Goal: Contribute content: Contribute content

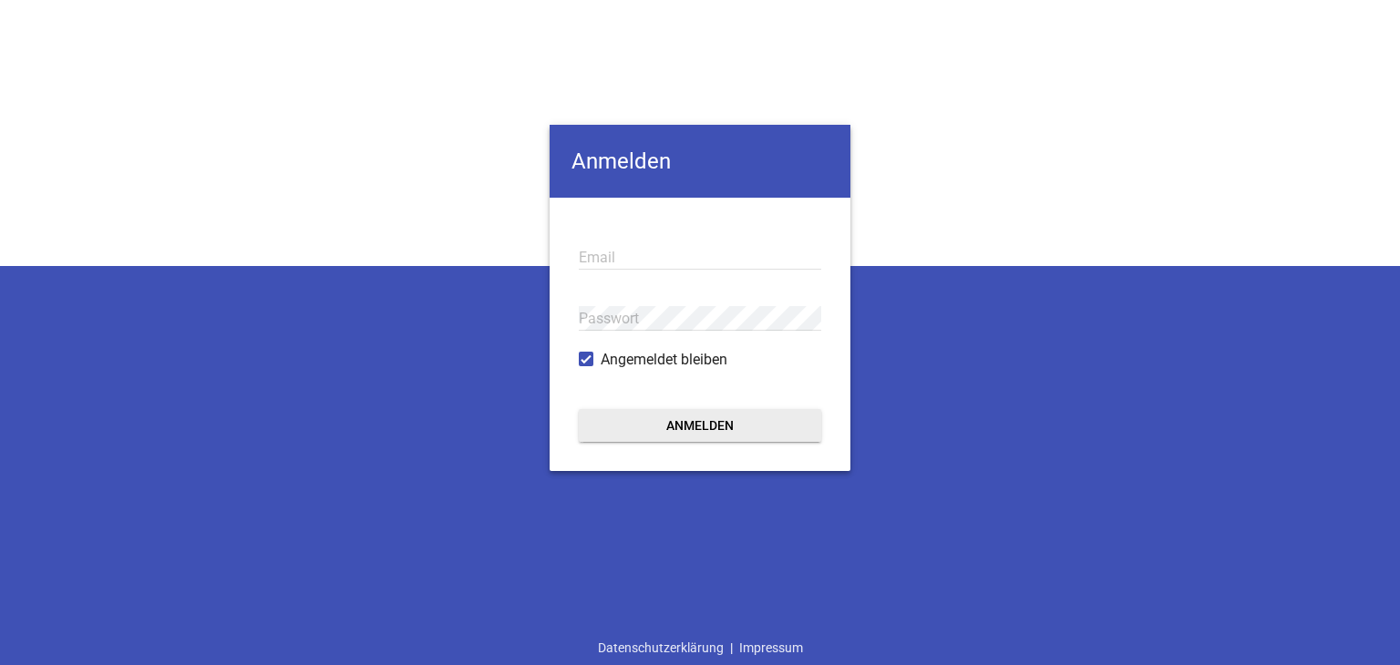
type input "[EMAIL_ADDRESS][PERSON_NAME][DOMAIN_NAME]"
click at [634, 421] on button "Anmelden" at bounding box center [700, 425] width 242 height 33
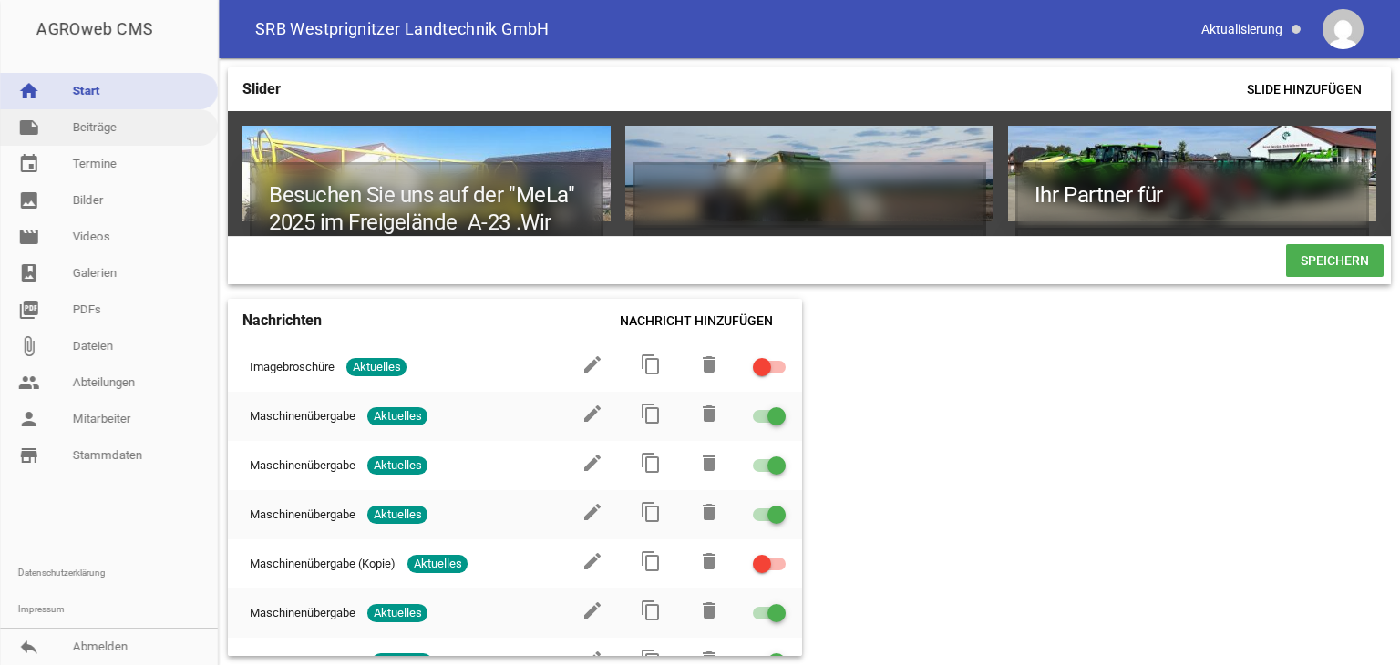
click at [161, 131] on link "note Beiträge" at bounding box center [109, 127] width 218 height 36
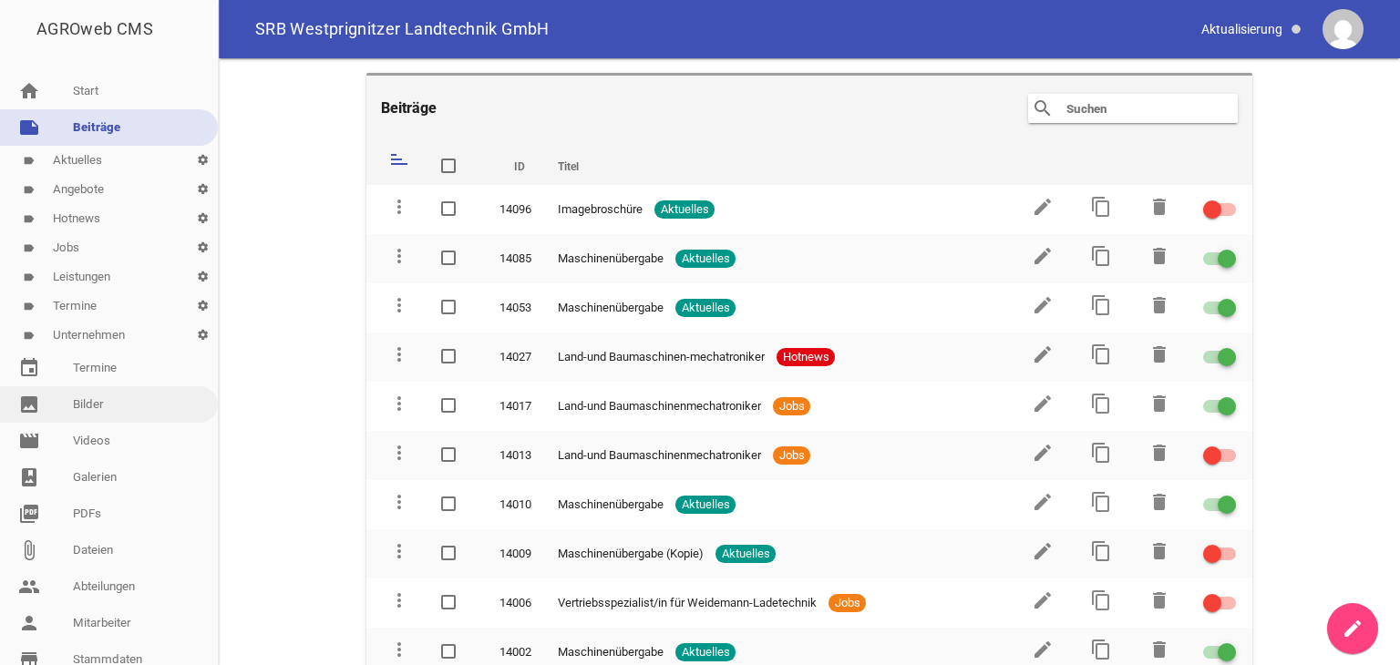
click at [99, 401] on link "image Bilder" at bounding box center [109, 404] width 218 height 36
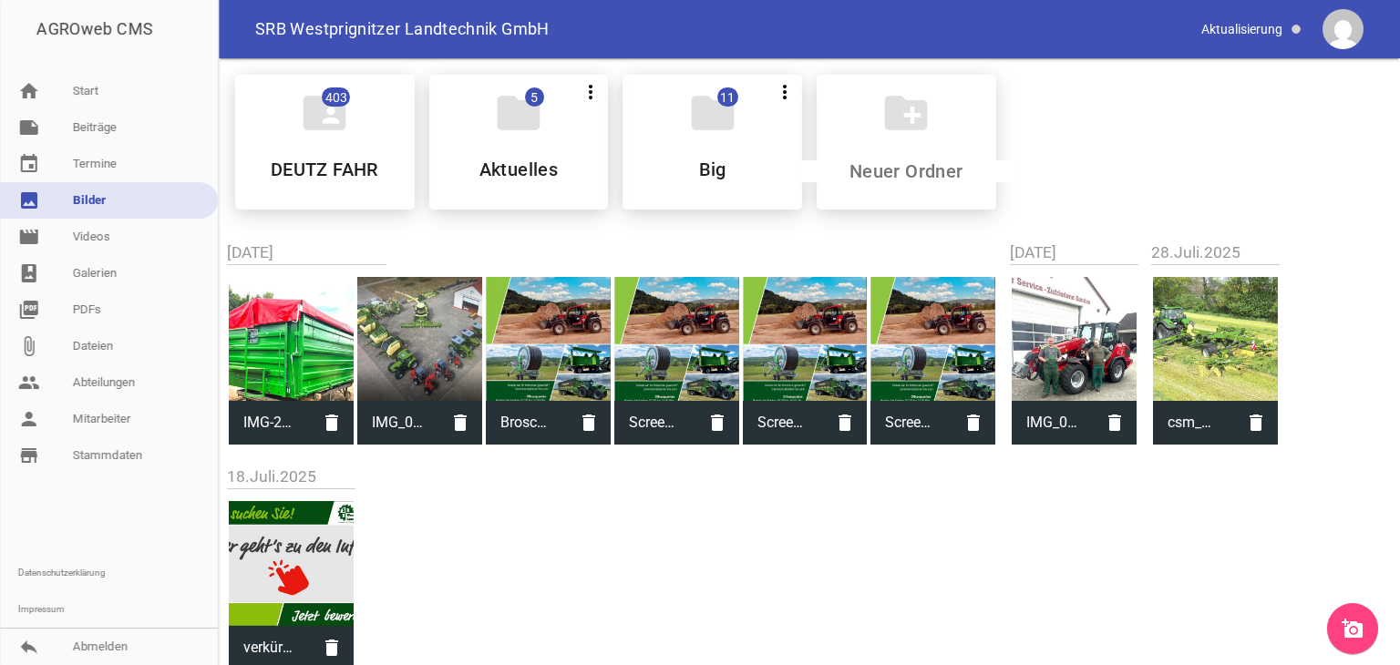
click at [566, 362] on div at bounding box center [548, 339] width 125 height 125
type input "Broschüre Titel.pdf.jpg"
type input "756"
type input "543"
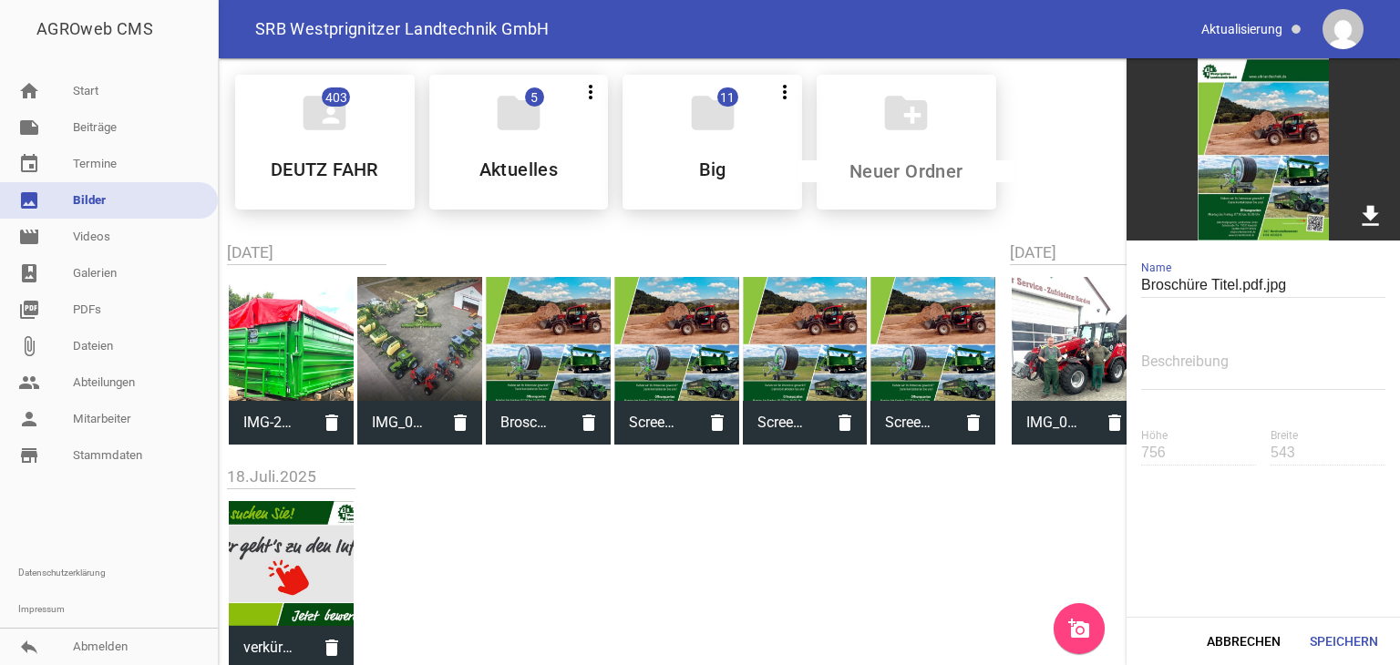
click at [1367, 218] on icon "download" at bounding box center [1370, 215] width 28 height 28
click at [496, 151] on div "folder 5 more_vert Teilen Bearbeiten Löschen Aktuelles" at bounding box center [519, 142] width 180 height 135
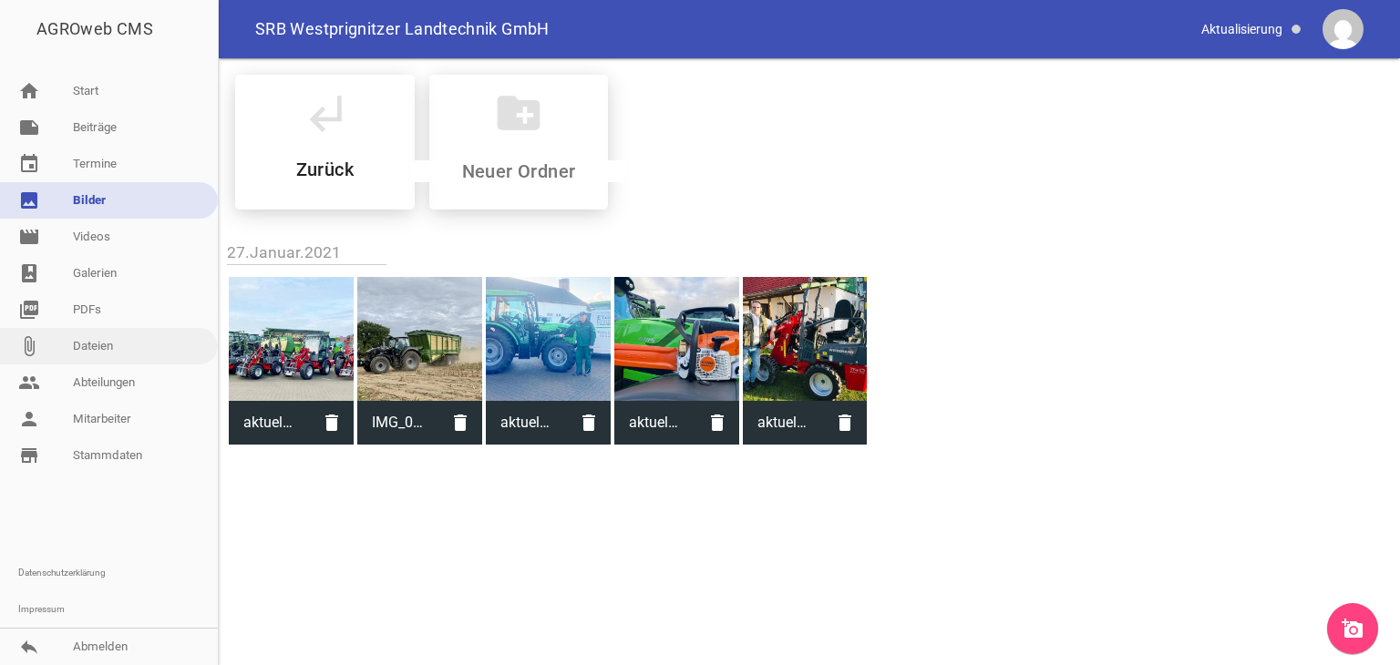
click at [90, 347] on link "attach_file Dateien" at bounding box center [109, 346] width 218 height 36
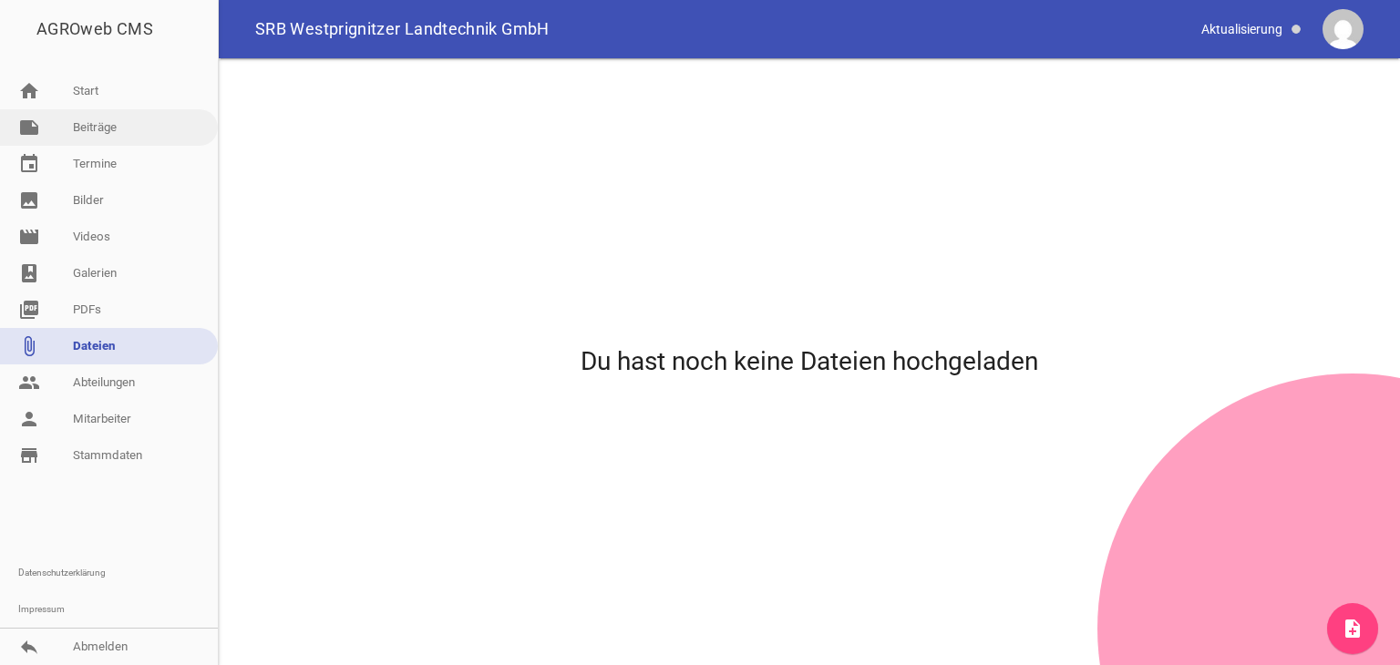
click at [92, 129] on link "note Beiträge" at bounding box center [109, 127] width 218 height 36
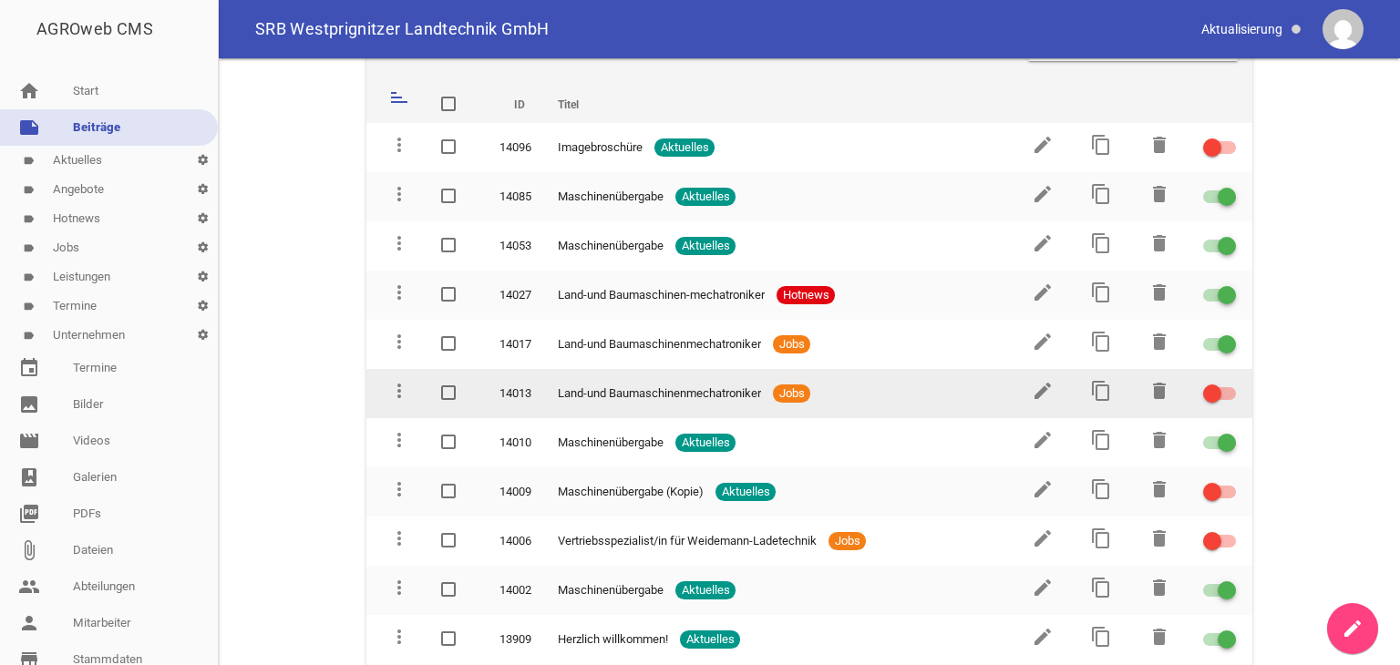
scroll to position [91, 0]
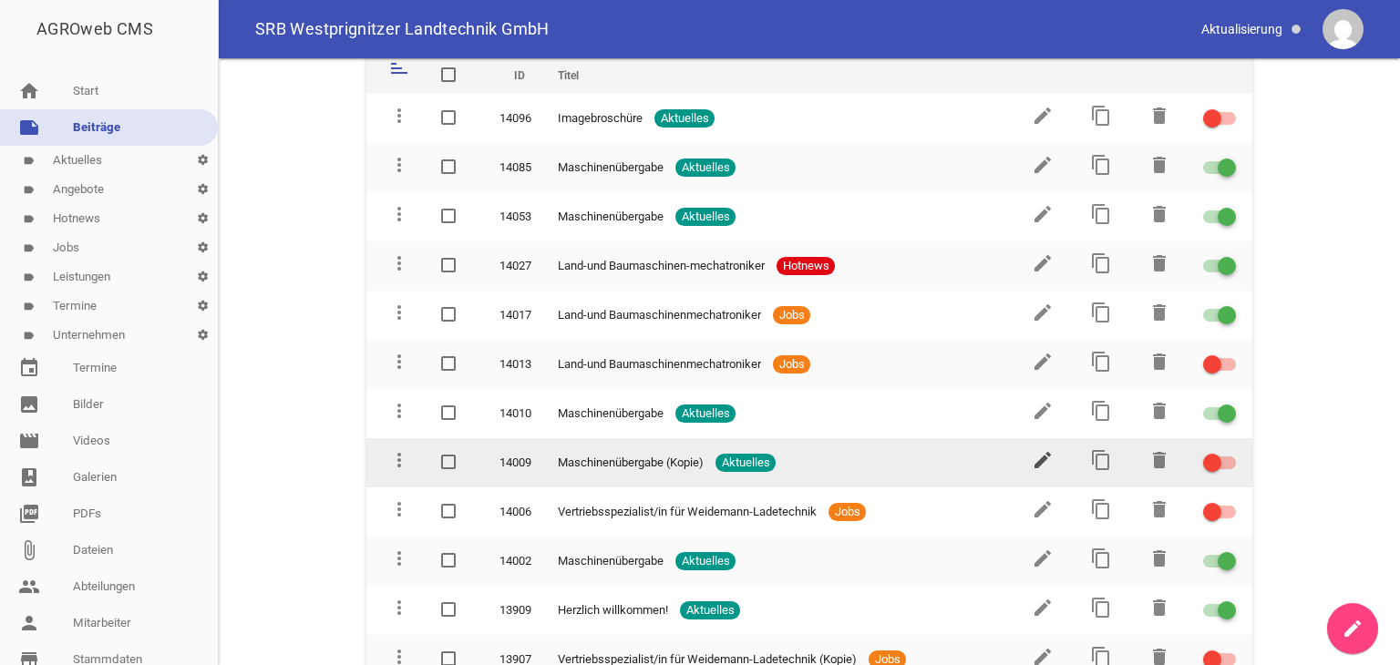
click at [1032, 462] on icon "edit" at bounding box center [1043, 460] width 22 height 22
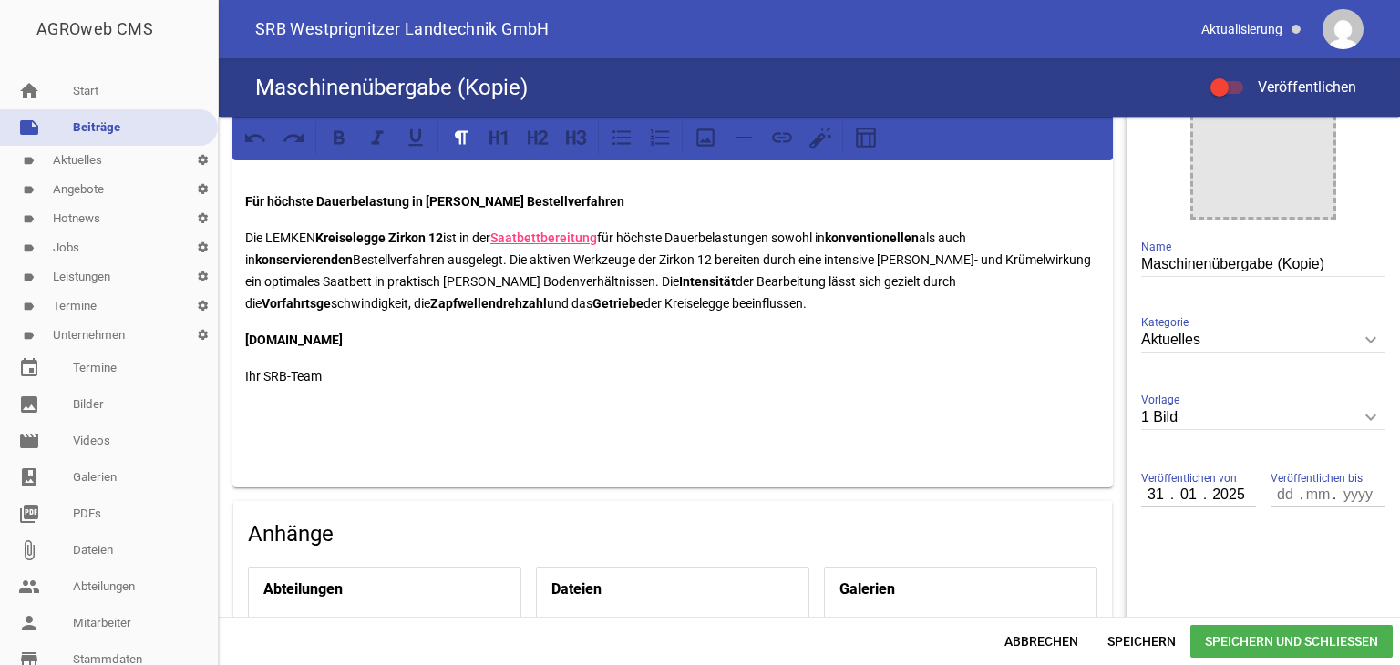
scroll to position [365, 0]
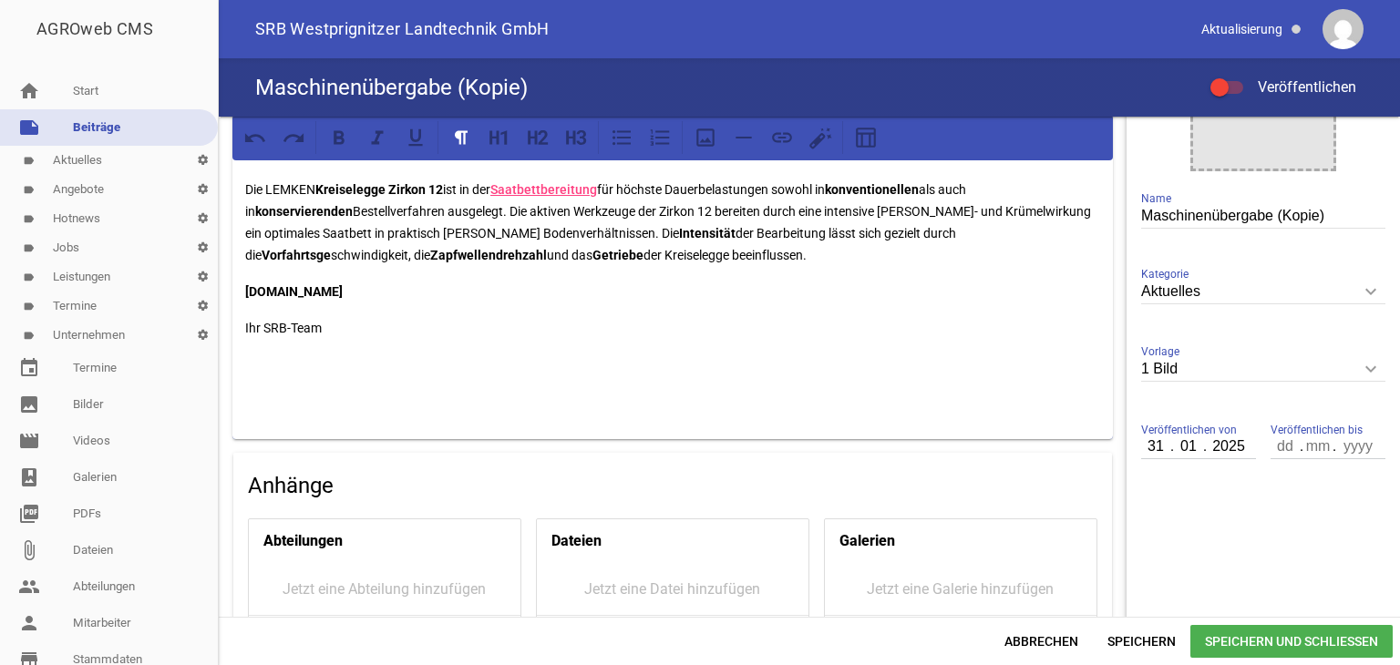
click at [1361, 369] on icon "keyboard_arrow_down" at bounding box center [1370, 368] width 29 height 29
click at [1361, 369] on input "1 Bild" at bounding box center [1263, 369] width 244 height 25
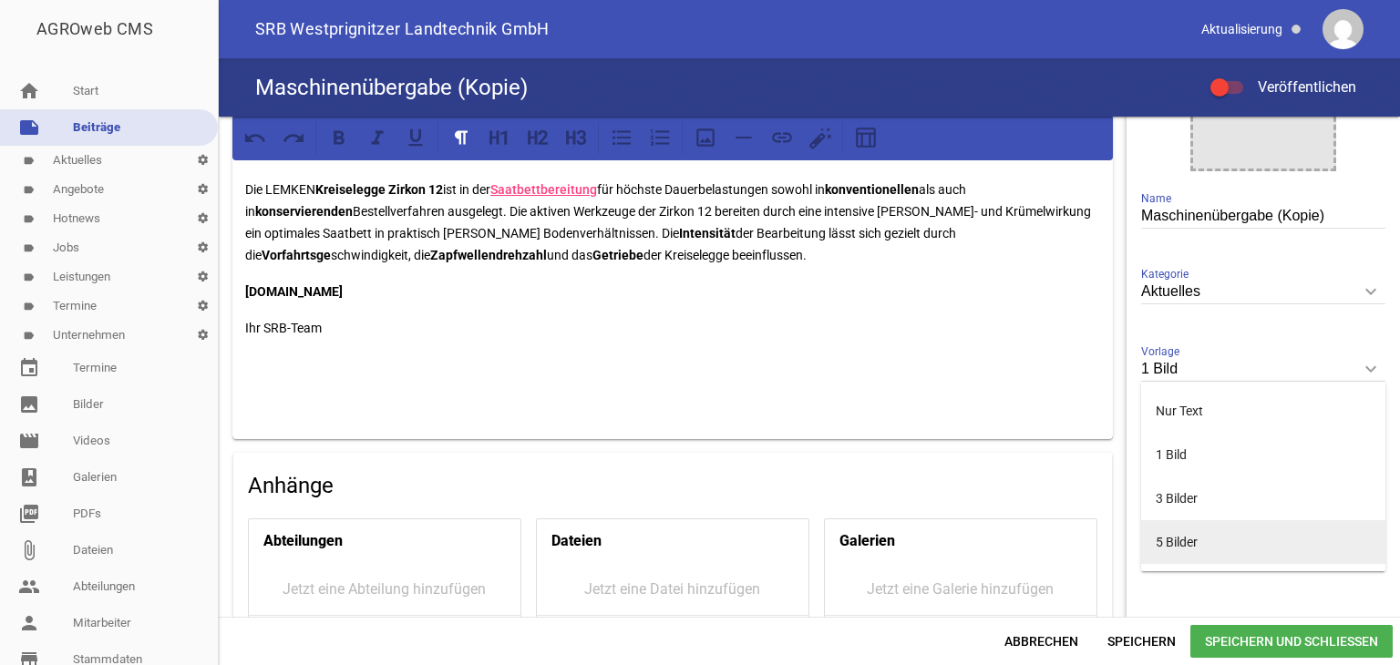
click at [1218, 544] on li "5 Bilder" at bounding box center [1263, 542] width 244 height 44
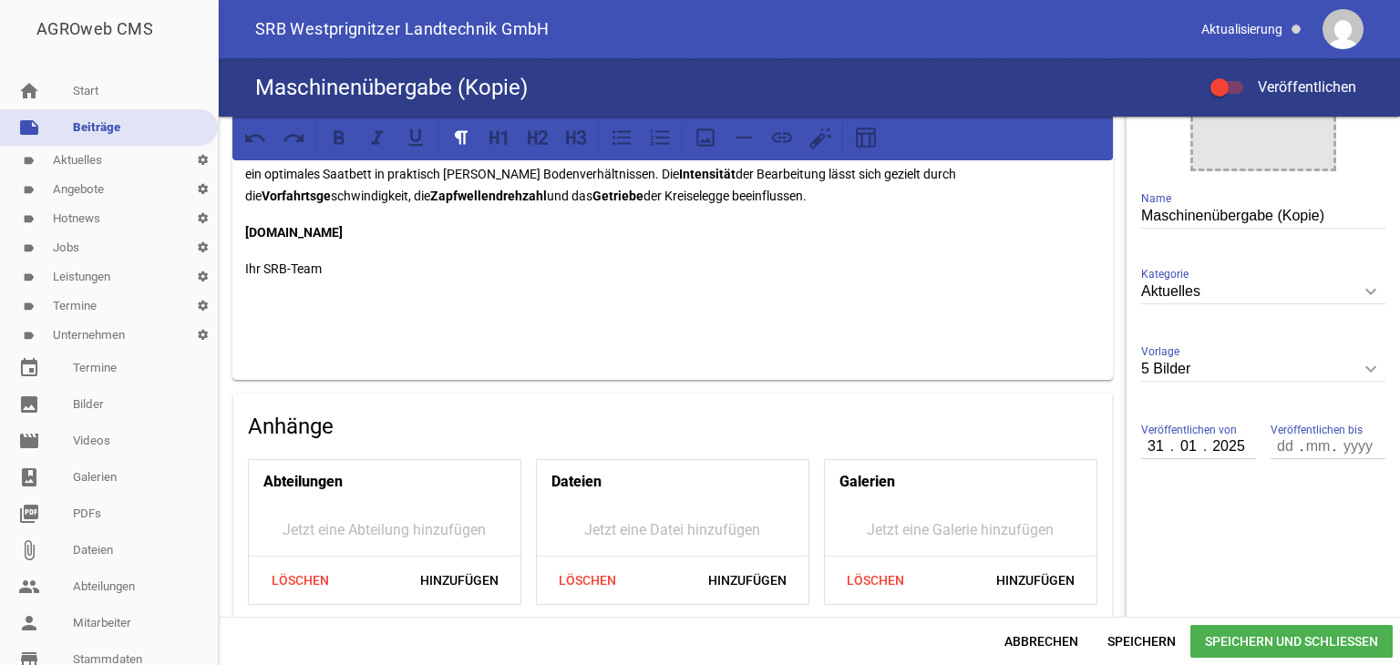
scroll to position [456, 0]
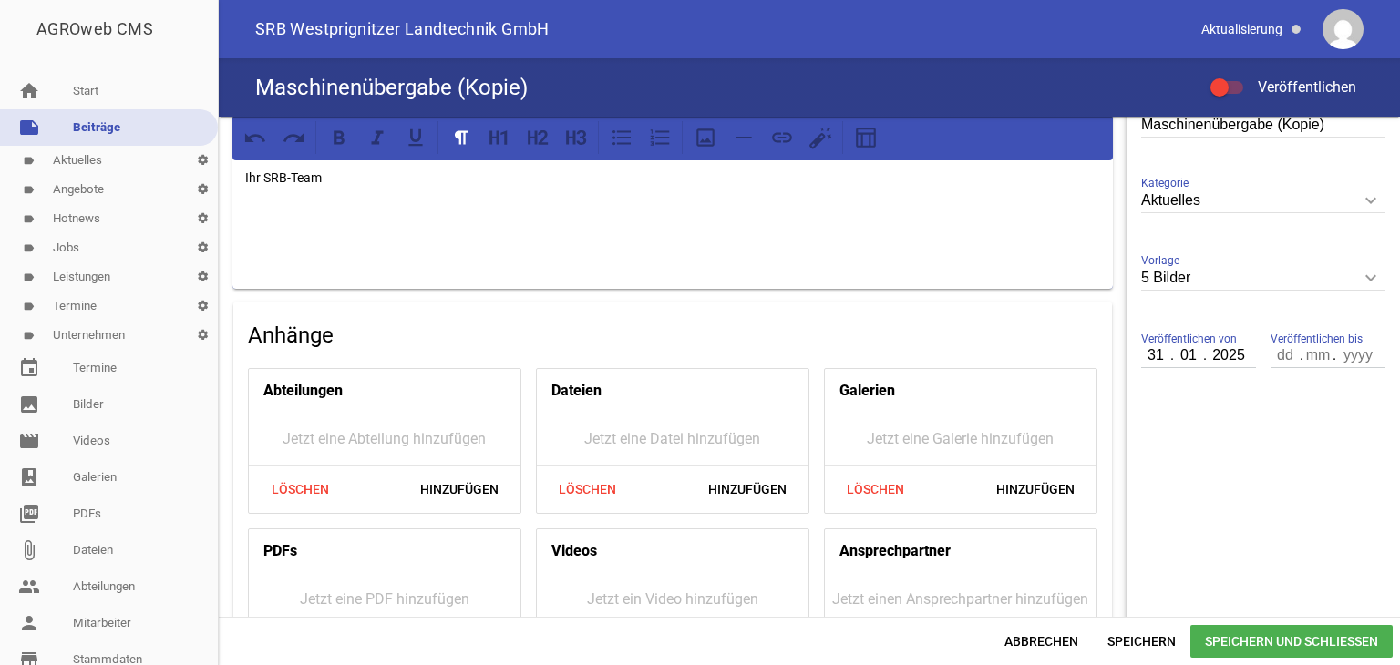
click at [1361, 281] on icon "keyboard_arrow_down" at bounding box center [1370, 277] width 29 height 29
click at [1361, 281] on input "5 Bilder" at bounding box center [1263, 278] width 244 height 25
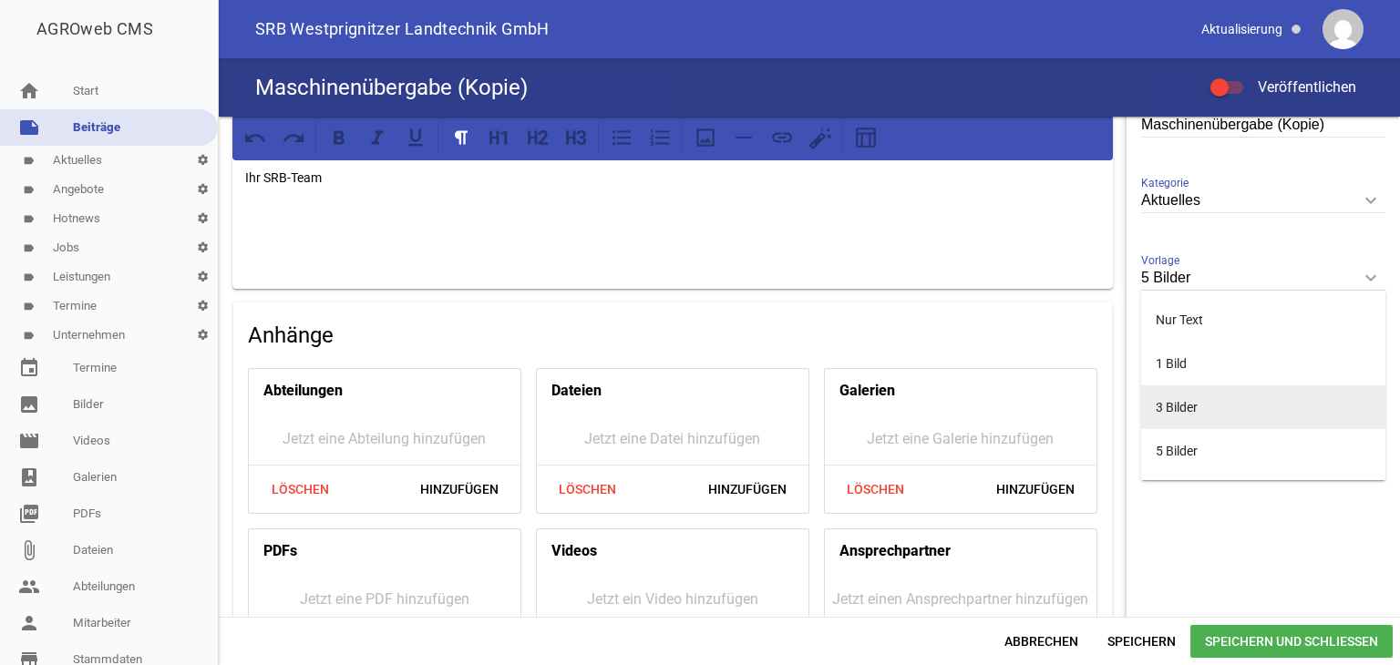
click at [1221, 413] on li "3 Bilder" at bounding box center [1263, 407] width 244 height 44
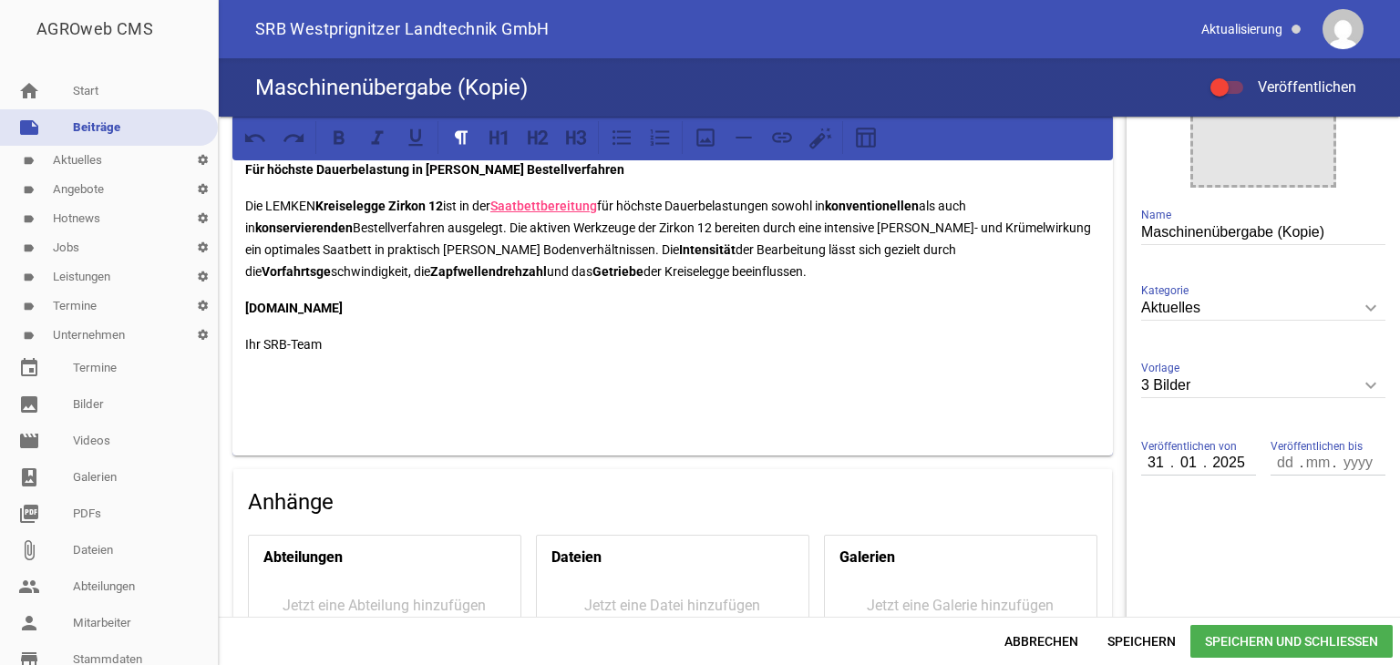
scroll to position [365, 0]
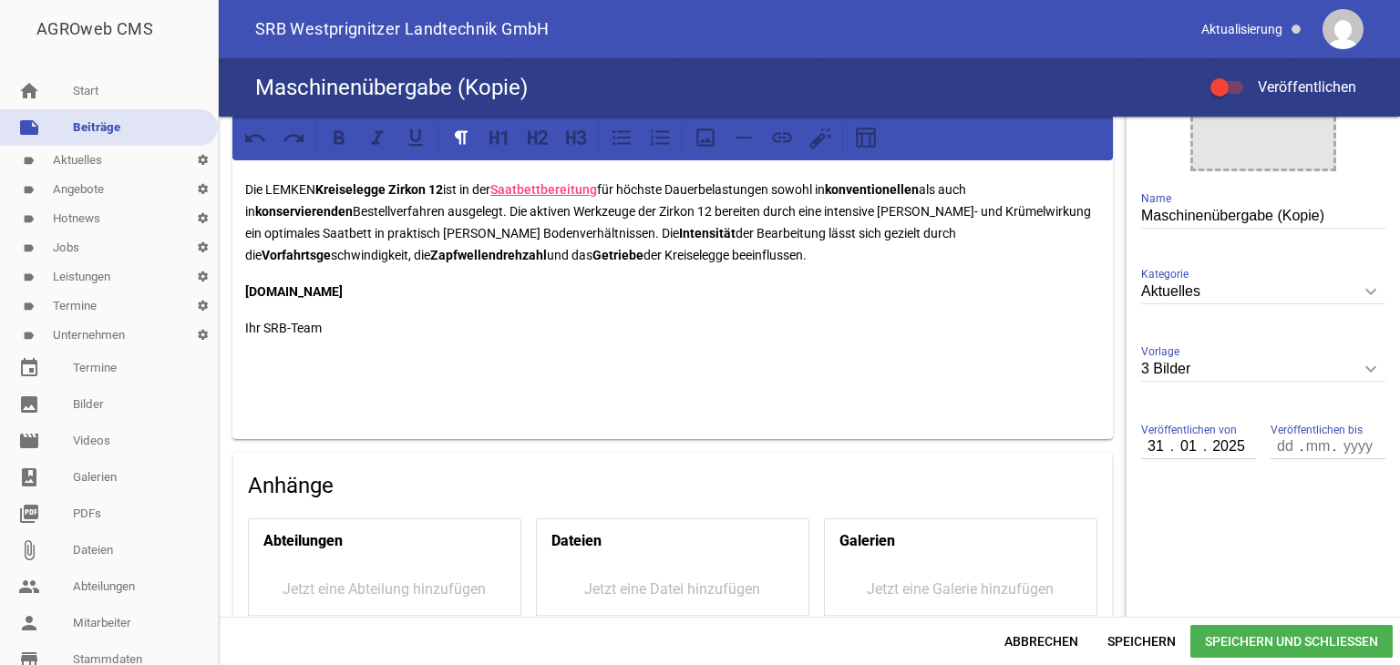
click at [1364, 367] on icon "keyboard_arrow_down" at bounding box center [1370, 368] width 29 height 29
click at [1364, 367] on input "3 Bilder" at bounding box center [1263, 369] width 244 height 25
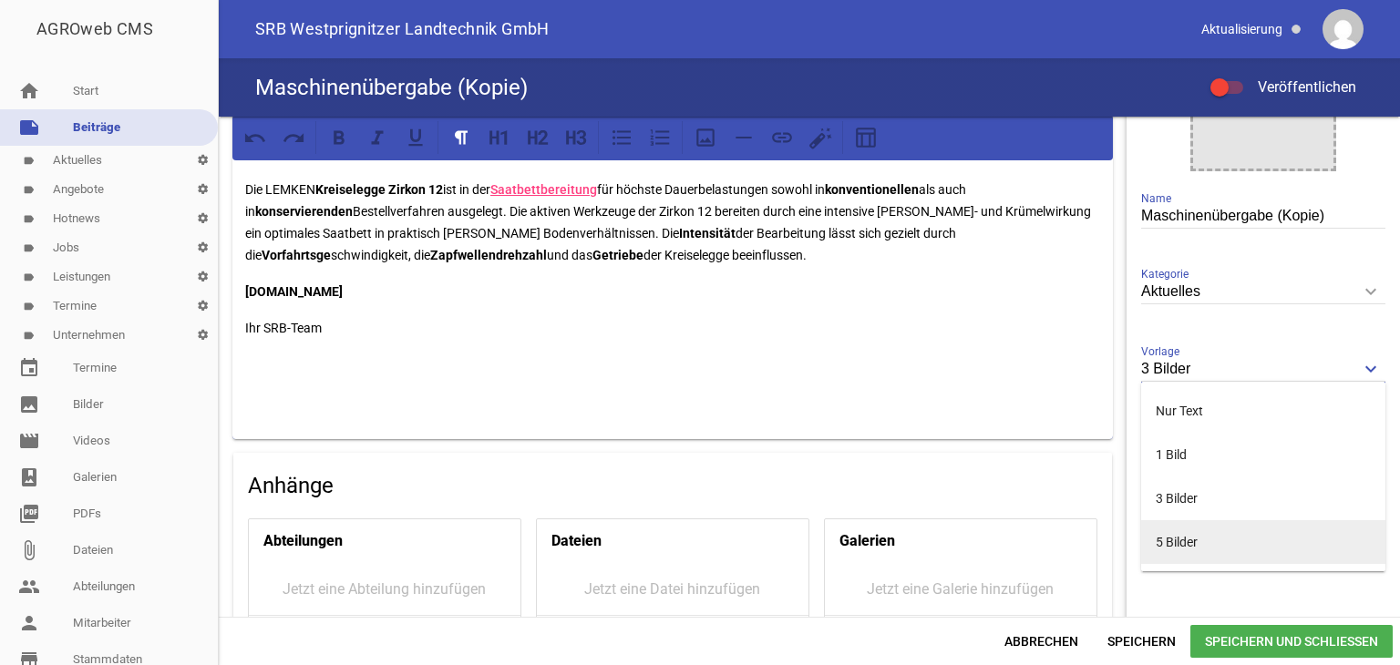
click at [1167, 544] on li "5 Bilder" at bounding box center [1263, 542] width 244 height 44
type input "5 Bilder"
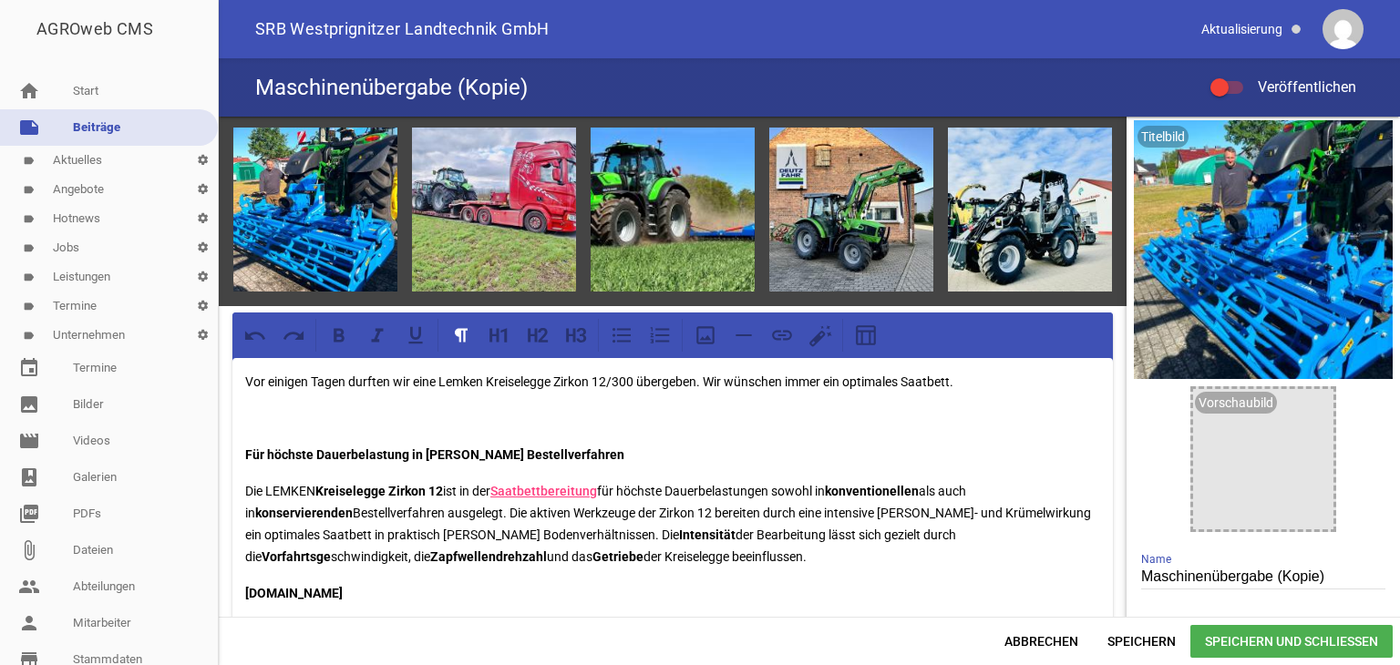
scroll to position [0, 0]
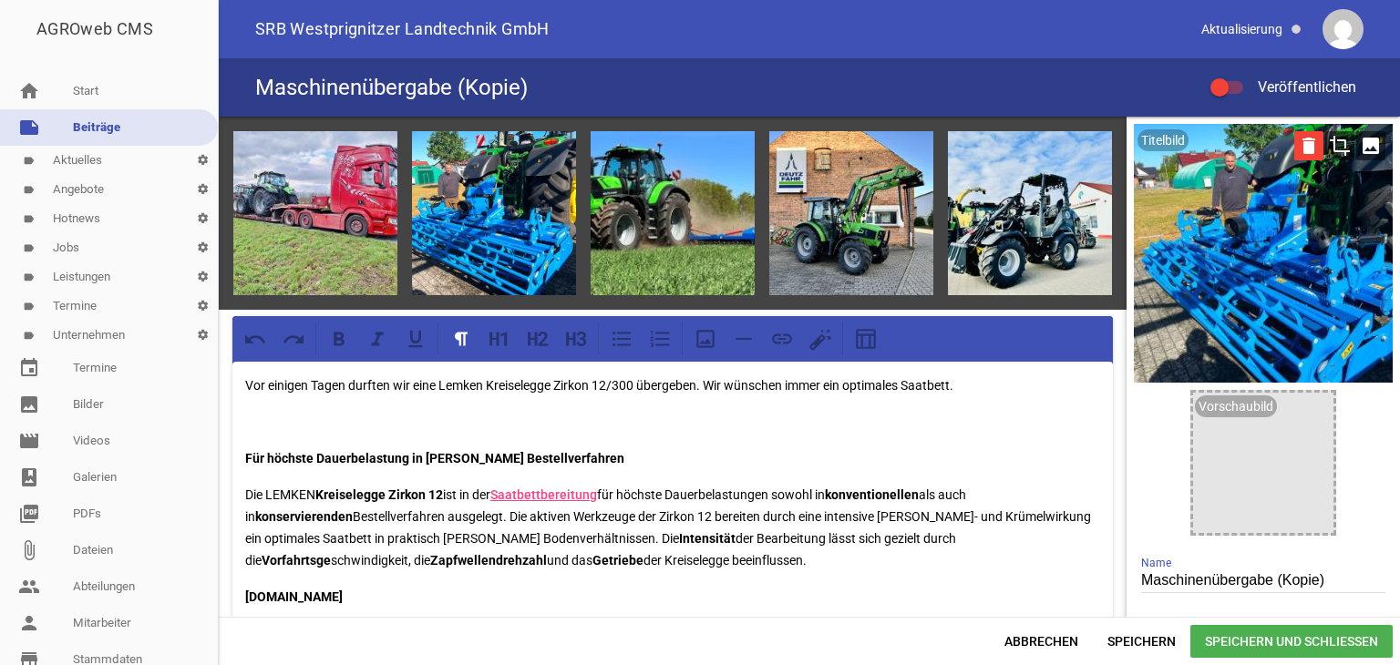
click at [1303, 144] on icon "delete" at bounding box center [1308, 145] width 29 height 29
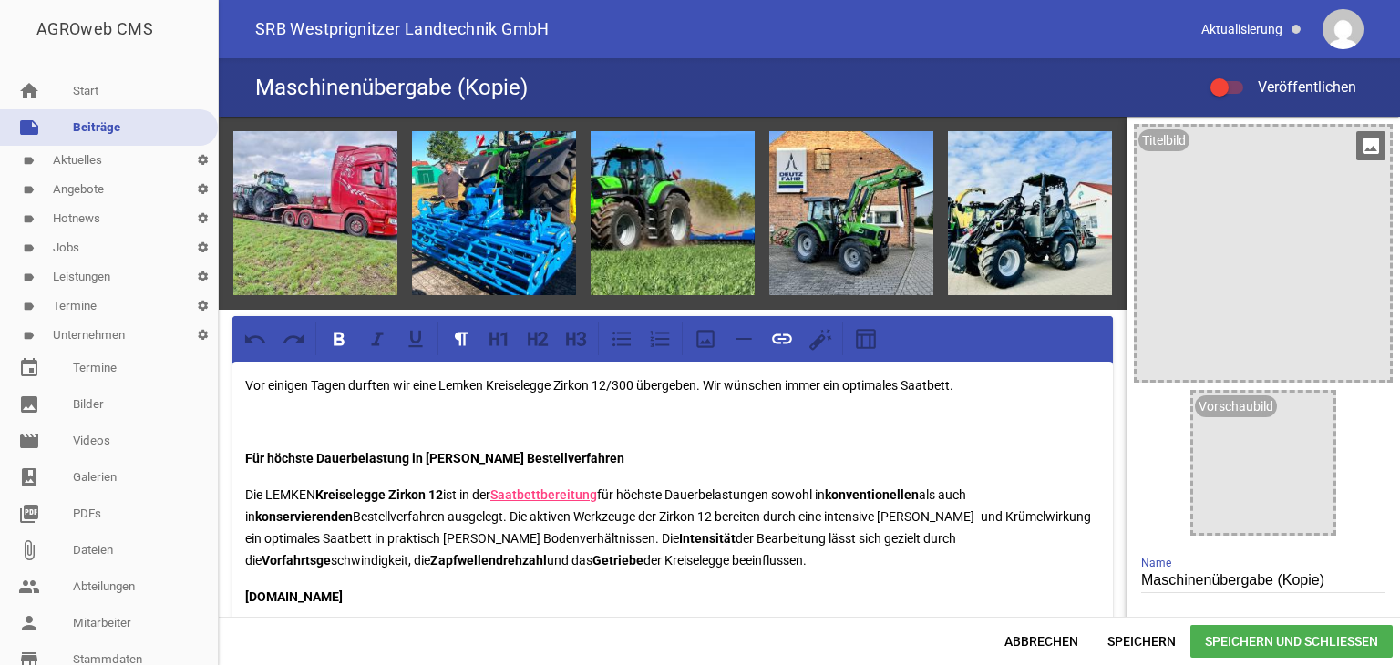
drag, startPoint x: 539, startPoint y: 478, endPoint x: 735, endPoint y: 578, distance: 220.1
click at [735, 578] on div "Vor einigen Tagen durften wir eine Lemken Kreiselegge Zirkon 12/300 übergeben. …" at bounding box center [672, 553] width 880 height 383
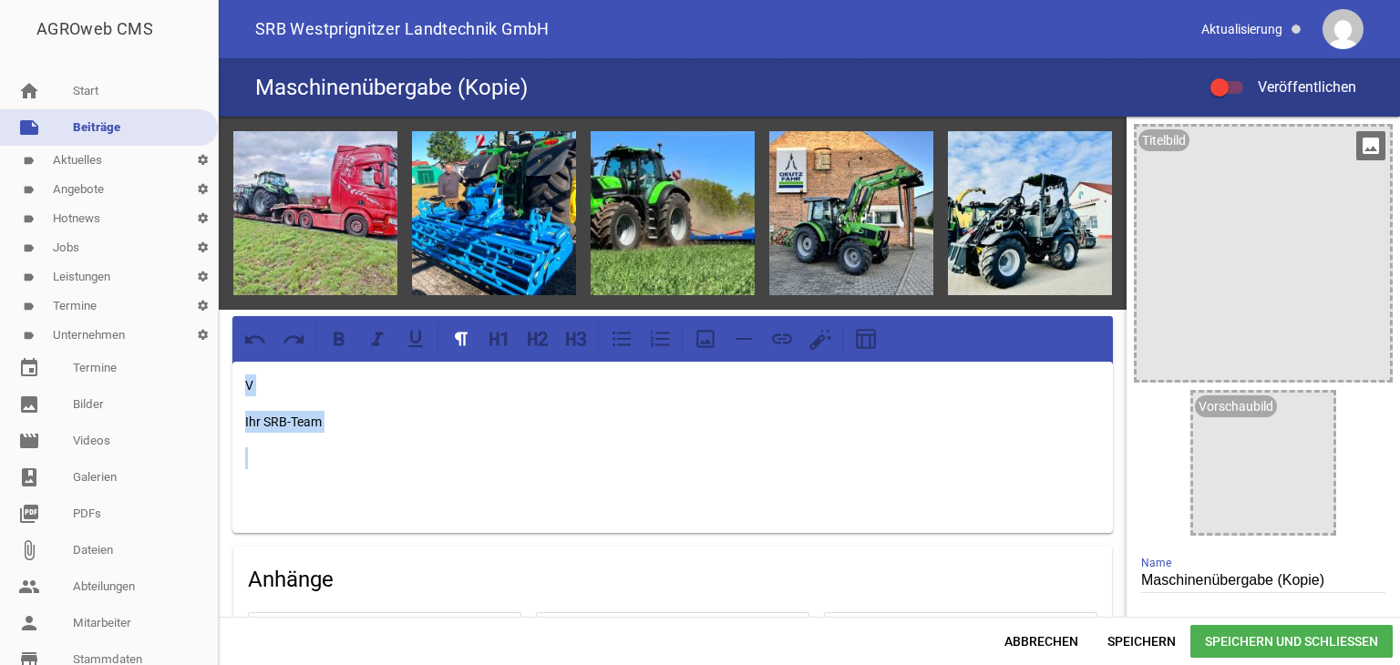
drag, startPoint x: 241, startPoint y: 382, endPoint x: 358, endPoint y: 447, distance: 133.4
click at [358, 447] on div "V Ihr SRB-Team" at bounding box center [672, 447] width 880 height 171
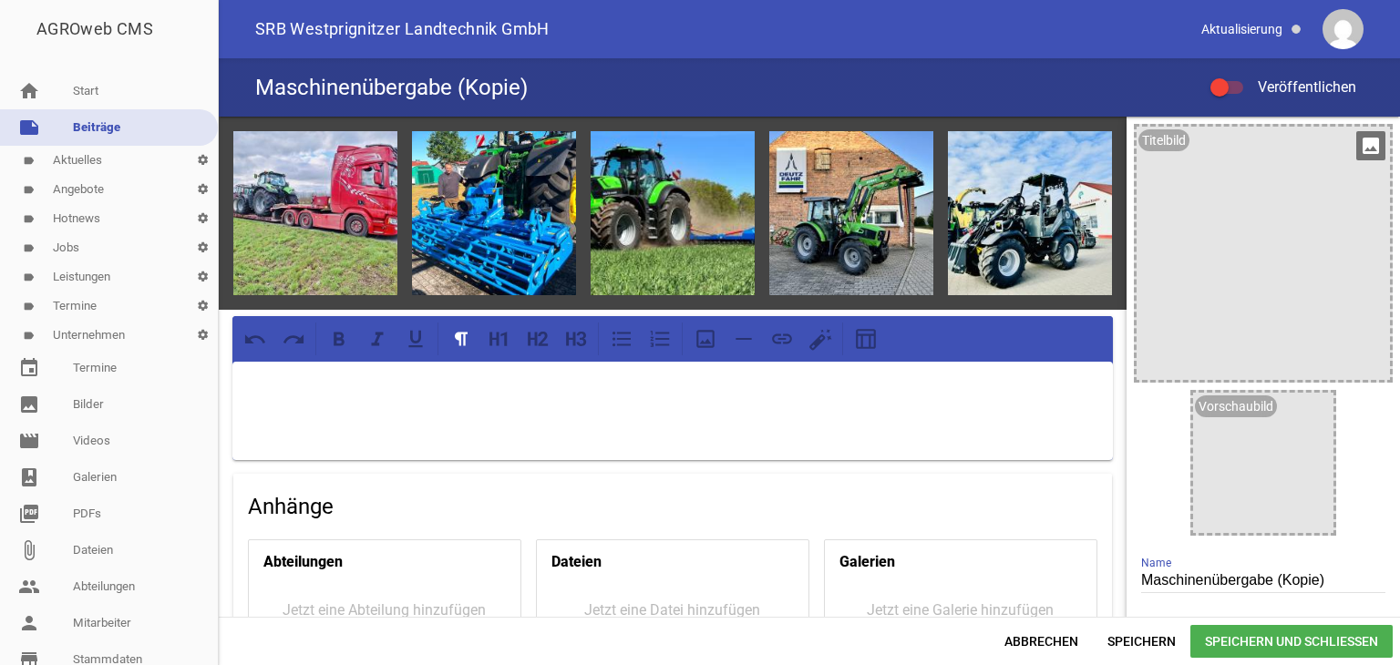
click at [1321, 577] on input "Maschinenübergabe (Kopie)" at bounding box center [1263, 581] width 244 height 25
type input "Maschinenübergabe"
click at [1149, 640] on span "Speichern" at bounding box center [1142, 641] width 98 height 33
click at [1232, 87] on div at bounding box center [1226, 87] width 33 height 13
click at [1236, 77] on input "Veröffentlichen" at bounding box center [1236, 77] width 0 height 0
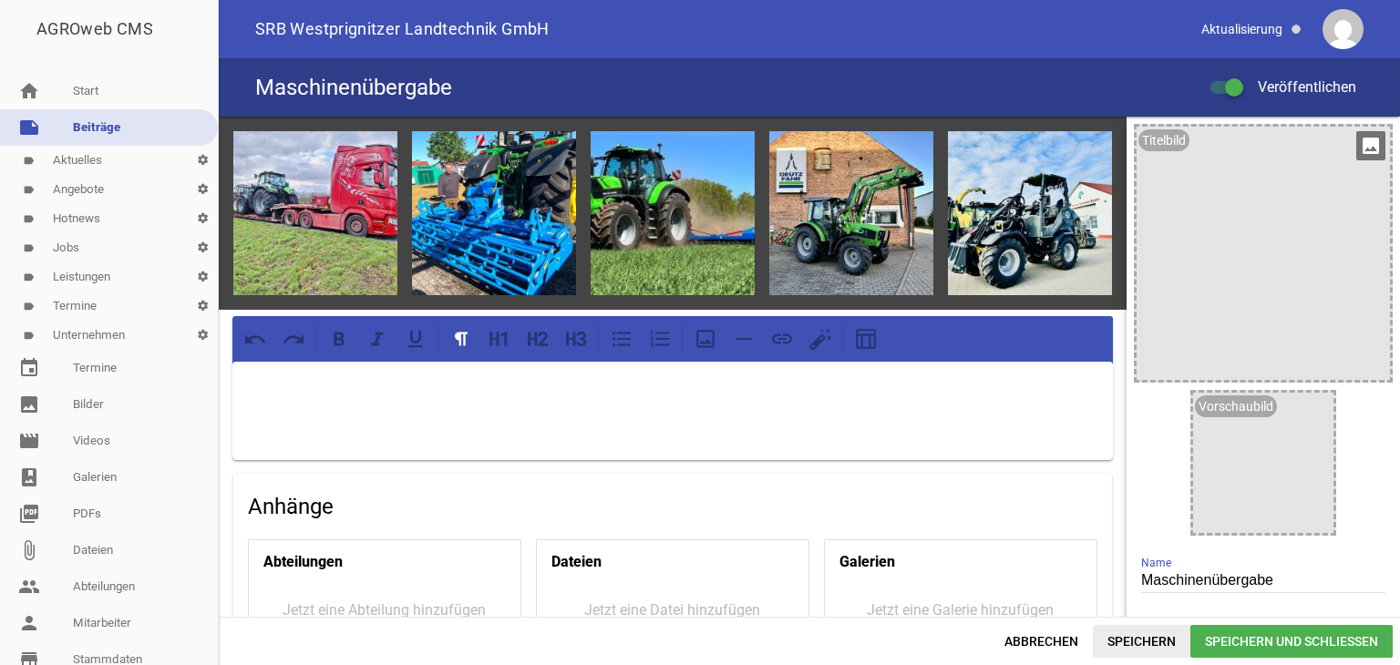
drag, startPoint x: 1140, startPoint y: 642, endPoint x: 622, endPoint y: 227, distance: 664.5
click at [1139, 642] on span "Speichern" at bounding box center [1142, 641] width 98 height 33
click at [96, 157] on link "label Aktuelles settings" at bounding box center [109, 160] width 218 height 29
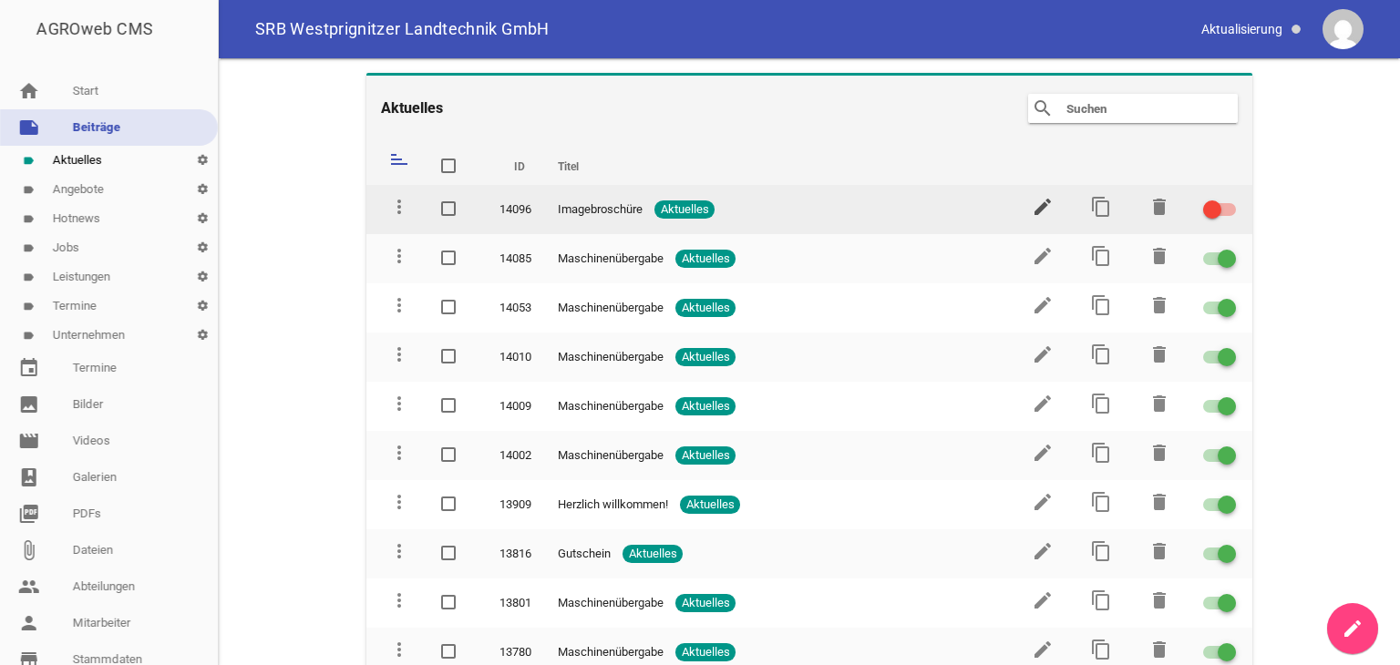
click at [1032, 211] on icon "edit" at bounding box center [1043, 207] width 22 height 22
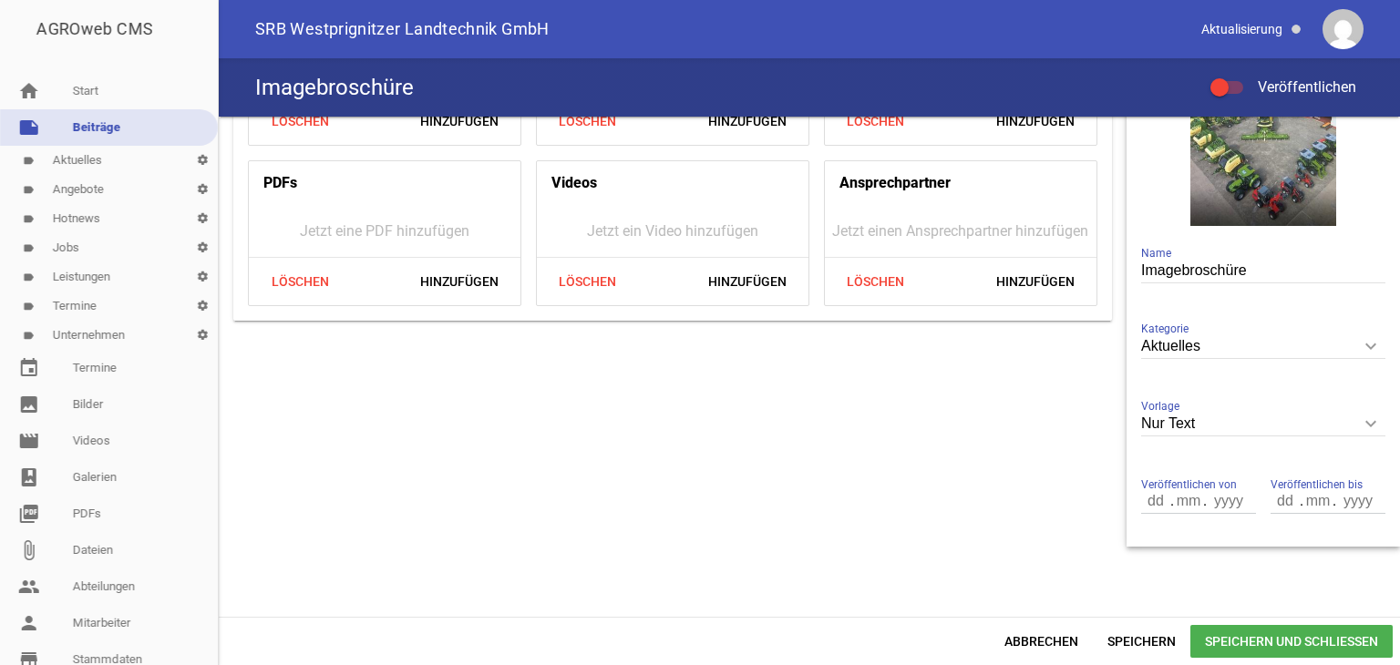
scroll to position [319, 0]
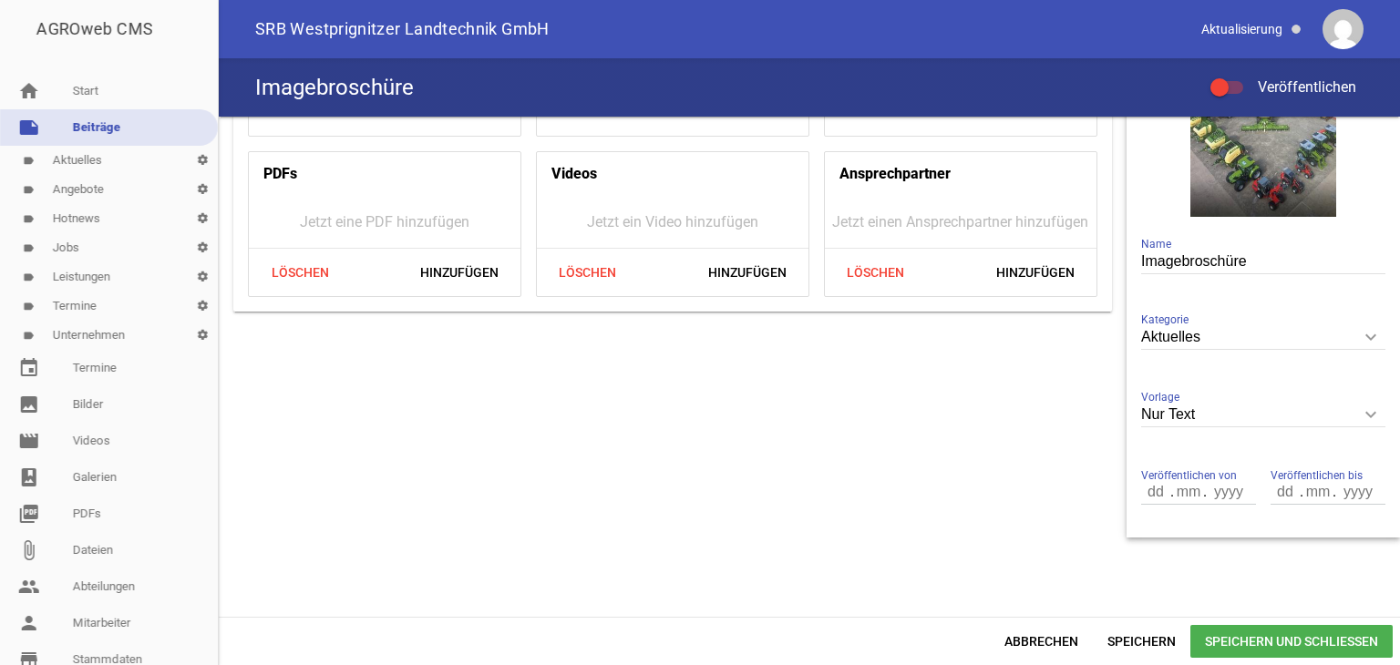
click at [1356, 415] on icon "keyboard_arrow_down" at bounding box center [1370, 414] width 29 height 29
click at [1356, 415] on input "Nur Text" at bounding box center [1263, 415] width 244 height 25
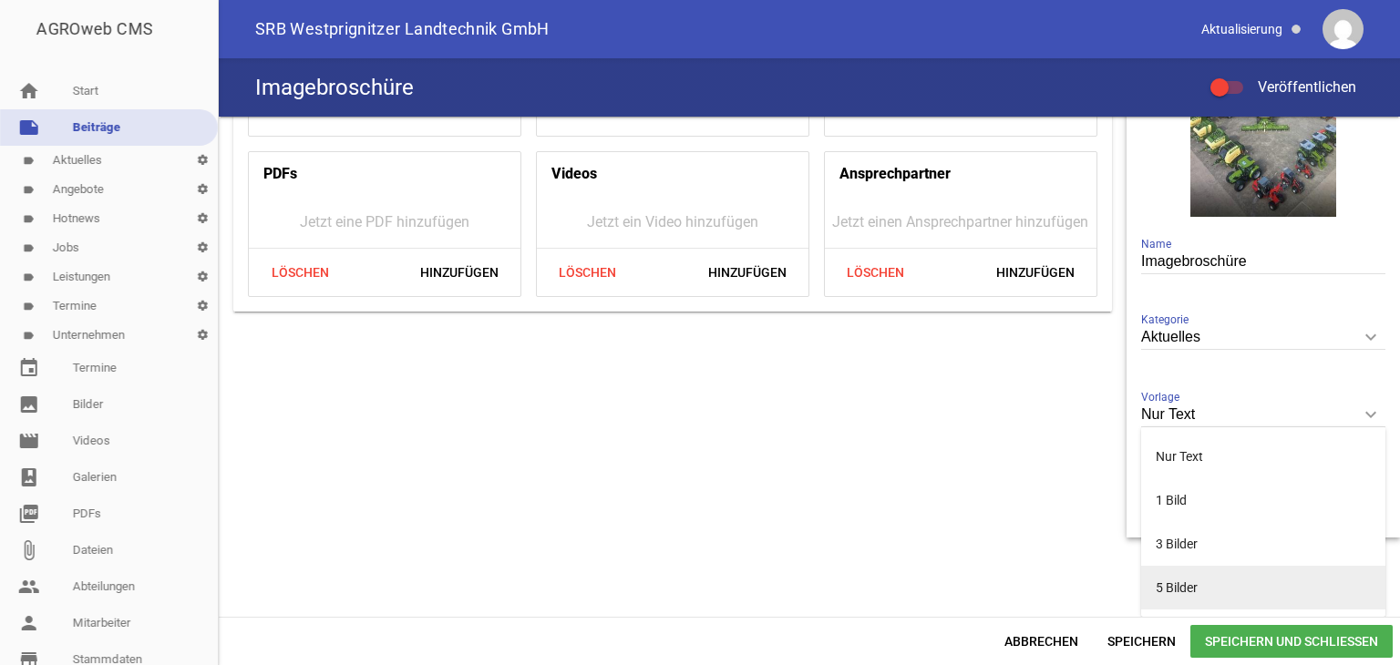
click at [1169, 588] on li "5 Bilder" at bounding box center [1263, 588] width 244 height 44
type input "5 Bilder"
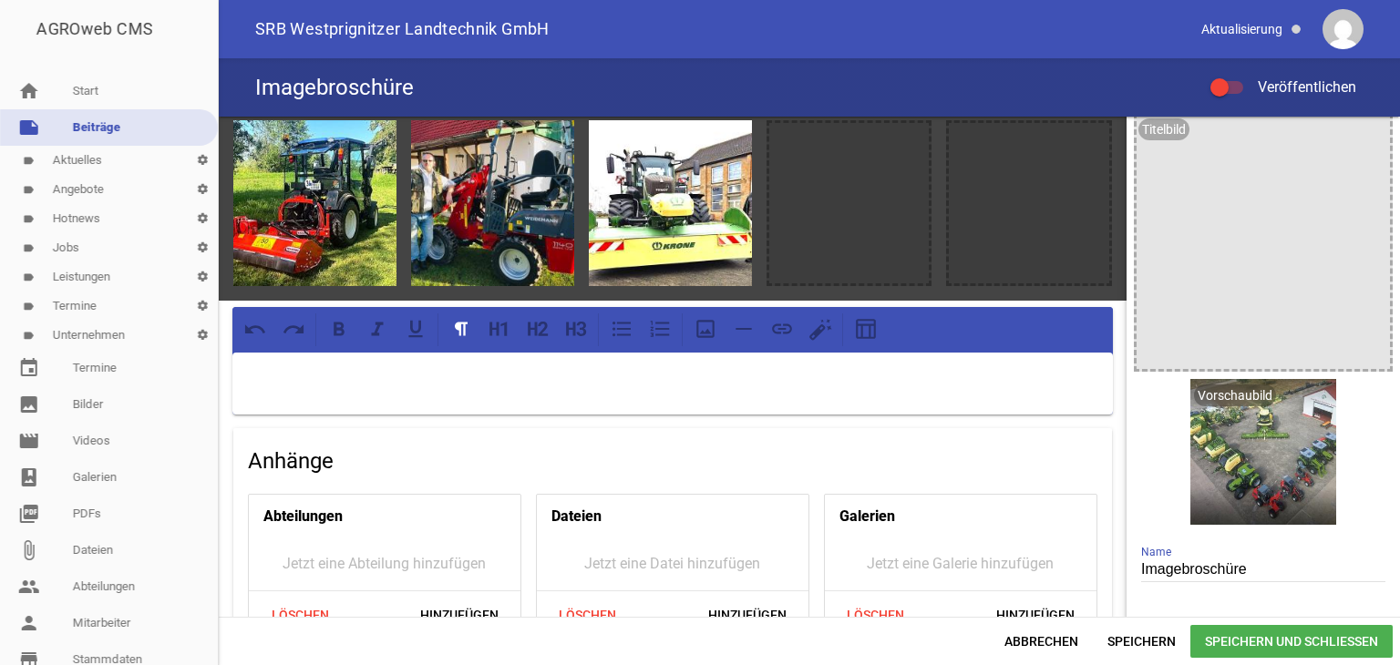
scroll to position [0, 0]
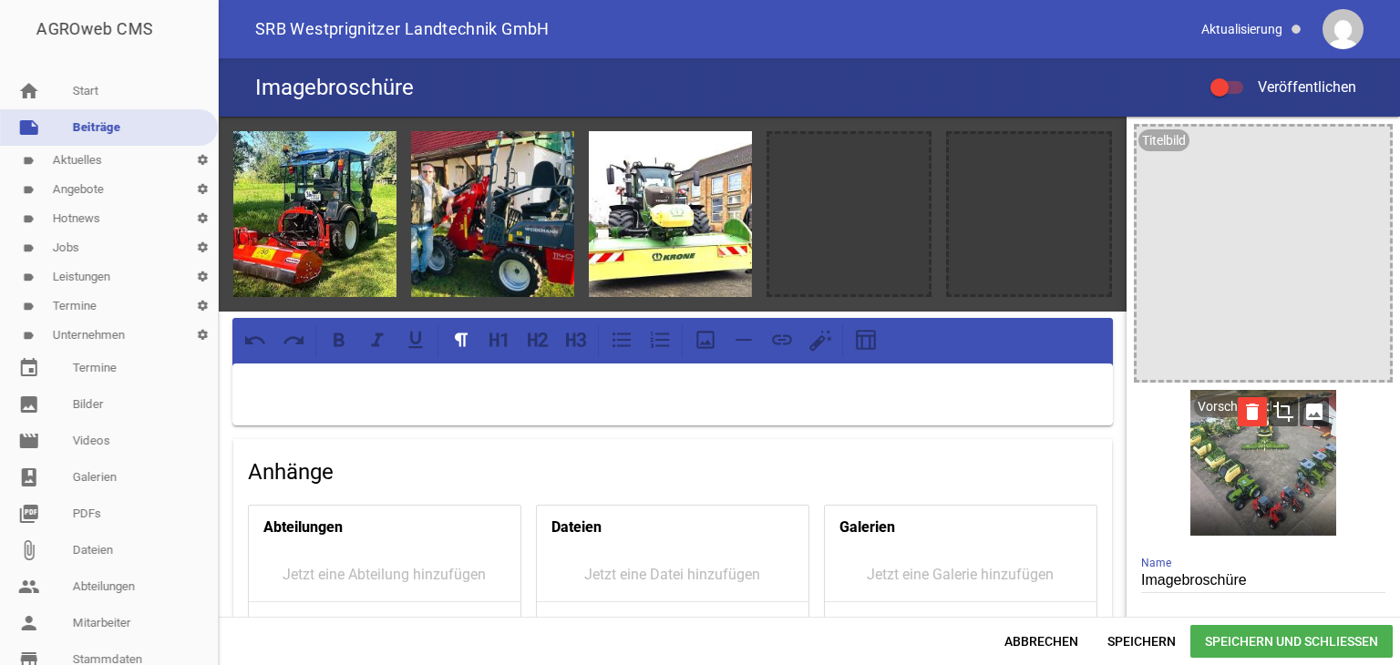
click at [1243, 408] on icon "delete" at bounding box center [1252, 411] width 29 height 29
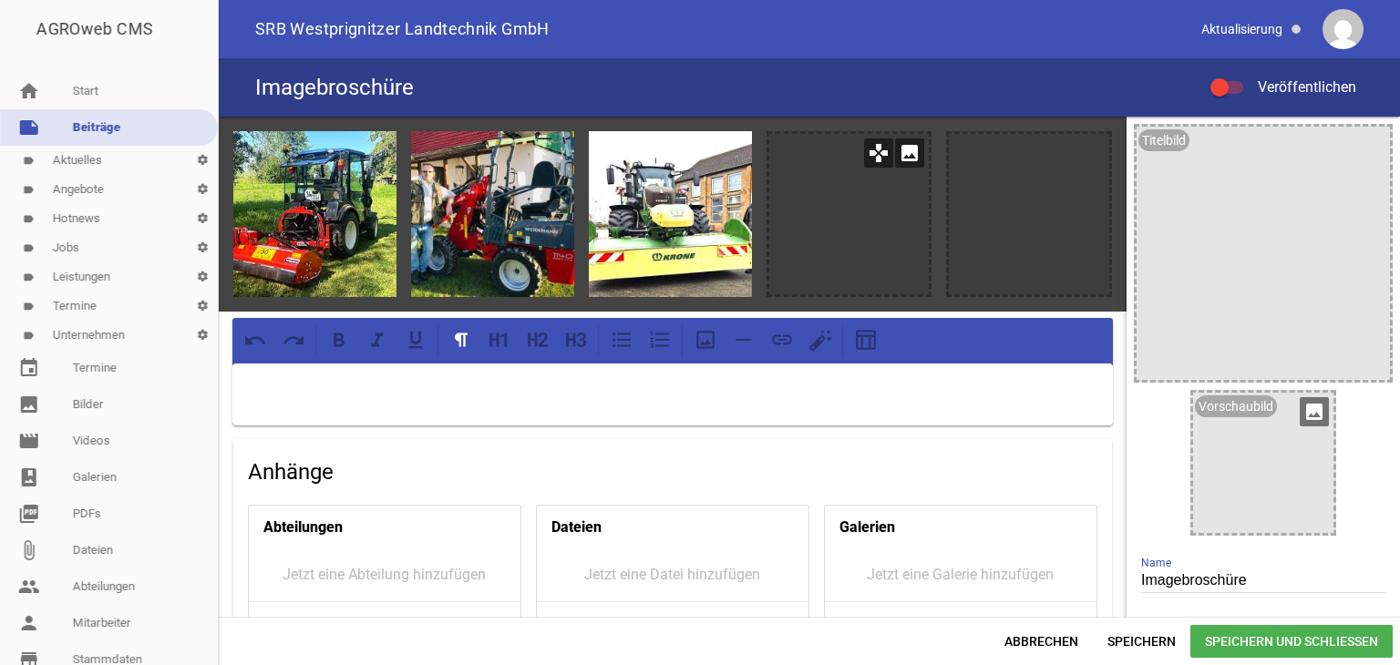
click at [904, 154] on icon "image" at bounding box center [909, 153] width 29 height 29
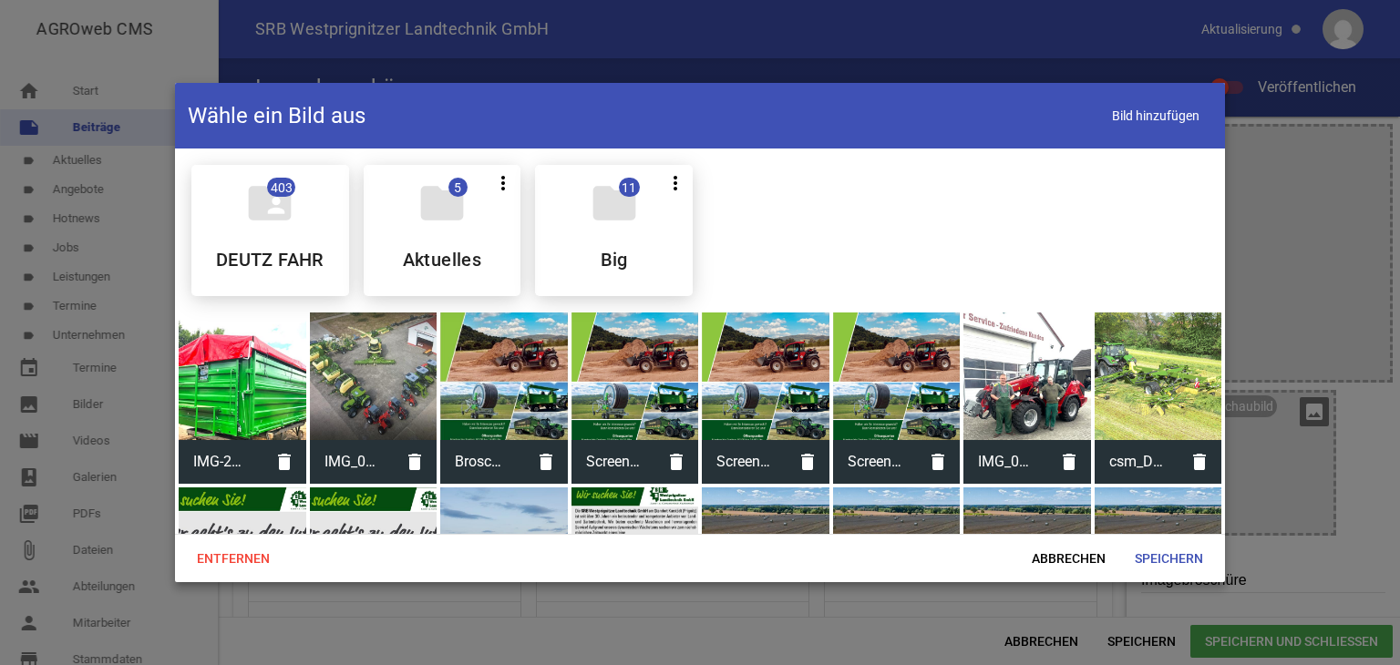
click at [498, 406] on div at bounding box center [504, 377] width 128 height 128
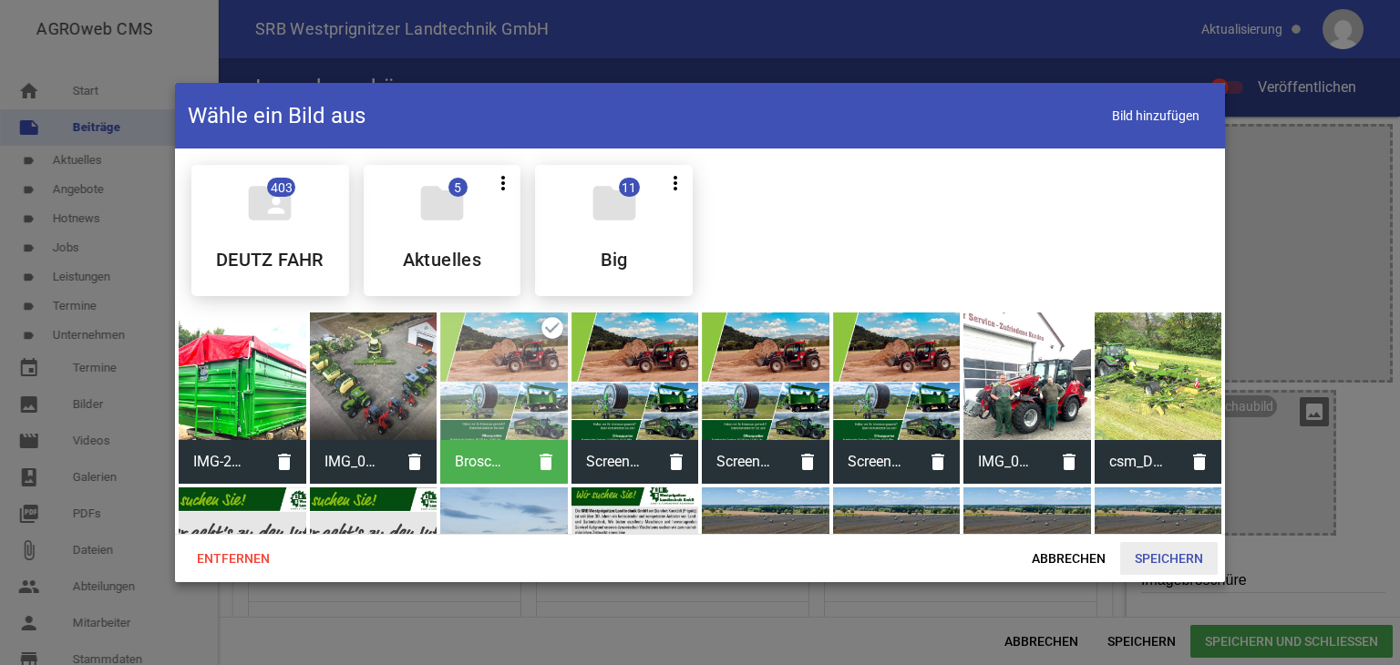
click at [1152, 555] on span "Speichern" at bounding box center [1169, 558] width 98 height 33
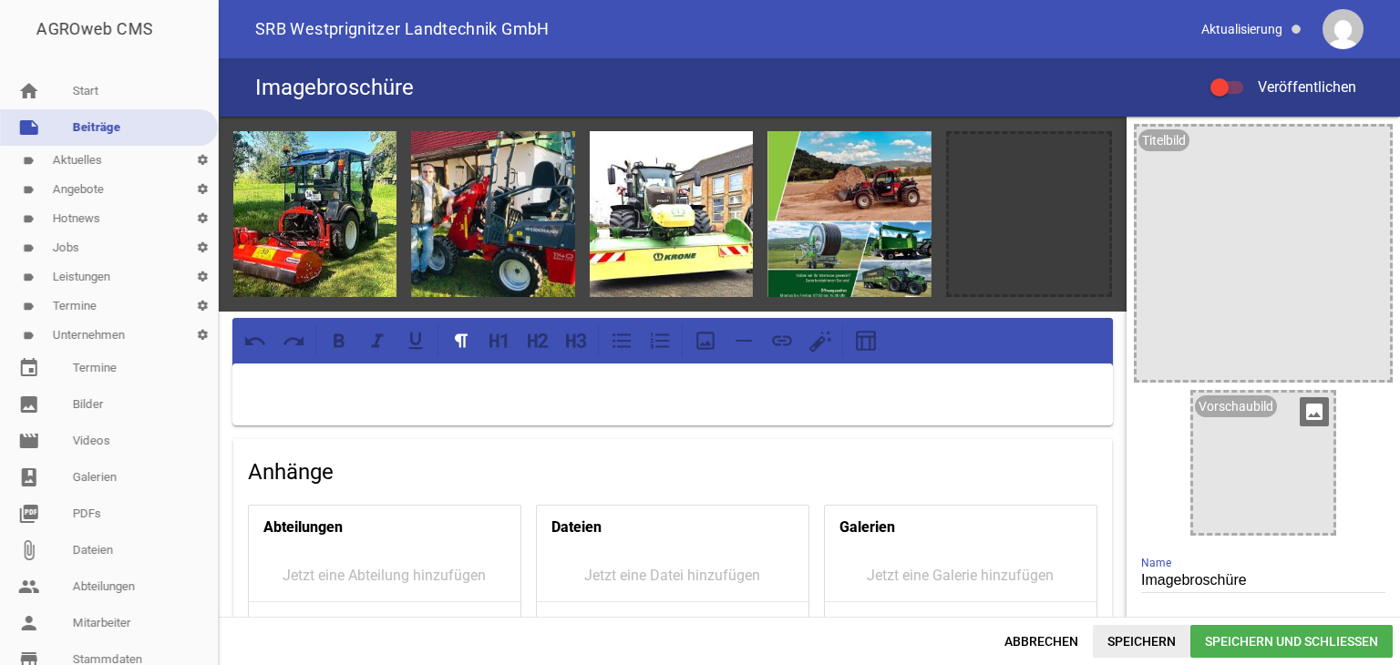
click at [1132, 640] on span "Speichern" at bounding box center [1142, 641] width 98 height 33
click at [1235, 93] on div at bounding box center [1226, 87] width 33 height 13
click at [1236, 77] on input "Veröffentlichen" at bounding box center [1236, 77] width 0 height 0
click at [1150, 641] on span "Speichern" at bounding box center [1142, 641] width 98 height 33
drag, startPoint x: 1212, startPoint y: 88, endPoint x: 1166, endPoint y: 278, distance: 195.0
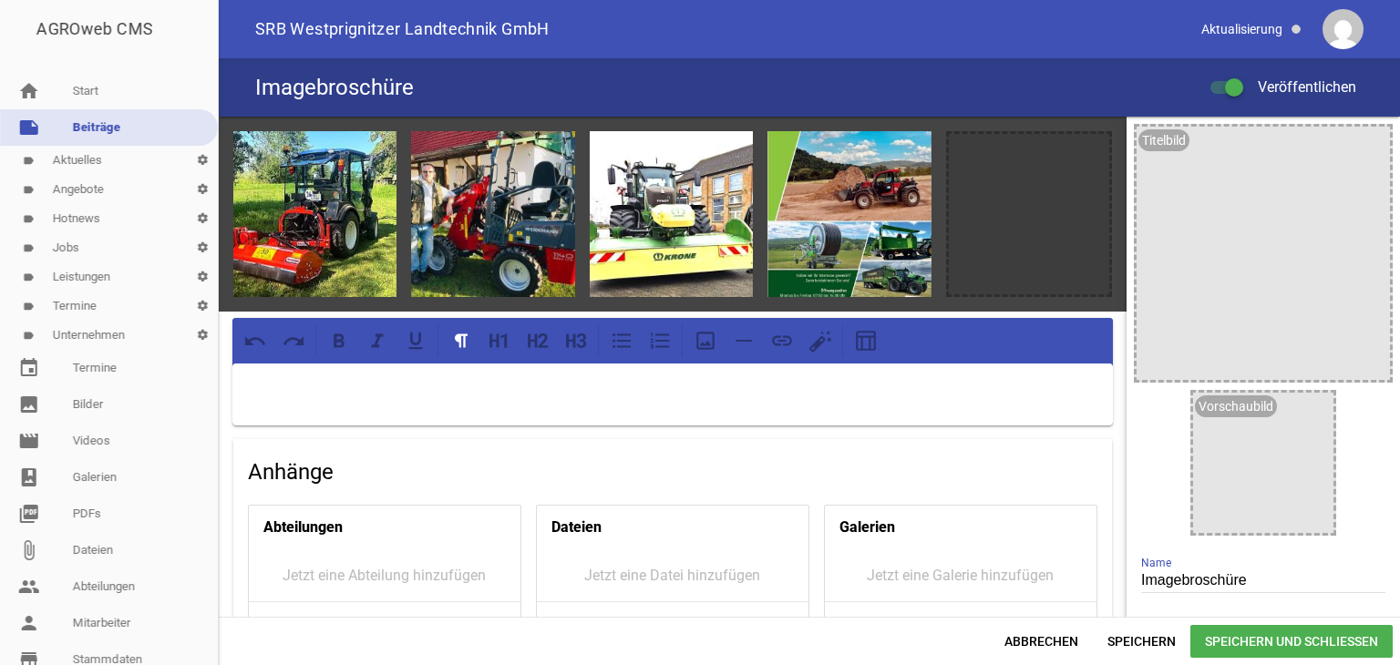
click at [1210, 88] on div at bounding box center [1226, 87] width 33 height 13
click at [1236, 77] on input "Veröffentlichen" at bounding box center [1236, 77] width 0 height 0
click at [1146, 641] on span "Speichern" at bounding box center [1142, 641] width 98 height 33
click at [372, 156] on icon "image" at bounding box center [374, 153] width 29 height 29
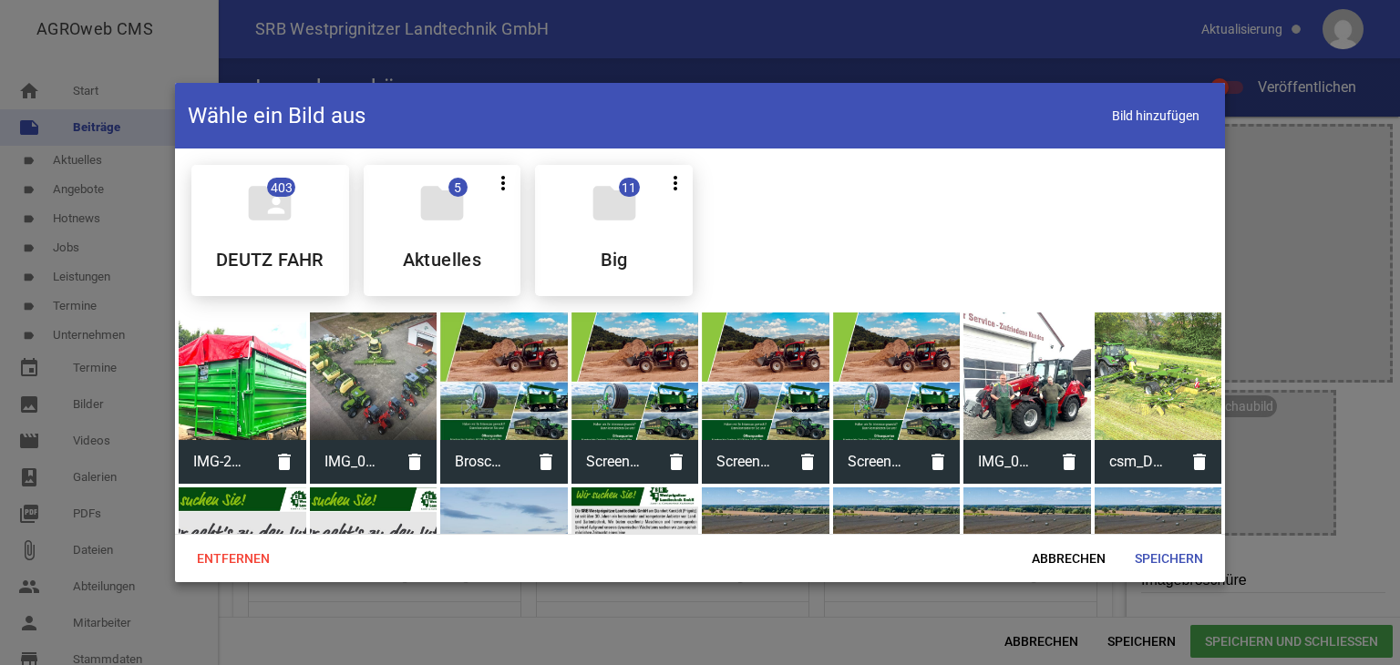
click at [365, 372] on div at bounding box center [374, 377] width 128 height 128
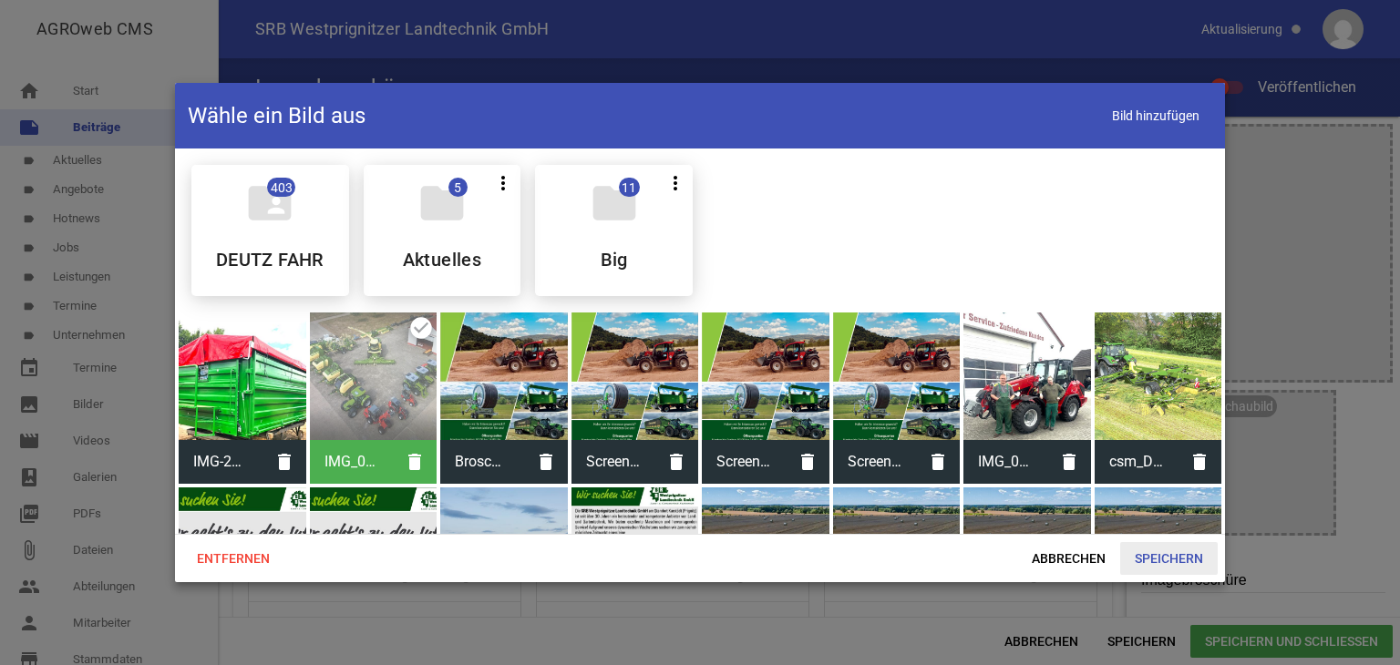
click at [1174, 559] on span "Speichern" at bounding box center [1169, 558] width 98 height 33
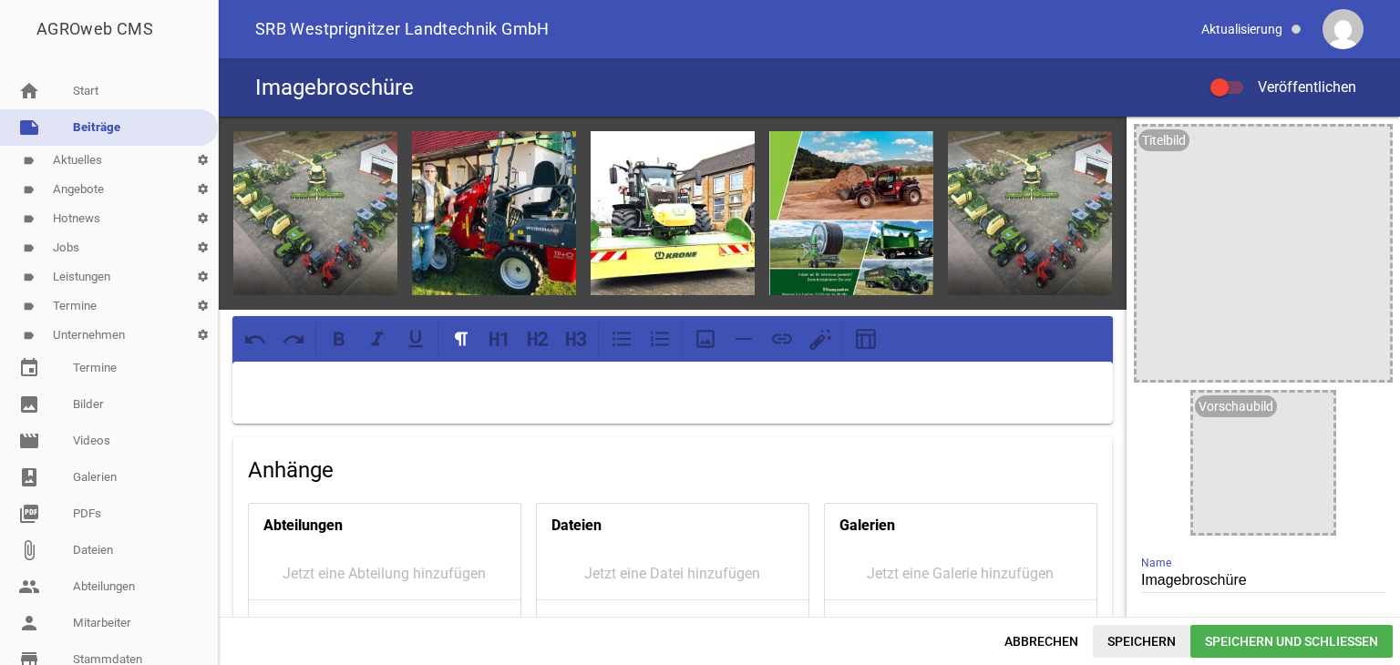
click at [1133, 641] on span "Speichern" at bounding box center [1142, 641] width 98 height 33
click at [1232, 87] on div at bounding box center [1226, 87] width 33 height 13
click at [1236, 77] on input "Veröffentlichen" at bounding box center [1236, 77] width 0 height 0
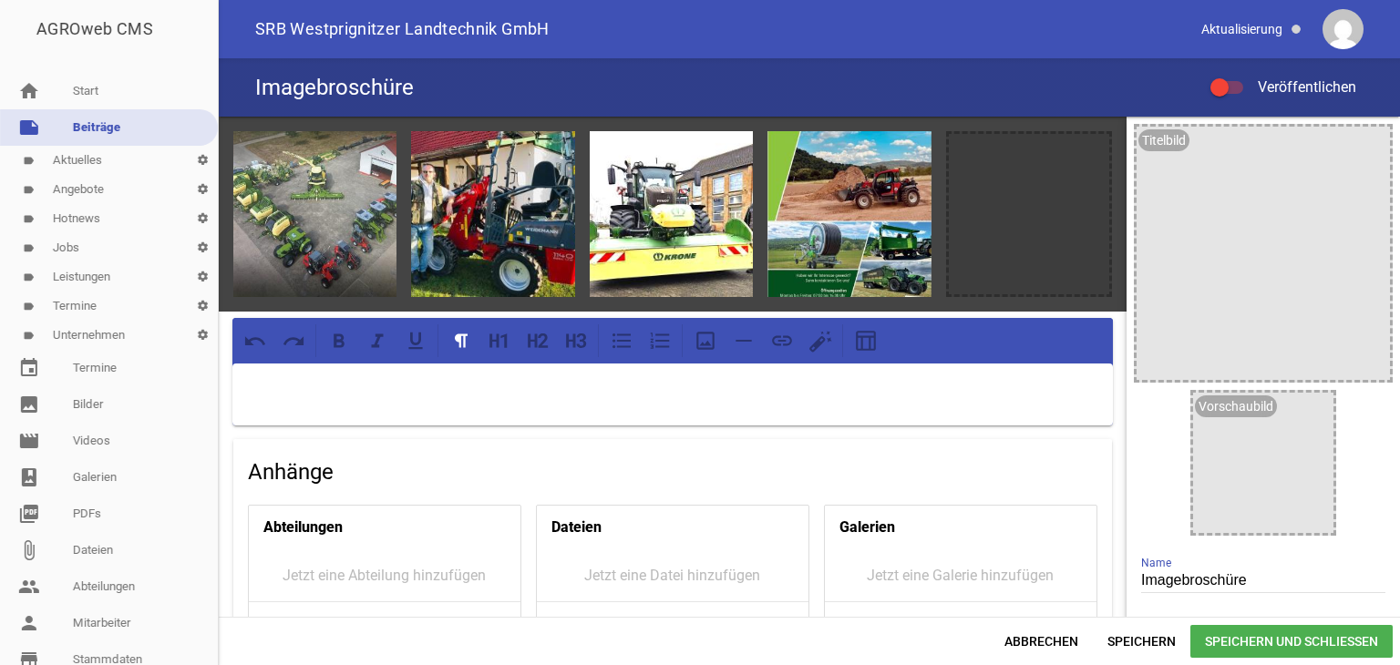
click at [1236, 78] on span "Veröffentlichen" at bounding box center [1296, 86] width 120 height 17
click at [1236, 77] on input "Veröffentlichen" at bounding box center [1236, 77] width 0 height 0
click at [1129, 639] on span "Speichern" at bounding box center [1142, 641] width 98 height 33
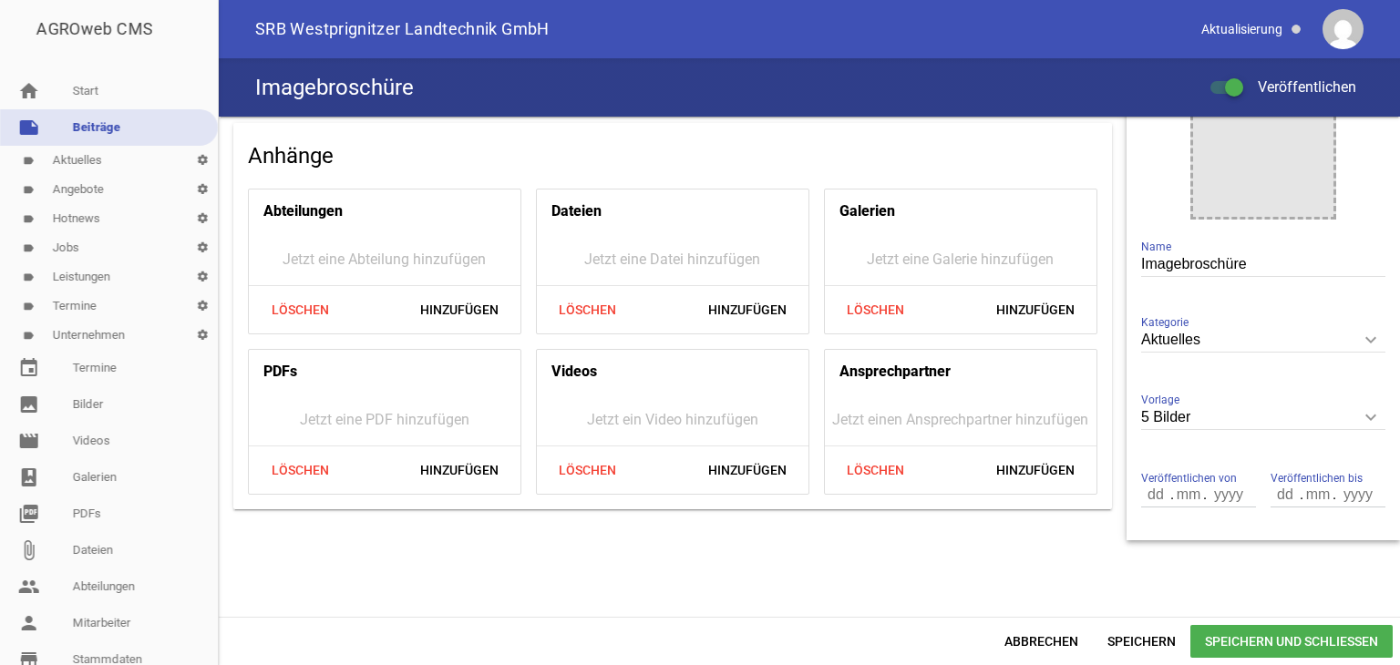
scroll to position [319, 0]
click at [1174, 489] on input "number" at bounding box center [1188, 492] width 33 height 24
click at [1156, 490] on input "number" at bounding box center [1156, 492] width 31 height 24
type input "27"
type input ".0"
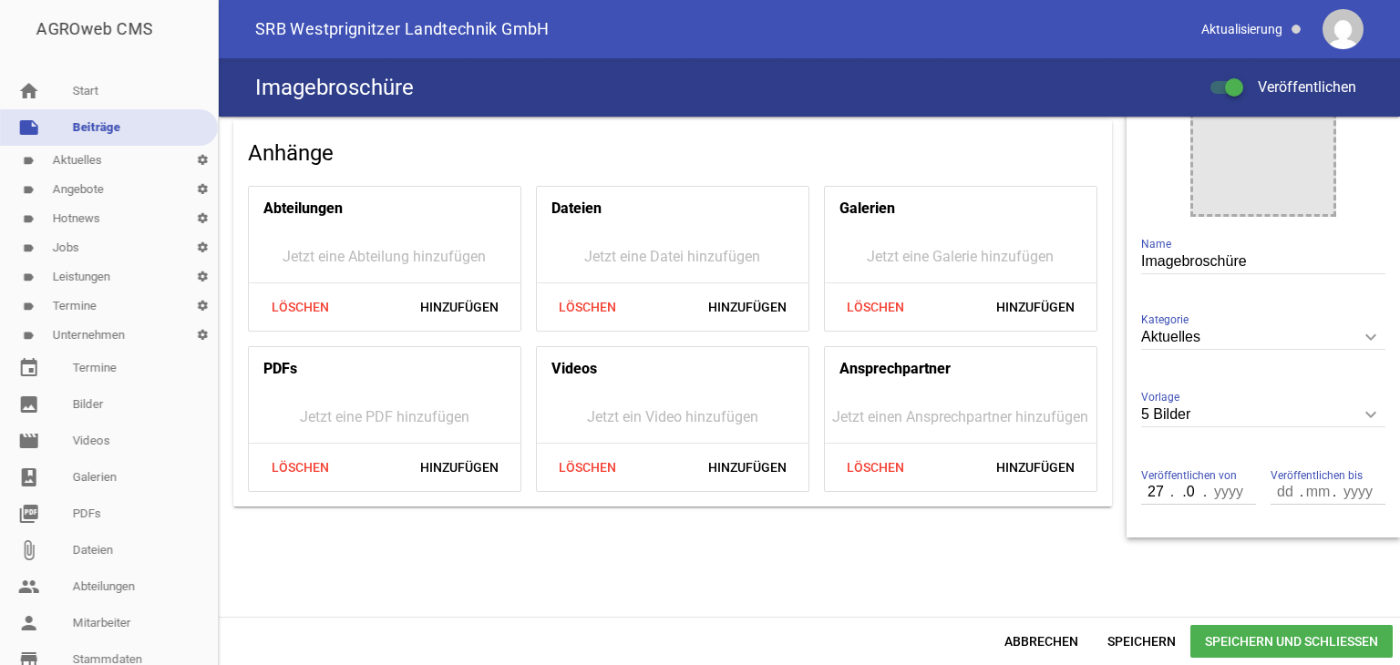
type input "8"
type input "8.20"
type input "25"
click at [1285, 489] on input "25" at bounding box center [1285, 492] width 31 height 24
click at [1236, 490] on input "8.20" at bounding box center [1228, 492] width 46 height 24
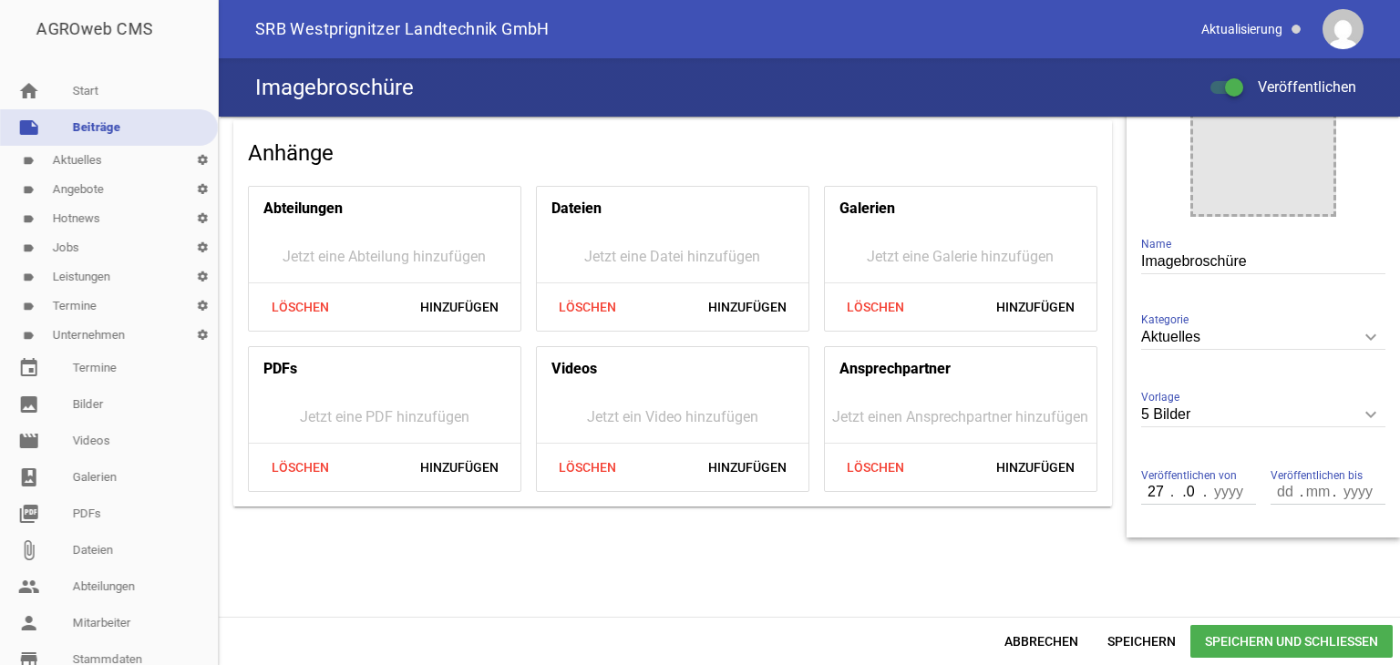
click at [1190, 493] on input ".0" at bounding box center [1188, 492] width 33 height 24
click at [1172, 493] on input "number" at bounding box center [1188, 492] width 33 height 24
click at [1157, 490] on input "27" at bounding box center [1156, 492] width 31 height 24
type input "28"
click at [1154, 488] on input "28" at bounding box center [1156, 492] width 31 height 24
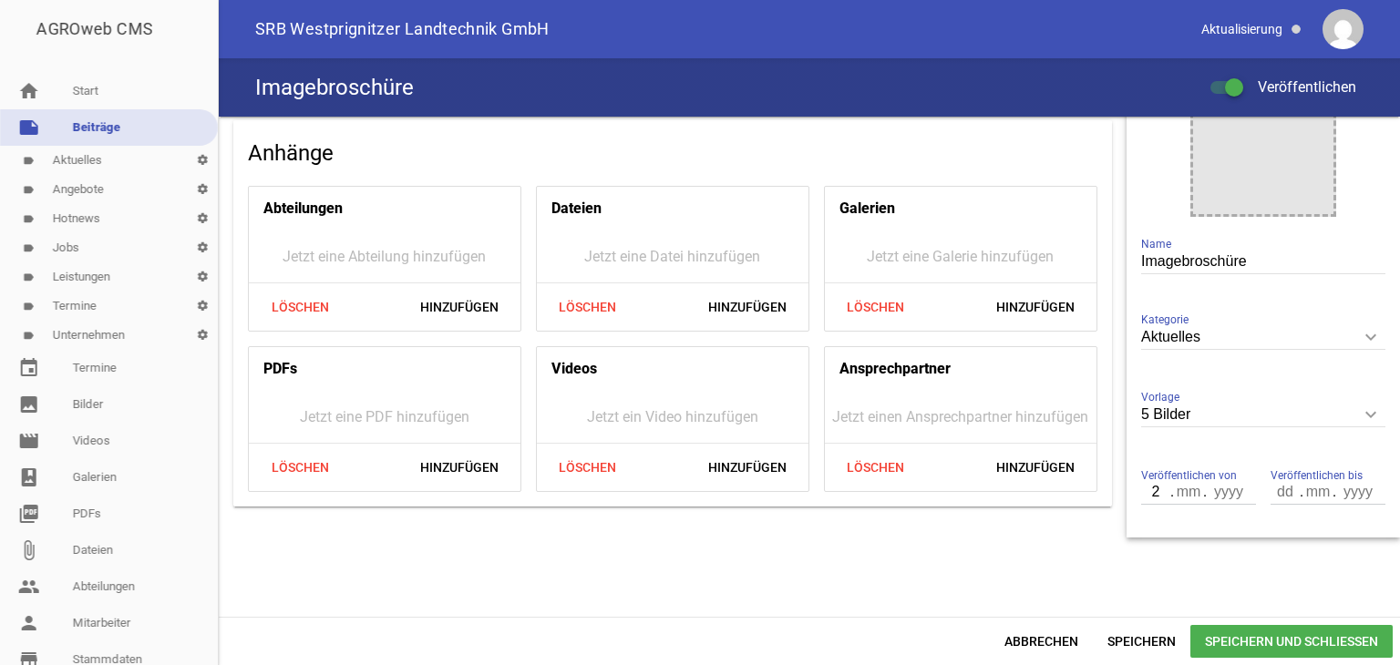
type input "27"
type input "08"
type input "2025"
type input "05"
type input "09"
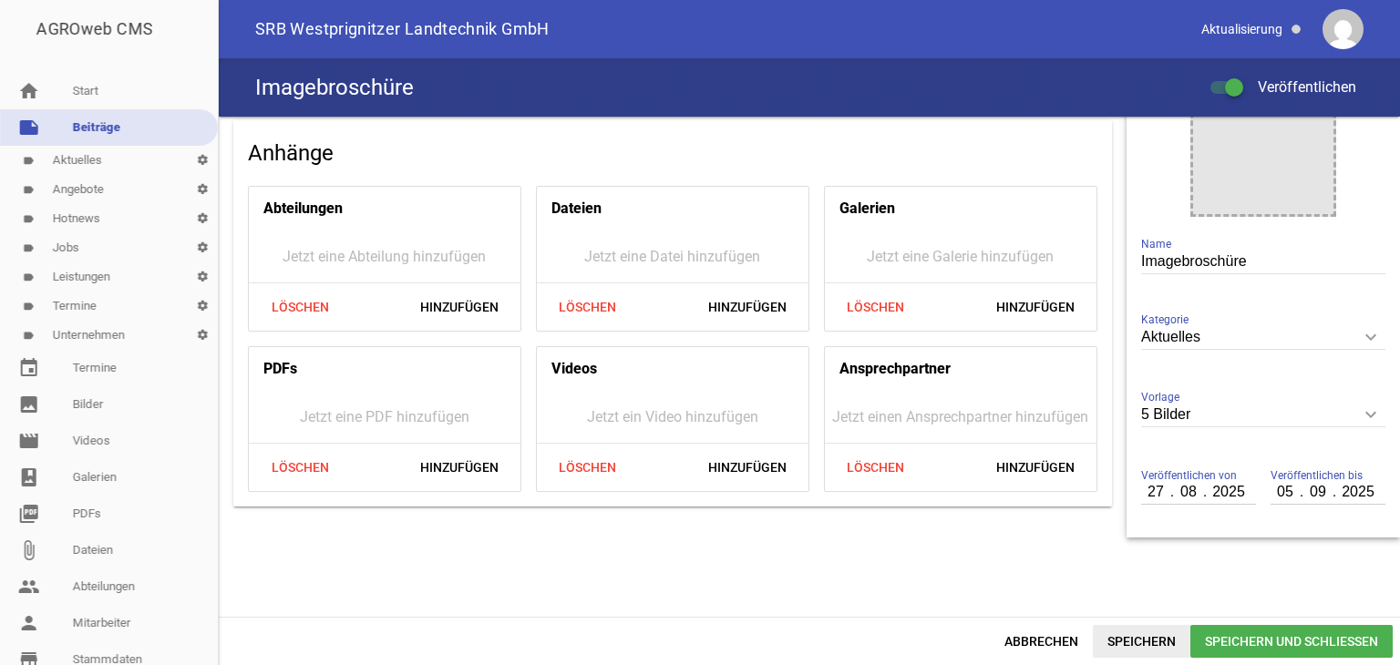
type input "2025"
click at [1125, 642] on span "Speichern" at bounding box center [1142, 641] width 98 height 33
click at [1218, 85] on div at bounding box center [1226, 87] width 33 height 13
click at [1236, 77] on input "Veröffentlichen" at bounding box center [1236, 77] width 0 height 0
click at [1218, 85] on span at bounding box center [1219, 87] width 7 height 7
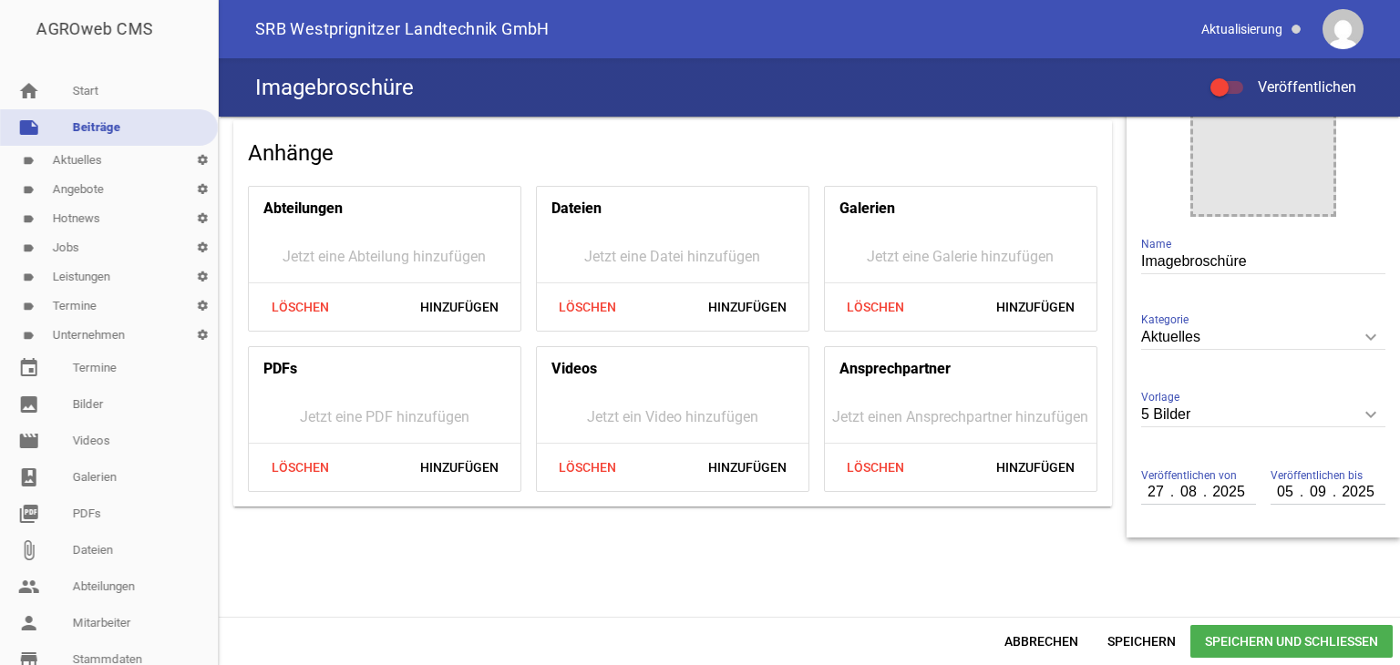
click at [1236, 77] on input "Veröffentlichen" at bounding box center [1236, 77] width 0 height 0
click at [1134, 638] on span "Speichern" at bounding box center [1142, 641] width 98 height 33
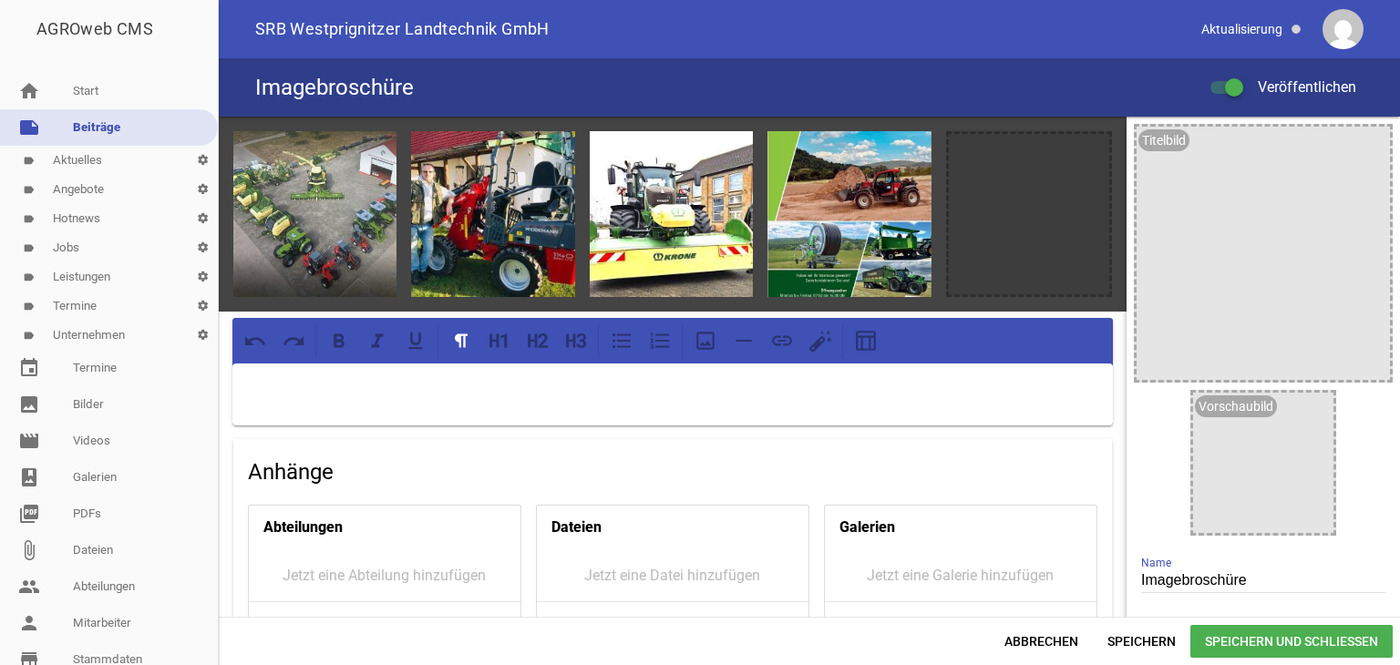
click at [109, 157] on link "label Aktuelles settings" at bounding box center [109, 160] width 218 height 29
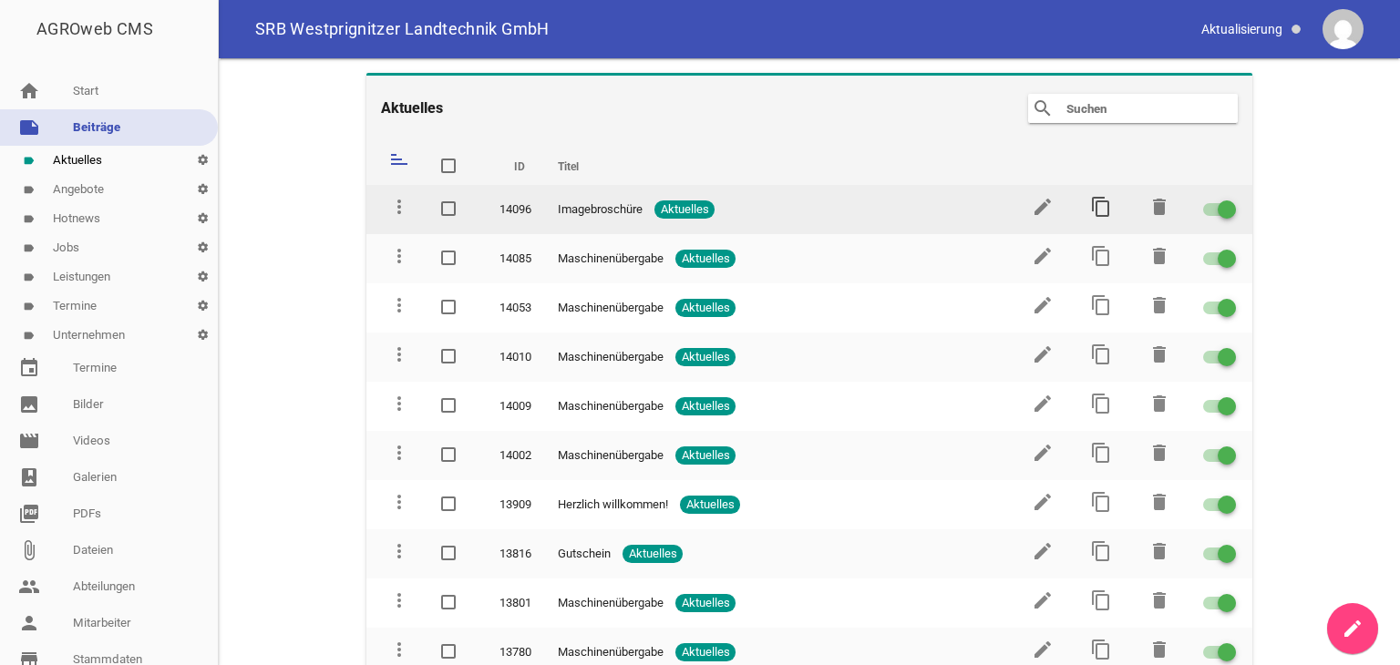
click at [1096, 205] on icon "content_copy" at bounding box center [1101, 207] width 22 height 22
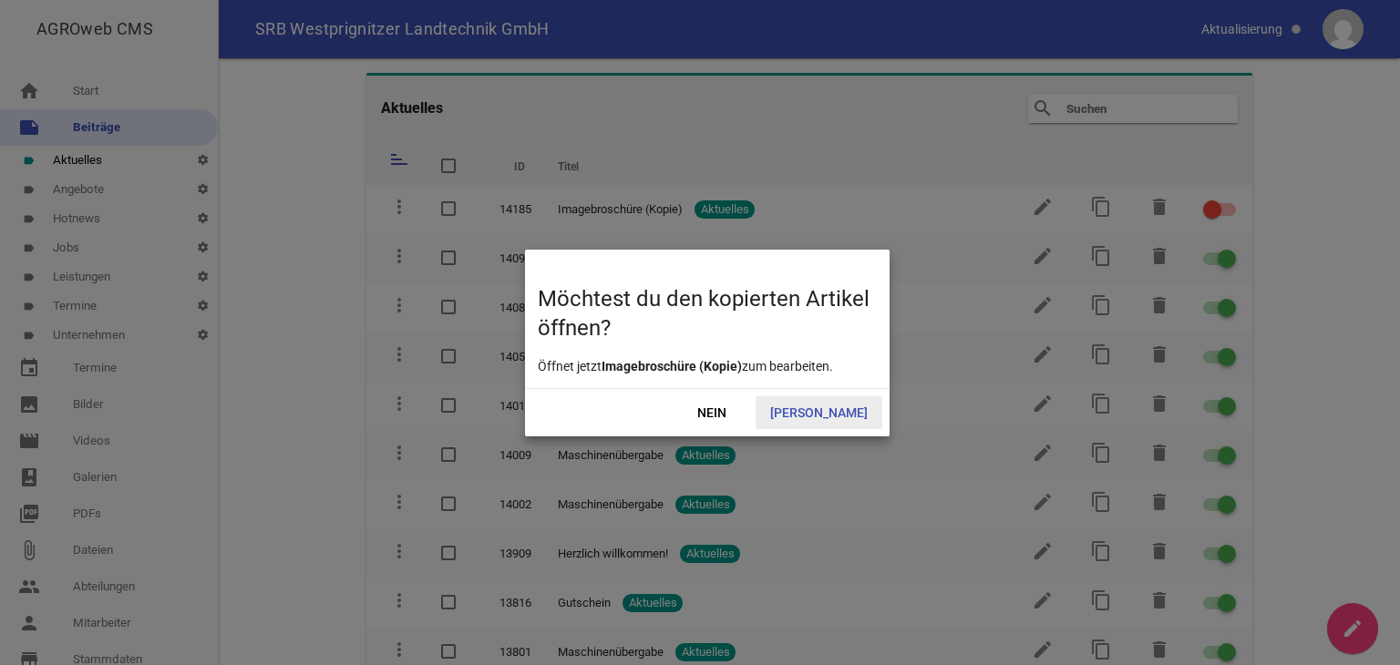
click at [840, 413] on span "Ja" at bounding box center [818, 412] width 127 height 33
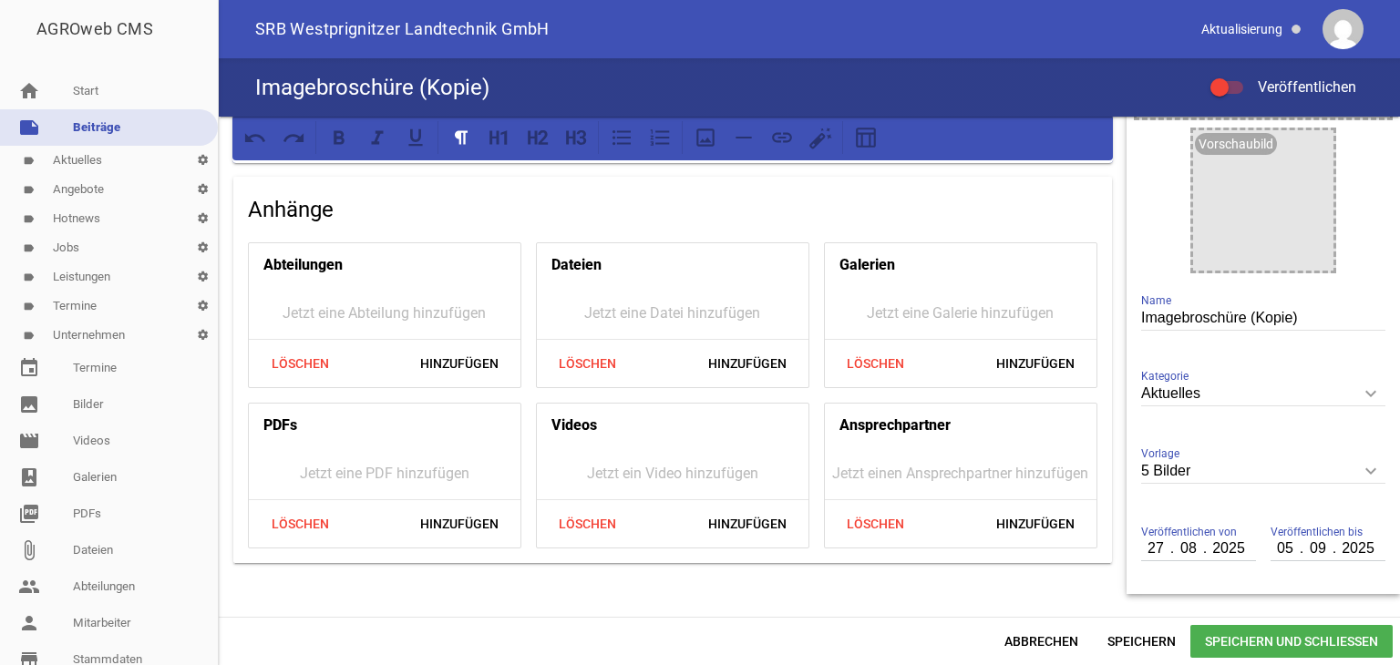
scroll to position [273, 0]
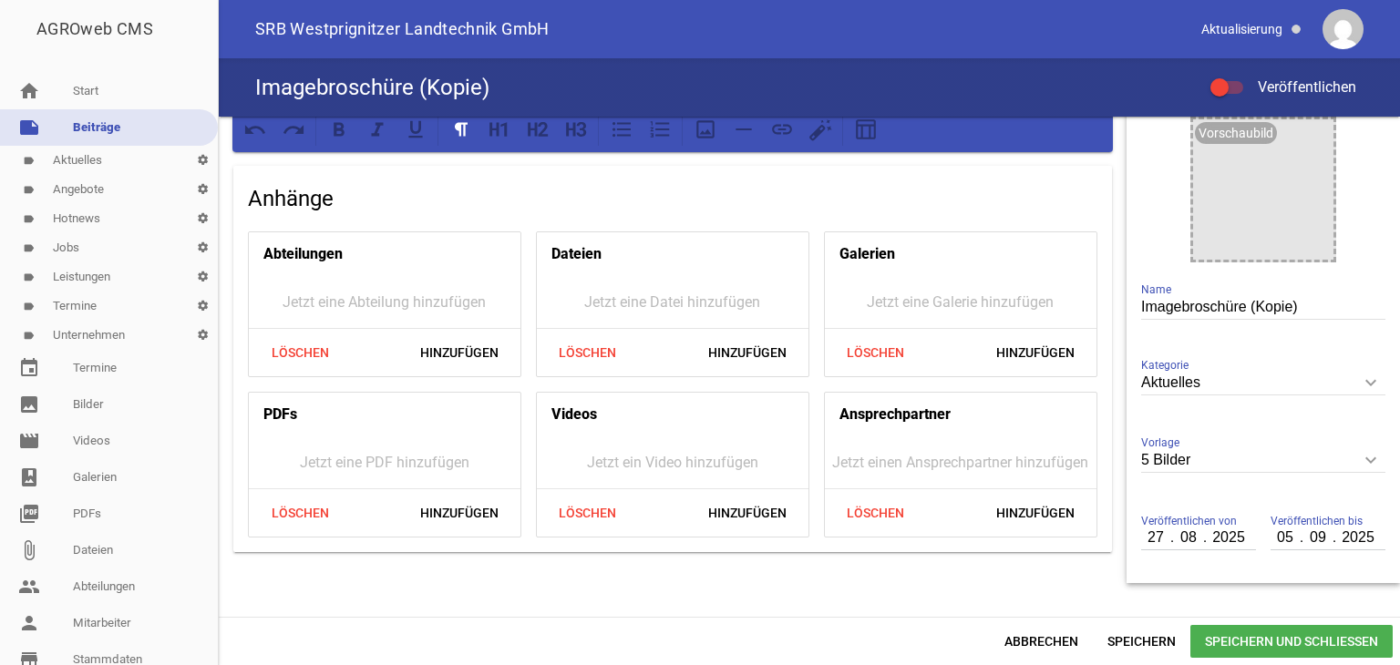
click at [1290, 307] on input "Imagebroschüre (Kopie)" at bounding box center [1263, 307] width 244 height 25
click at [1141, 303] on input "Imagebroschüre" at bounding box center [1263, 307] width 244 height 25
type input "Neue Imagebroschüre"
click at [1228, 91] on div at bounding box center [1226, 87] width 33 height 13
click at [1236, 77] on input "Veröffentlichen" at bounding box center [1236, 77] width 0 height 0
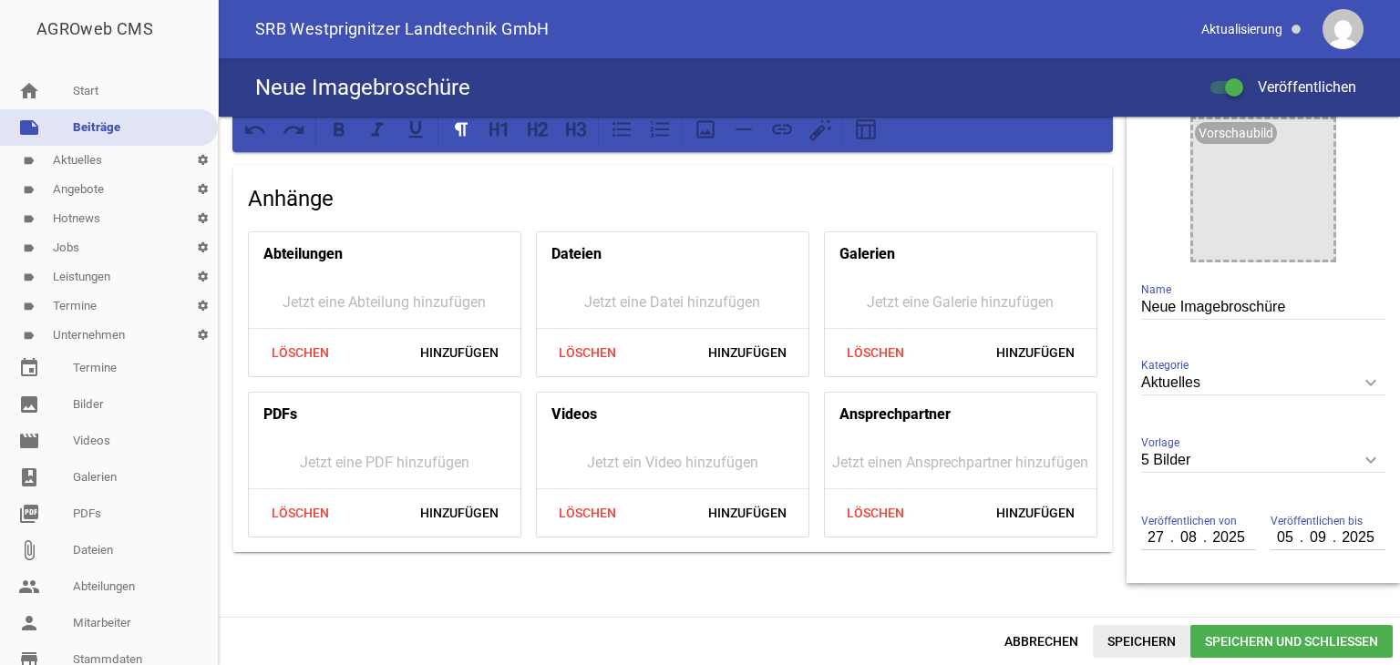
click at [1141, 641] on span "Speichern" at bounding box center [1142, 641] width 98 height 33
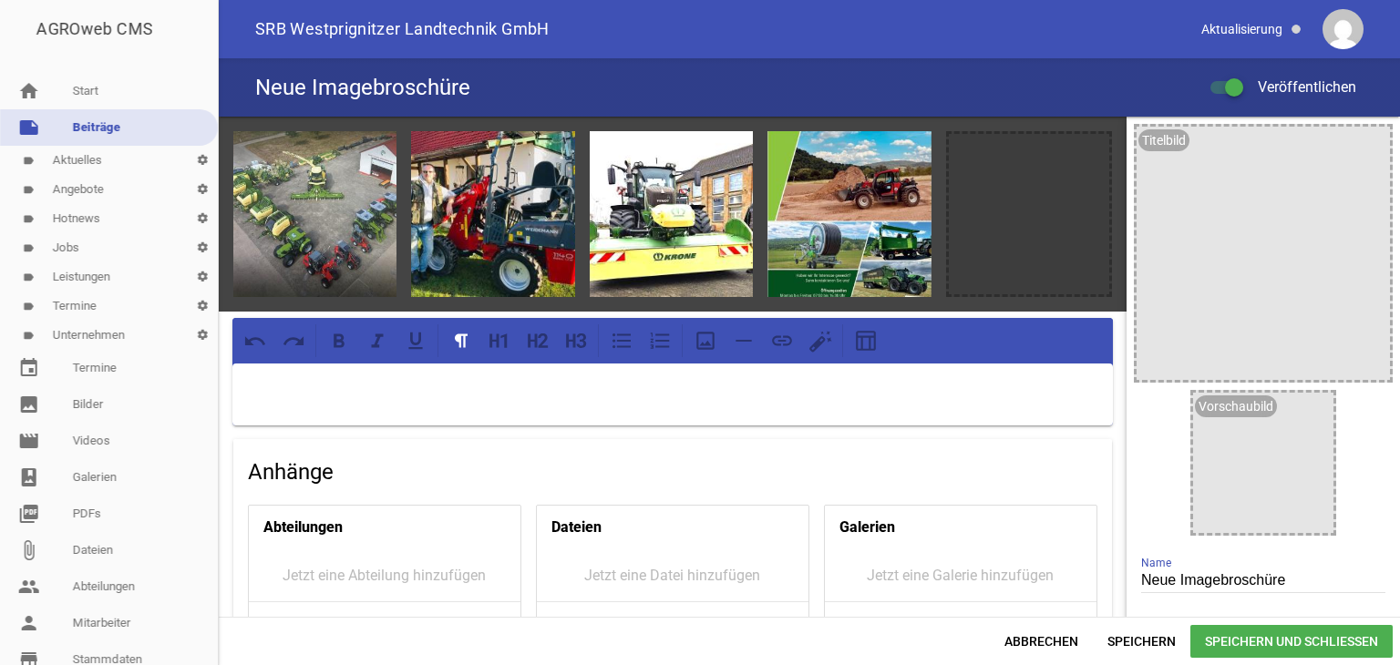
click at [124, 159] on link "label Aktuelles settings" at bounding box center [109, 160] width 218 height 29
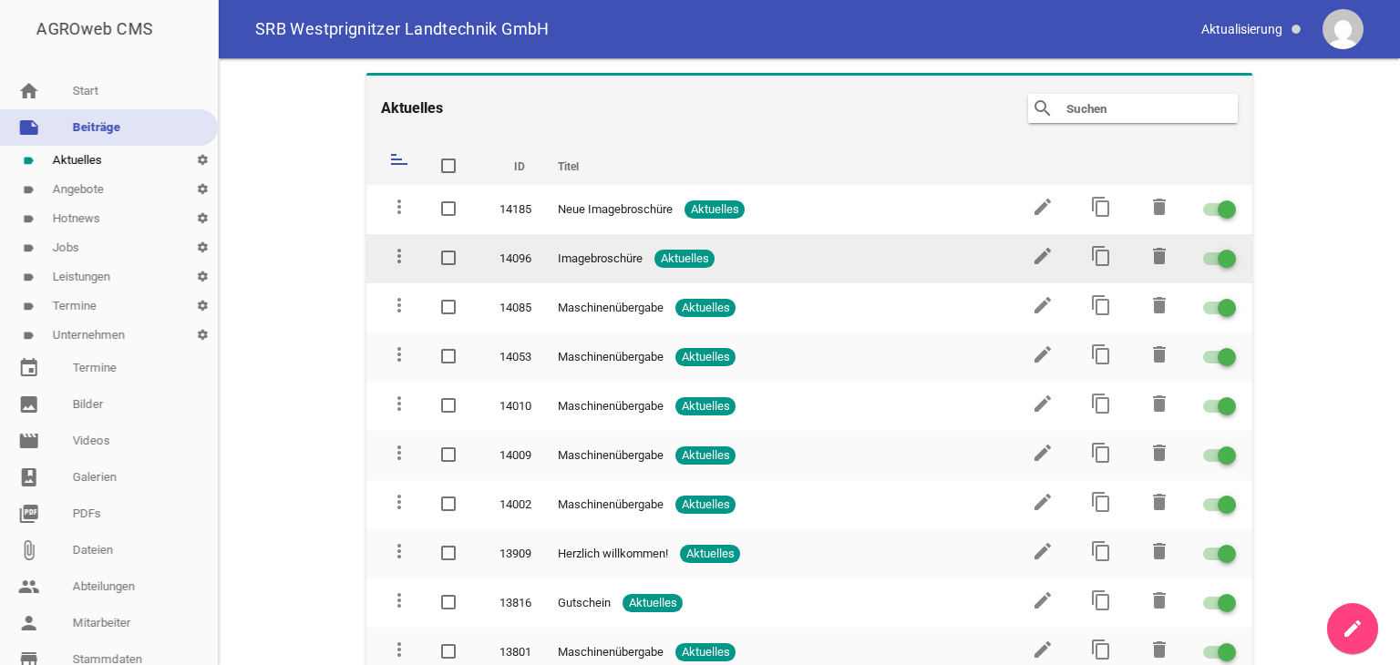
click at [1223, 258] on span at bounding box center [1226, 258] width 7 height 7
click at [1230, 248] on input "checkbox" at bounding box center [1230, 248] width 0 height 0
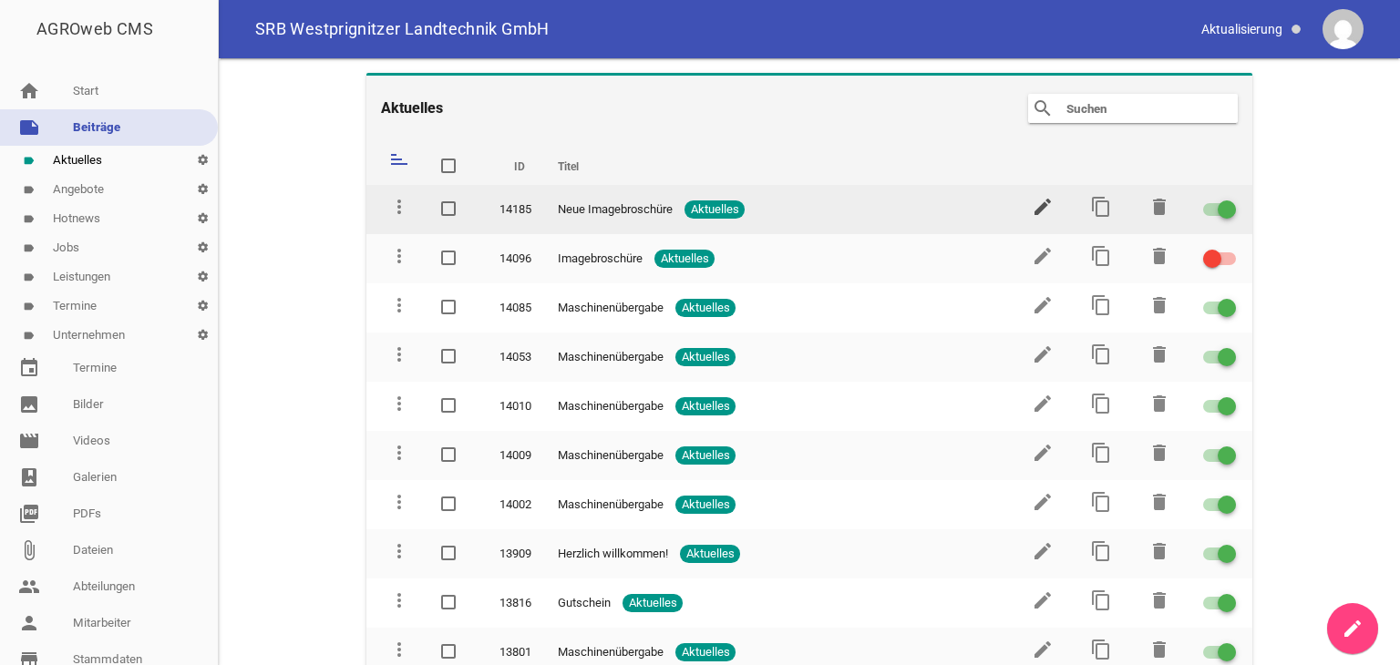
click at [1035, 209] on icon "edit" at bounding box center [1043, 207] width 22 height 22
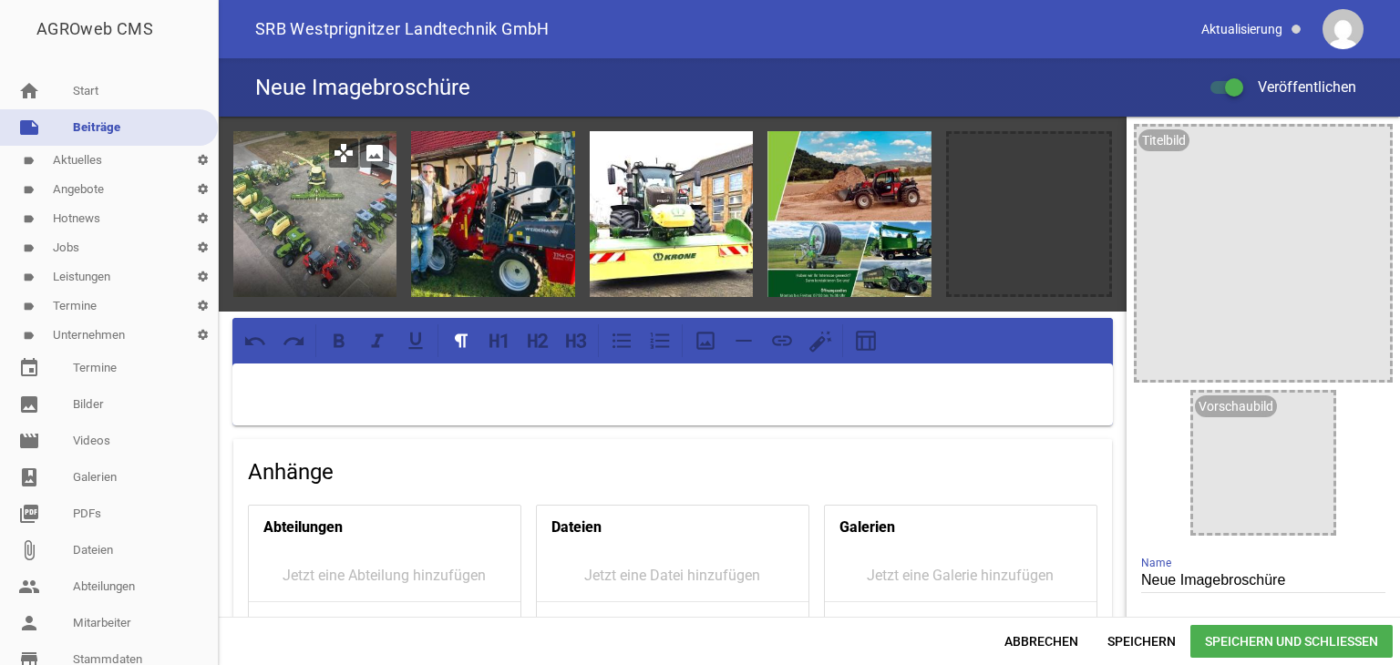
click at [376, 156] on icon "image" at bounding box center [374, 153] width 29 height 29
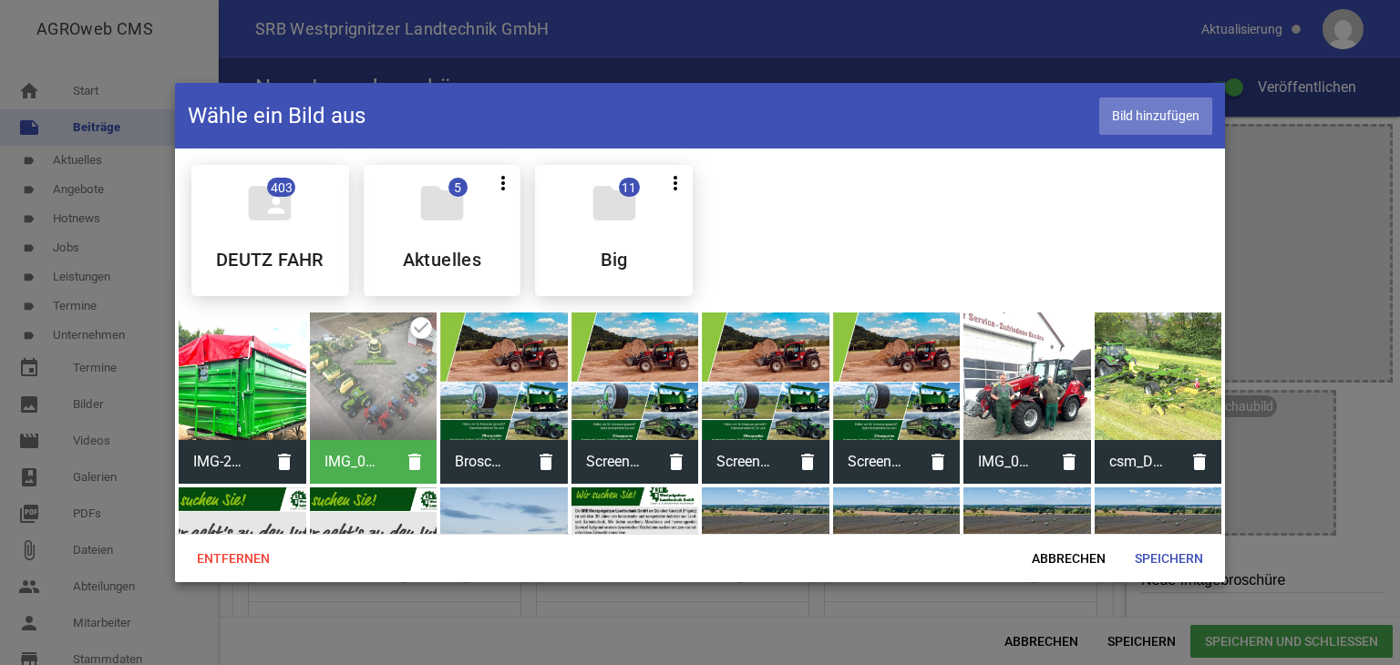
click at [1148, 121] on span "Bild hinzufügen" at bounding box center [1155, 116] width 113 height 37
click at [1153, 558] on span "Speichern" at bounding box center [1169, 558] width 98 height 33
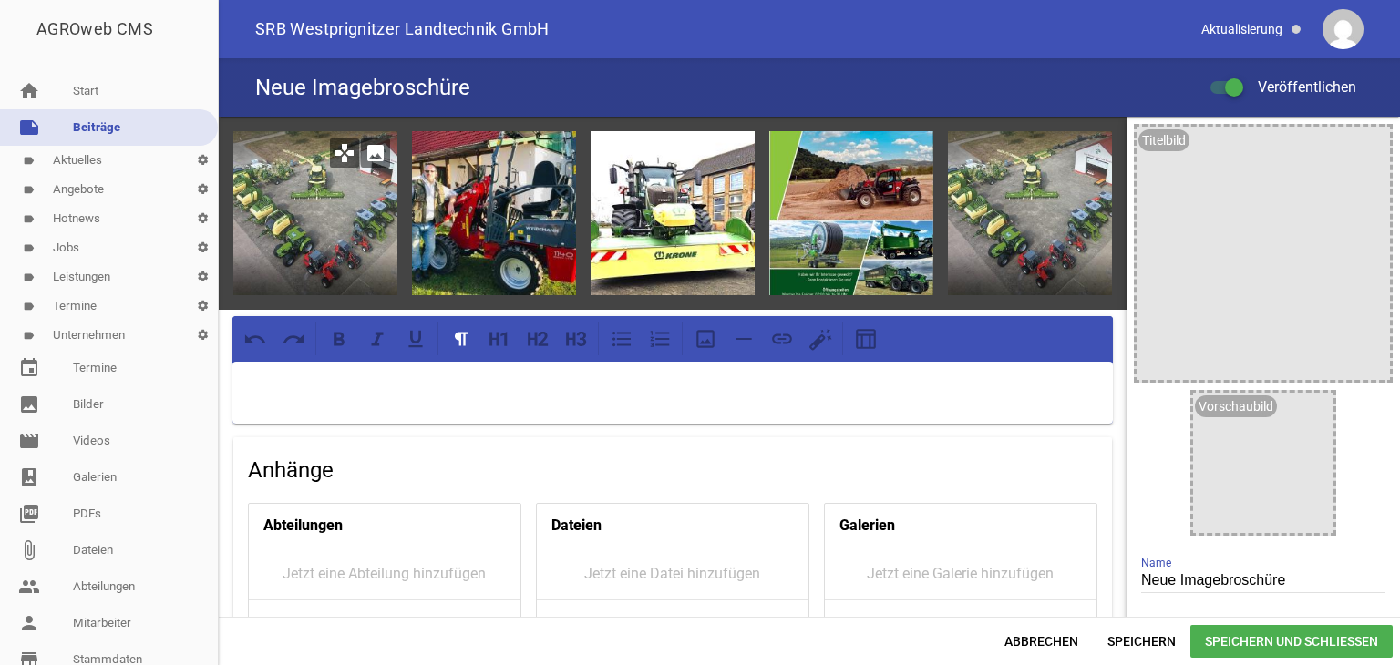
click at [371, 149] on icon "image" at bounding box center [375, 153] width 29 height 29
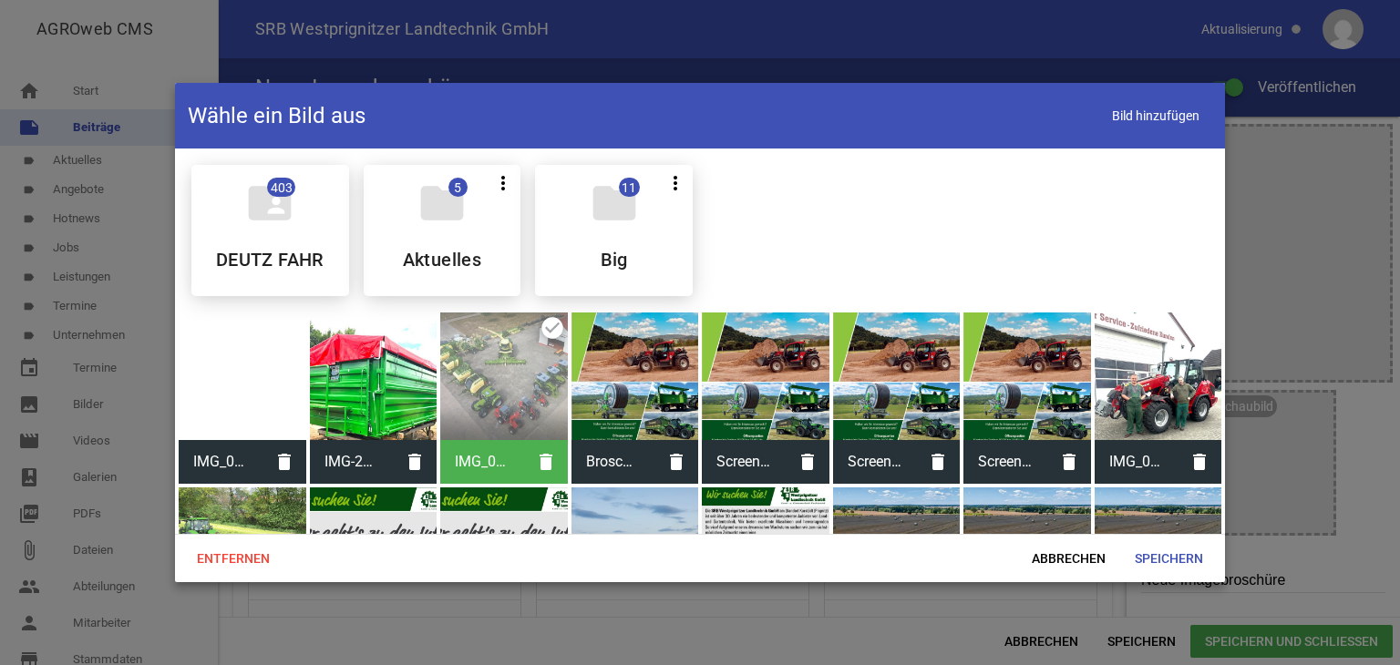
click at [235, 380] on div at bounding box center [243, 377] width 128 height 128
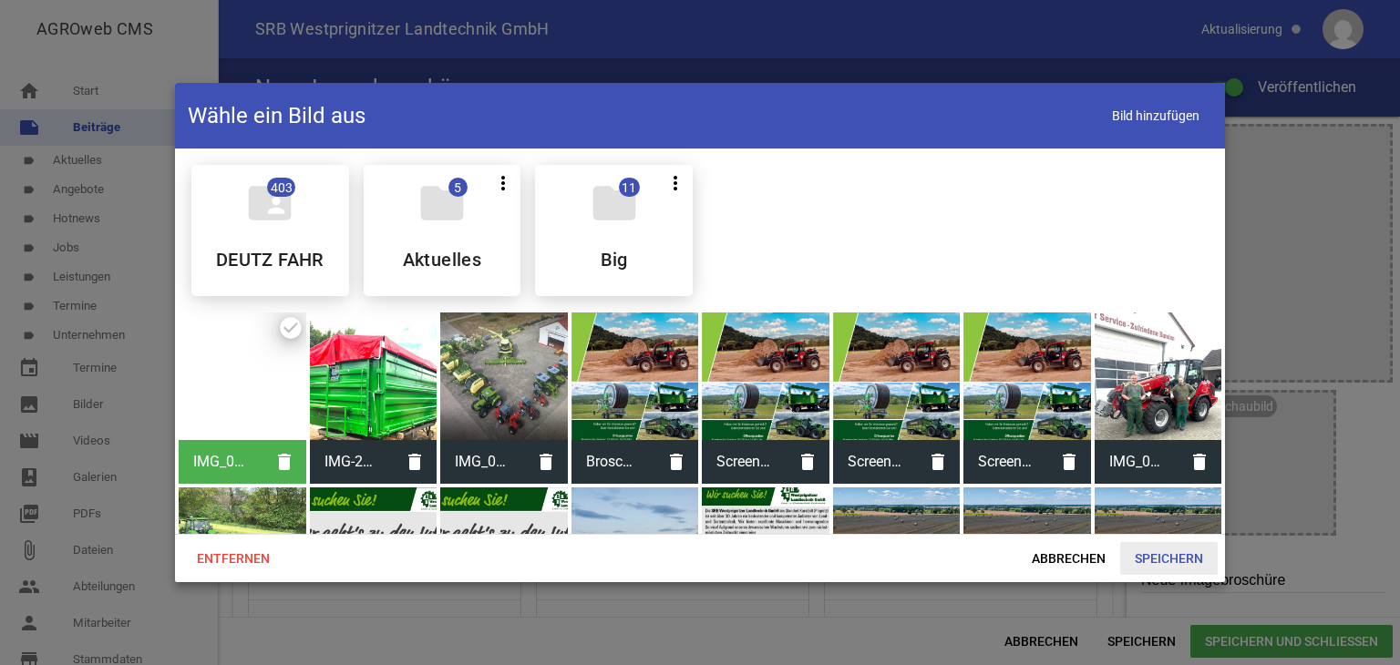
click at [1163, 559] on span "Speichern" at bounding box center [1169, 558] width 98 height 33
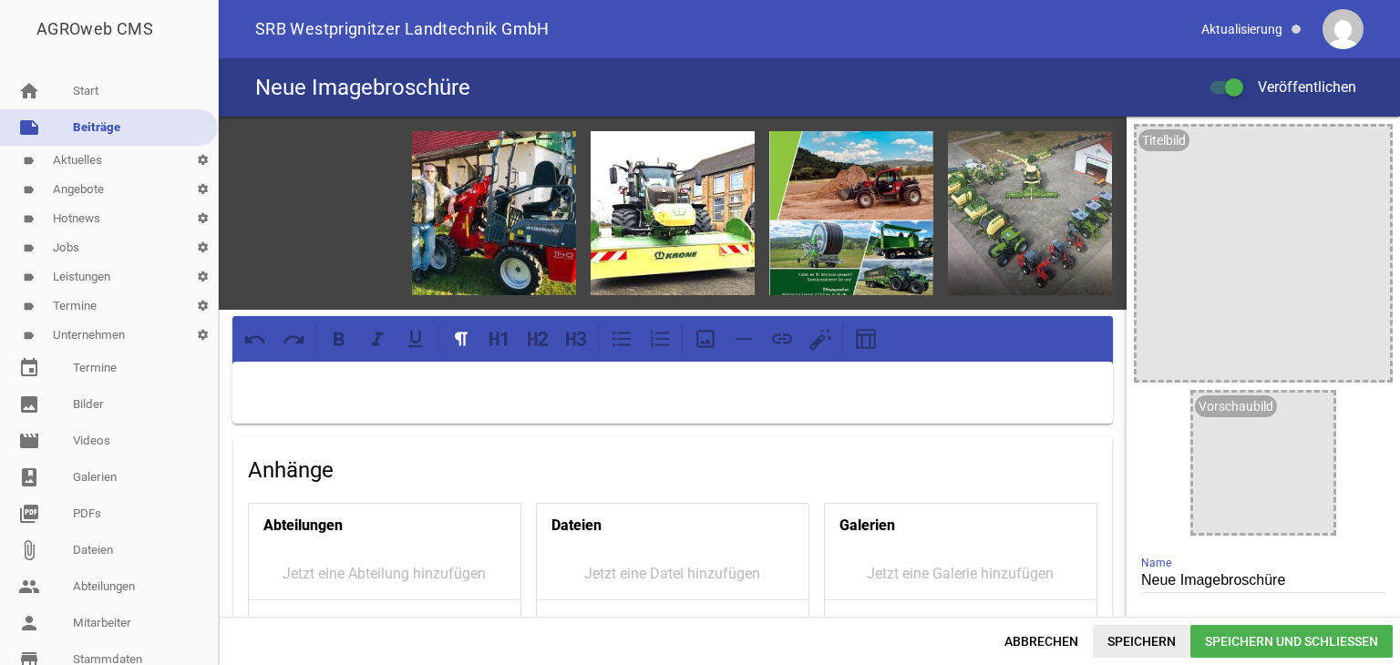
click at [1135, 642] on span "Speichern" at bounding box center [1142, 641] width 98 height 33
click at [375, 151] on icon "image" at bounding box center [375, 153] width 29 height 29
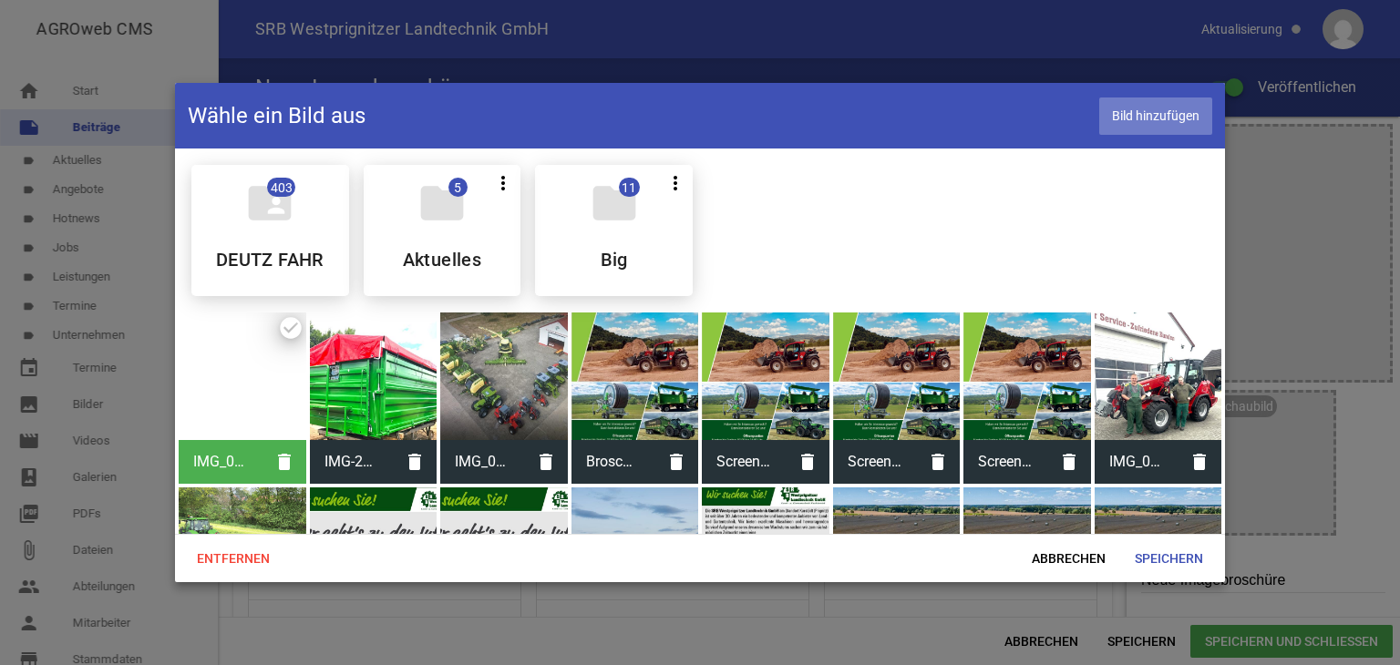
click at [1126, 117] on span "Bild hinzufügen" at bounding box center [1155, 116] width 113 height 37
click at [1141, 558] on span "Speichern" at bounding box center [1169, 558] width 98 height 33
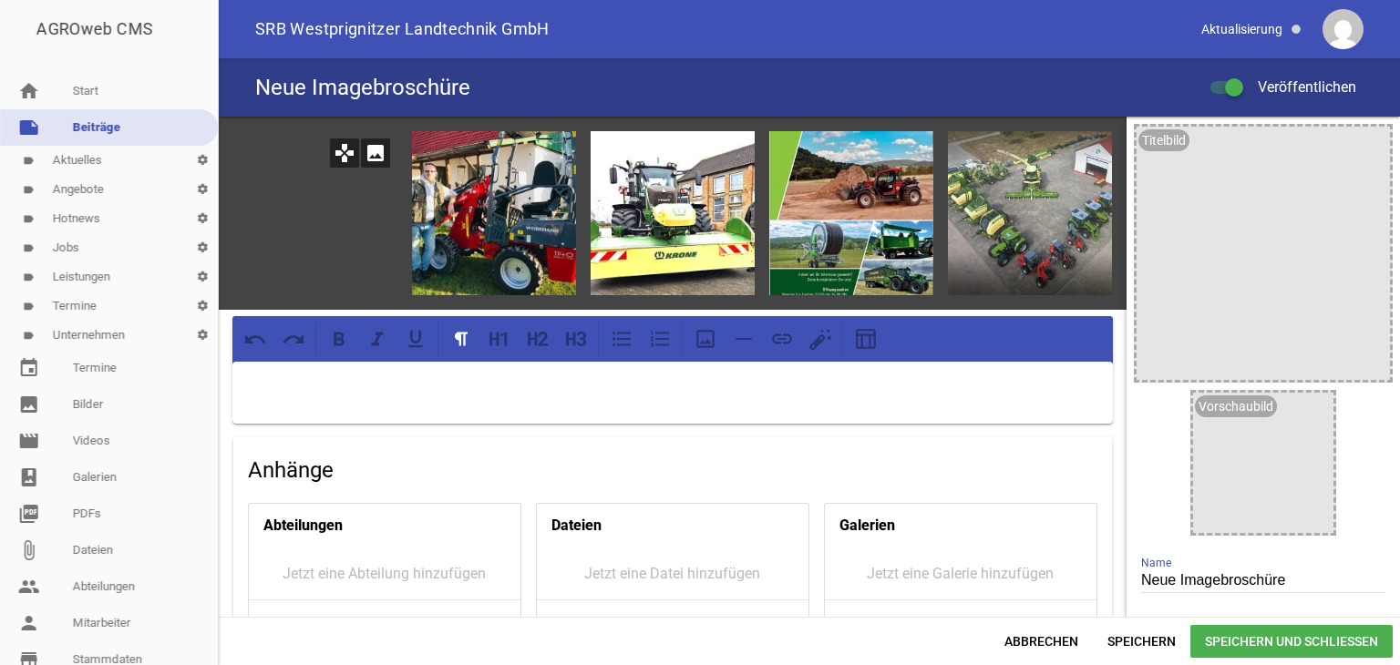
click at [375, 153] on icon "image" at bounding box center [375, 153] width 29 height 29
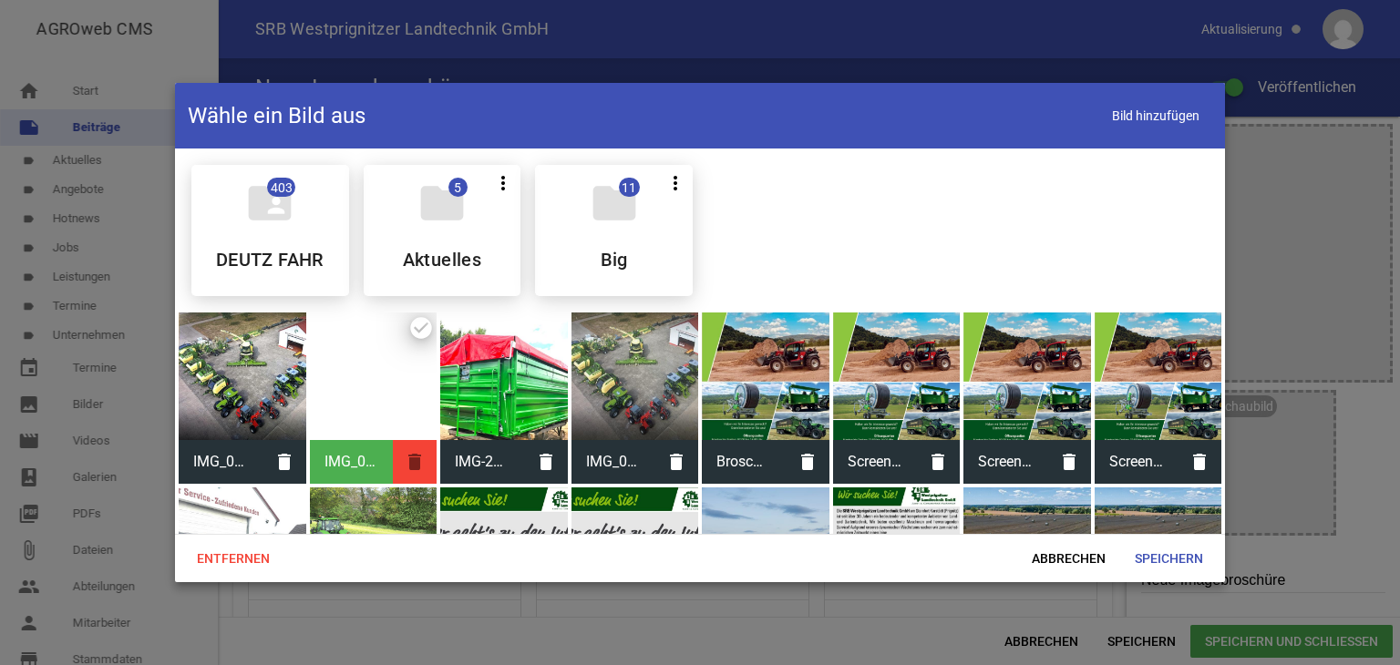
click at [414, 457] on icon "delete" at bounding box center [415, 462] width 44 height 44
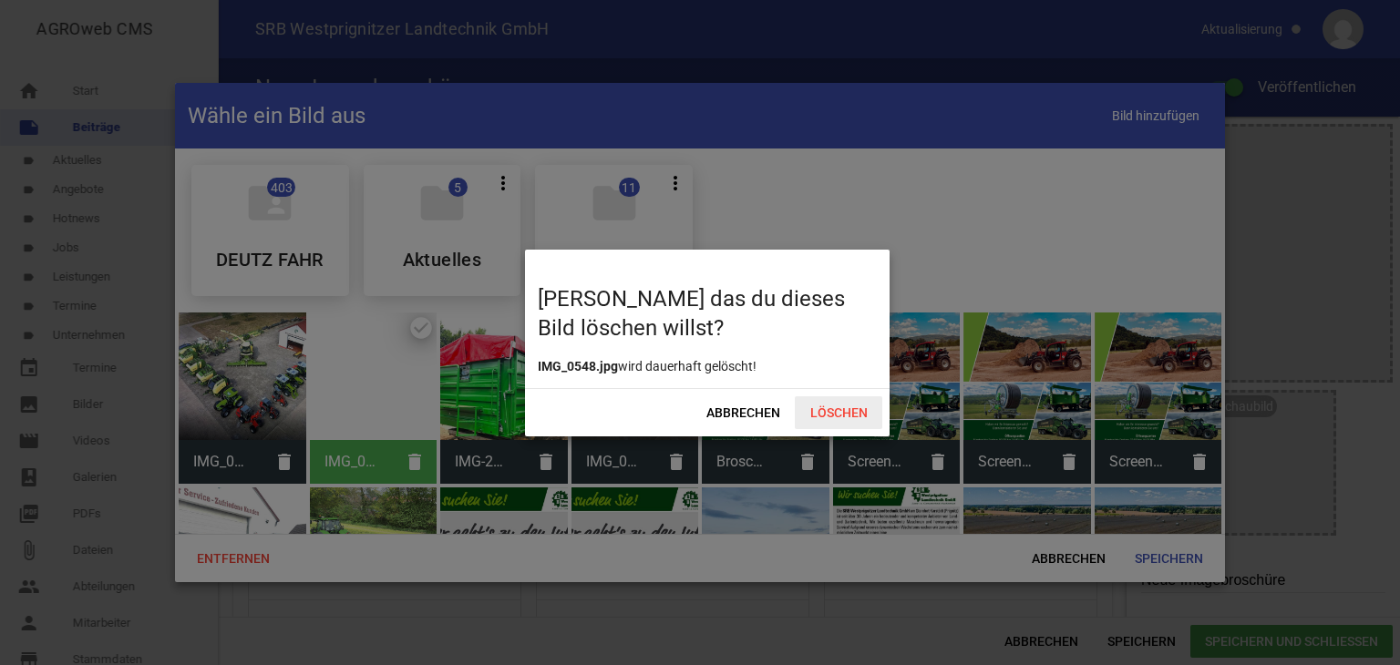
click at [817, 408] on span "Löschen" at bounding box center [838, 412] width 87 height 33
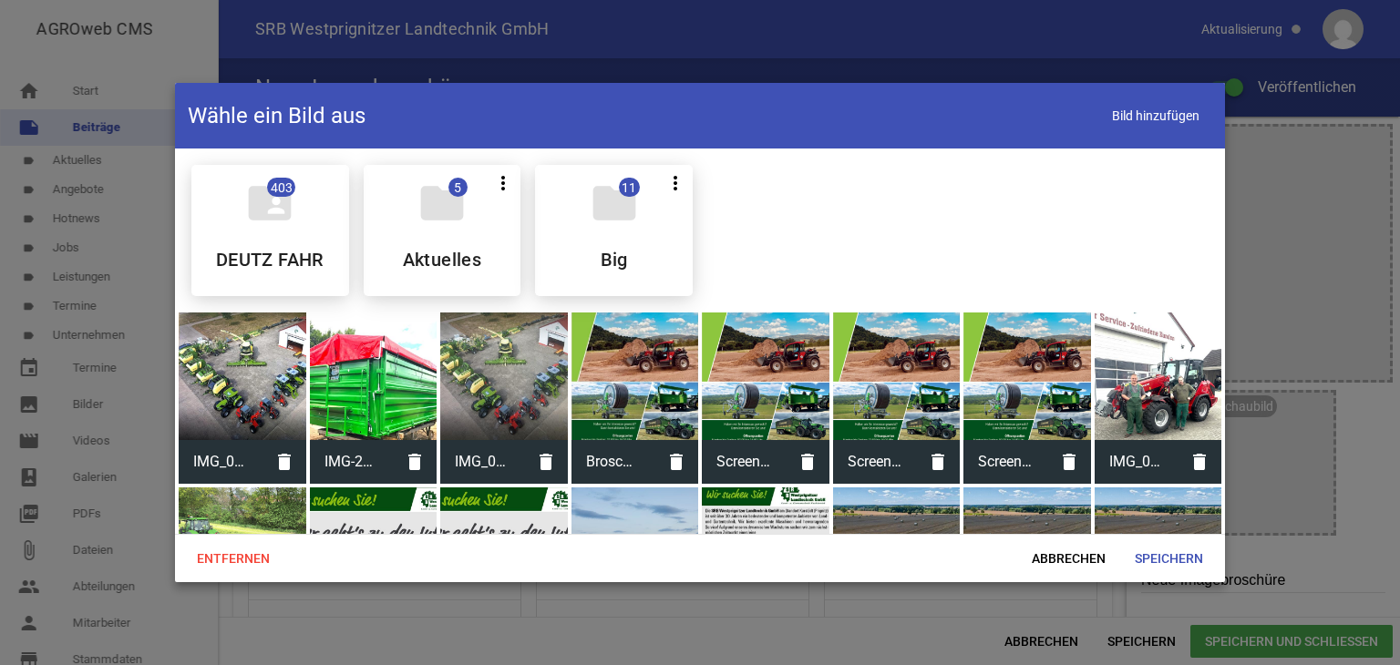
click at [235, 395] on div at bounding box center [243, 377] width 128 height 128
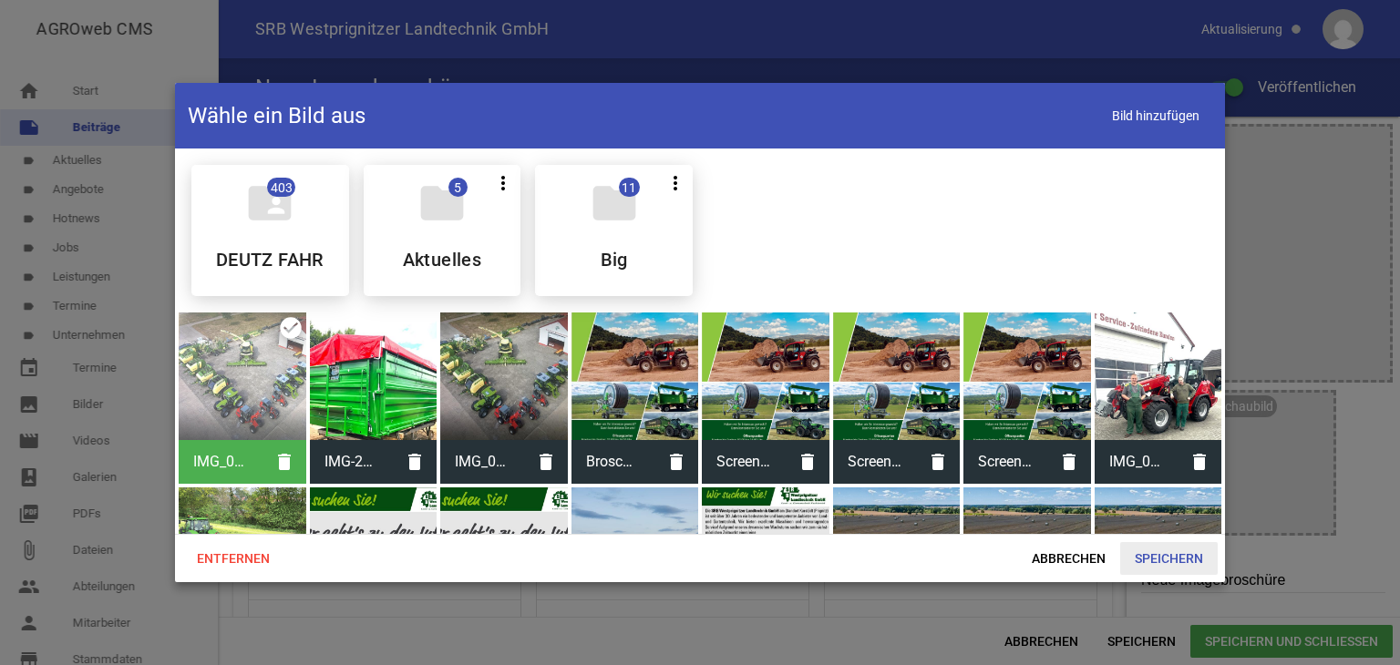
click at [1155, 557] on span "Speichern" at bounding box center [1169, 558] width 98 height 33
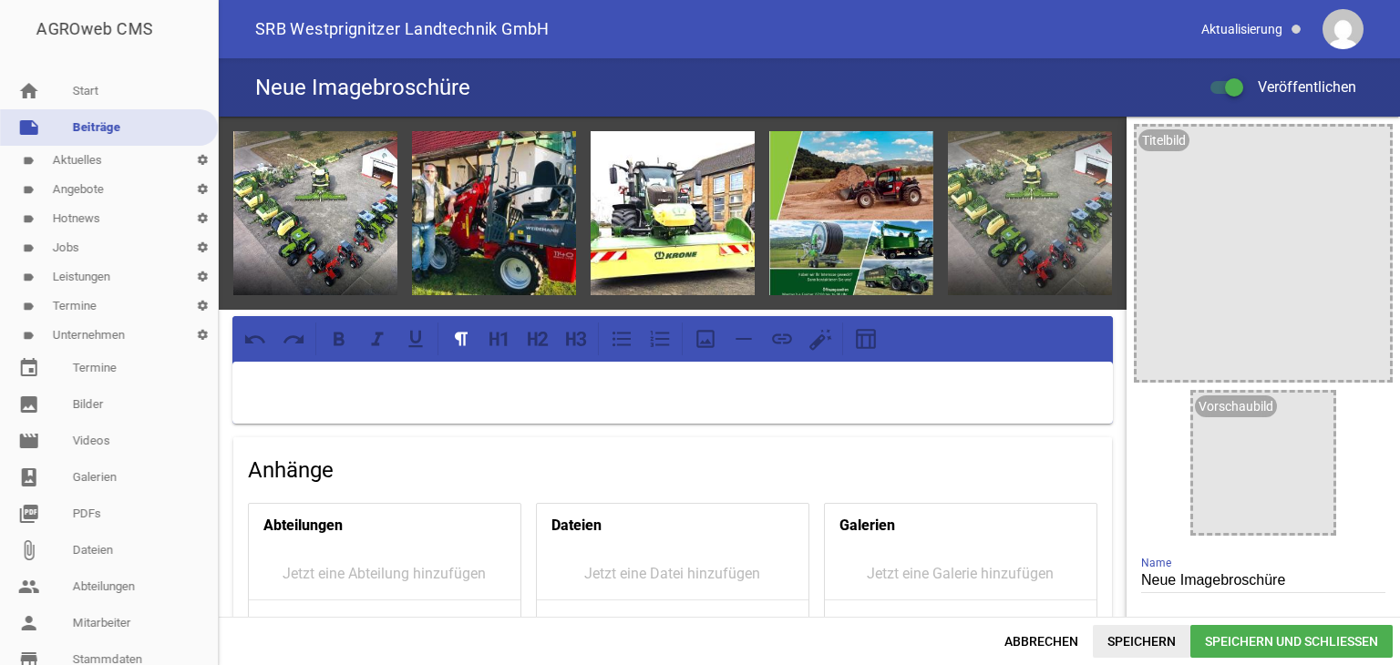
click at [1143, 642] on span "Speichern" at bounding box center [1142, 641] width 98 height 33
click at [1360, 147] on icon "image" at bounding box center [1370, 145] width 29 height 29
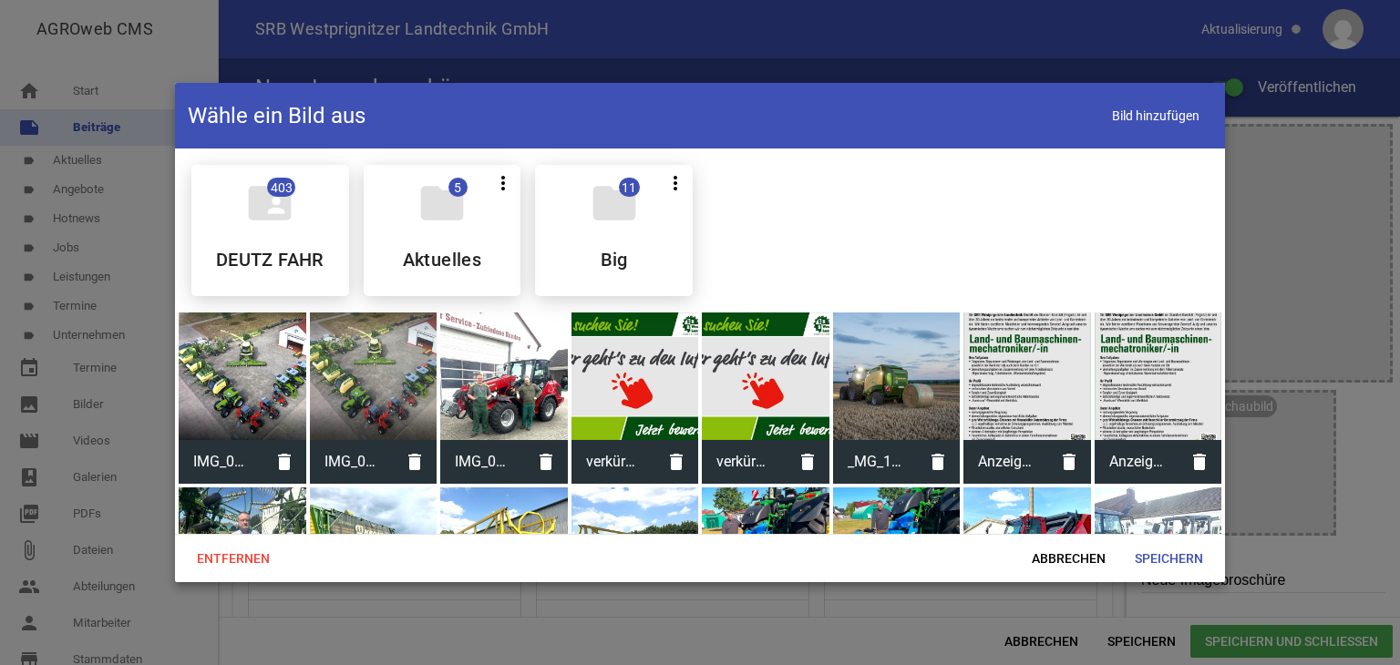
click at [255, 399] on div at bounding box center [243, 377] width 128 height 128
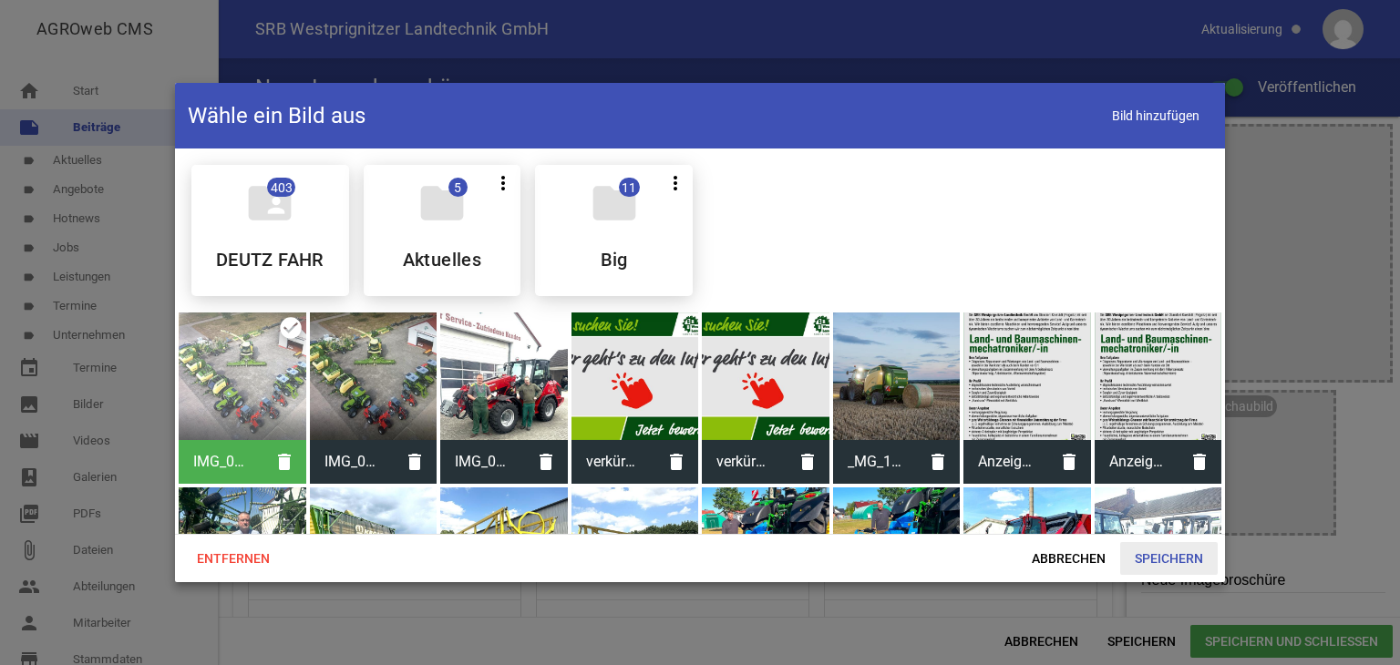
click at [1146, 553] on span "Speichern" at bounding box center [1169, 558] width 98 height 33
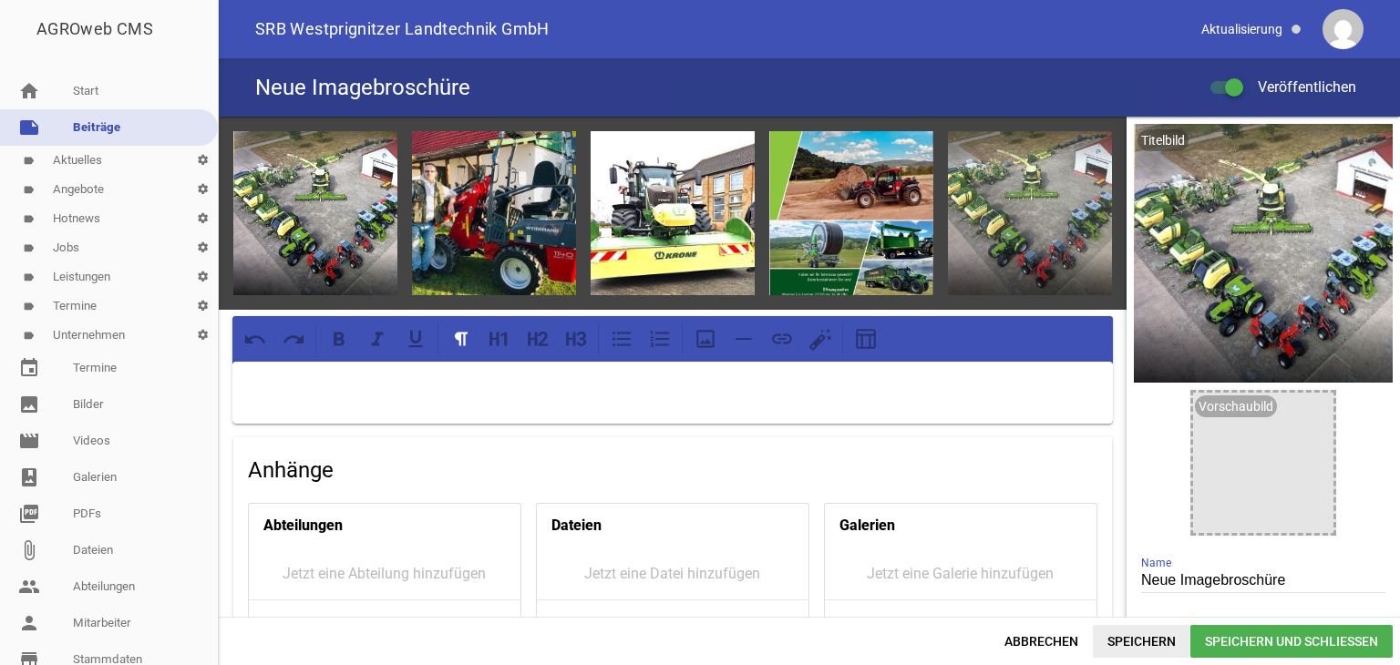
click at [1141, 636] on span "Speichern" at bounding box center [1142, 641] width 98 height 33
click at [1301, 147] on icon "delete" at bounding box center [1308, 145] width 29 height 29
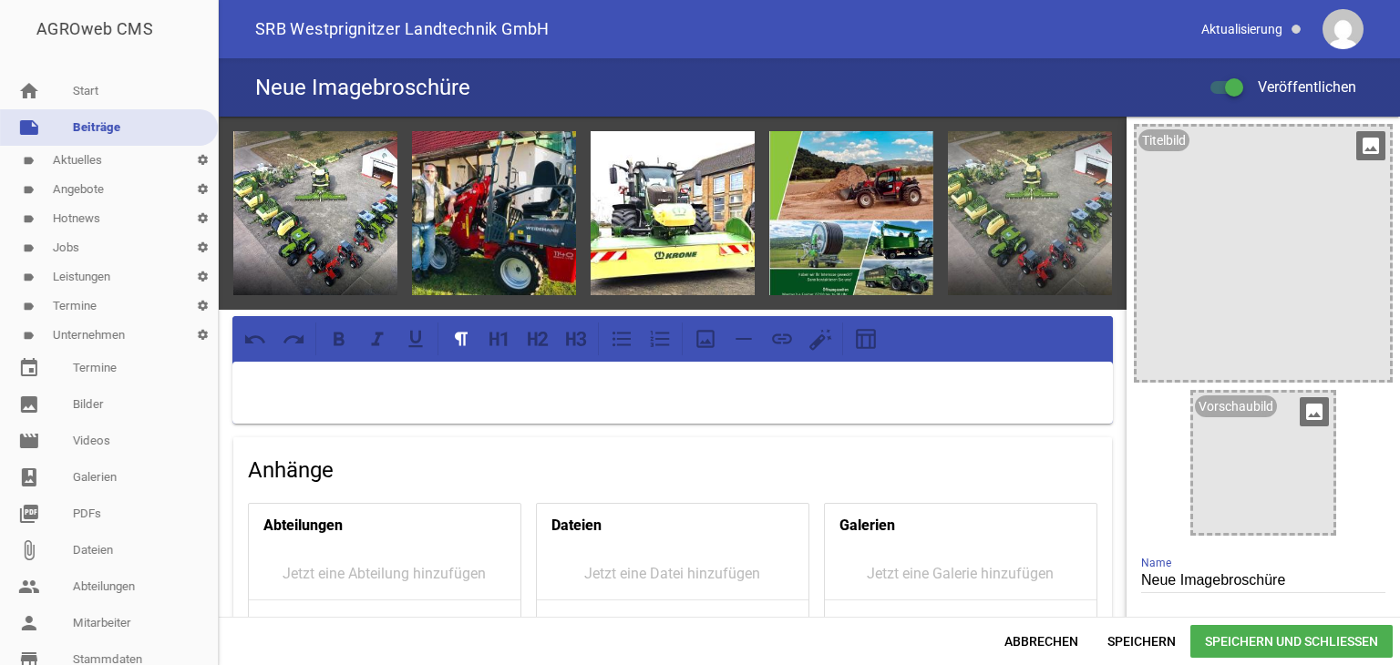
click at [1309, 415] on icon "image" at bounding box center [1314, 411] width 29 height 29
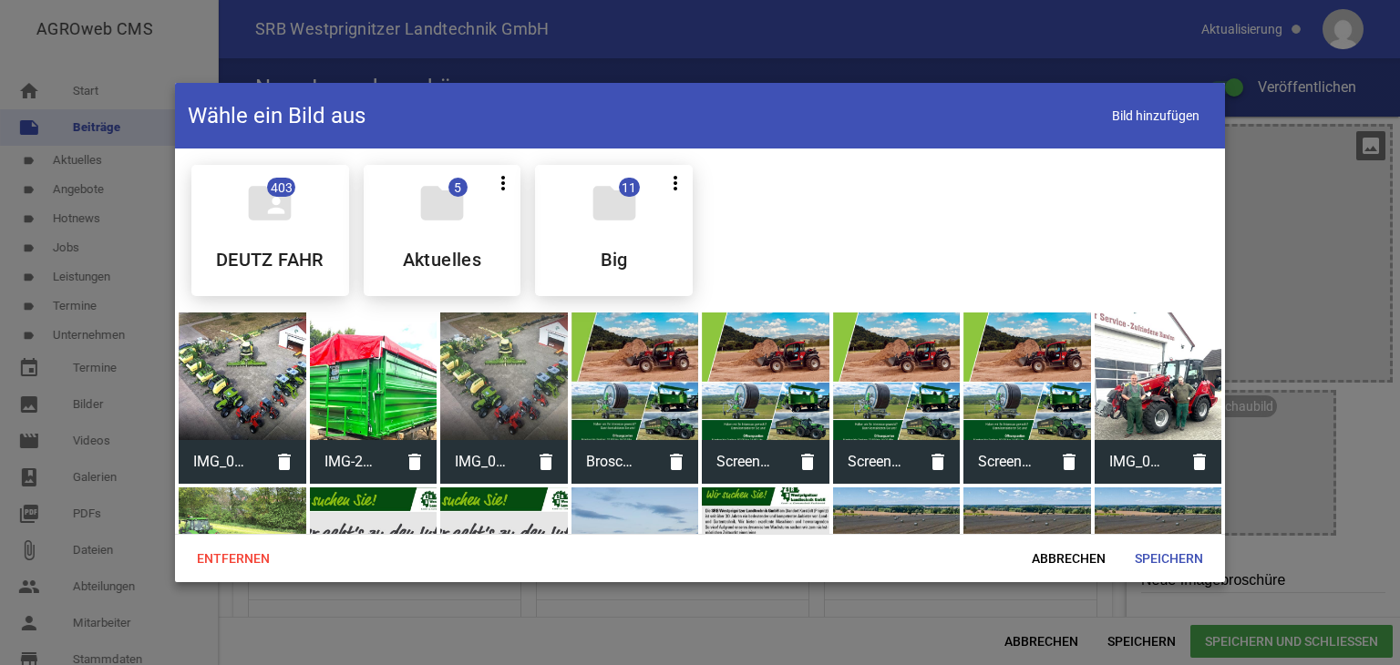
click at [293, 380] on div at bounding box center [243, 377] width 128 height 128
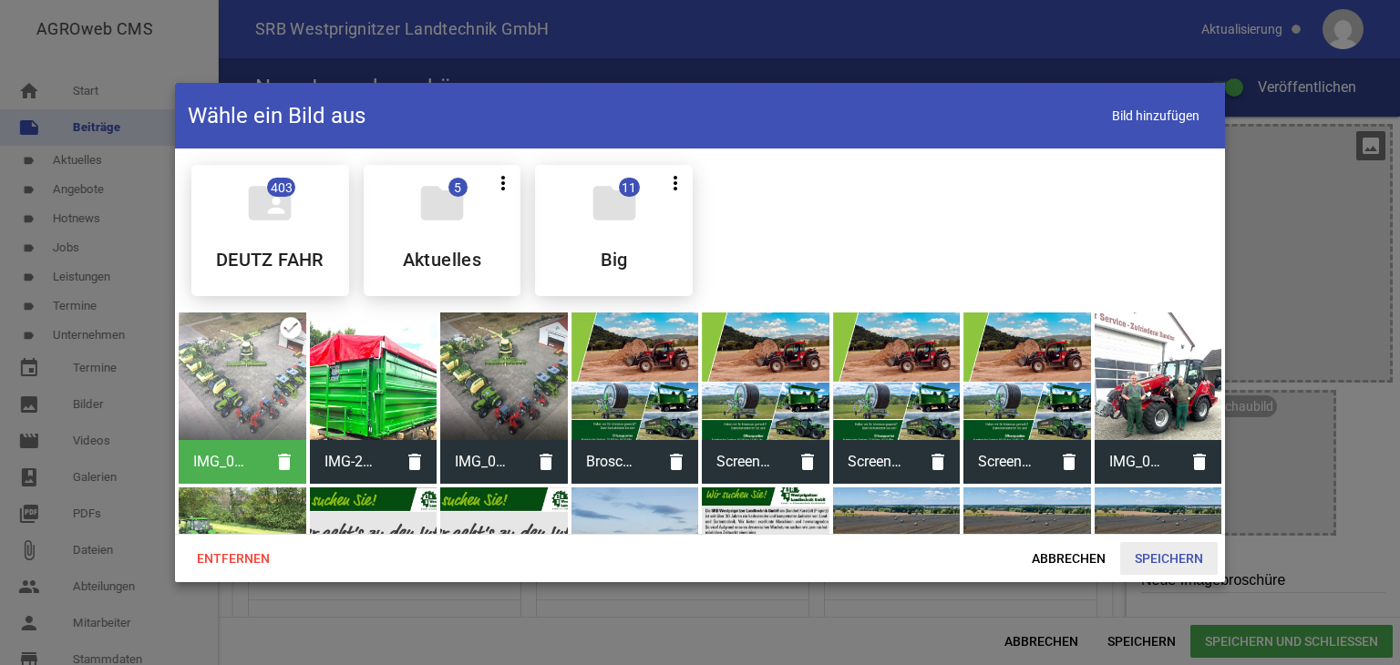
click at [1148, 554] on span "Speichern" at bounding box center [1169, 558] width 98 height 33
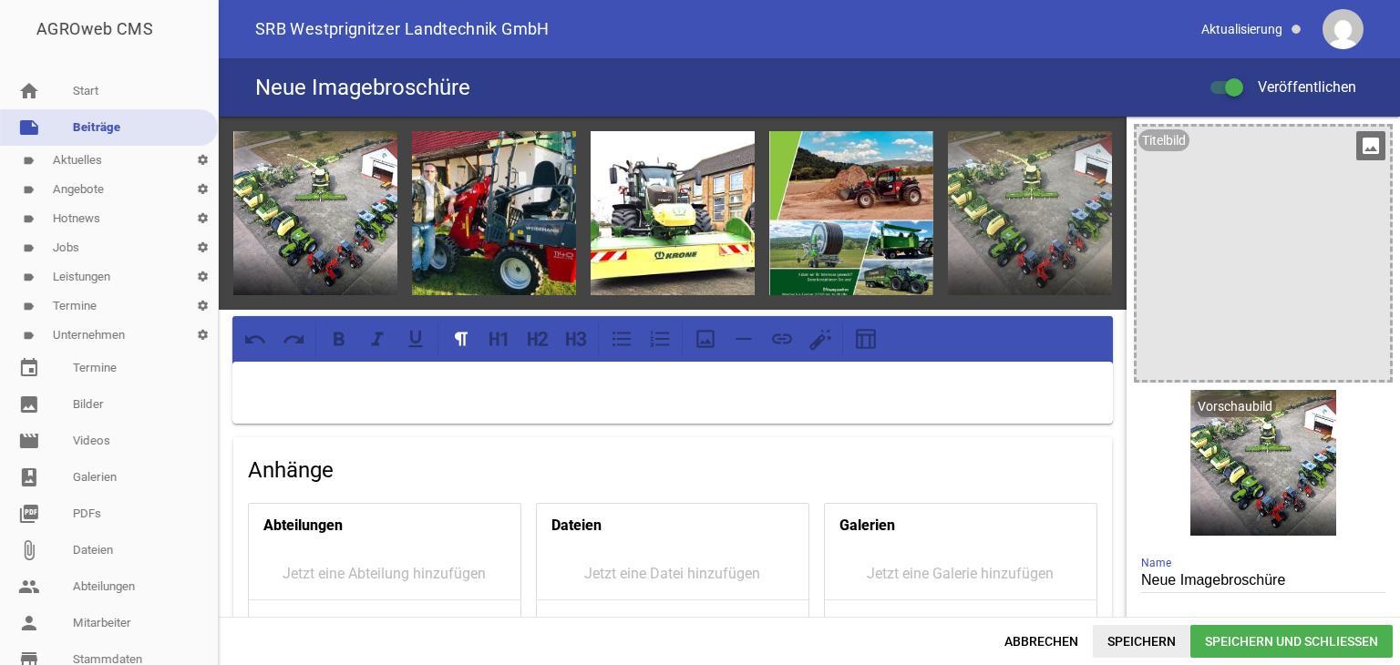
click at [1128, 639] on span "Speichern" at bounding box center [1142, 641] width 98 height 33
click at [268, 375] on p at bounding box center [672, 386] width 855 height 22
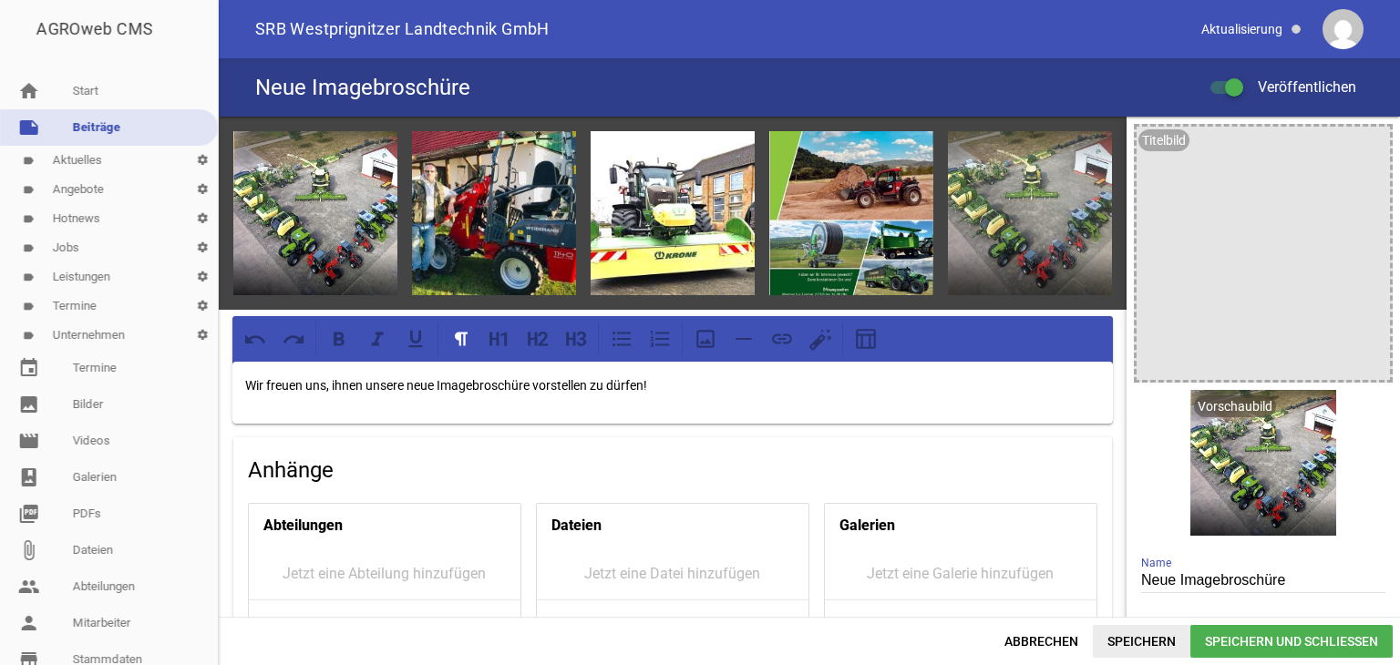
click at [1110, 635] on span "Speichern" at bounding box center [1142, 641] width 98 height 33
click at [1240, 413] on icon "delete" at bounding box center [1252, 411] width 29 height 29
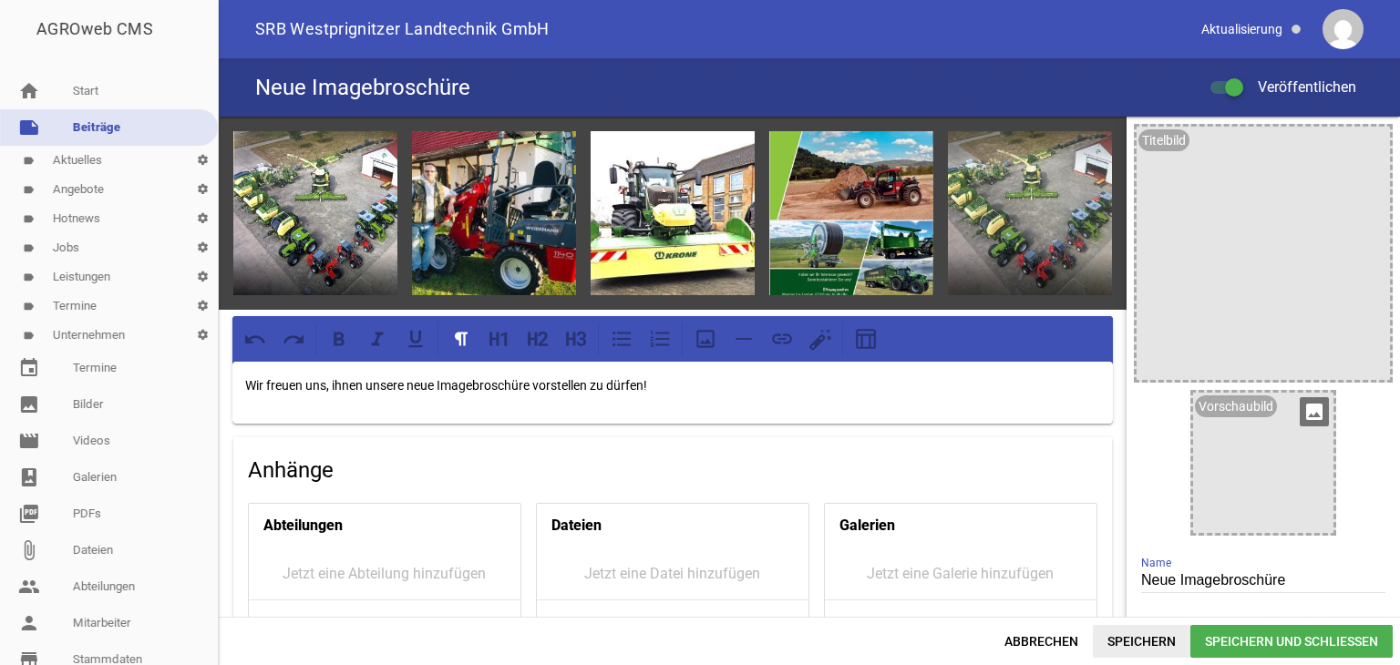
click at [1147, 632] on span "Speichern" at bounding box center [1142, 641] width 98 height 33
click at [659, 383] on p "Wir freuen uns, ihnen unsere neue Imagebroschüre vorstellen zu dürfen!" at bounding box center [672, 386] width 855 height 22
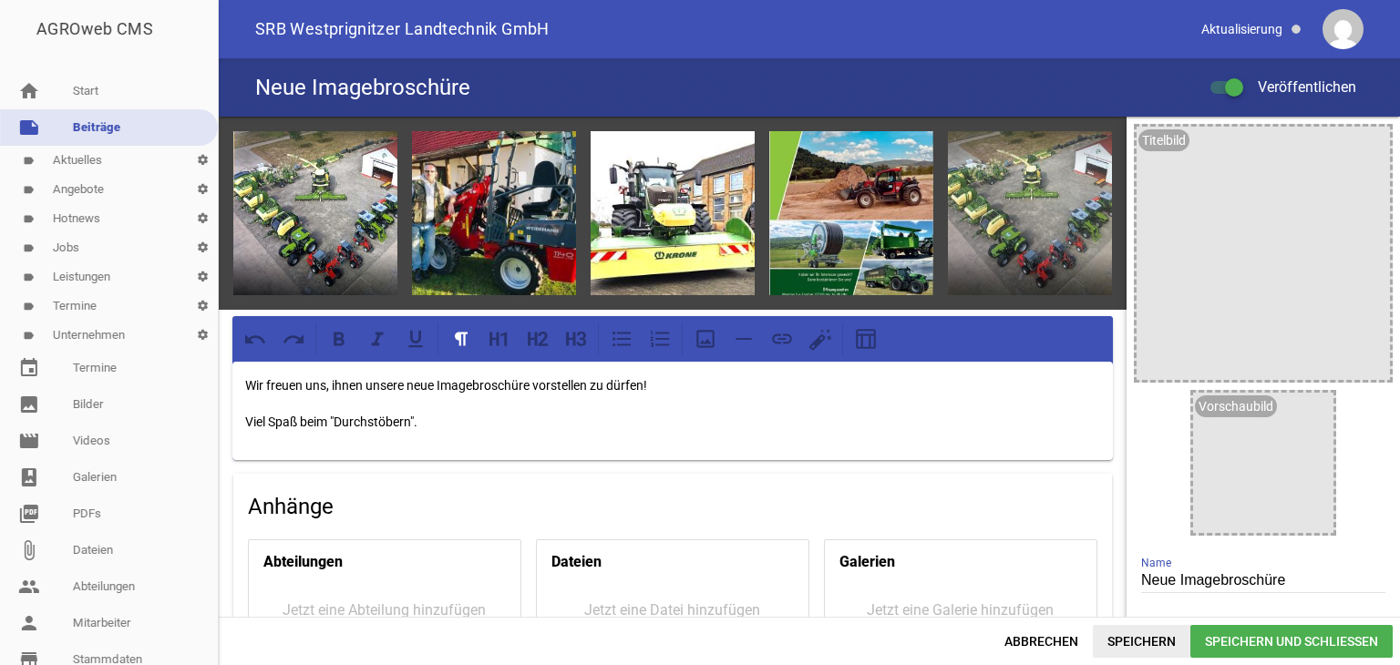
click at [1125, 642] on span "Speichern" at bounding box center [1142, 641] width 98 height 33
drag, startPoint x: 408, startPoint y: 382, endPoint x: 532, endPoint y: 384, distance: 124.0
click at [532, 384] on p "Wir freuen uns, ihnen unsere neue Imagebroschüre vorstellen zu dürfen!" at bounding box center [672, 386] width 855 height 22
click at [343, 336] on icon at bounding box center [339, 339] width 24 height 24
click at [1130, 638] on span "Speichern" at bounding box center [1142, 641] width 98 height 33
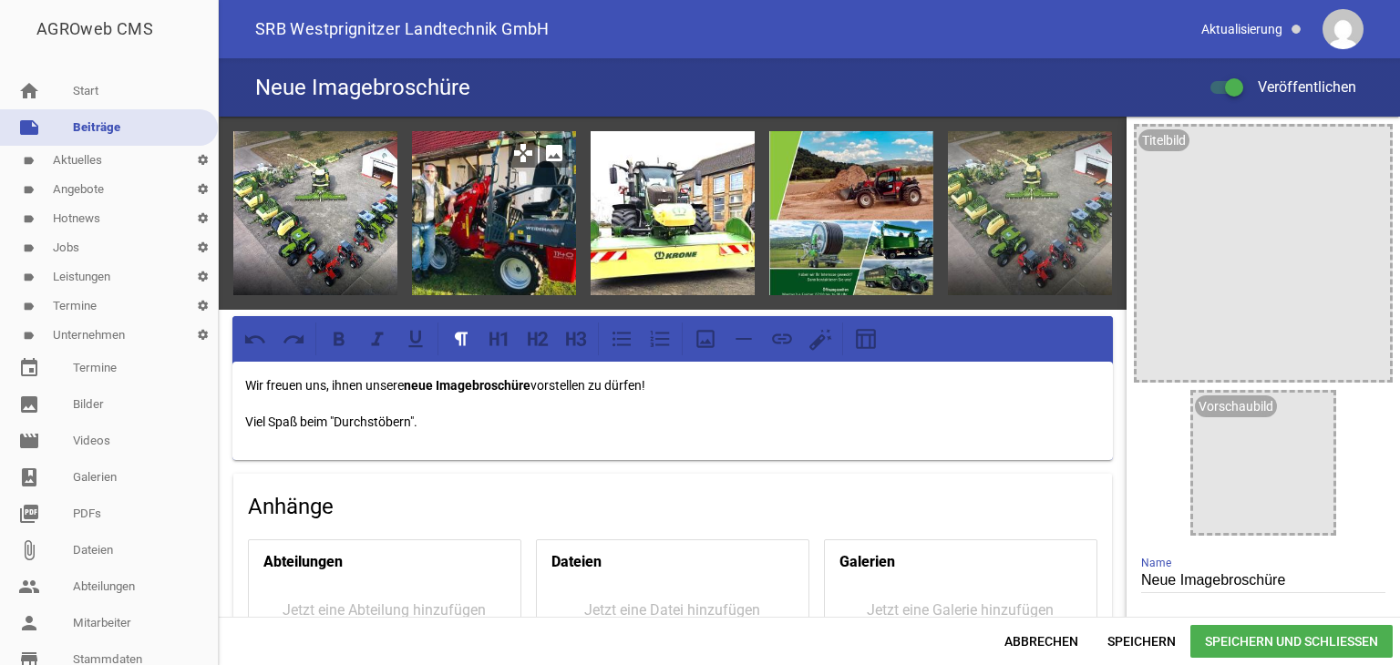
click at [547, 154] on icon "image" at bounding box center [553, 153] width 29 height 29
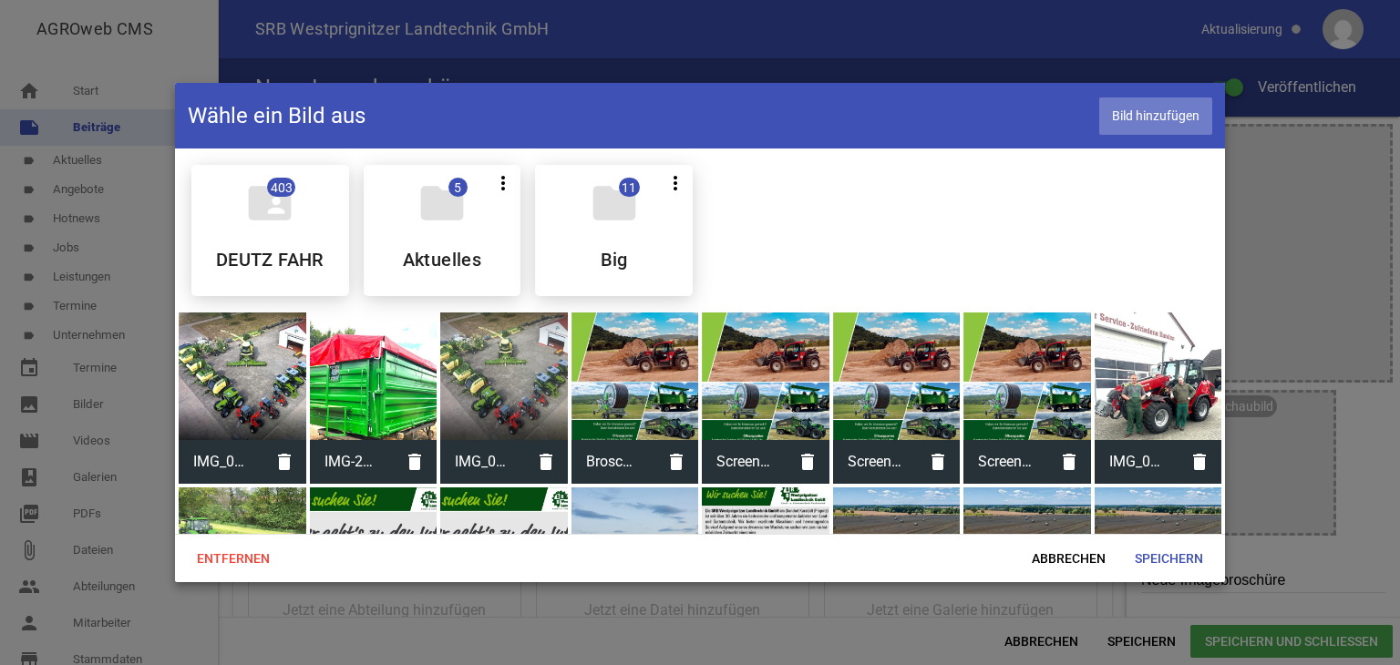
click at [1128, 110] on span "Bild hinzufügen" at bounding box center [1155, 116] width 113 height 37
click at [1158, 559] on span "Speichern" at bounding box center [1169, 558] width 98 height 33
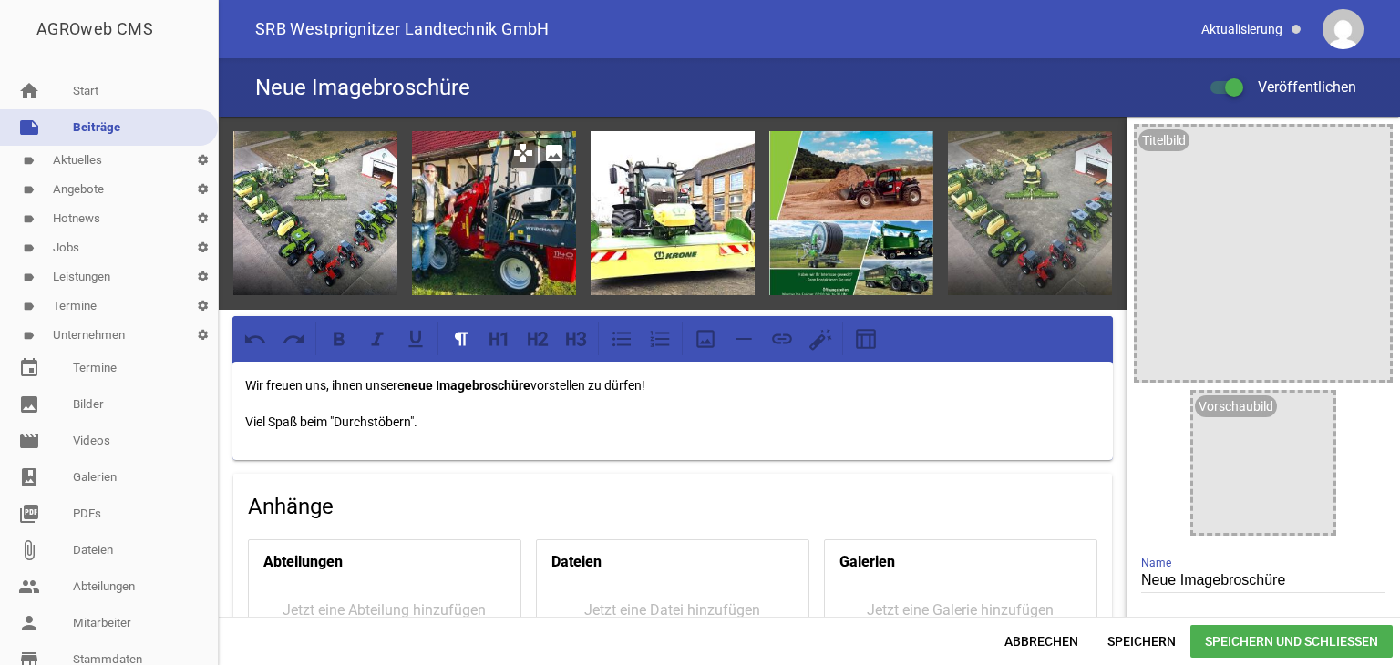
click at [551, 154] on icon "image" at bounding box center [553, 153] width 29 height 29
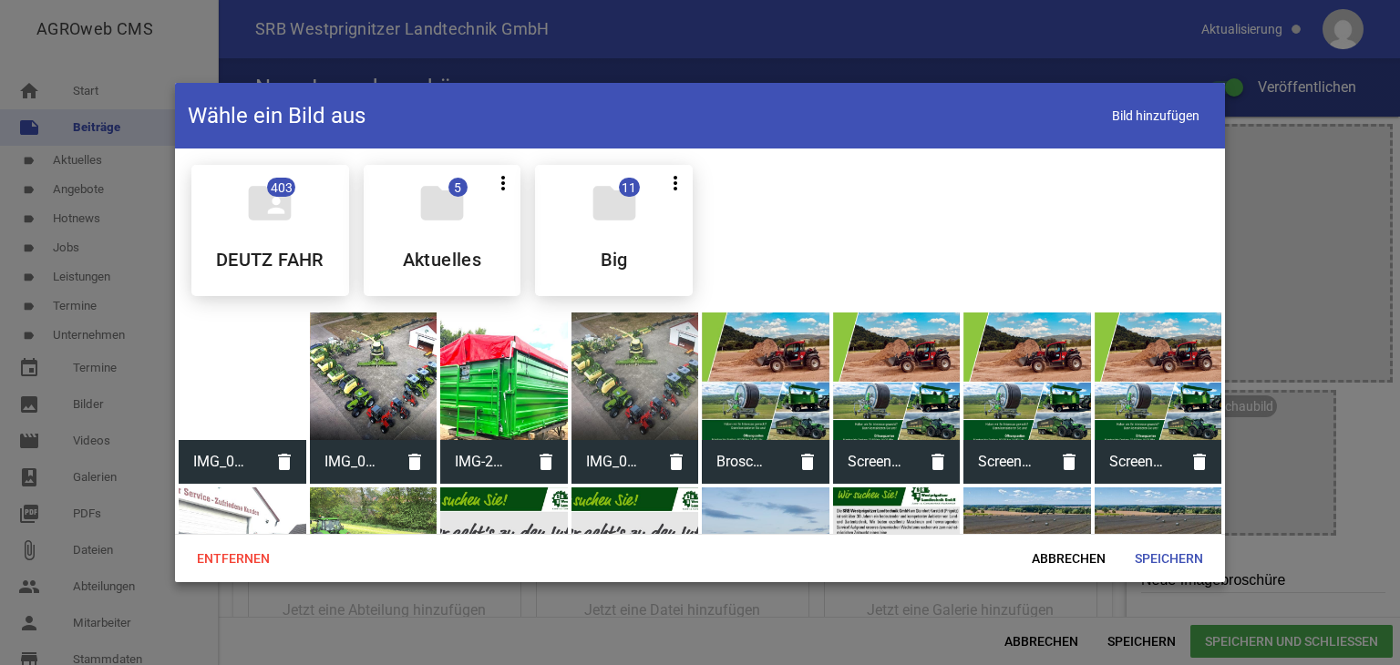
click at [248, 391] on div at bounding box center [243, 377] width 128 height 128
click at [1156, 559] on span "Speichern" at bounding box center [1169, 558] width 98 height 33
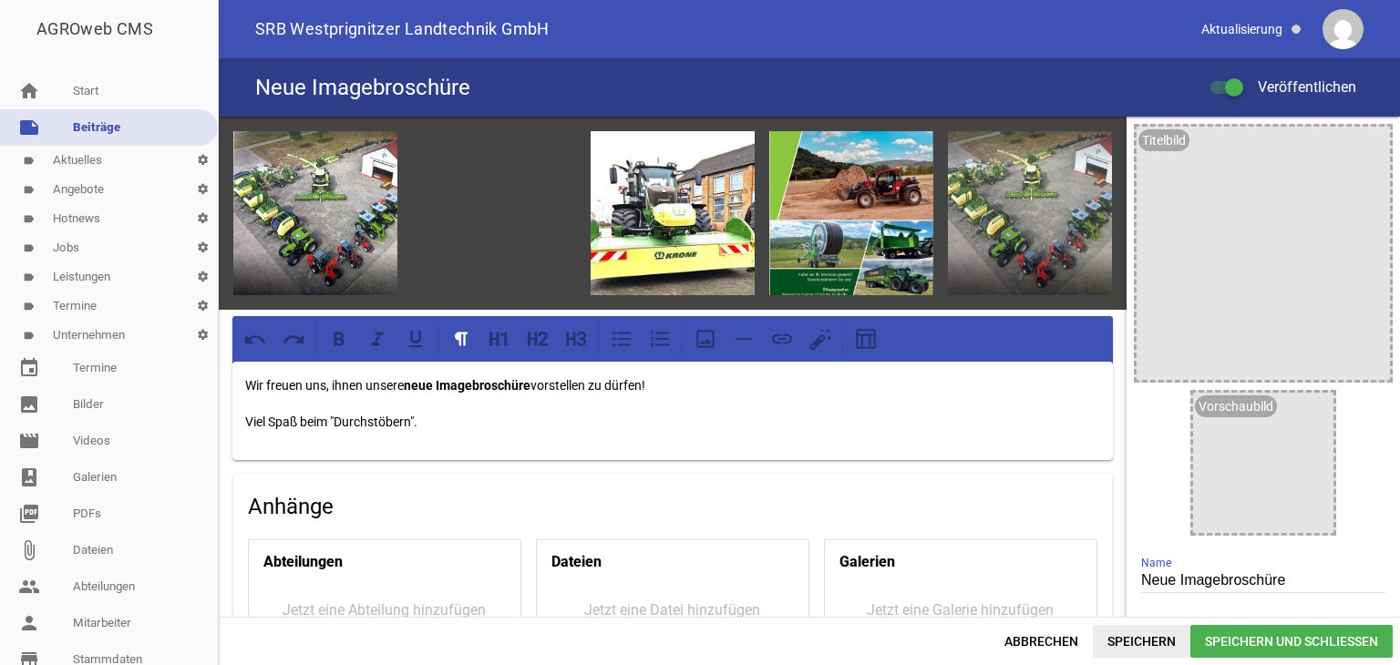
click at [1119, 642] on span "Speichern" at bounding box center [1142, 641] width 98 height 33
click at [553, 151] on icon "image" at bounding box center [553, 153] width 29 height 29
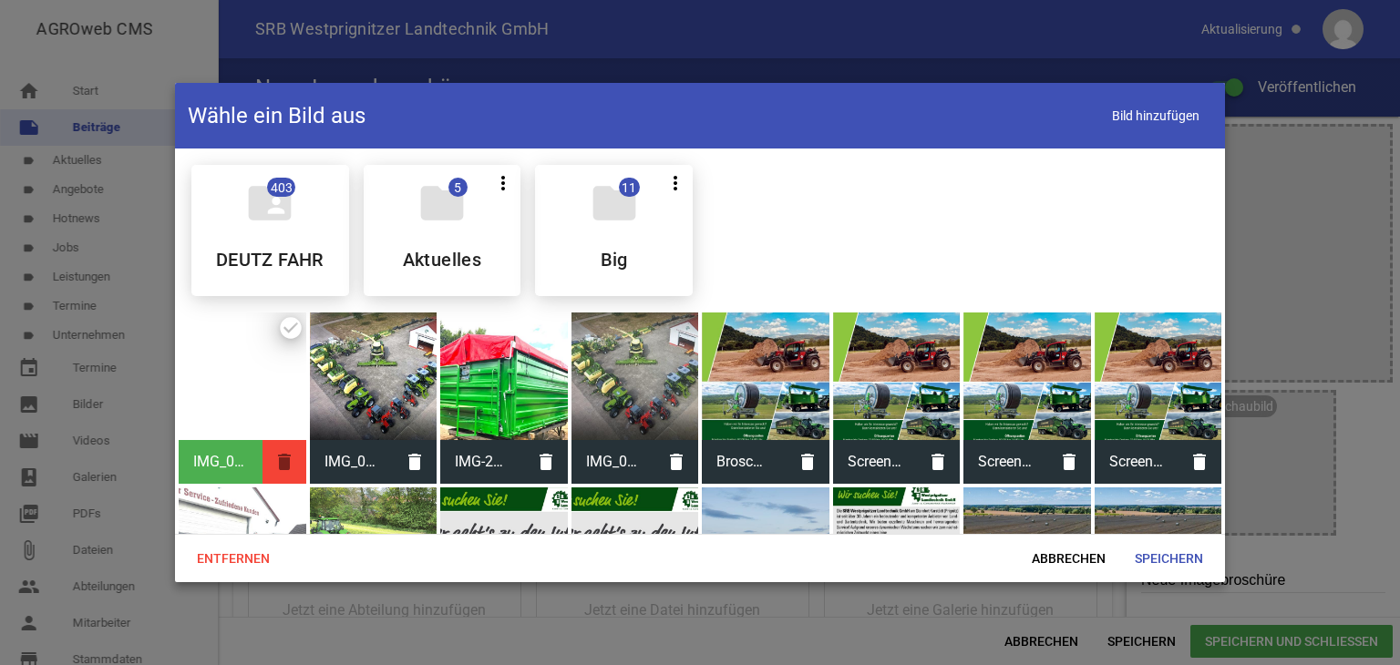
click at [282, 460] on icon "delete" at bounding box center [284, 462] width 44 height 44
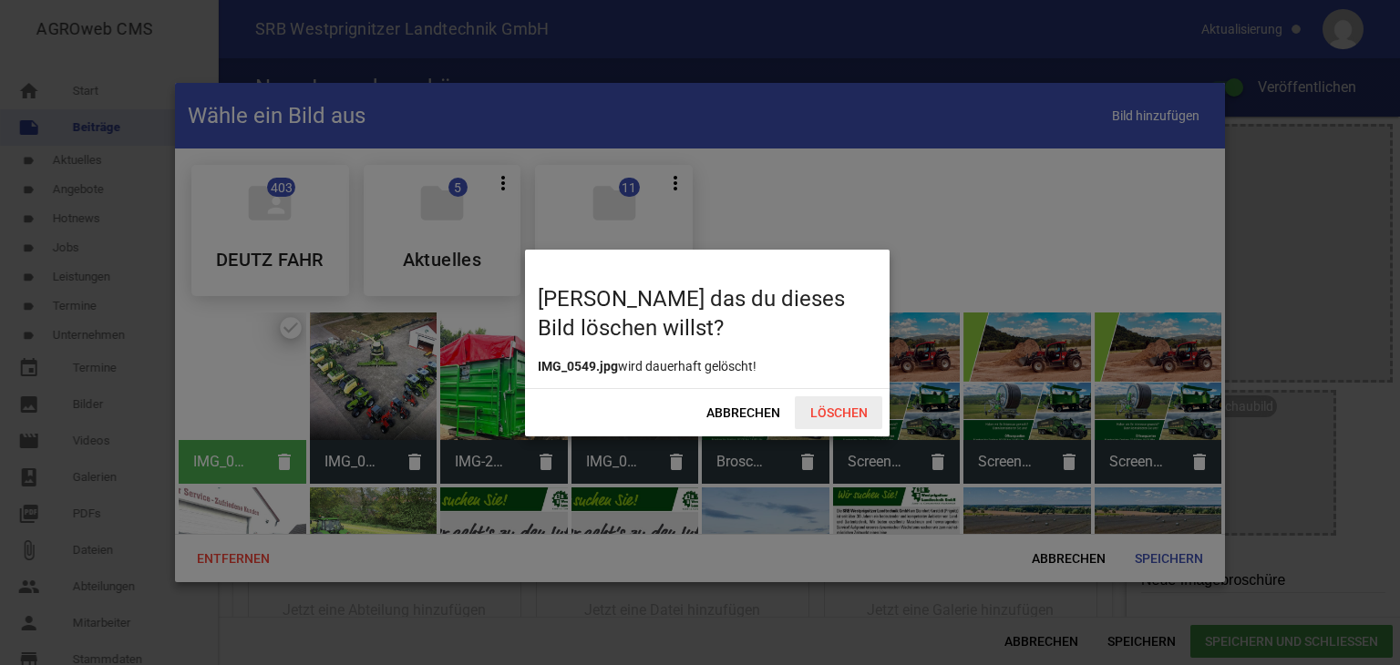
click at [844, 414] on span "Löschen" at bounding box center [838, 412] width 87 height 33
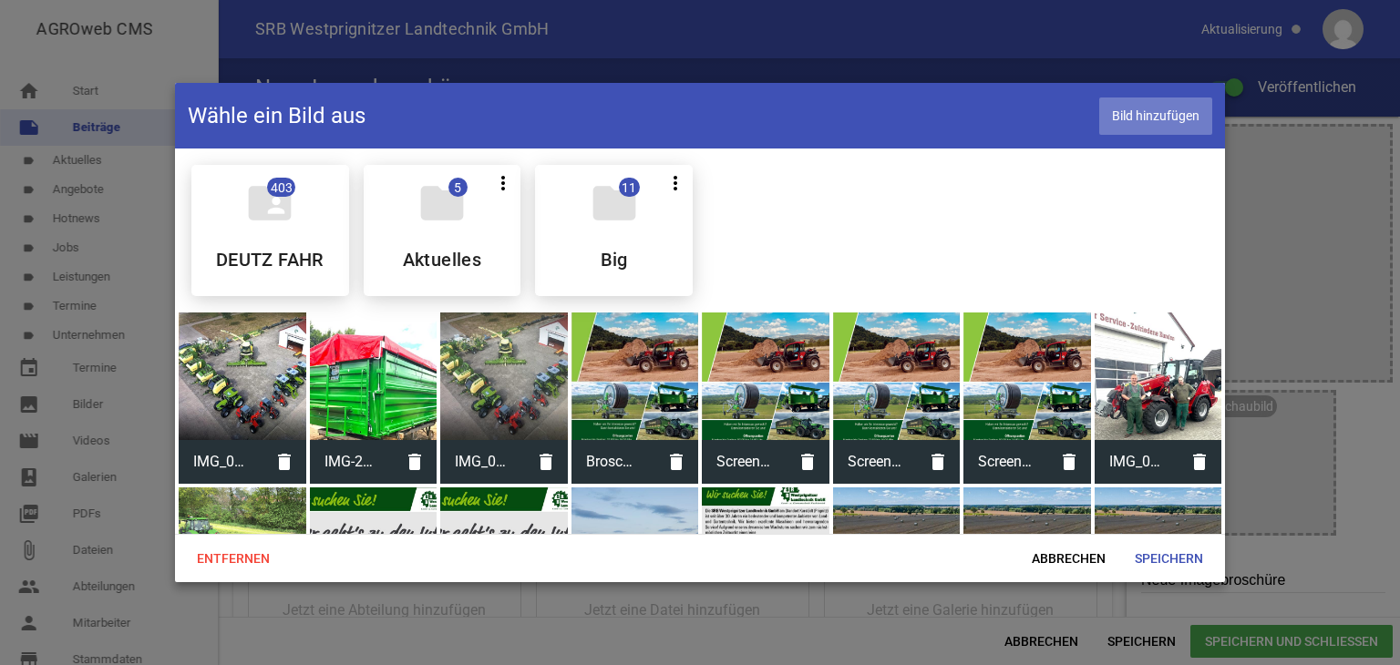
click at [1147, 121] on span "Bild hinzufügen" at bounding box center [1155, 116] width 113 height 37
click at [1188, 559] on span "Speichern" at bounding box center [1169, 558] width 98 height 33
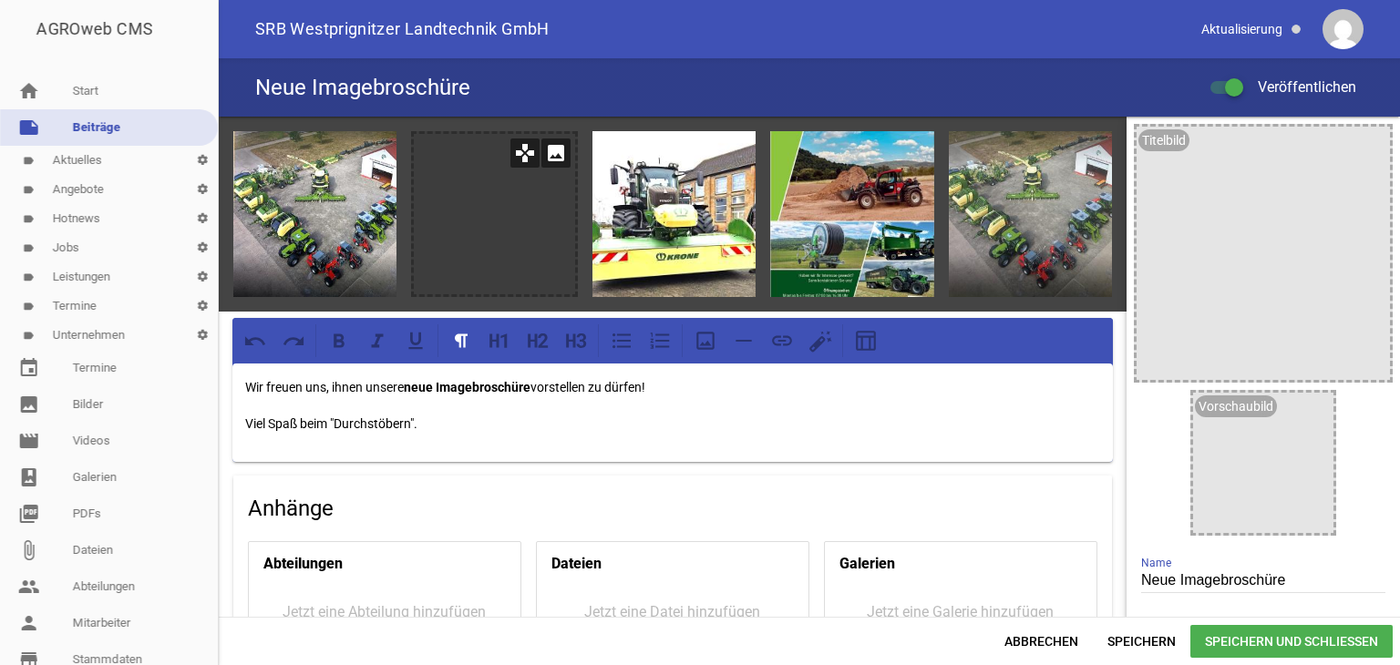
click at [554, 150] on icon "image" at bounding box center [555, 153] width 29 height 29
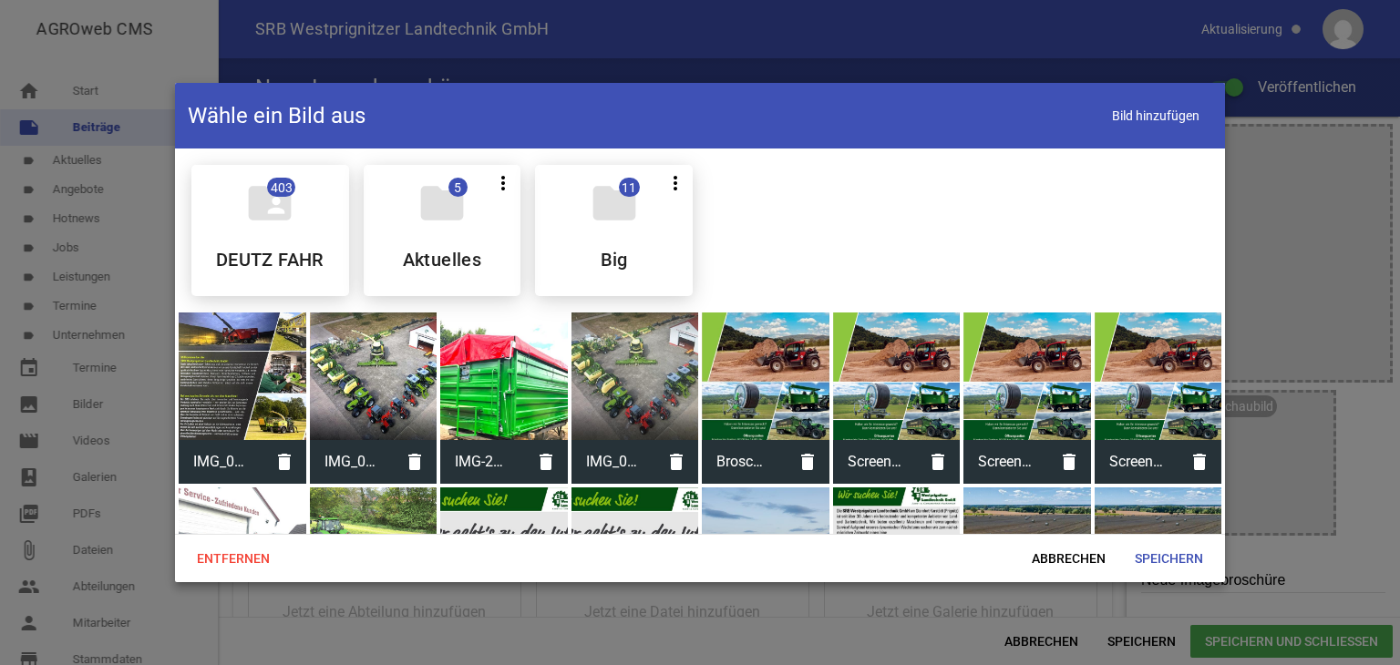
click at [219, 410] on div at bounding box center [243, 377] width 128 height 128
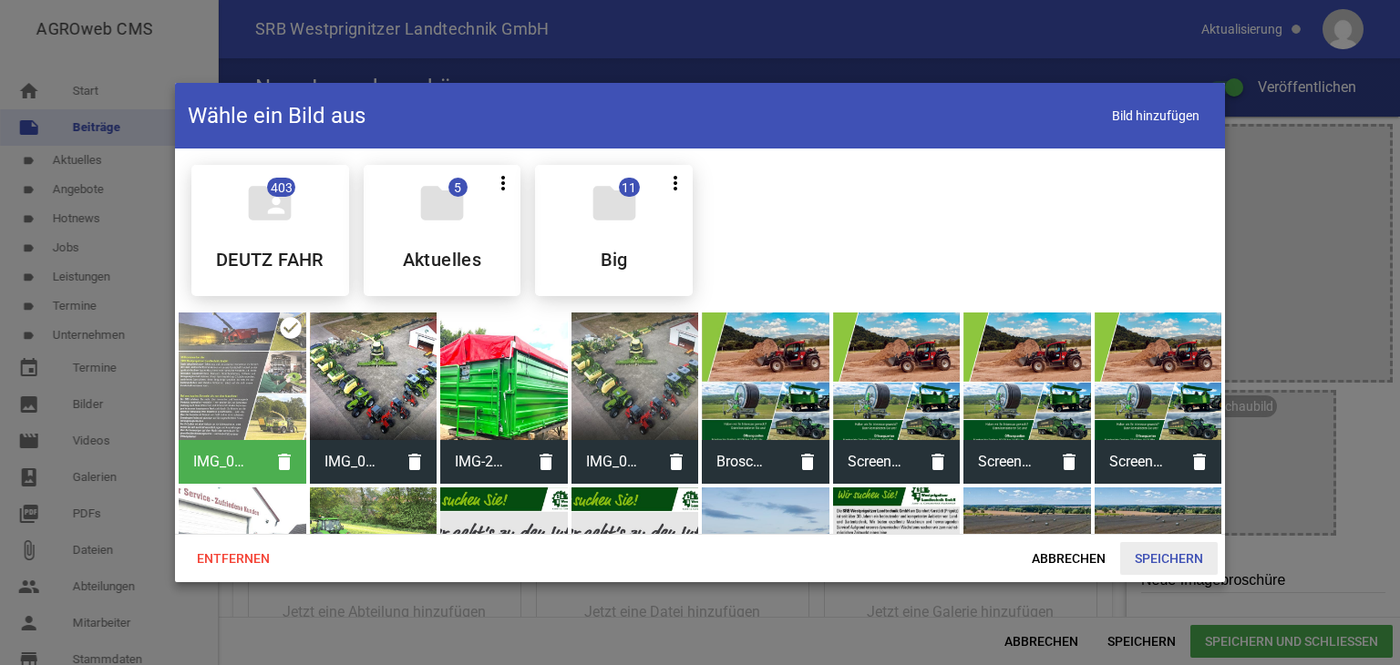
click at [1171, 548] on span "Speichern" at bounding box center [1169, 558] width 98 height 33
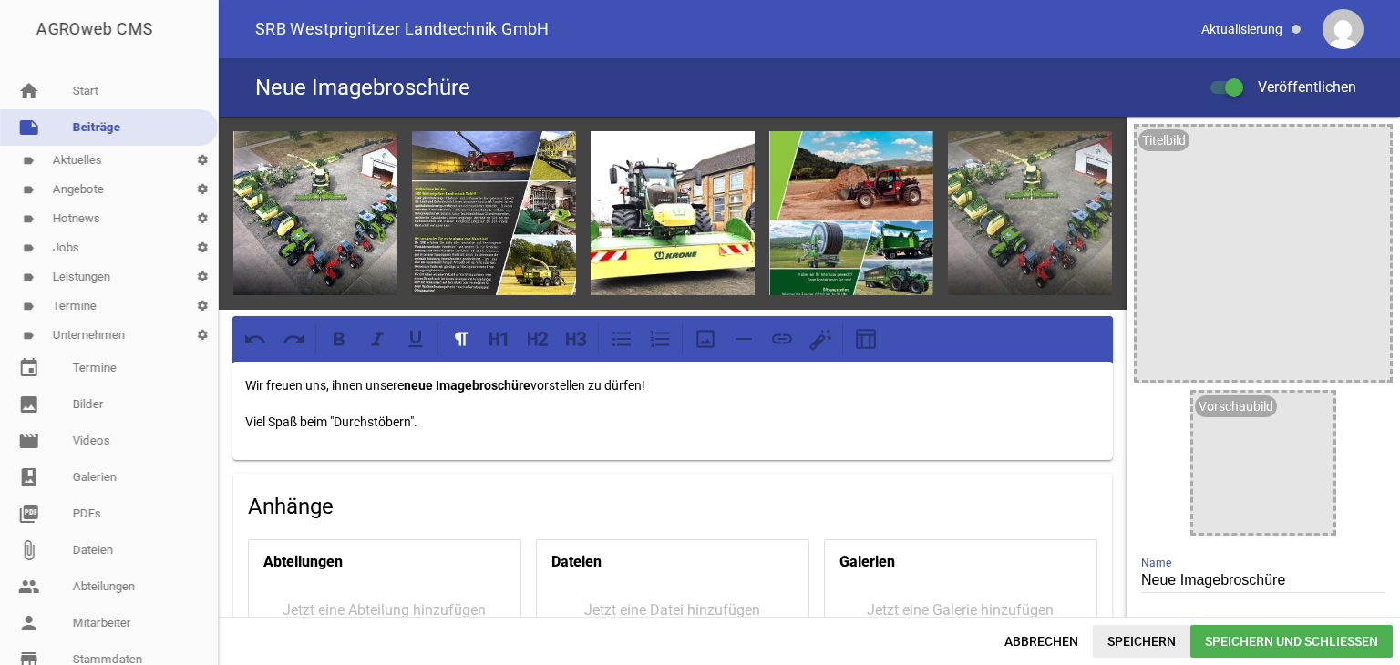
click at [1148, 639] on span "Speichern" at bounding box center [1142, 641] width 98 height 33
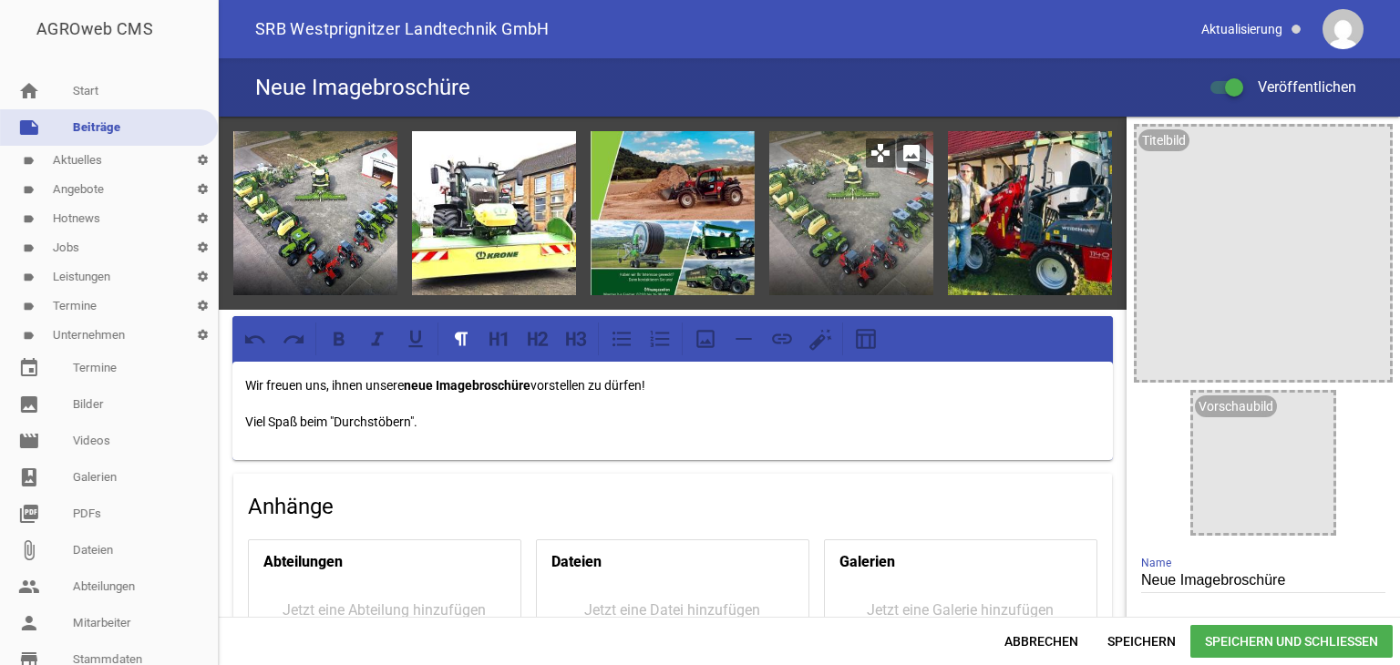
drag, startPoint x: 725, startPoint y: 149, endPoint x: 847, endPoint y: 161, distance: 121.8
click at [867, 163] on div "games image games image games image games image games image" at bounding box center [673, 213] width 908 height 193
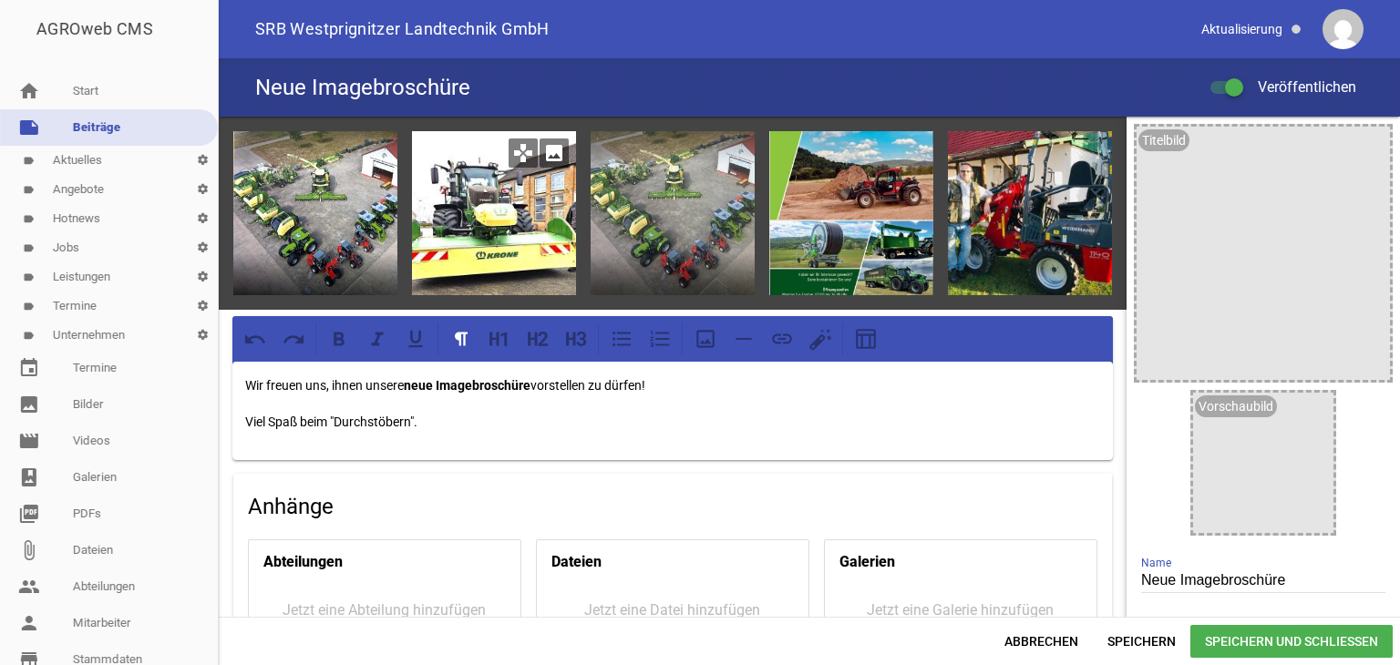
click at [552, 150] on icon "image" at bounding box center [553, 153] width 29 height 29
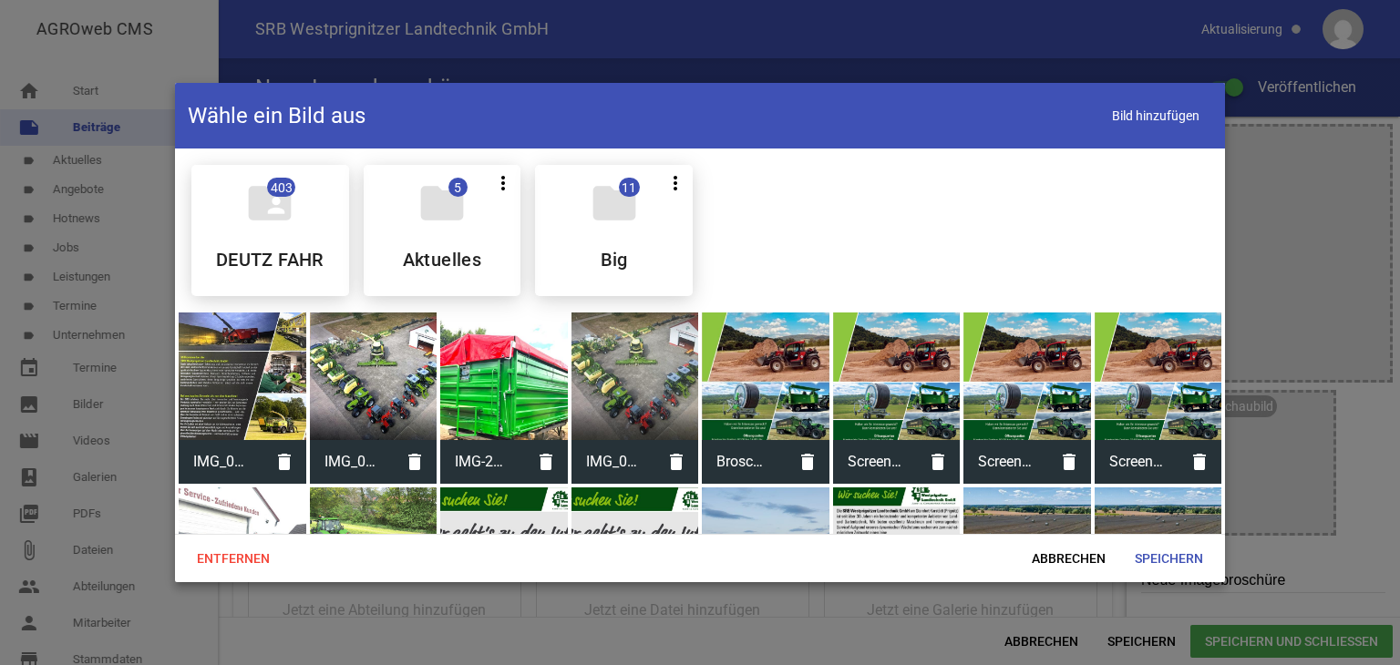
click at [241, 393] on div at bounding box center [243, 377] width 128 height 128
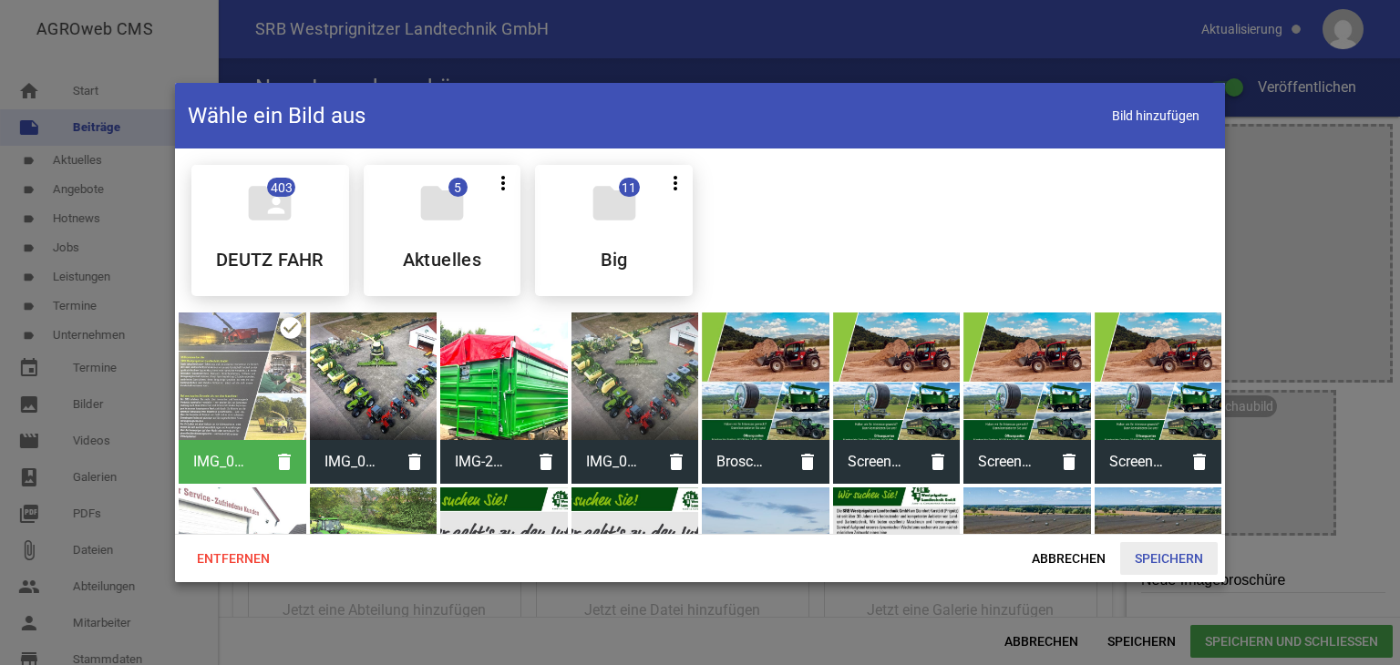
click at [1171, 557] on span "Speichern" at bounding box center [1169, 558] width 98 height 33
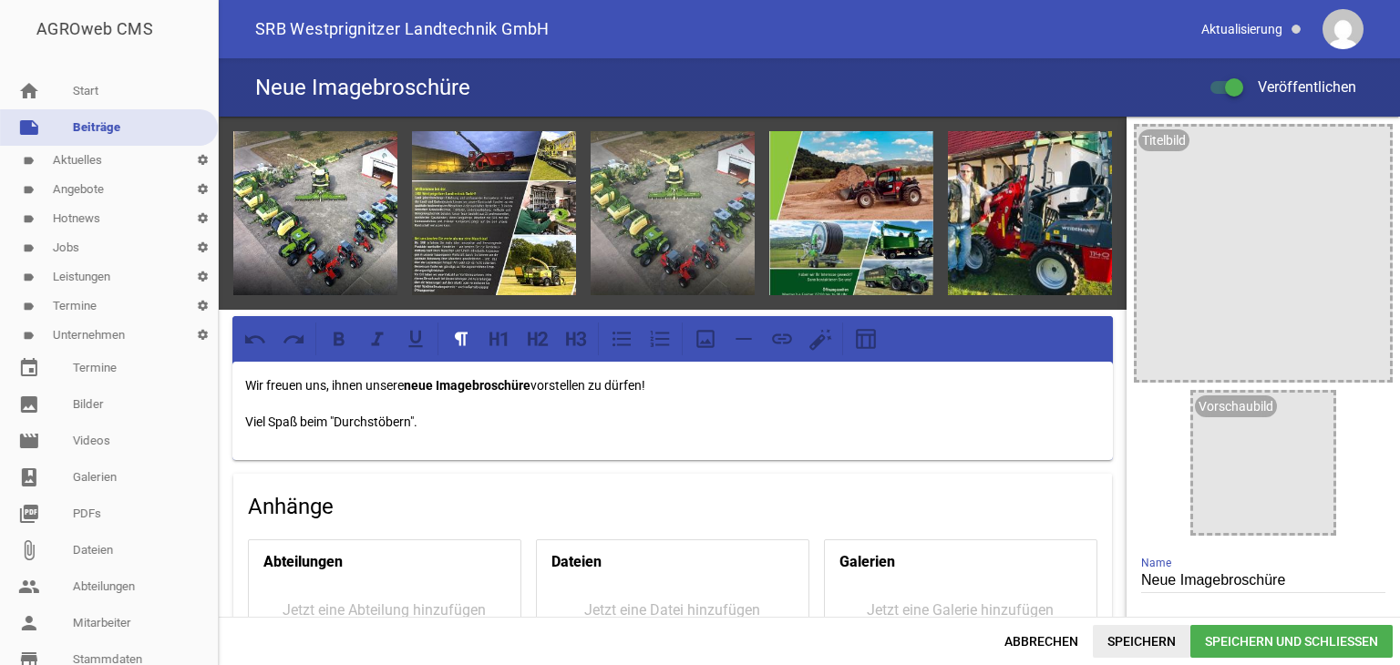
click at [1137, 642] on span "Speichern" at bounding box center [1142, 641] width 98 height 33
click at [733, 149] on icon "image" at bounding box center [732, 153] width 29 height 29
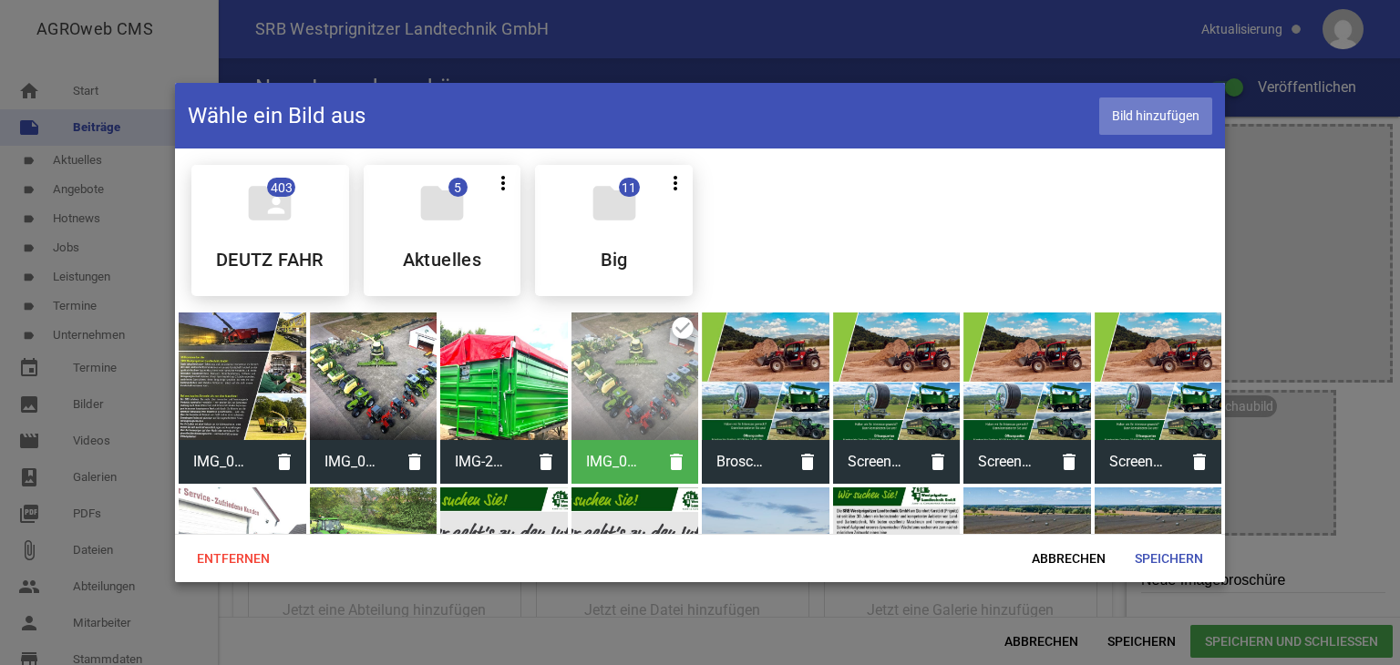
click at [1176, 117] on span "Bild hinzufügen" at bounding box center [1155, 116] width 113 height 37
click at [1160, 560] on span "Speichern" at bounding box center [1169, 558] width 98 height 33
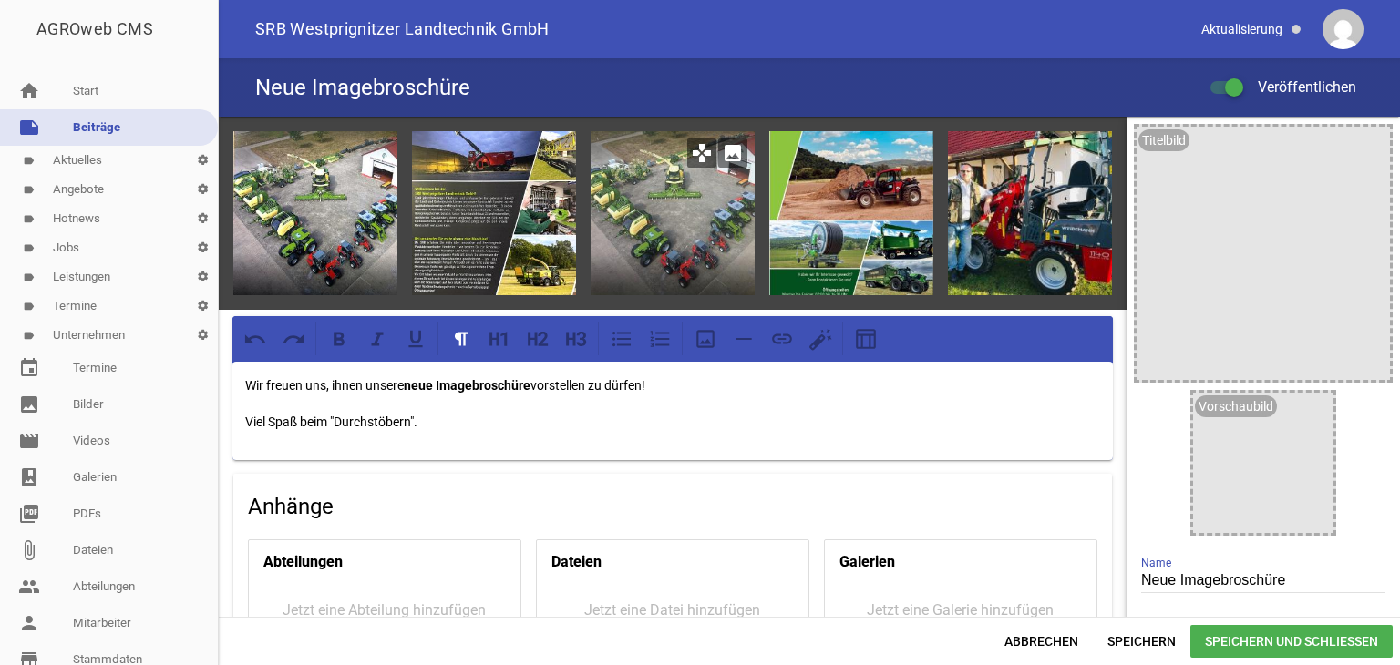
click at [730, 154] on icon "image" at bounding box center [732, 153] width 29 height 29
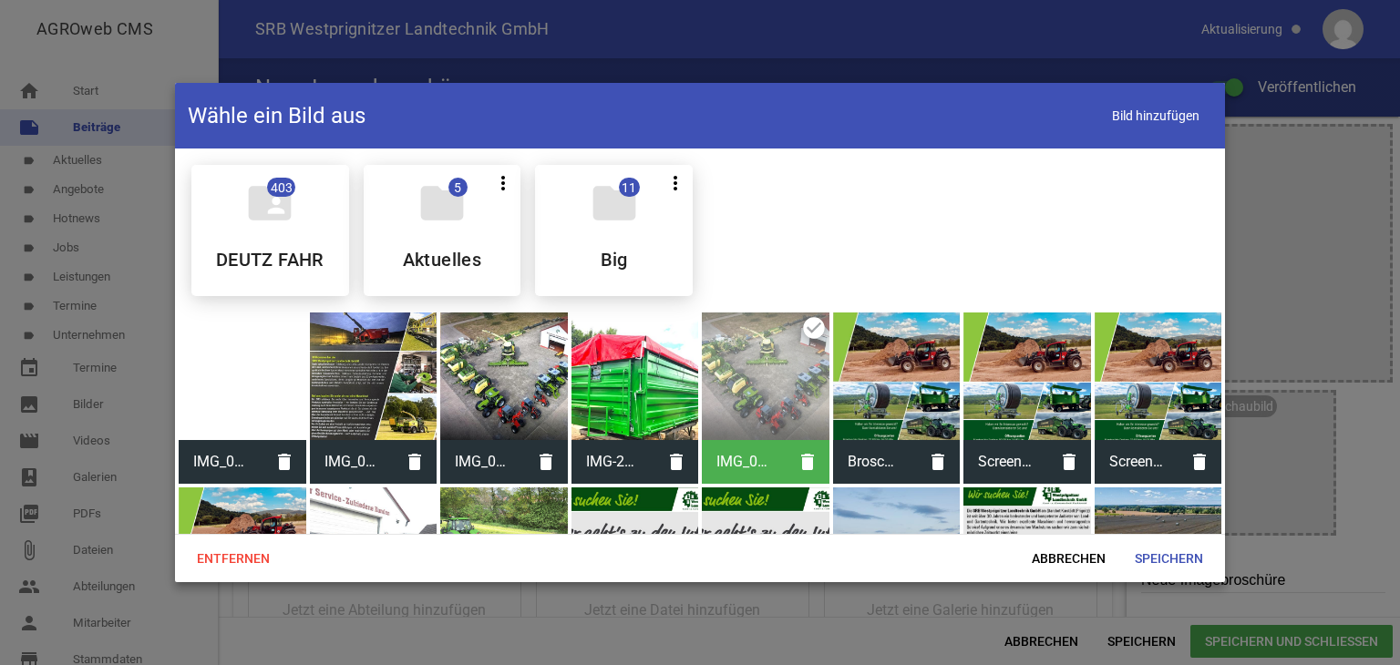
click at [236, 395] on div at bounding box center [243, 377] width 128 height 128
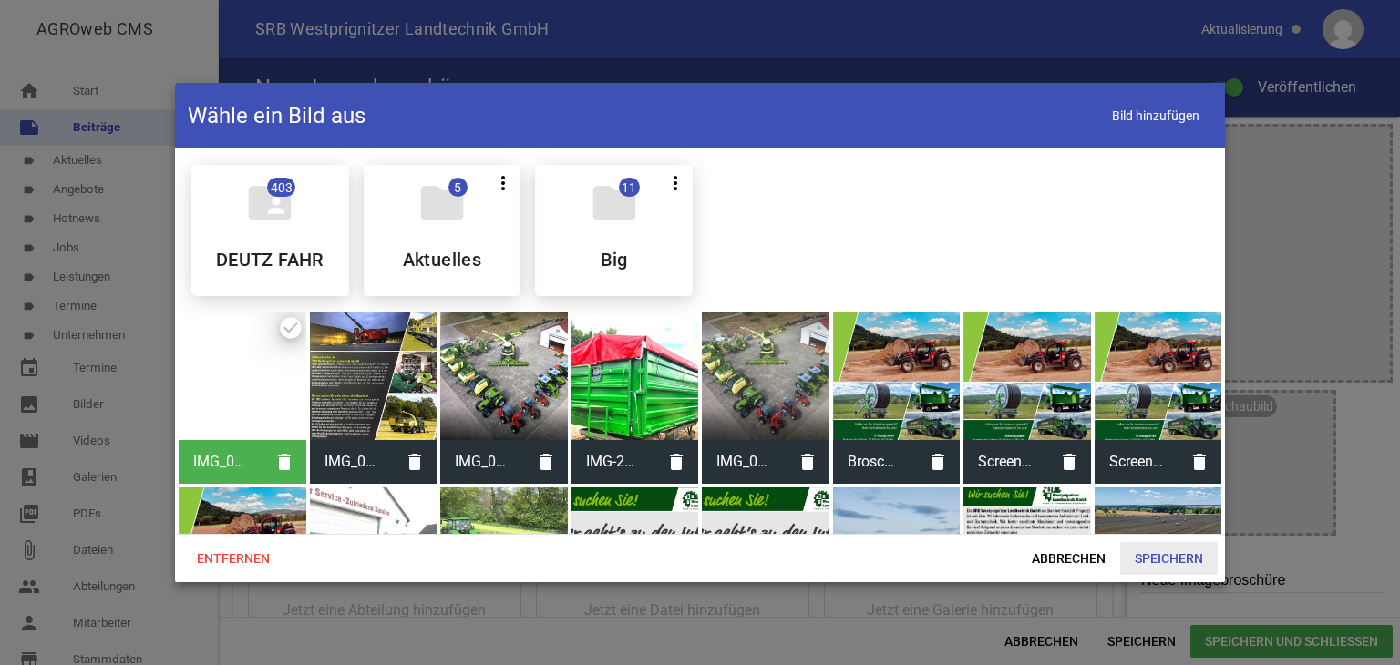
click at [1140, 557] on span "Speichern" at bounding box center [1169, 558] width 98 height 33
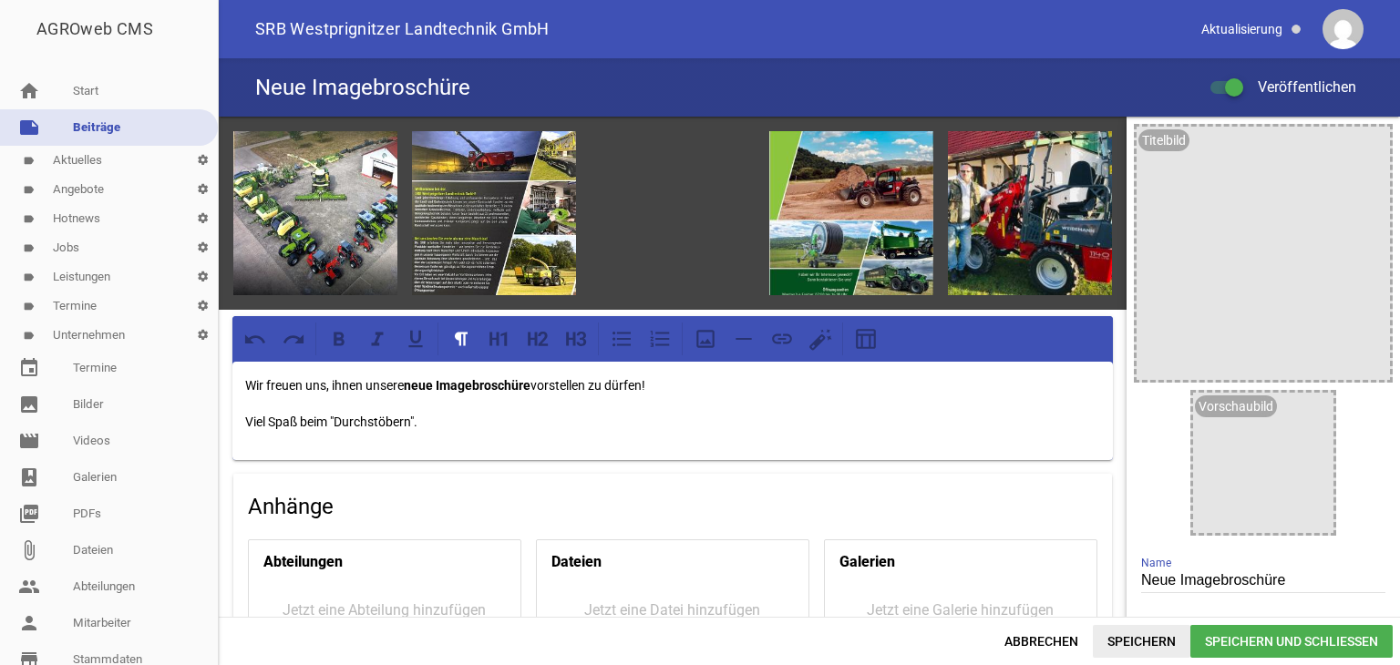
click at [1156, 642] on span "Speichern" at bounding box center [1142, 641] width 98 height 33
click at [725, 155] on icon "image" at bounding box center [732, 153] width 29 height 29
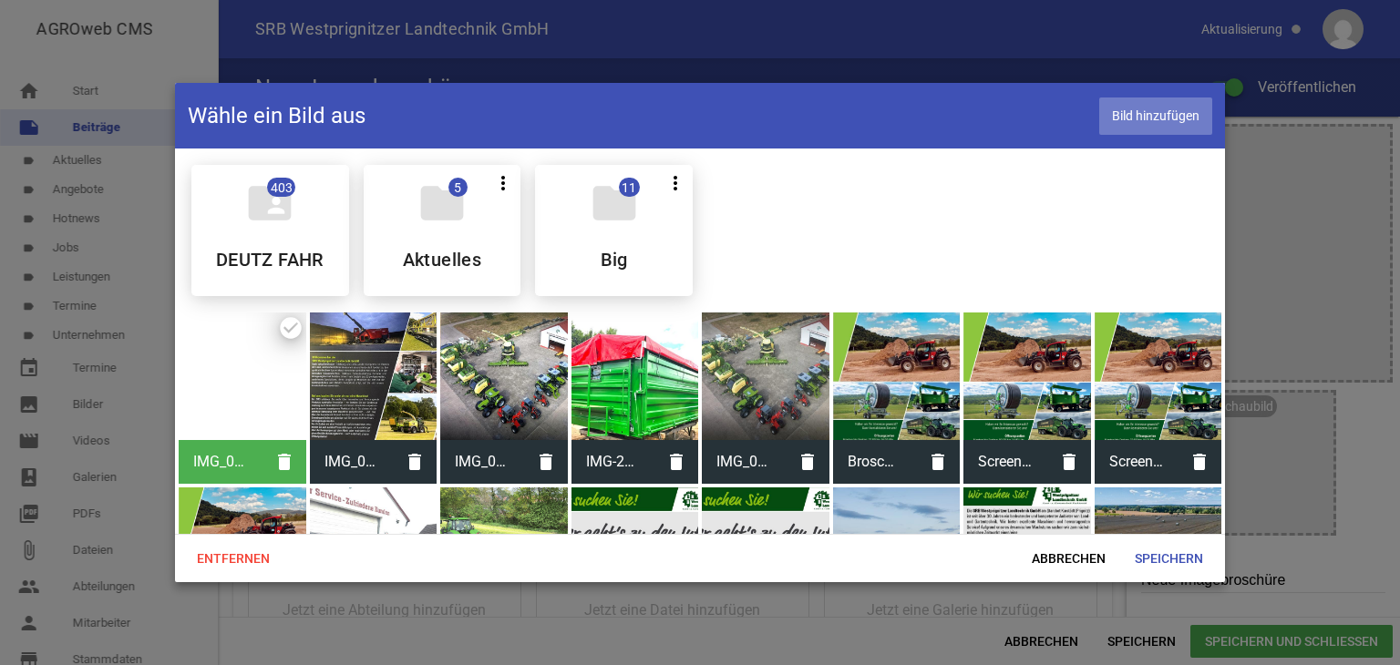
click at [1130, 127] on span "Bild hinzufügen" at bounding box center [1155, 116] width 113 height 37
click at [1175, 560] on span "Speichern" at bounding box center [1169, 558] width 98 height 33
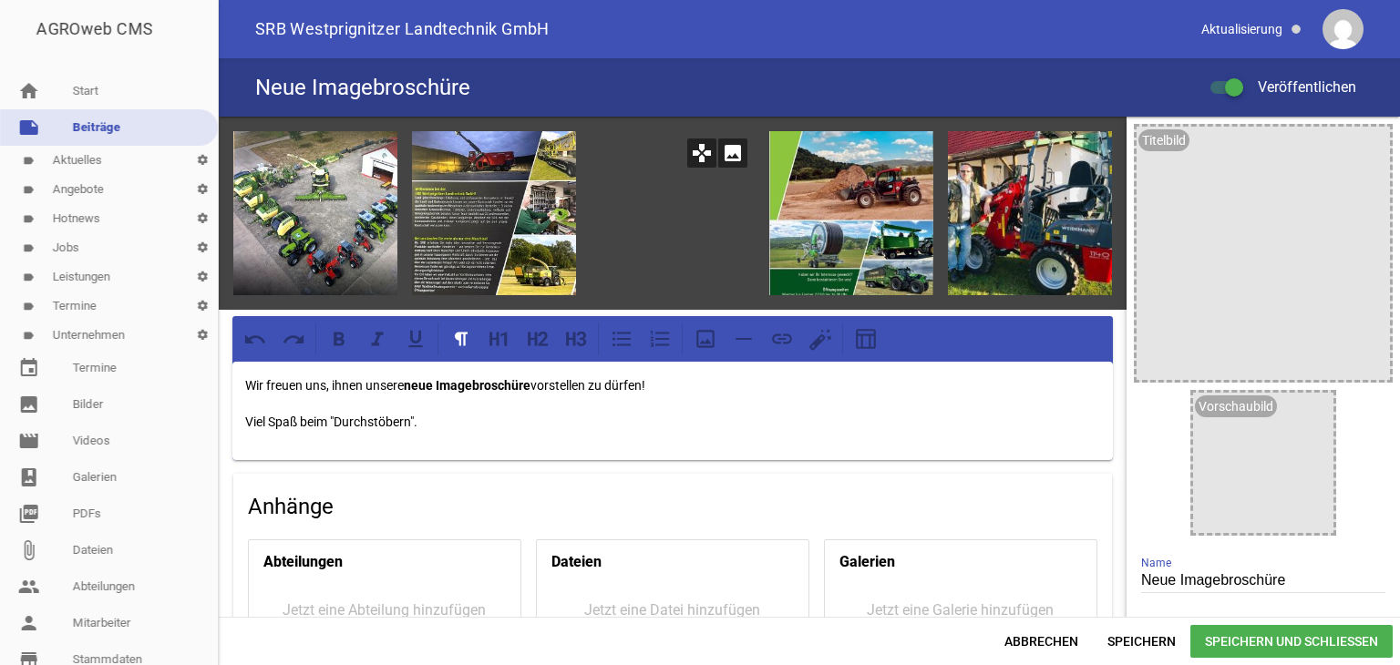
click at [733, 147] on icon "image" at bounding box center [732, 153] width 29 height 29
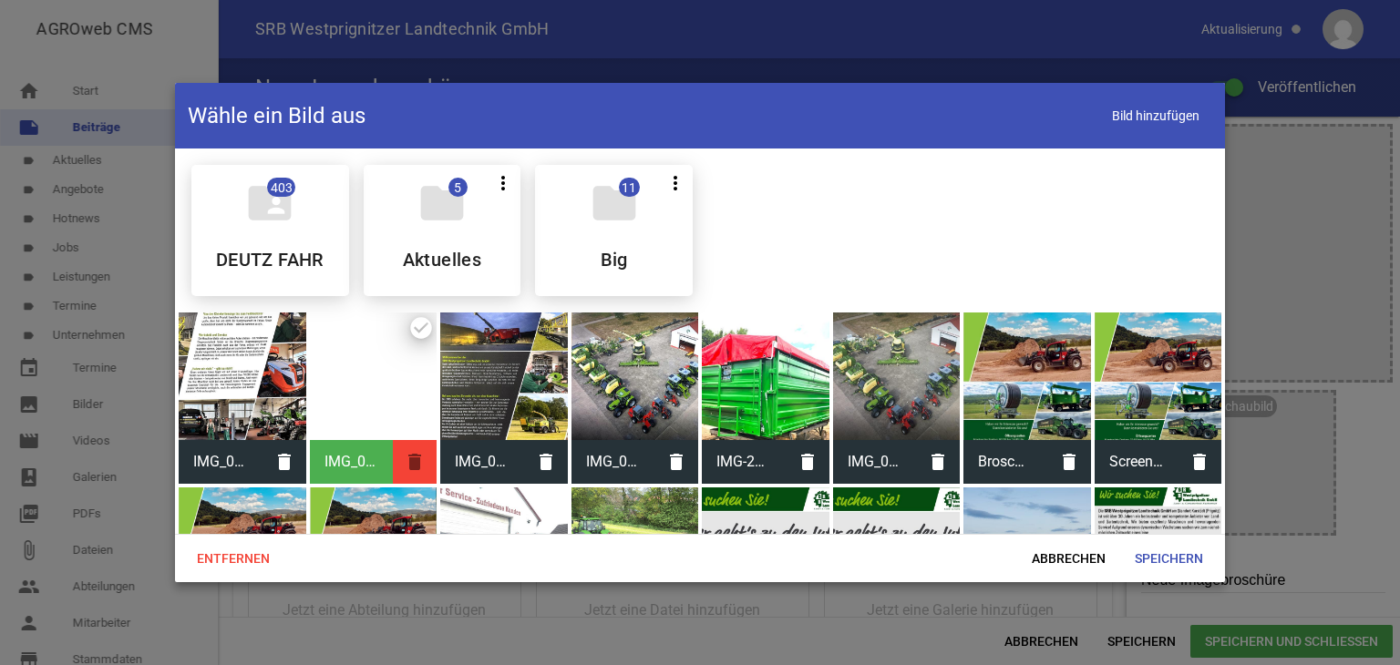
click at [416, 460] on icon "delete" at bounding box center [415, 462] width 44 height 44
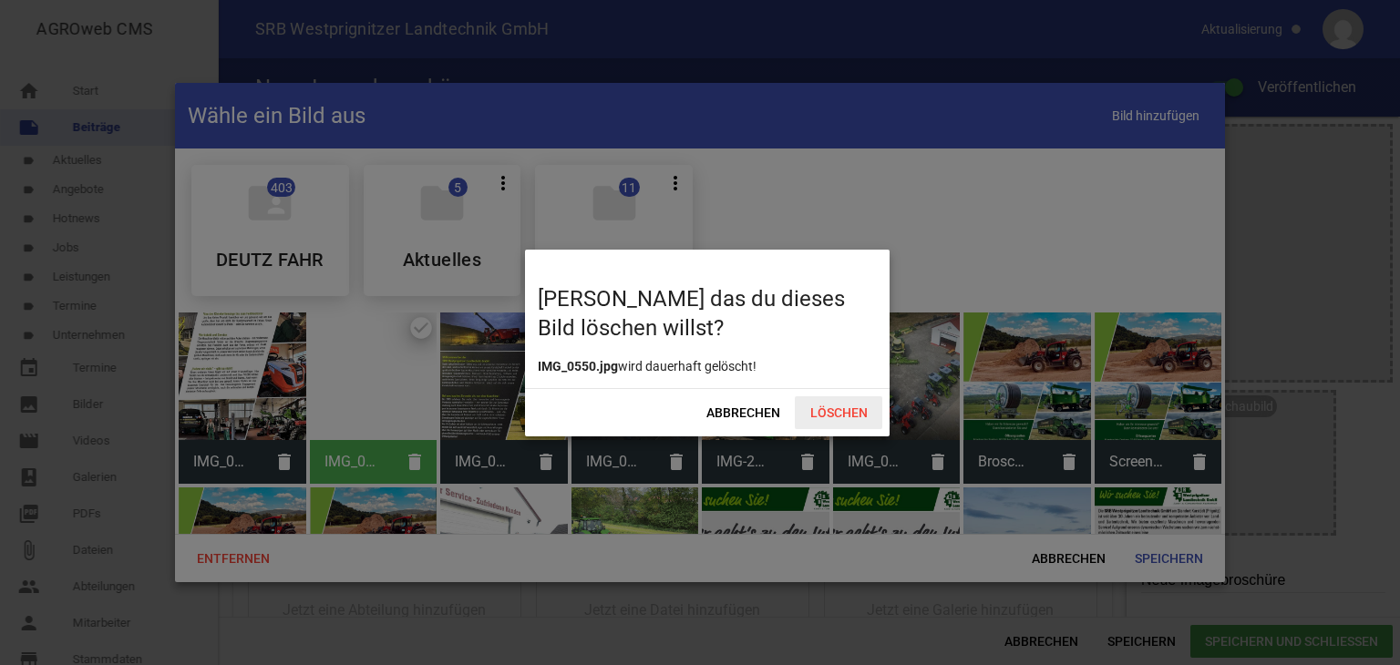
click at [849, 408] on span "Löschen" at bounding box center [838, 412] width 87 height 33
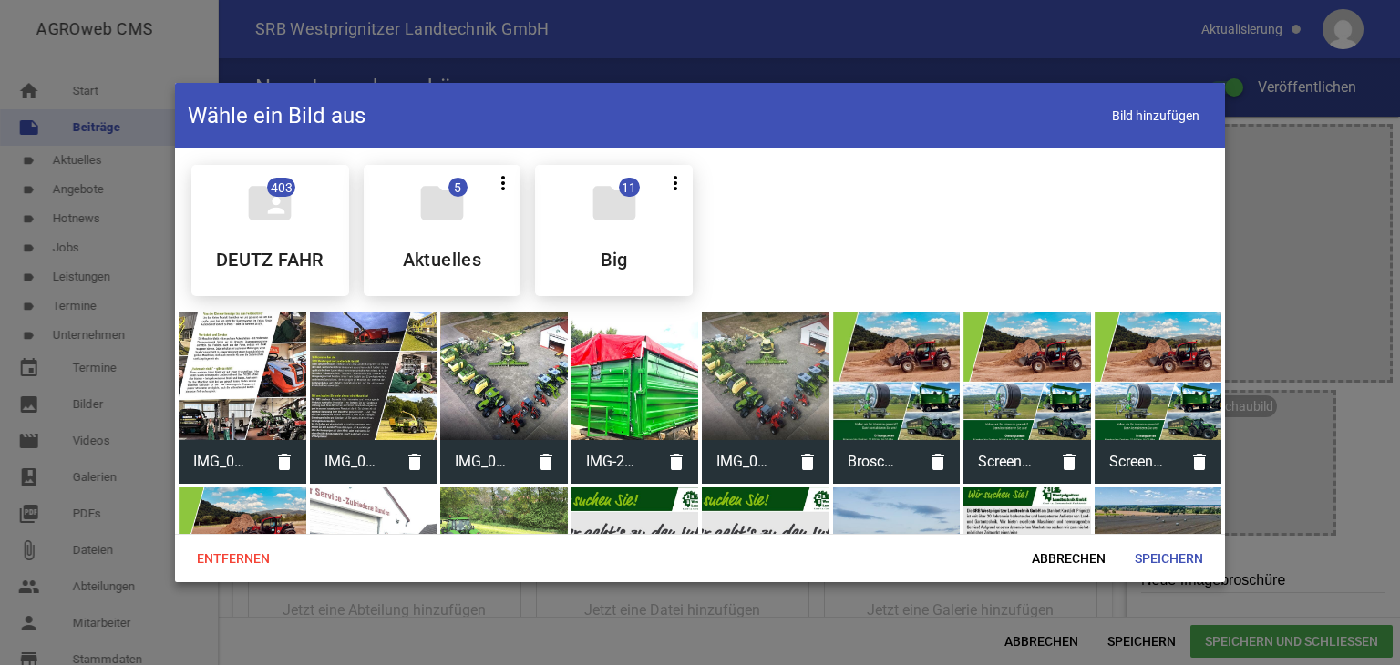
click at [262, 369] on div at bounding box center [243, 377] width 128 height 128
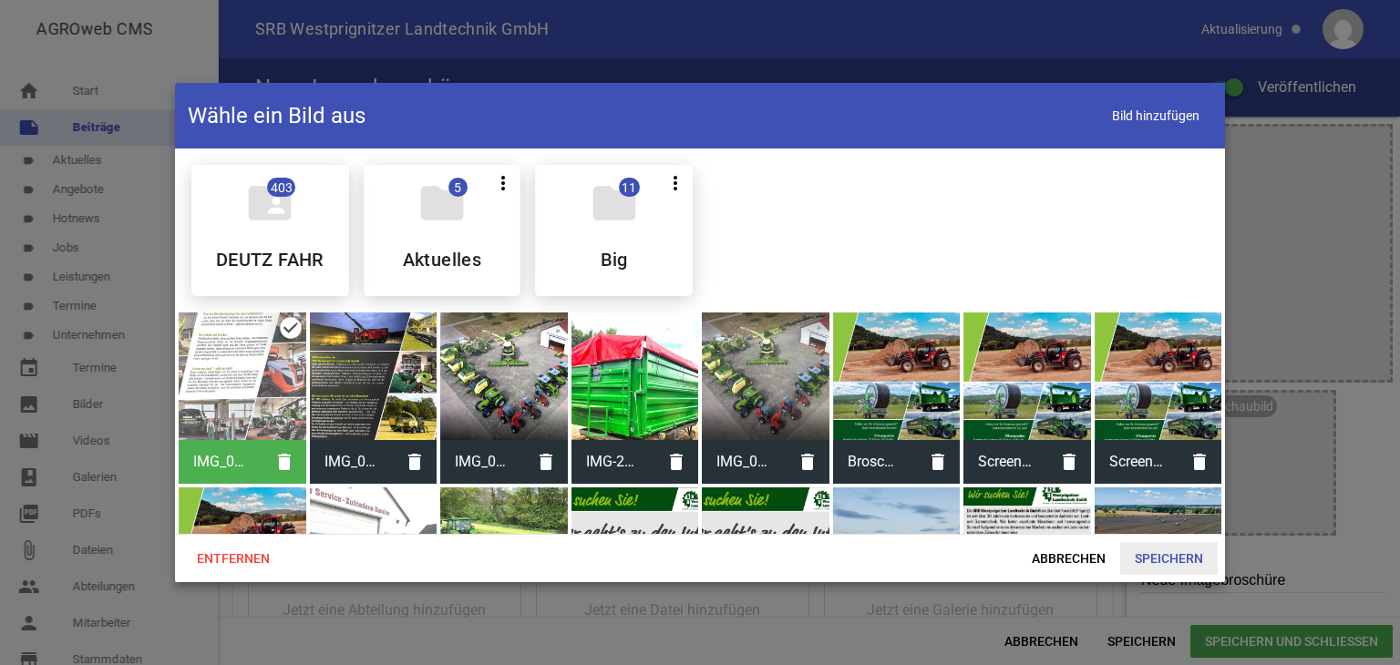
click at [1162, 559] on span "Speichern" at bounding box center [1169, 558] width 98 height 33
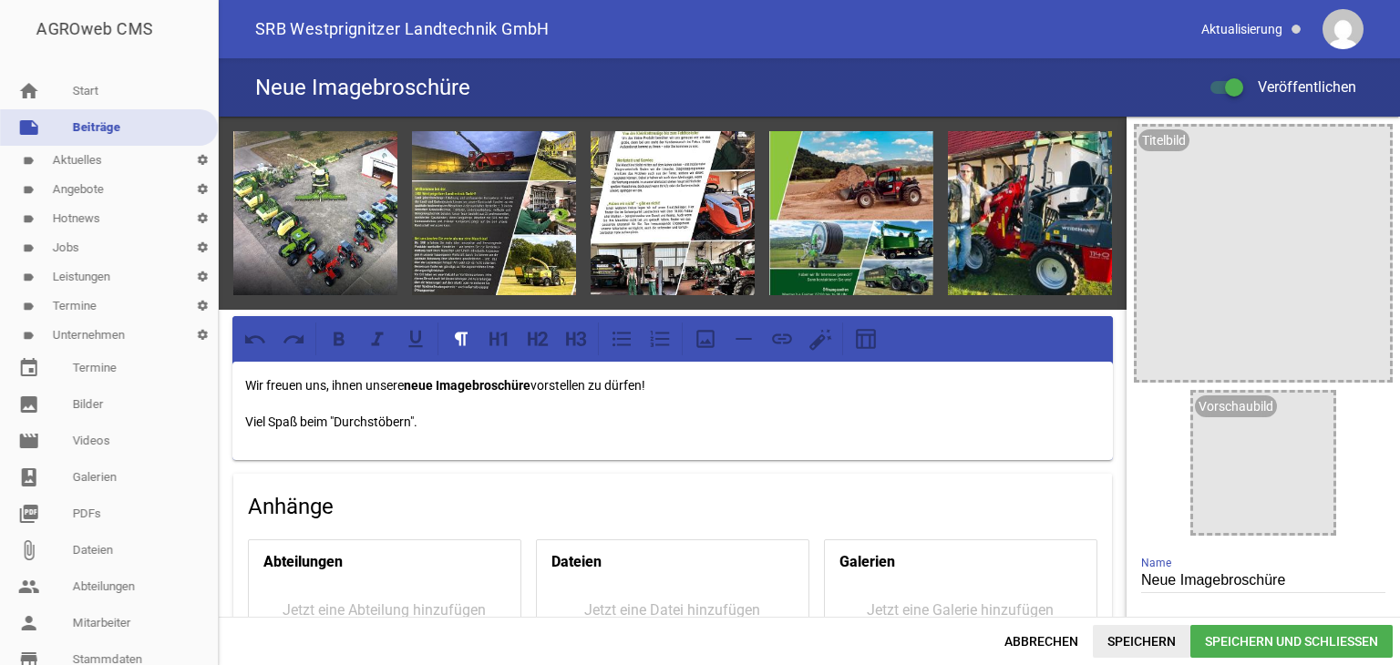
click at [1126, 641] on span "Speichern" at bounding box center [1142, 641] width 98 height 33
click at [724, 150] on icon "image" at bounding box center [732, 153] width 29 height 29
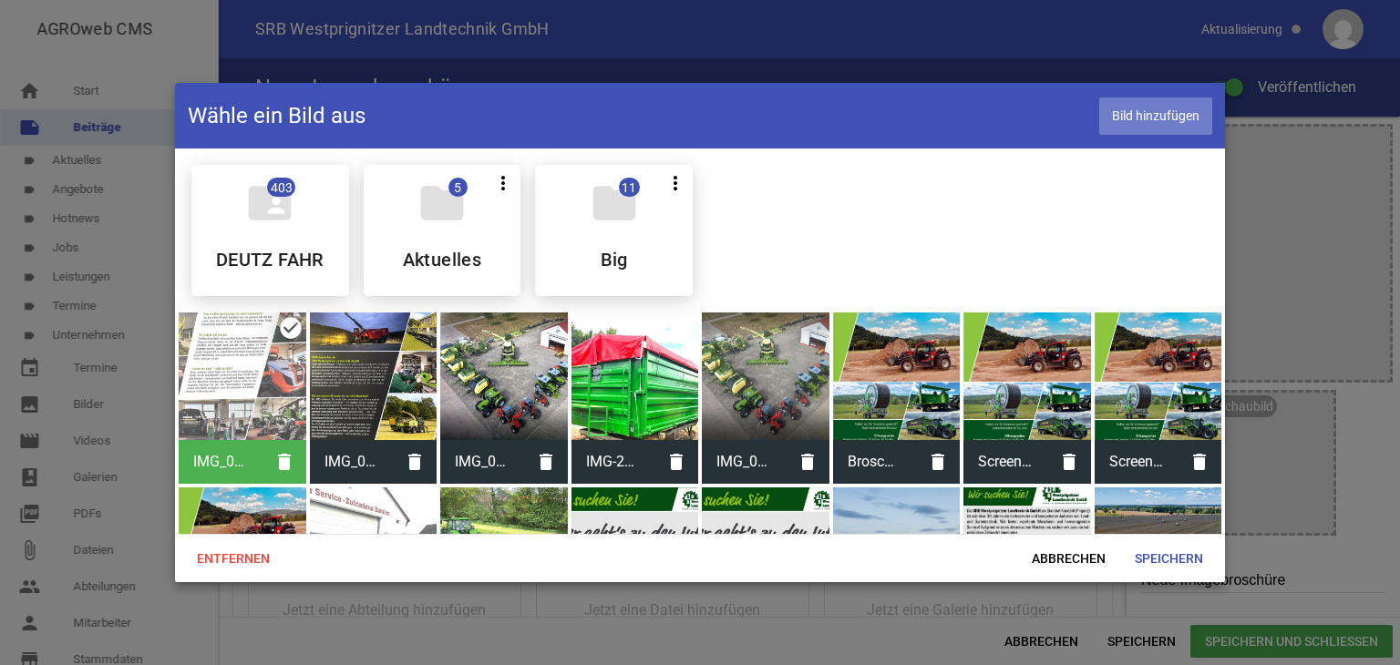
click at [1119, 116] on span "Bild hinzufügen" at bounding box center [1155, 116] width 113 height 37
click at [1146, 559] on span "Speichern" at bounding box center [1169, 558] width 98 height 33
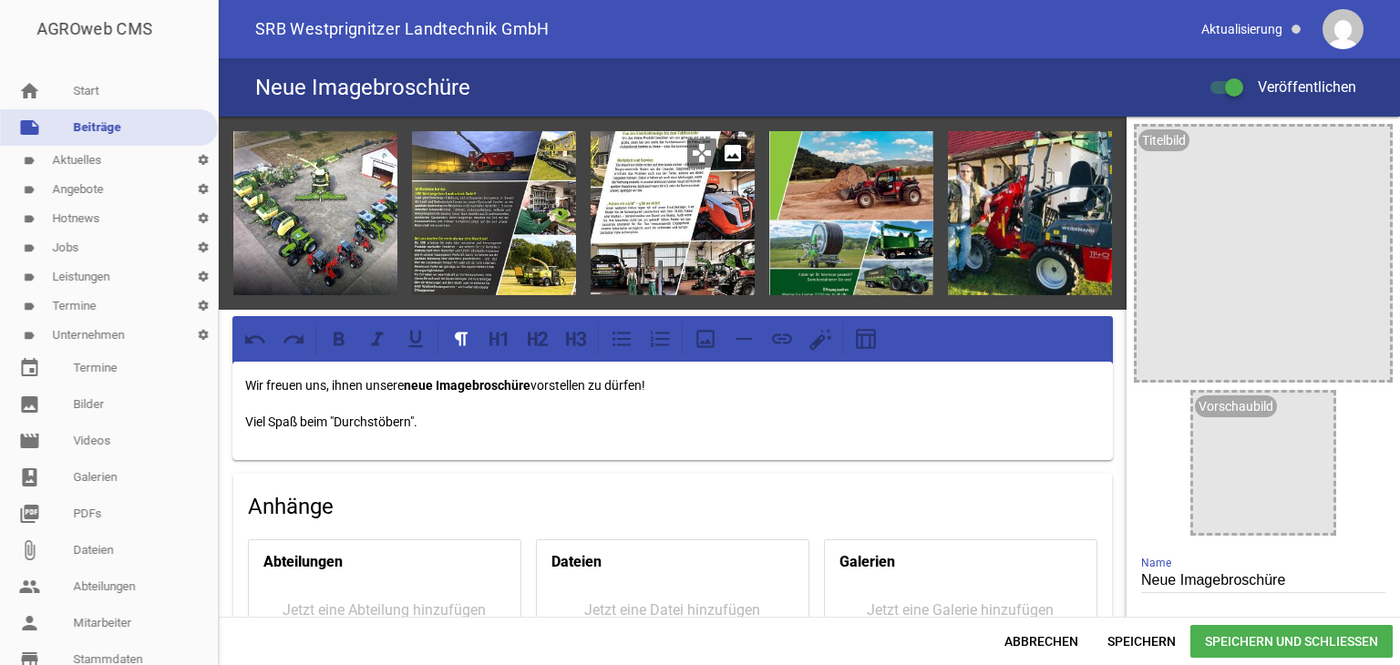
click at [732, 149] on icon "image" at bounding box center [732, 153] width 29 height 29
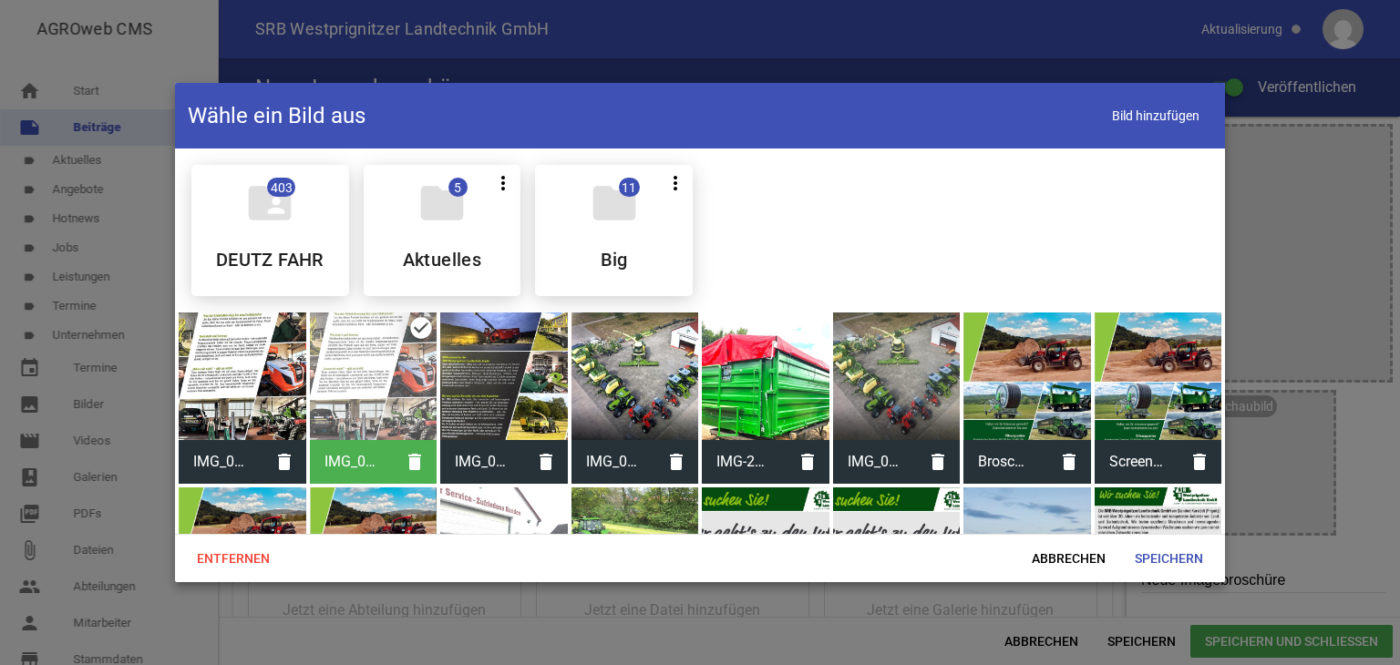
click at [254, 382] on div at bounding box center [243, 377] width 128 height 128
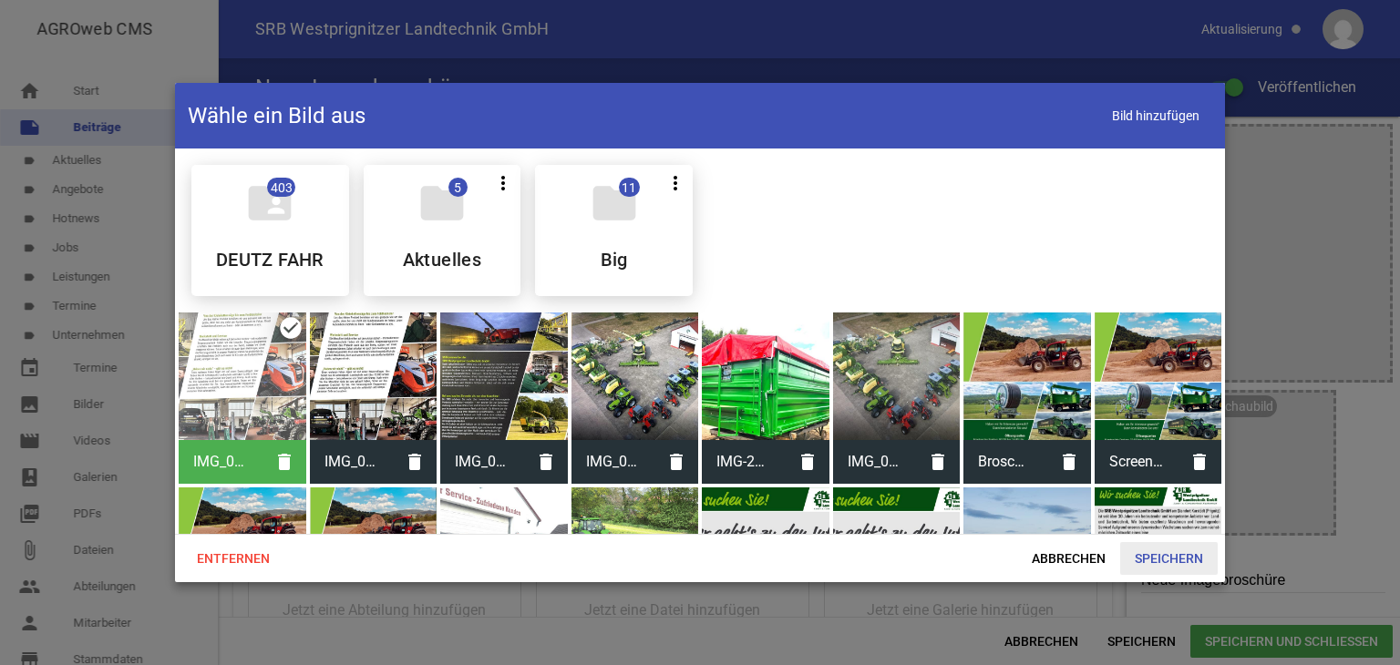
click at [1139, 555] on span "Speichern" at bounding box center [1169, 558] width 98 height 33
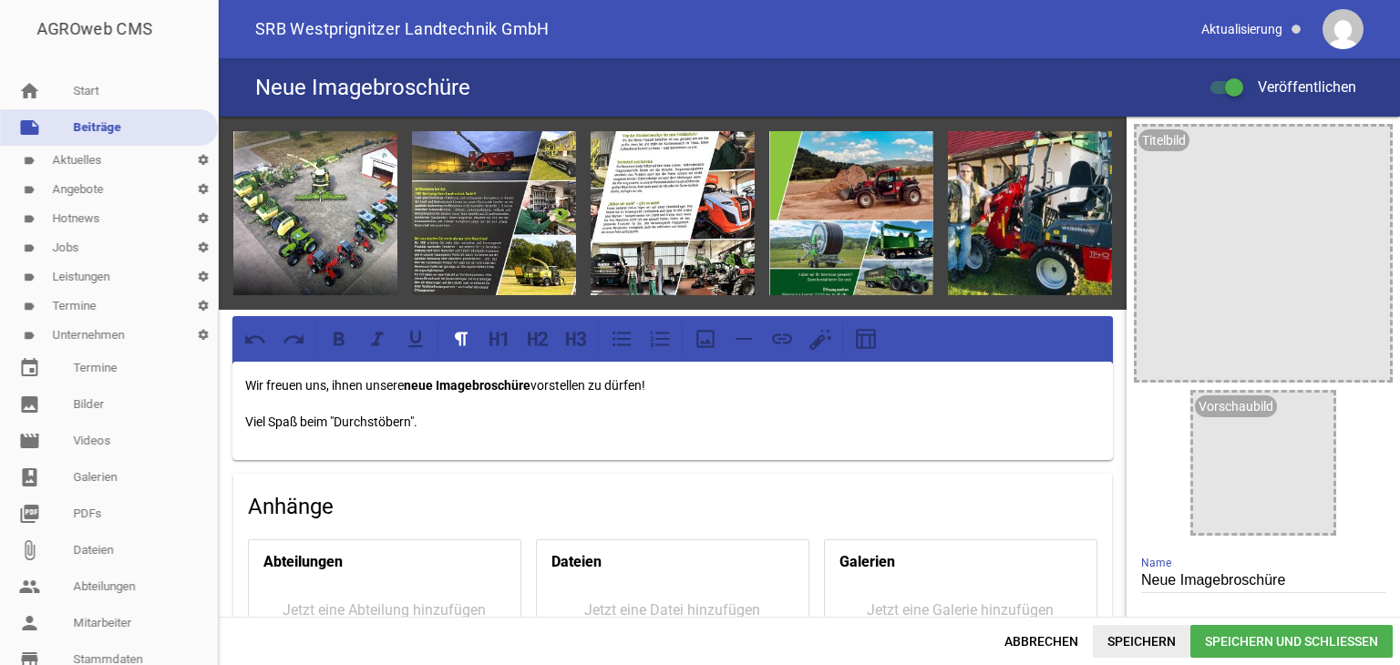
click at [1122, 640] on span "Speichern" at bounding box center [1142, 641] width 98 height 33
click at [729, 149] on icon "image" at bounding box center [732, 153] width 29 height 29
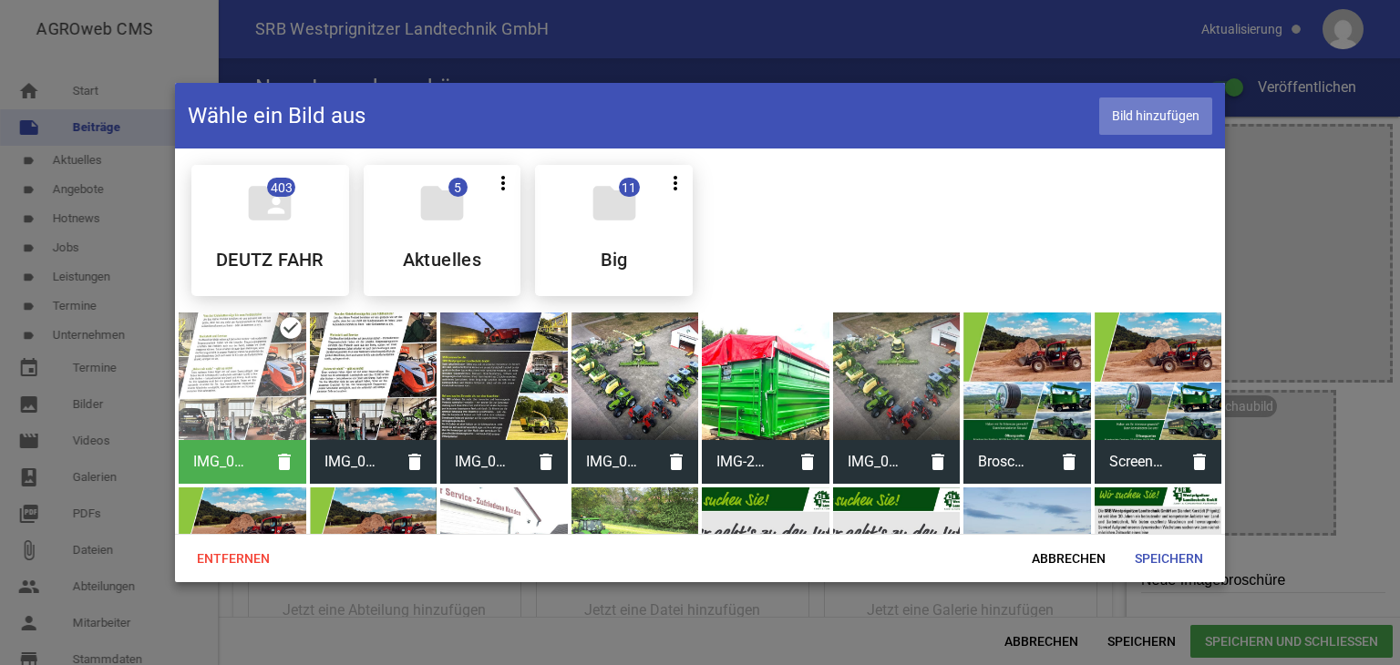
click at [1150, 113] on span "Bild hinzufügen" at bounding box center [1155, 116] width 113 height 37
click at [1184, 559] on span "Speichern" at bounding box center [1169, 558] width 98 height 33
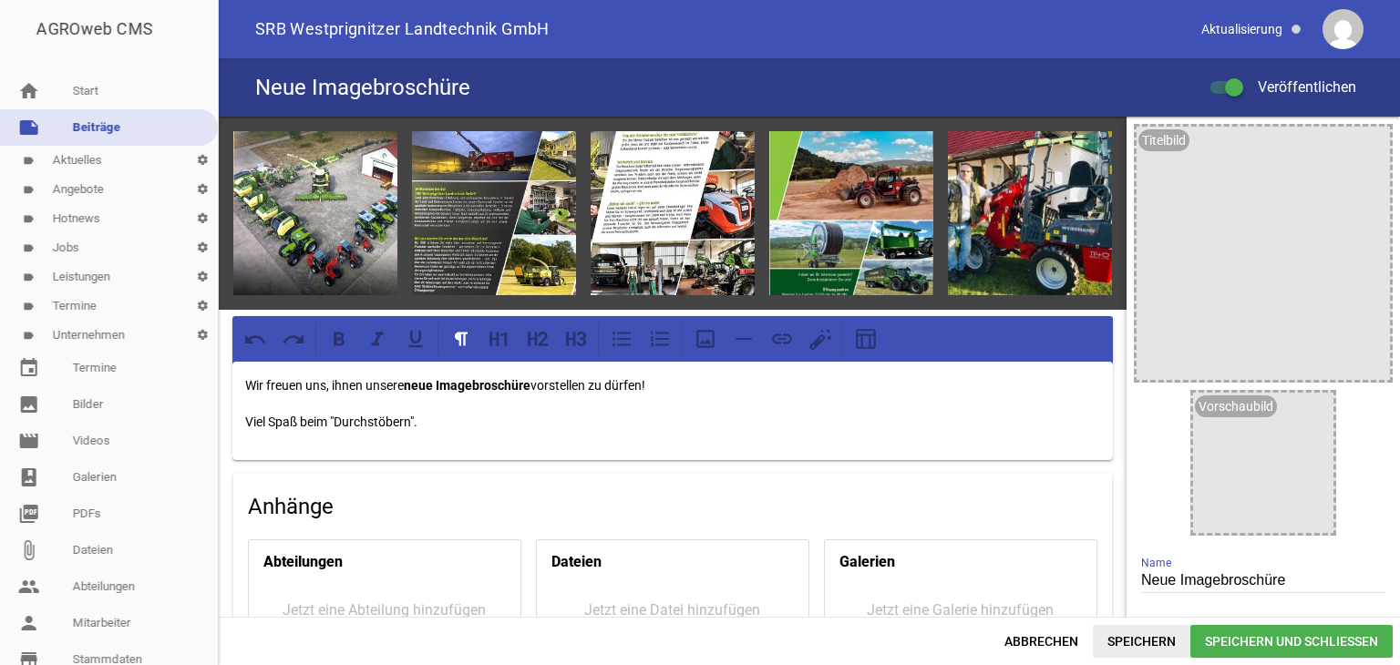
click at [1124, 640] on span "Speichern" at bounding box center [1142, 641] width 98 height 33
click at [726, 156] on icon "image" at bounding box center [732, 153] width 29 height 29
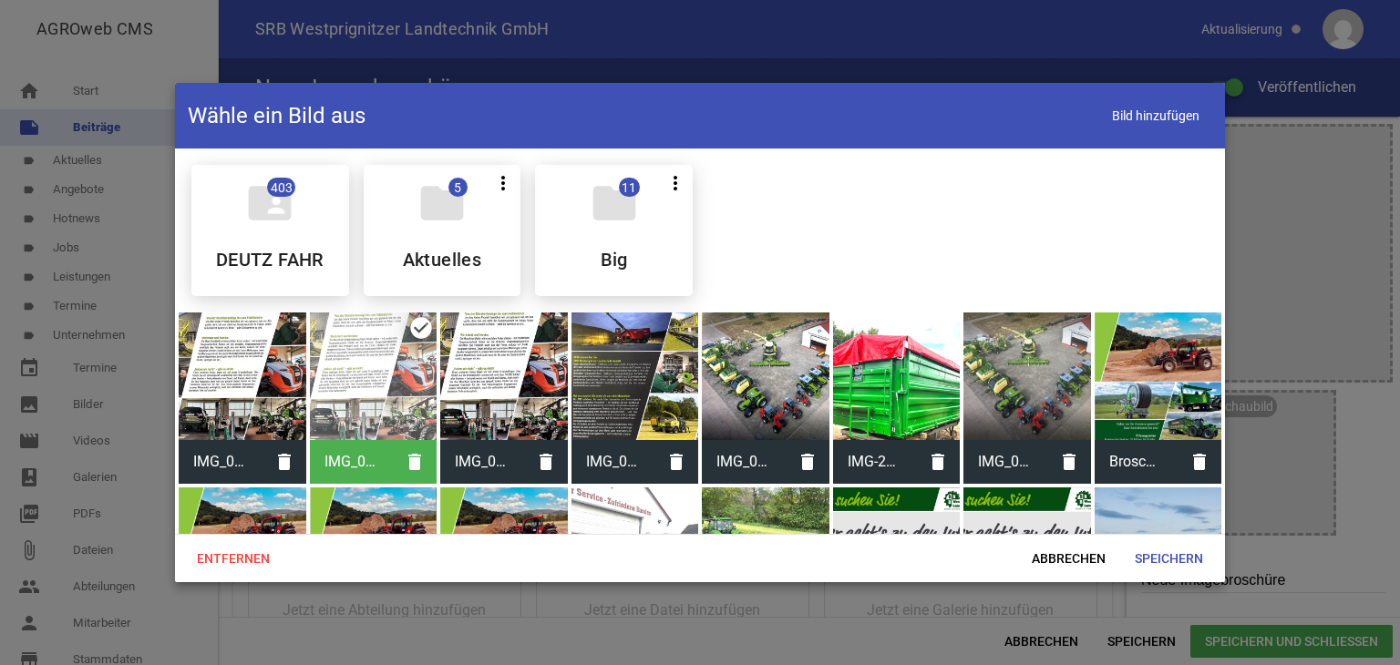
click at [233, 365] on div at bounding box center [243, 377] width 128 height 128
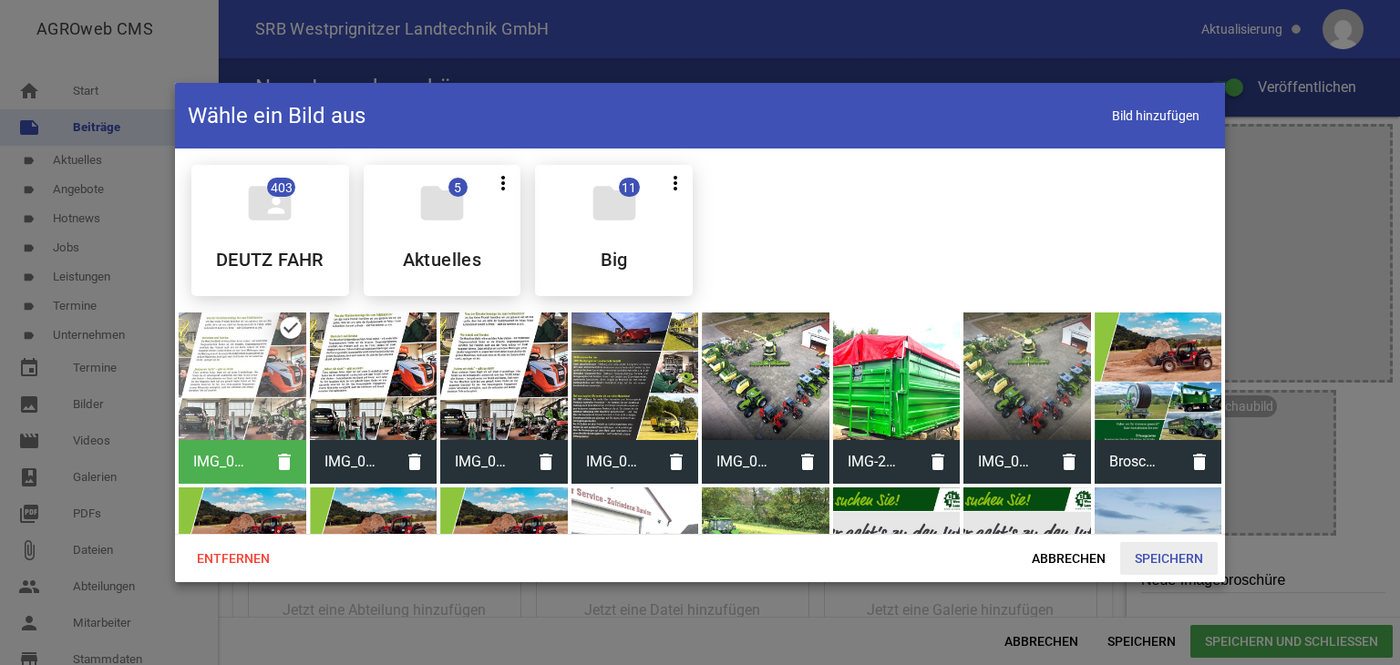
click at [1188, 560] on span "Speichern" at bounding box center [1169, 558] width 98 height 33
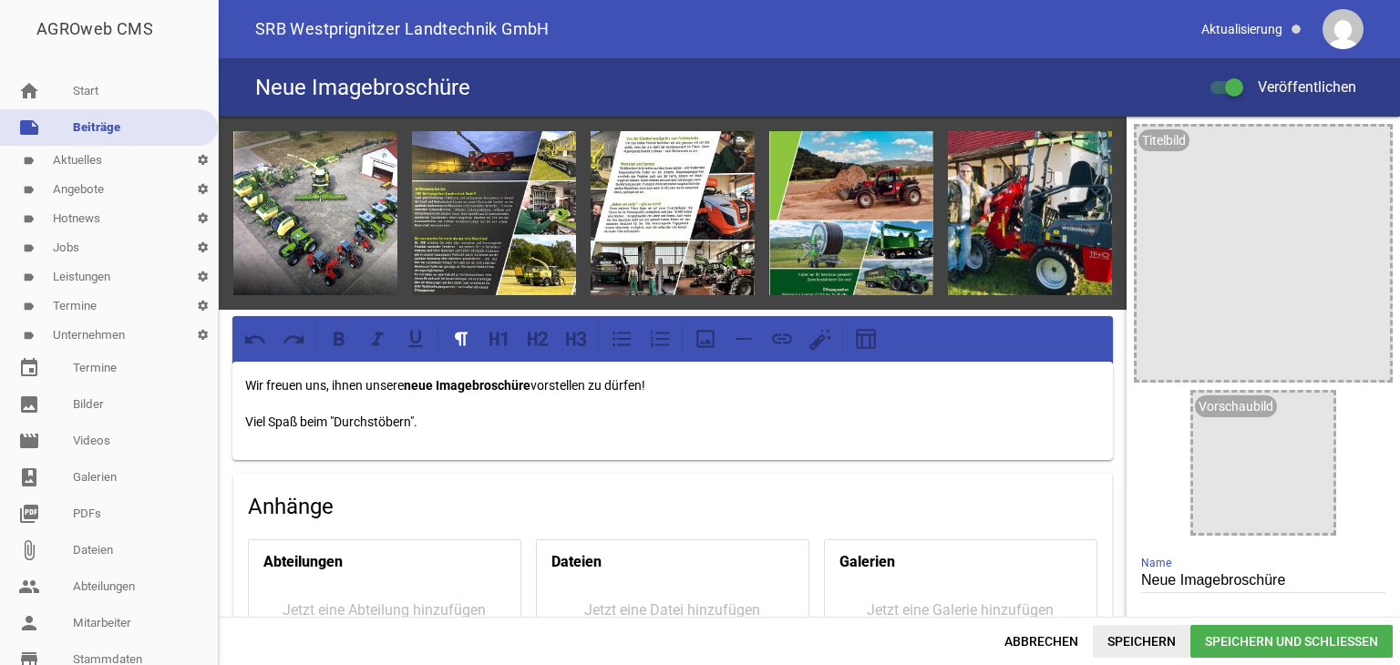
click at [1132, 642] on span "Speichern" at bounding box center [1142, 641] width 98 height 33
click at [729, 154] on icon "image" at bounding box center [732, 153] width 29 height 29
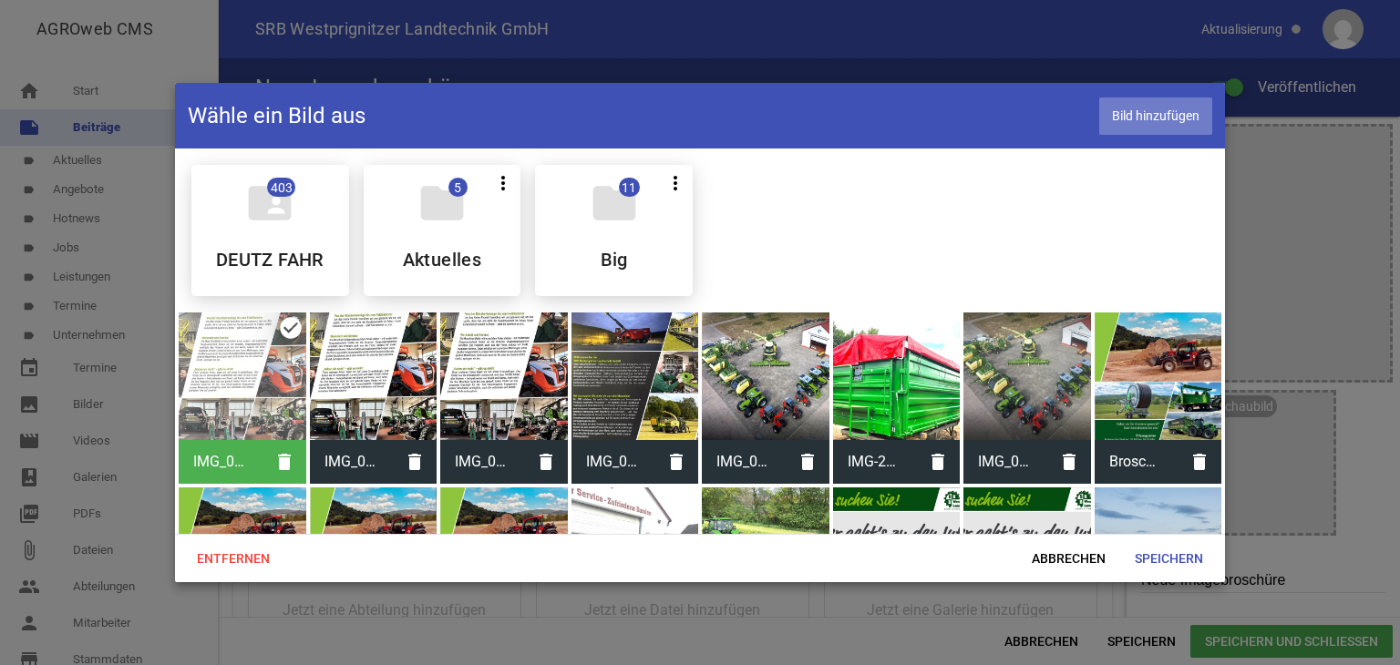
click at [1112, 113] on span "Bild hinzufügen" at bounding box center [1155, 116] width 113 height 37
click at [1142, 560] on span "Speichern" at bounding box center [1169, 558] width 98 height 33
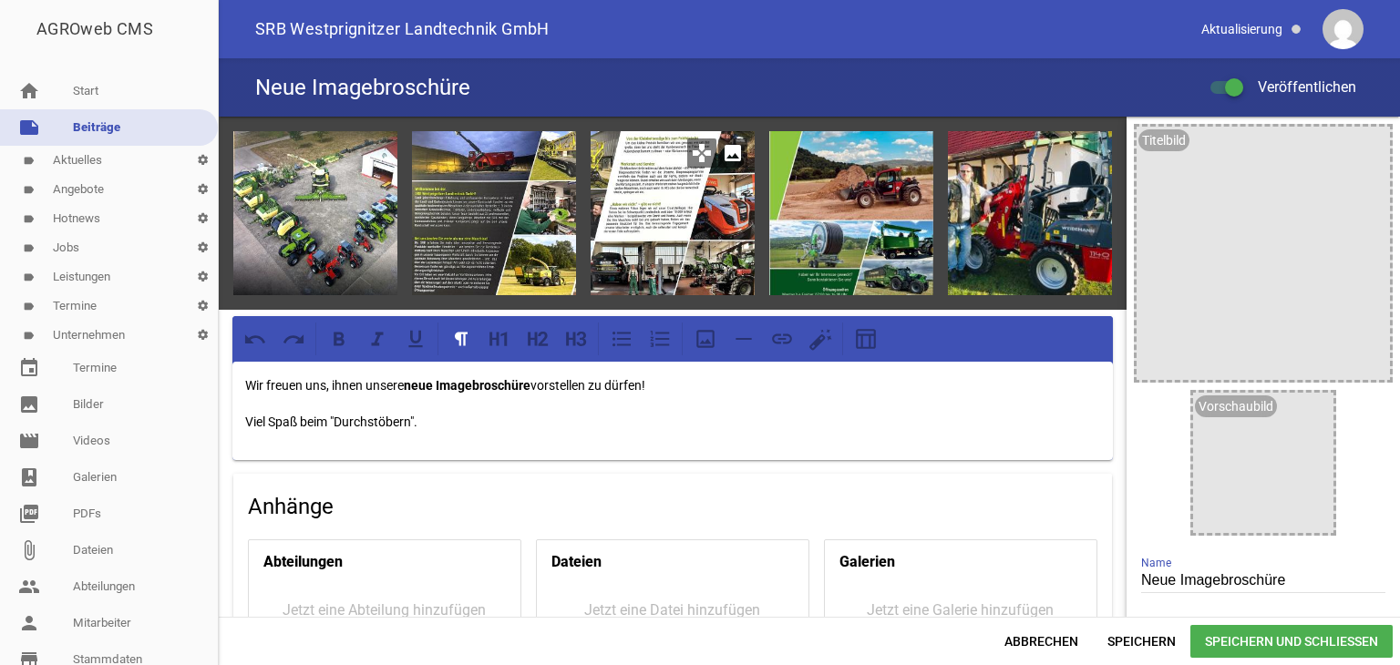
click at [734, 147] on icon "image" at bounding box center [732, 153] width 29 height 29
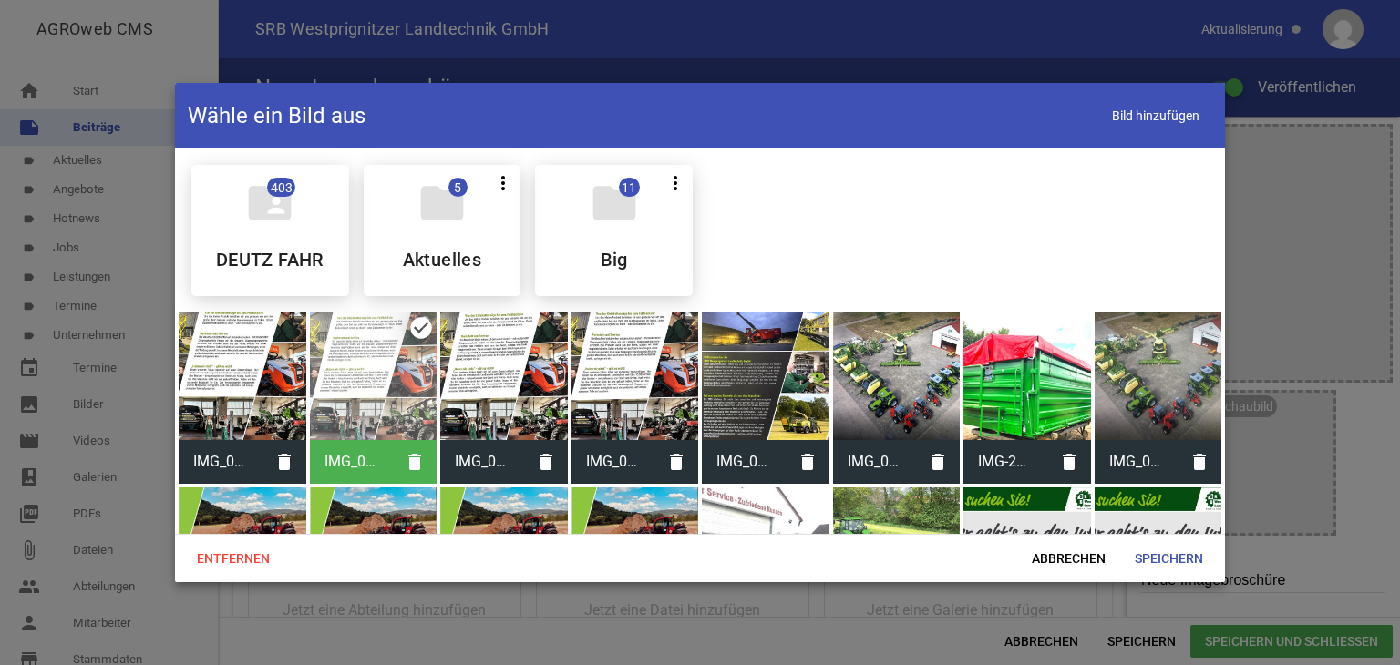
click at [418, 329] on div "IMG_0551.jpg delete" at bounding box center [374, 398] width 128 height 171
click at [241, 388] on div at bounding box center [243, 377] width 128 height 128
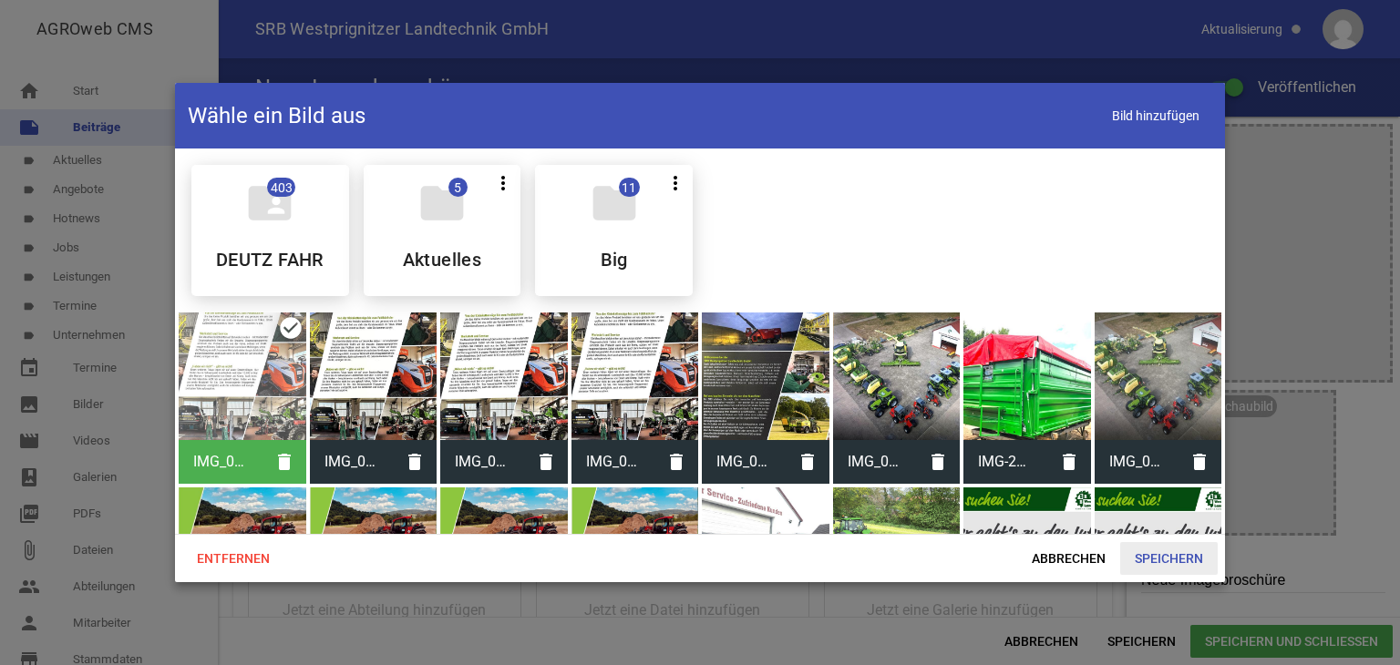
click at [1179, 555] on span "Speichern" at bounding box center [1169, 558] width 98 height 33
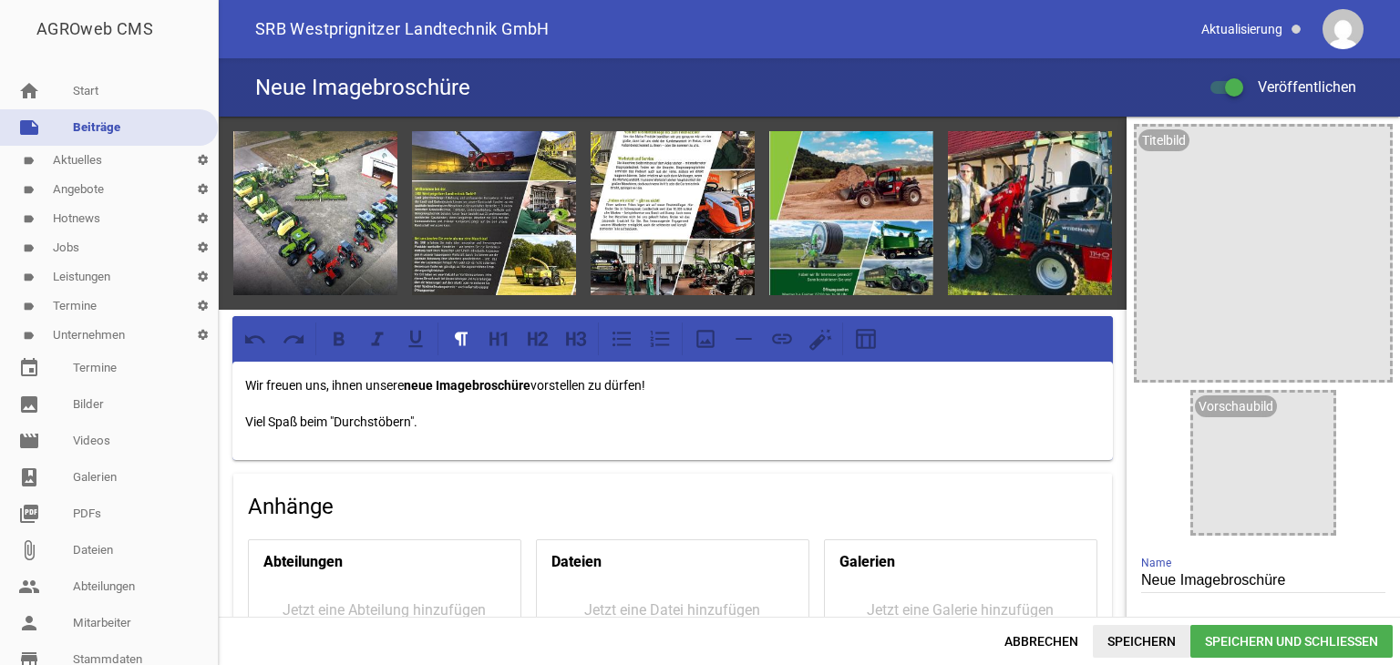
click at [1134, 642] on span "Speichern" at bounding box center [1142, 641] width 98 height 33
click at [901, 158] on icon "image" at bounding box center [911, 153] width 29 height 29
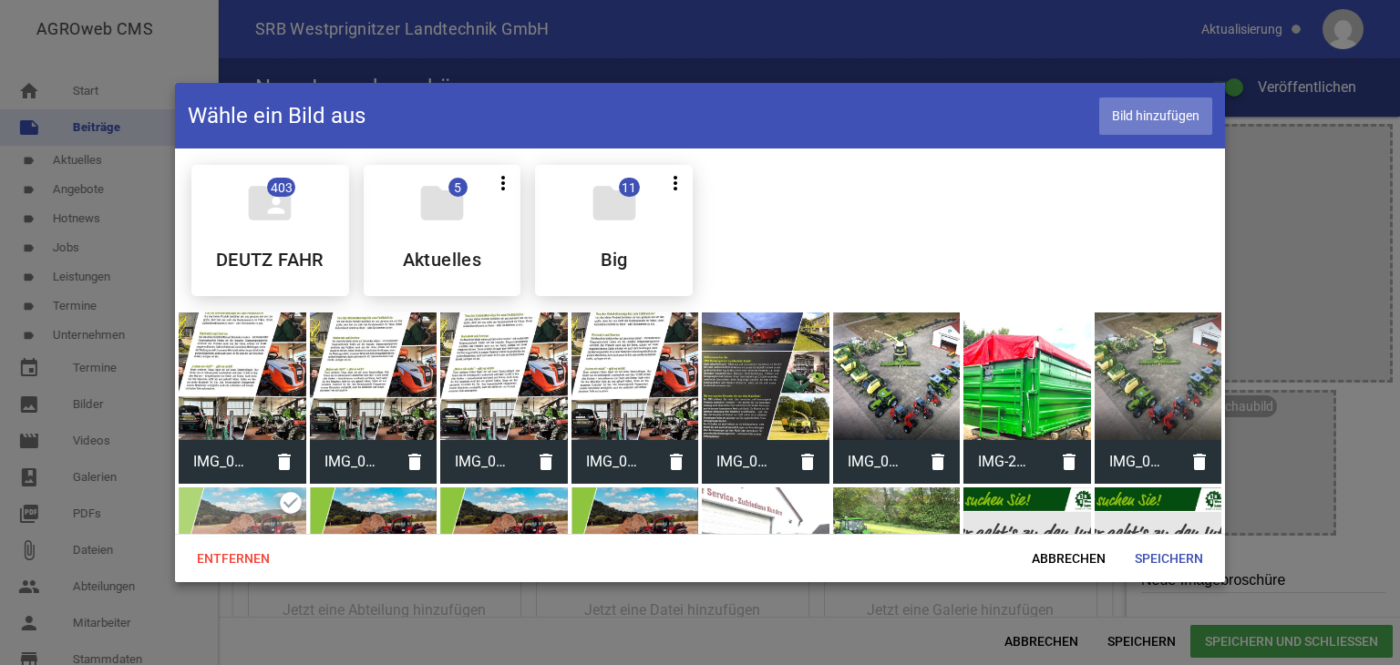
click at [1184, 121] on span "Bild hinzufügen" at bounding box center [1155, 116] width 113 height 37
click at [1144, 550] on span "Speichern" at bounding box center [1169, 558] width 98 height 33
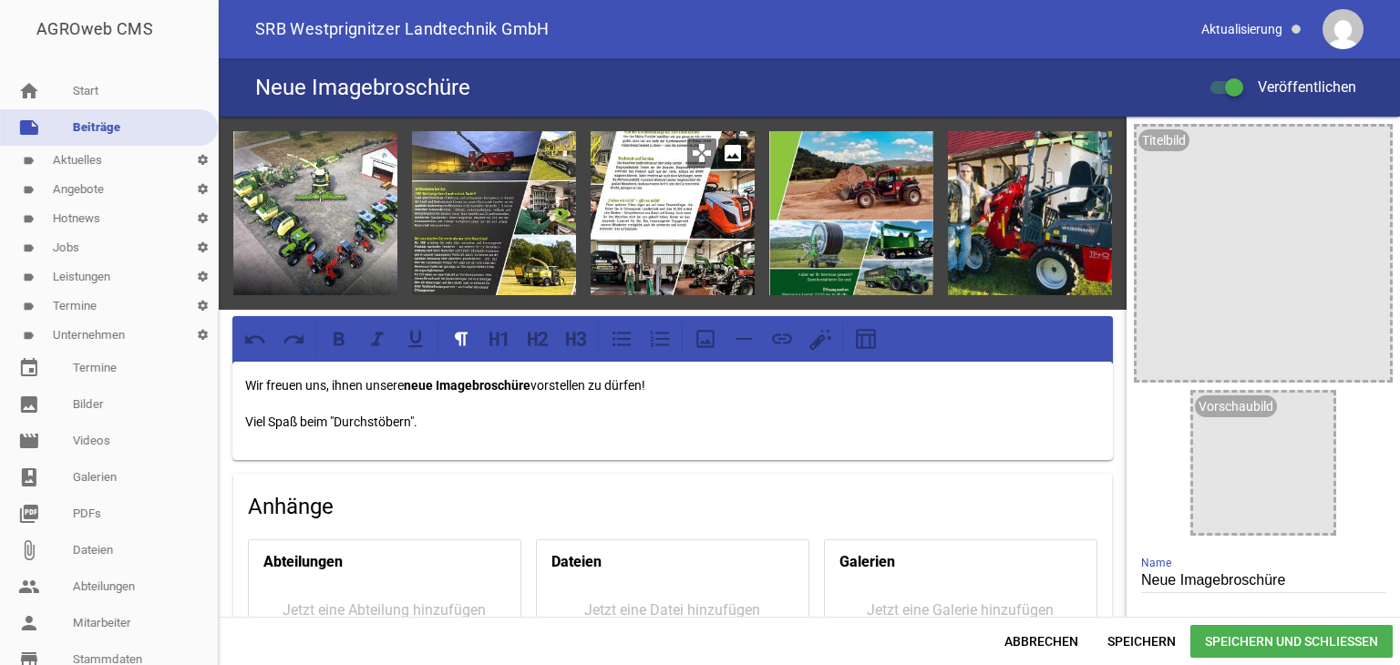
click at [725, 153] on icon "image" at bounding box center [732, 153] width 29 height 29
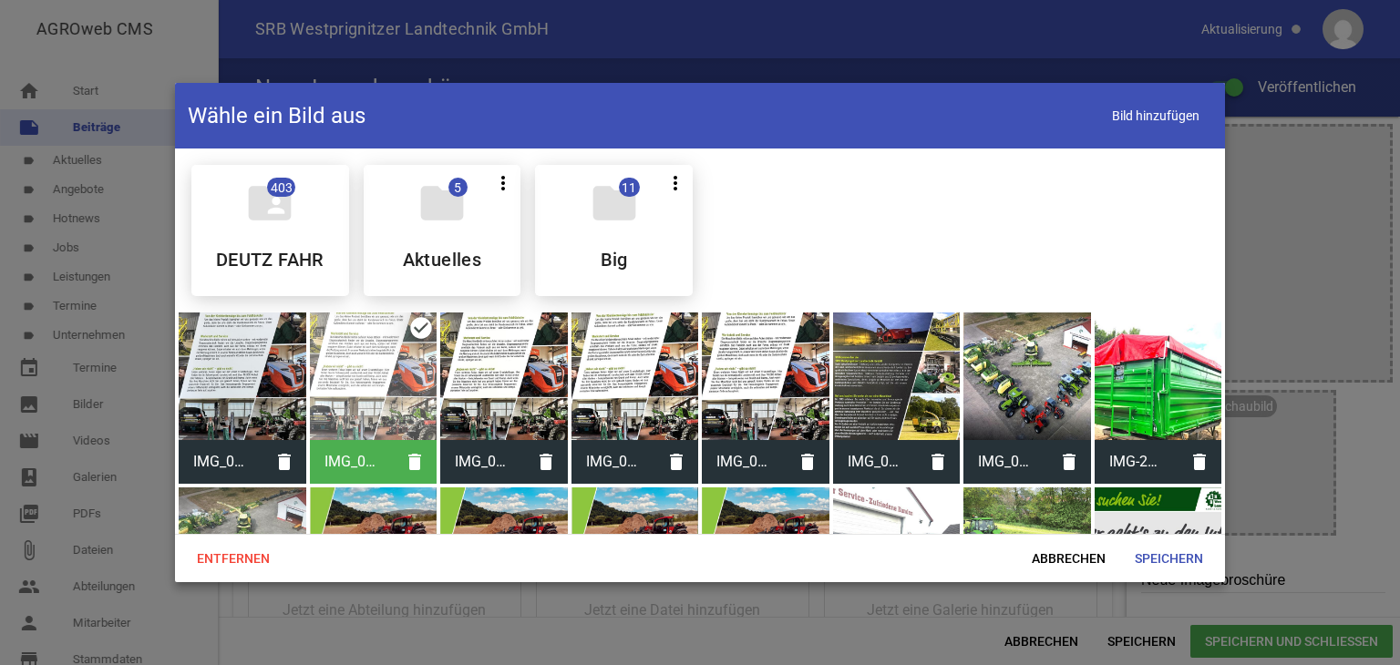
click at [221, 391] on div at bounding box center [243, 377] width 128 height 128
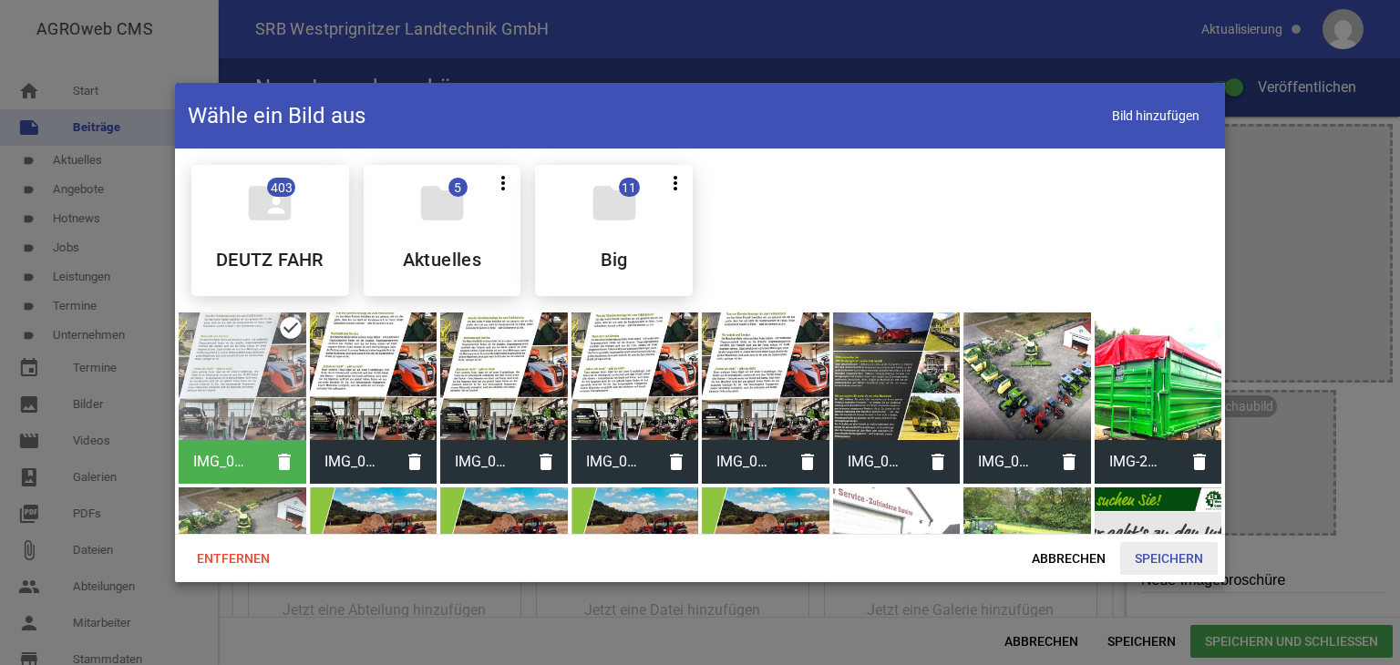
click at [1153, 553] on span "Speichern" at bounding box center [1169, 558] width 98 height 33
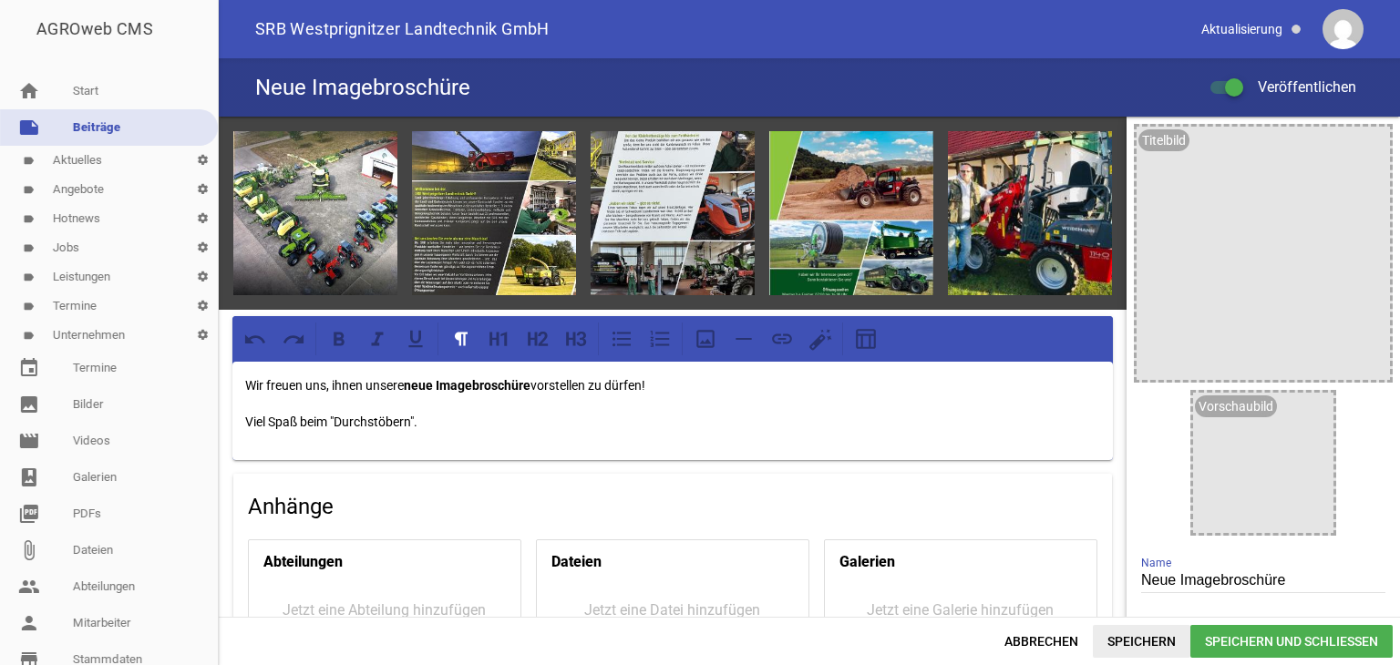
click at [1133, 637] on span "Speichern" at bounding box center [1142, 641] width 98 height 33
click at [448, 412] on p "Viel Spaß beim "Durchstöbern"." at bounding box center [672, 422] width 855 height 22
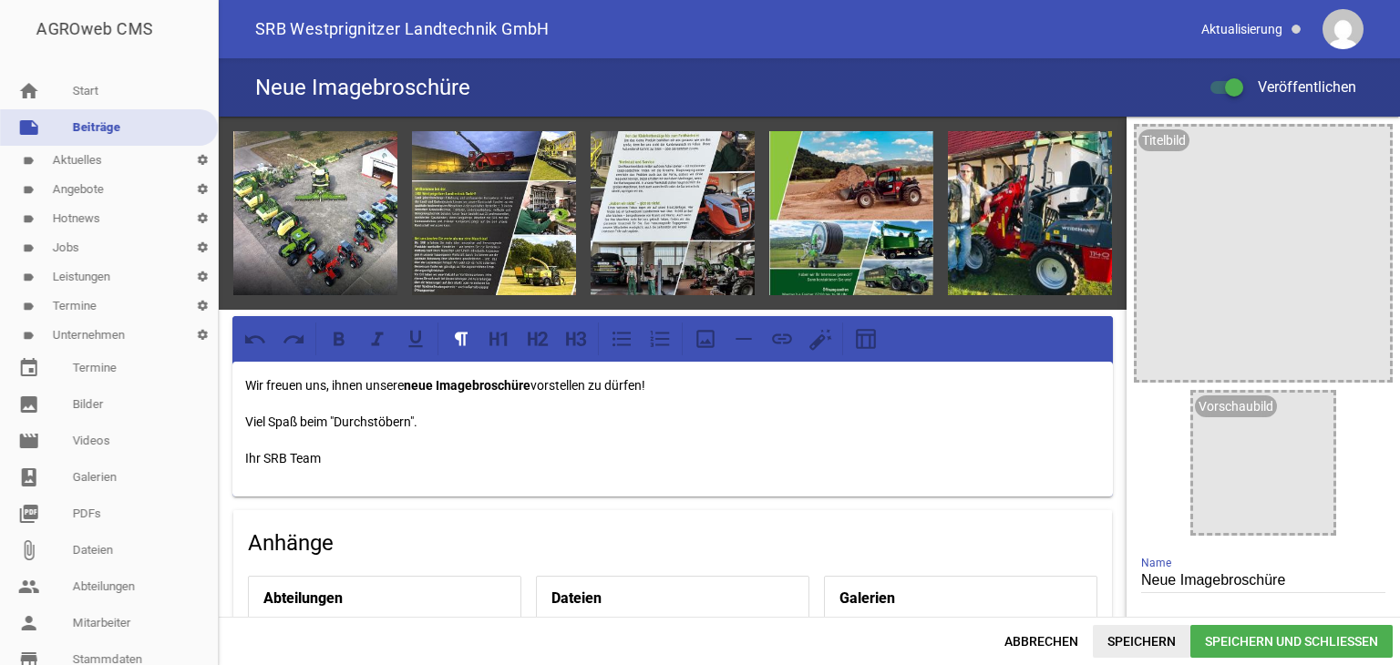
click at [1137, 642] on span "Speichern" at bounding box center [1142, 641] width 98 height 33
click at [1079, 156] on icon "image" at bounding box center [1089, 153] width 29 height 29
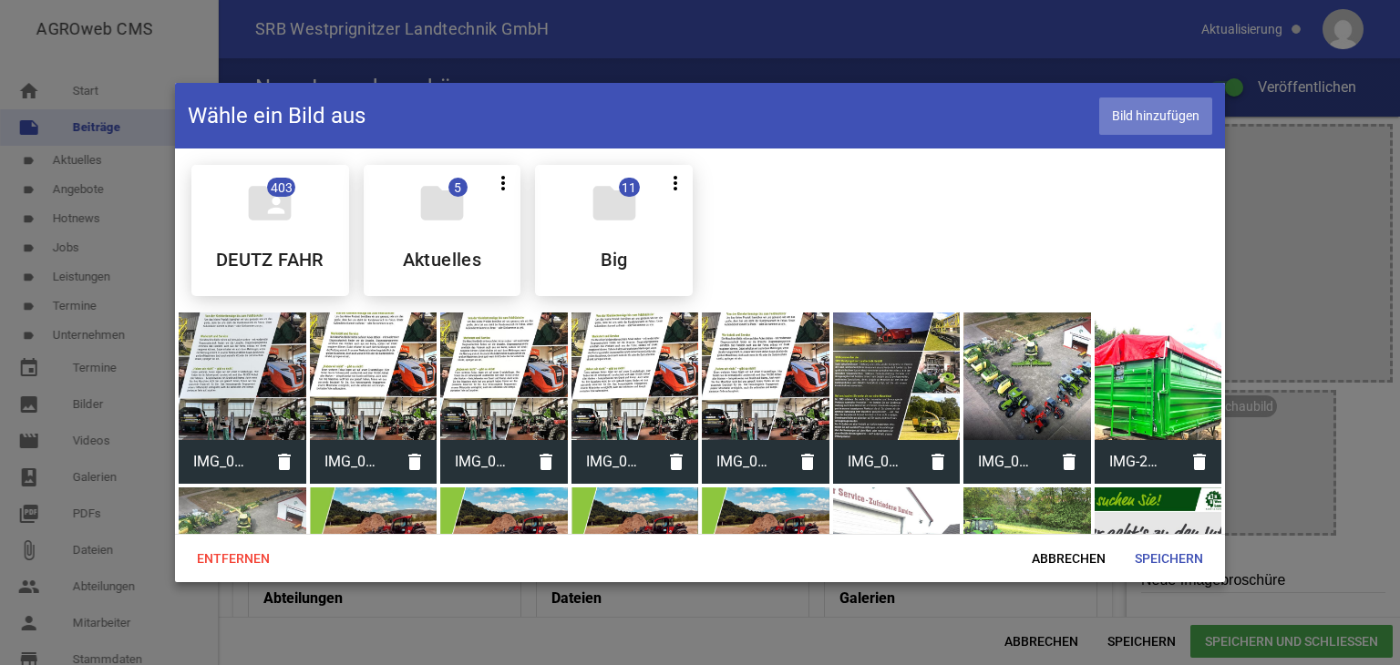
click at [1124, 112] on span "Bild hinzufügen" at bounding box center [1155, 116] width 113 height 37
click at [1192, 560] on span "Speichern" at bounding box center [1169, 558] width 98 height 33
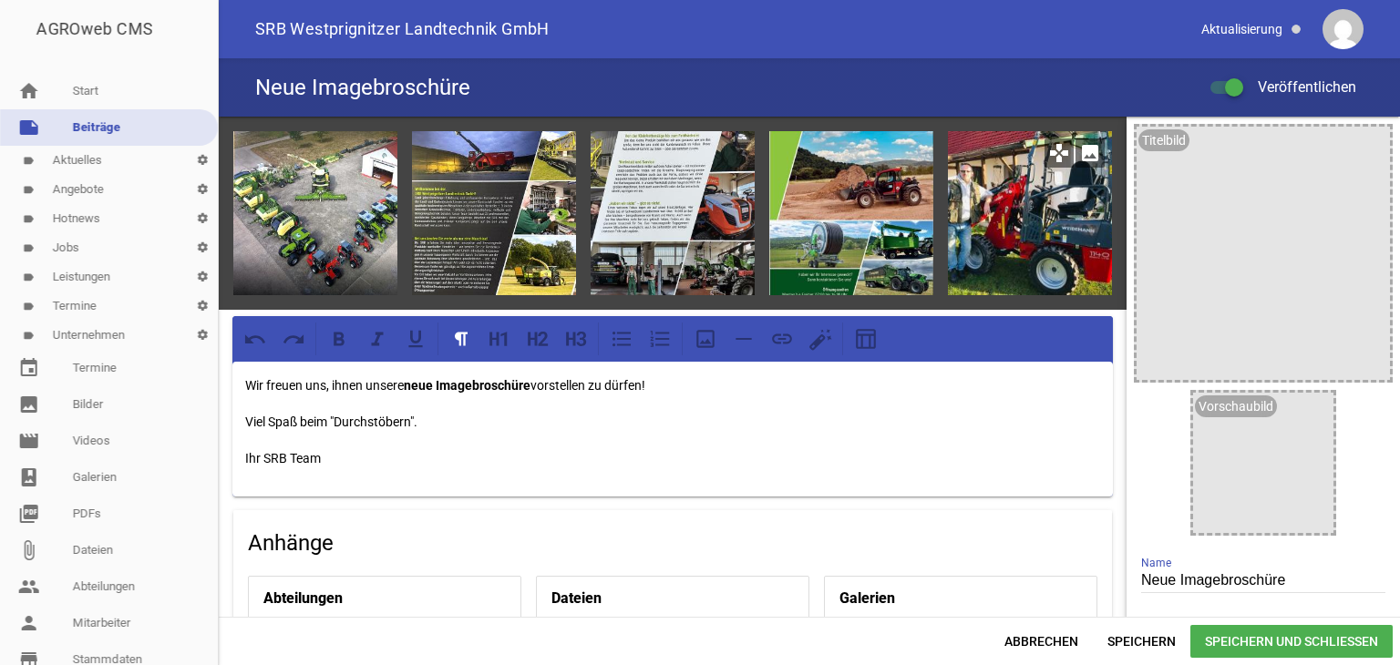
click at [1077, 157] on icon "image" at bounding box center [1089, 153] width 29 height 29
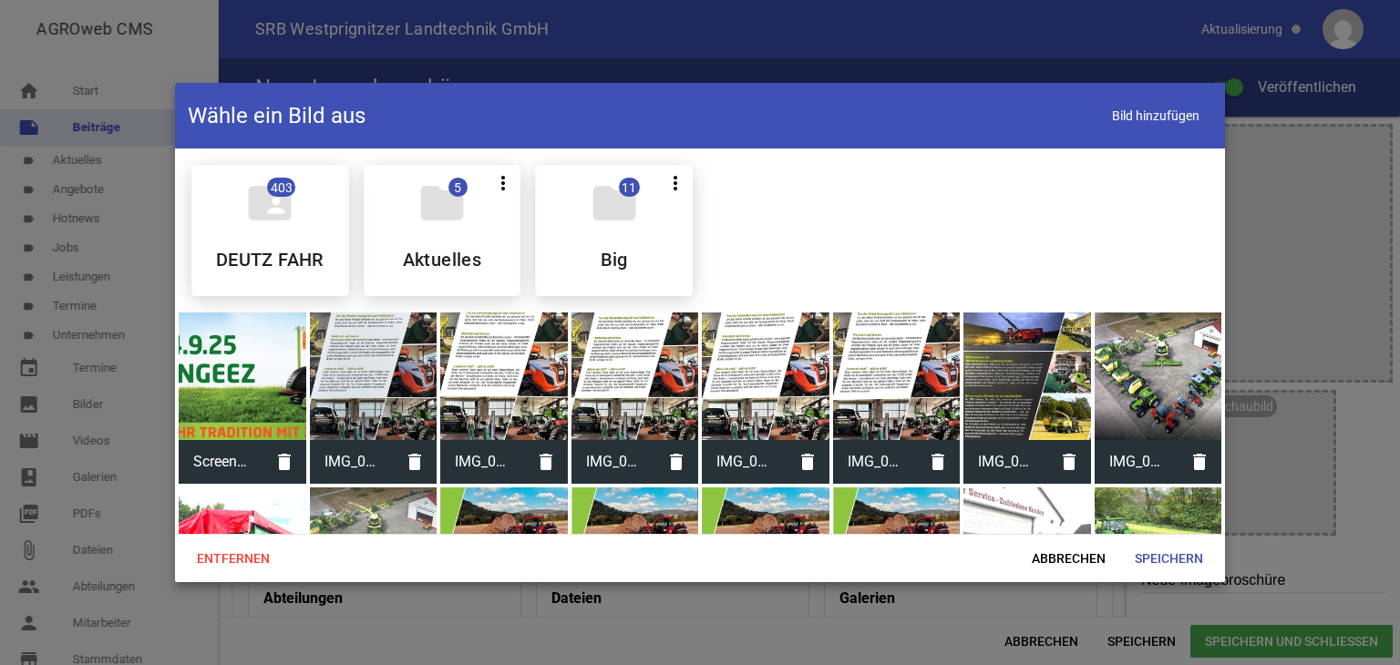
click at [258, 386] on div at bounding box center [243, 377] width 128 height 128
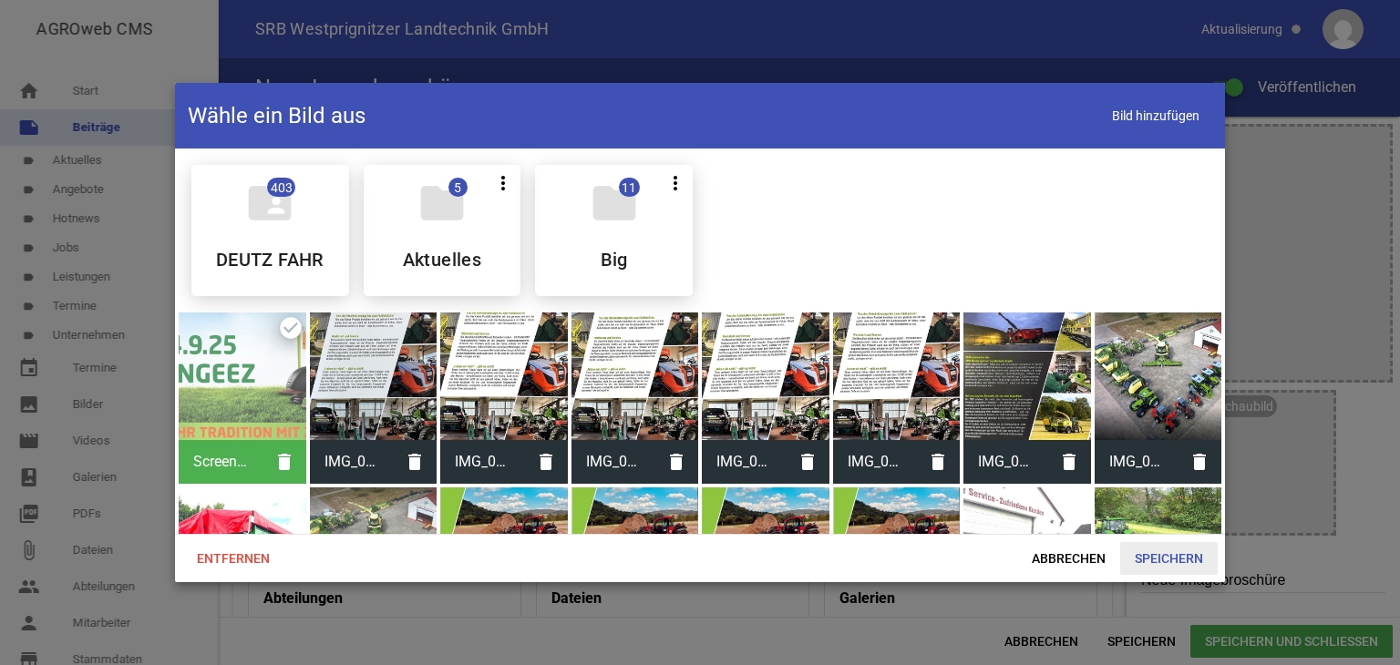
click at [1155, 553] on span "Speichern" at bounding box center [1169, 558] width 98 height 33
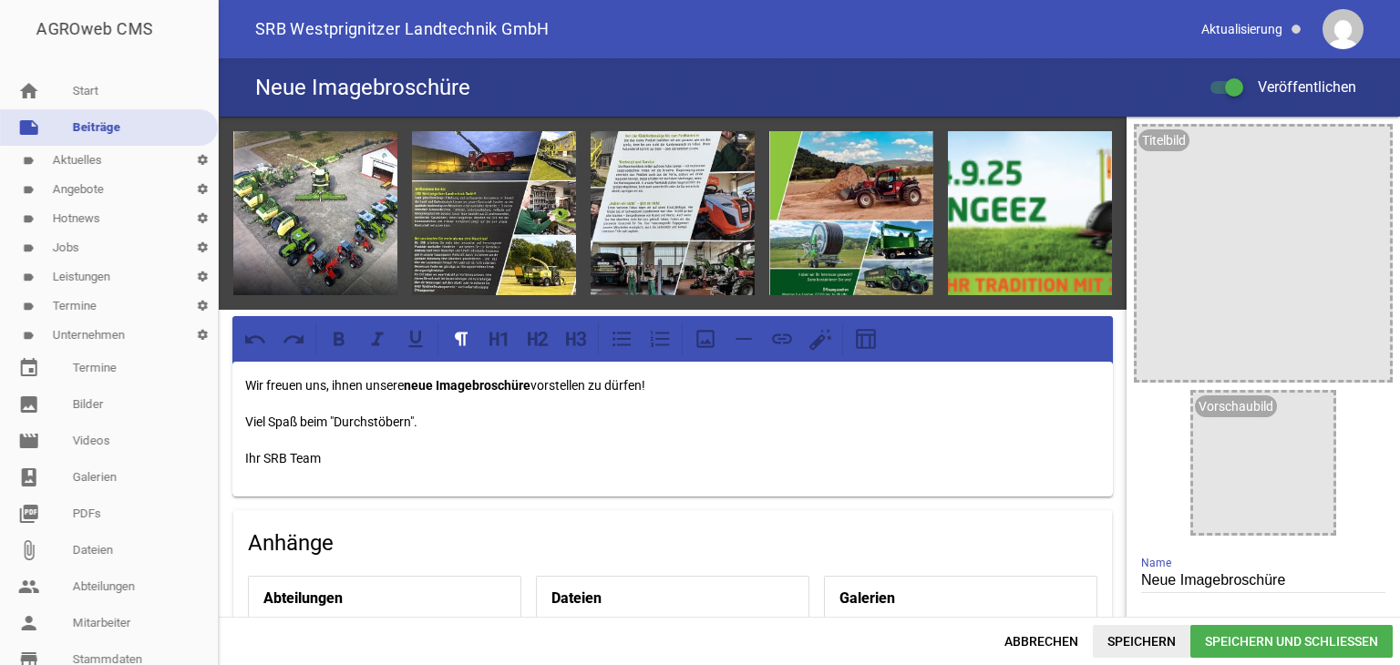
click at [1135, 642] on span "Speichern" at bounding box center [1142, 641] width 98 height 33
click at [1083, 150] on icon "image" at bounding box center [1089, 153] width 29 height 29
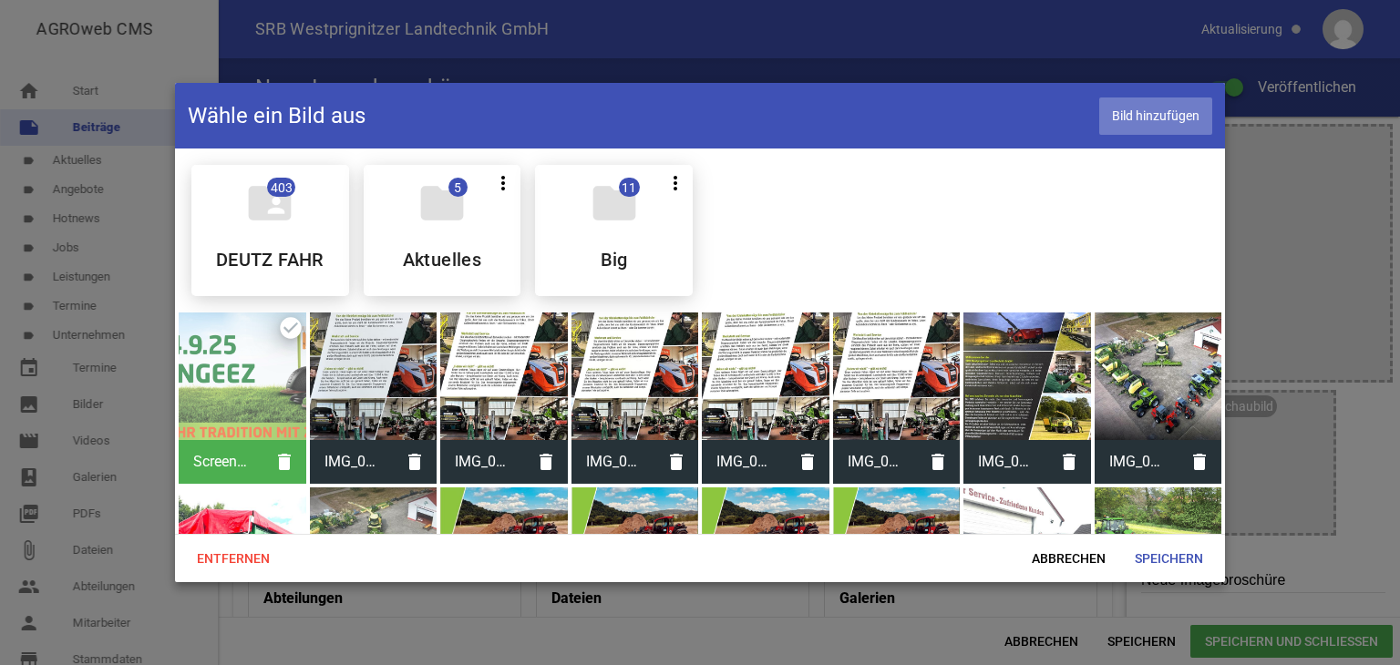
click at [1148, 118] on span "Bild hinzufügen" at bounding box center [1155, 116] width 113 height 37
click at [1156, 116] on span "Bild hinzufügen" at bounding box center [1155, 116] width 113 height 37
click at [1141, 555] on span "Speichern" at bounding box center [1169, 558] width 98 height 33
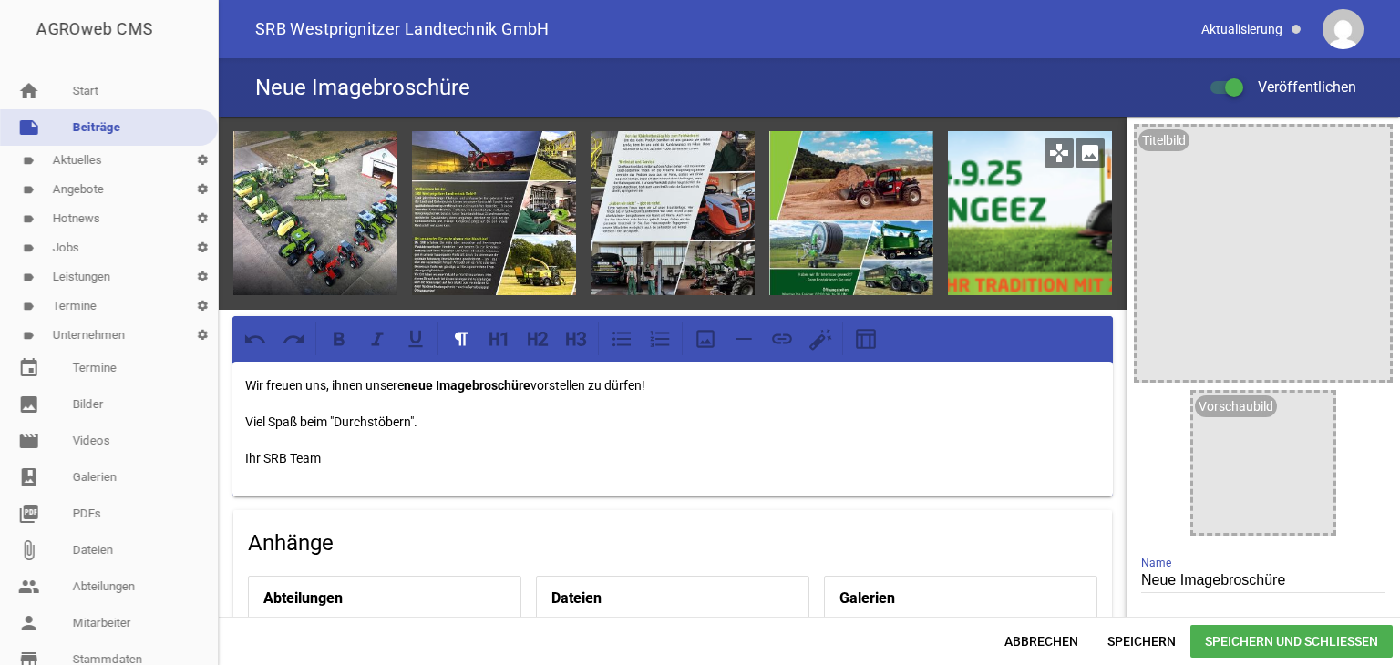
click at [1076, 158] on icon "image" at bounding box center [1089, 153] width 29 height 29
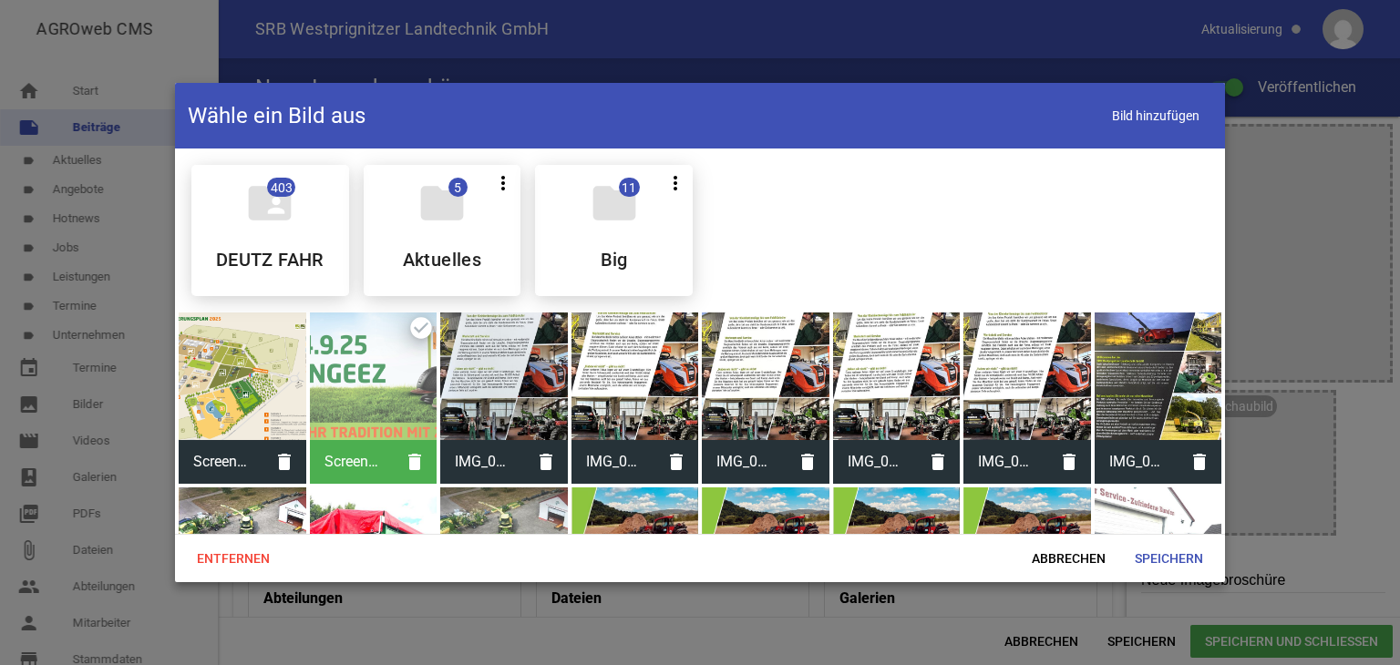
click at [241, 388] on div at bounding box center [243, 377] width 128 height 128
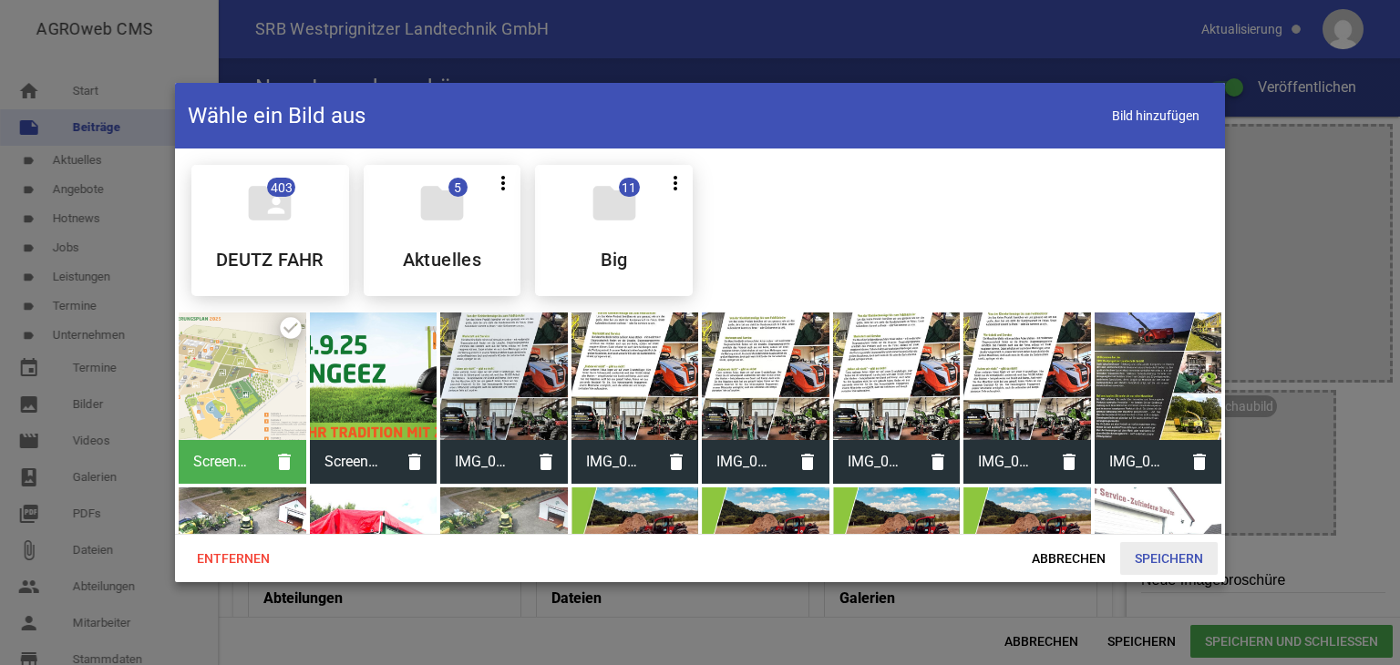
click at [1160, 555] on span "Speichern" at bounding box center [1169, 558] width 98 height 33
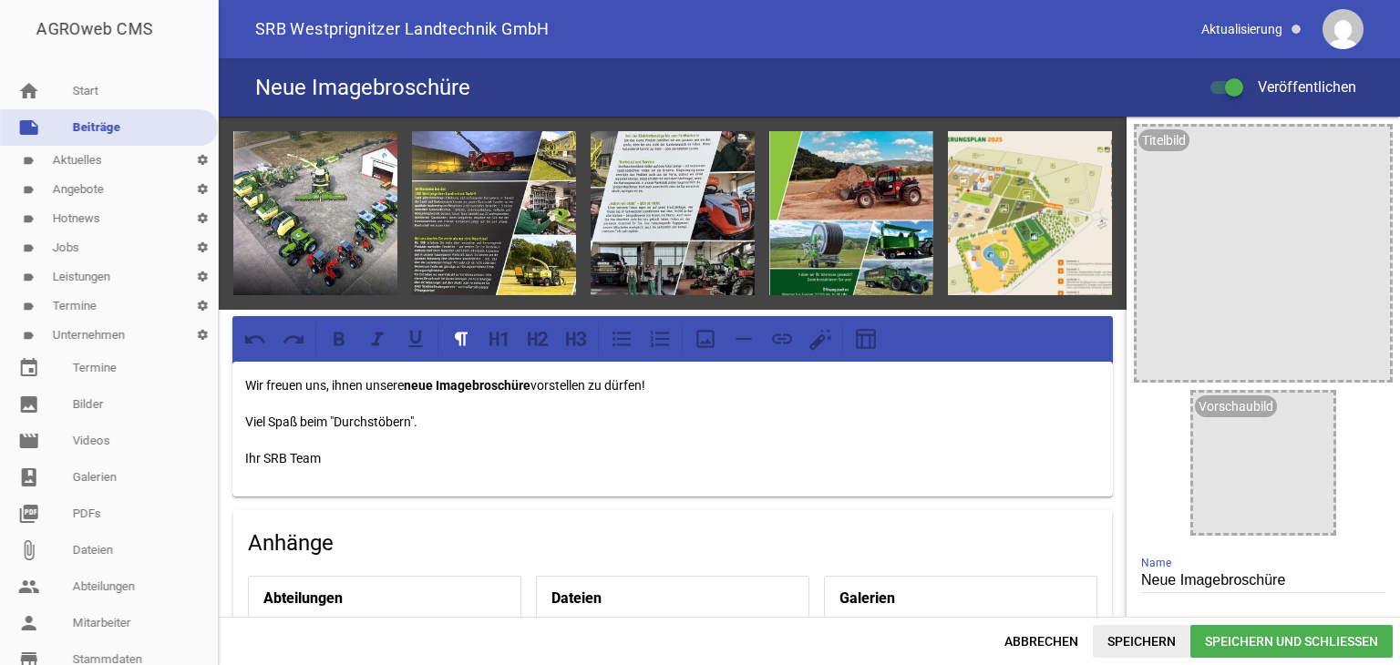
click at [1137, 639] on span "Speichern" at bounding box center [1142, 641] width 98 height 33
click at [122, 96] on link "home Start" at bounding box center [109, 91] width 218 height 36
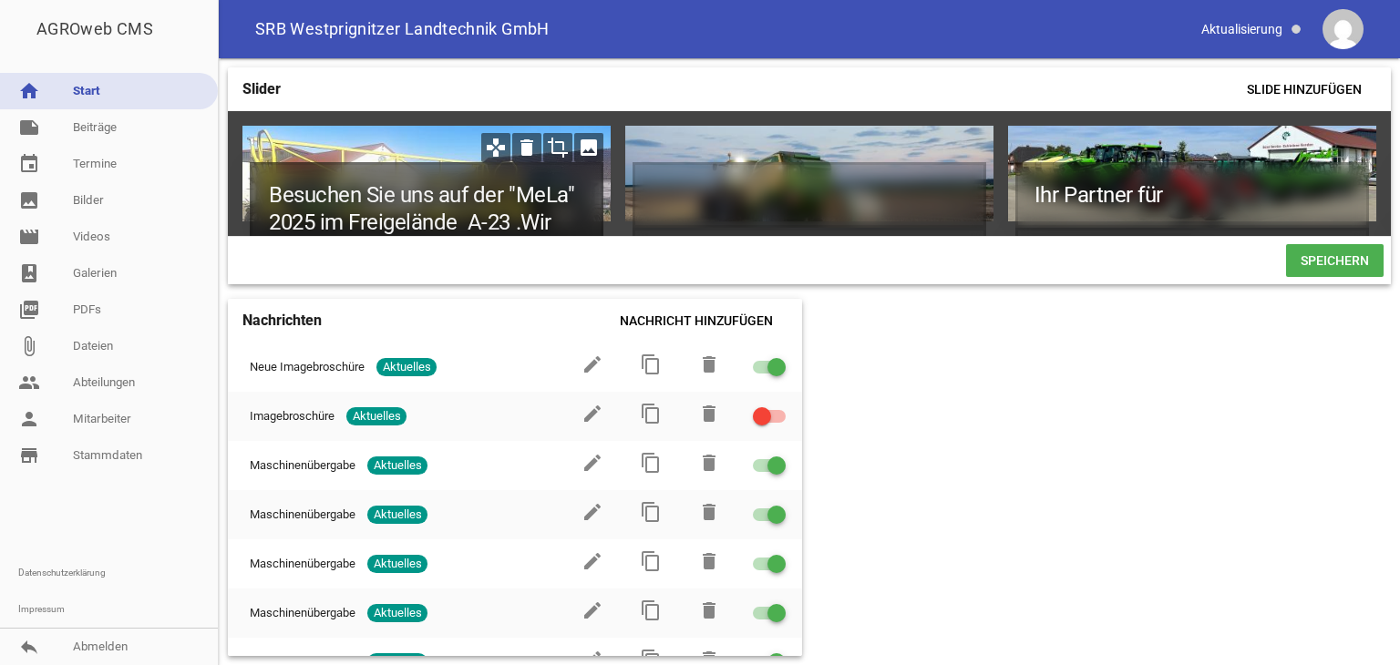
click at [556, 220] on h1 "Besuchen Sie uns auf der "MeLa" 2025 im Freigelände A-23 .Wir freuen uns auf in…" at bounding box center [427, 236] width 354 height 148
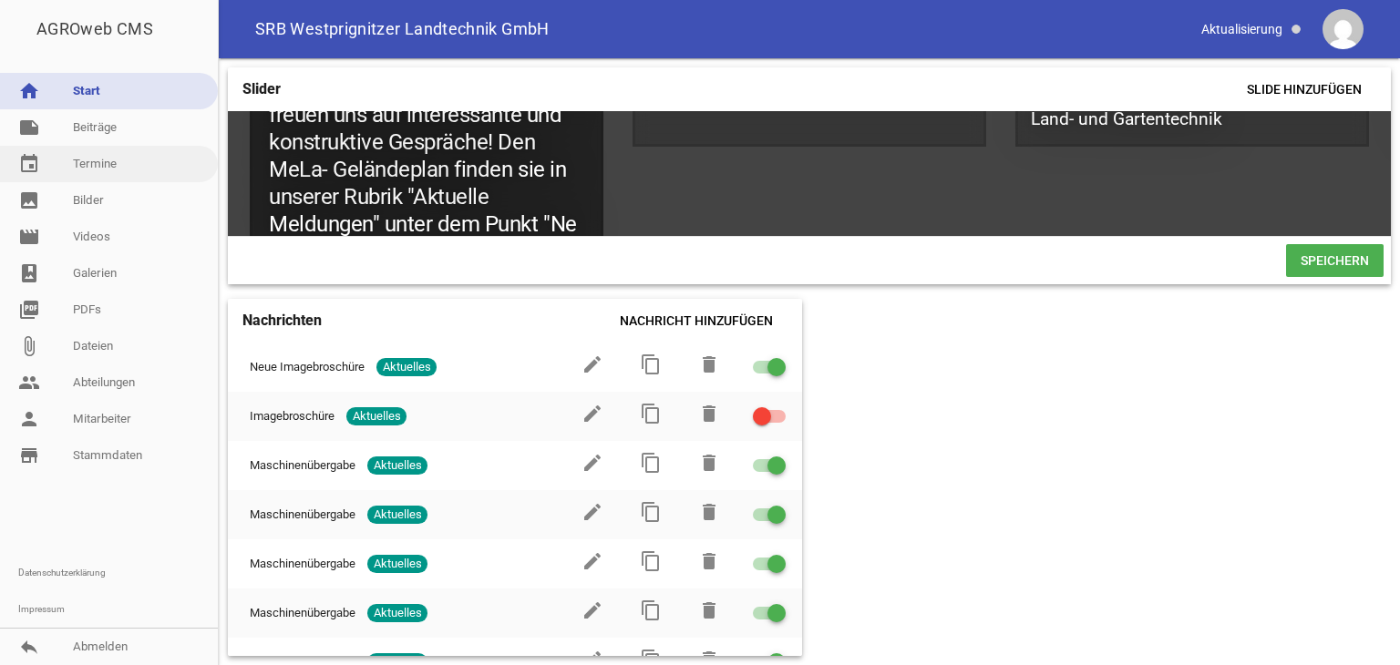
scroll to position [163, 0]
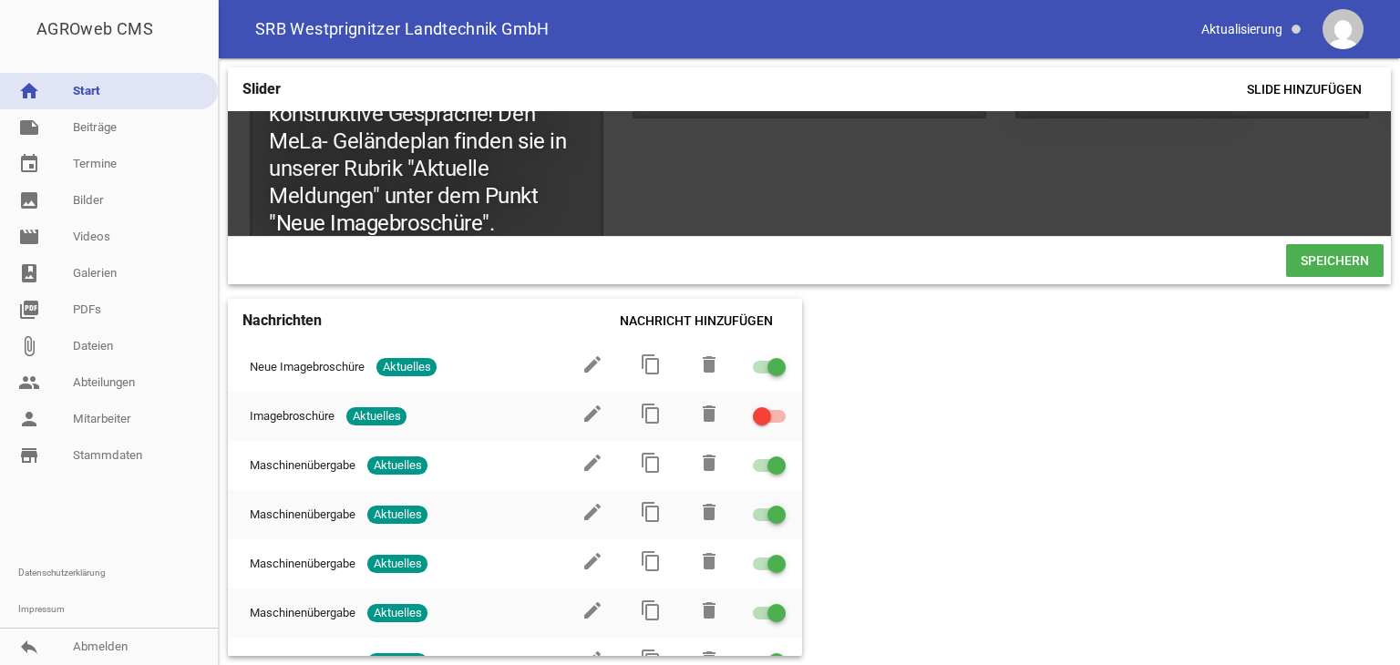
click at [1298, 267] on span "Speichern" at bounding box center [1335, 260] width 98 height 33
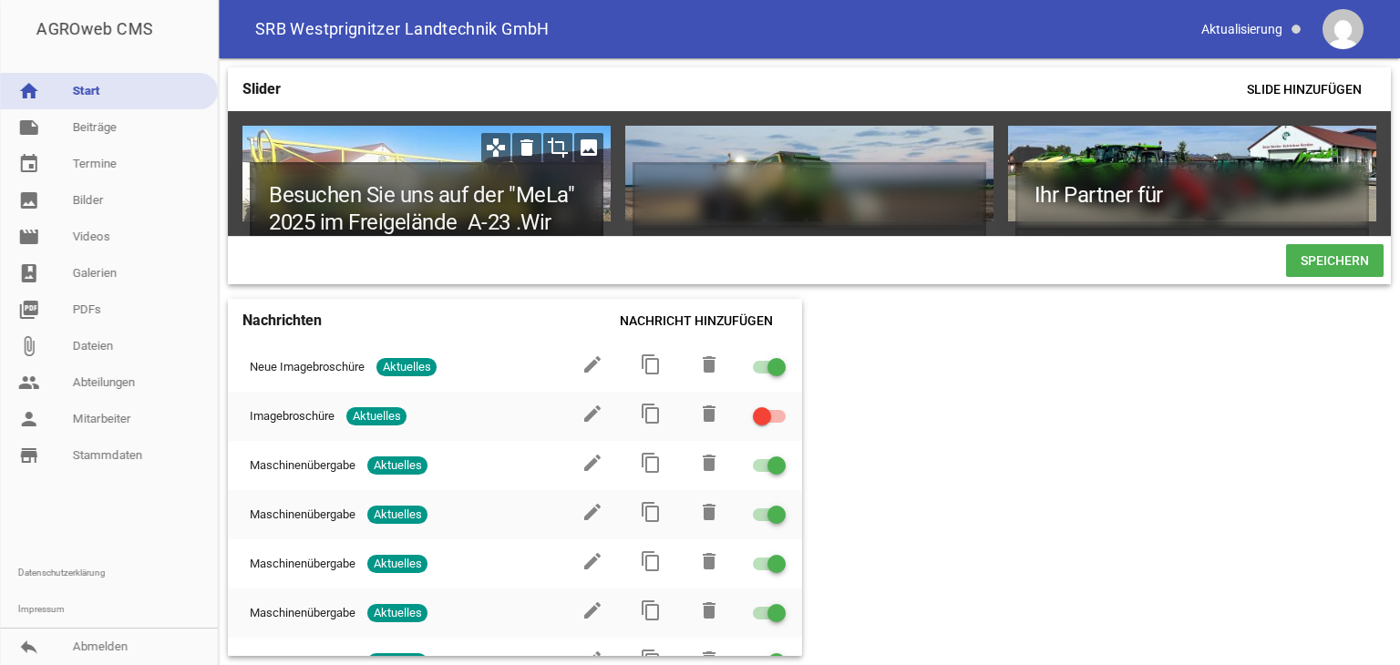
click at [565, 207] on h1 "Besuchen Sie uns auf der "MeLa" 2025 im Freigelände A-23 .Wir freuen uns auf in…" at bounding box center [427, 236] width 354 height 148
click at [558, 231] on h1 "Besuchen Sie uns auf der "MeLa" 2025 im Freigelände A-23 .Wir freuen uns auf in…" at bounding box center [427, 236] width 354 height 148
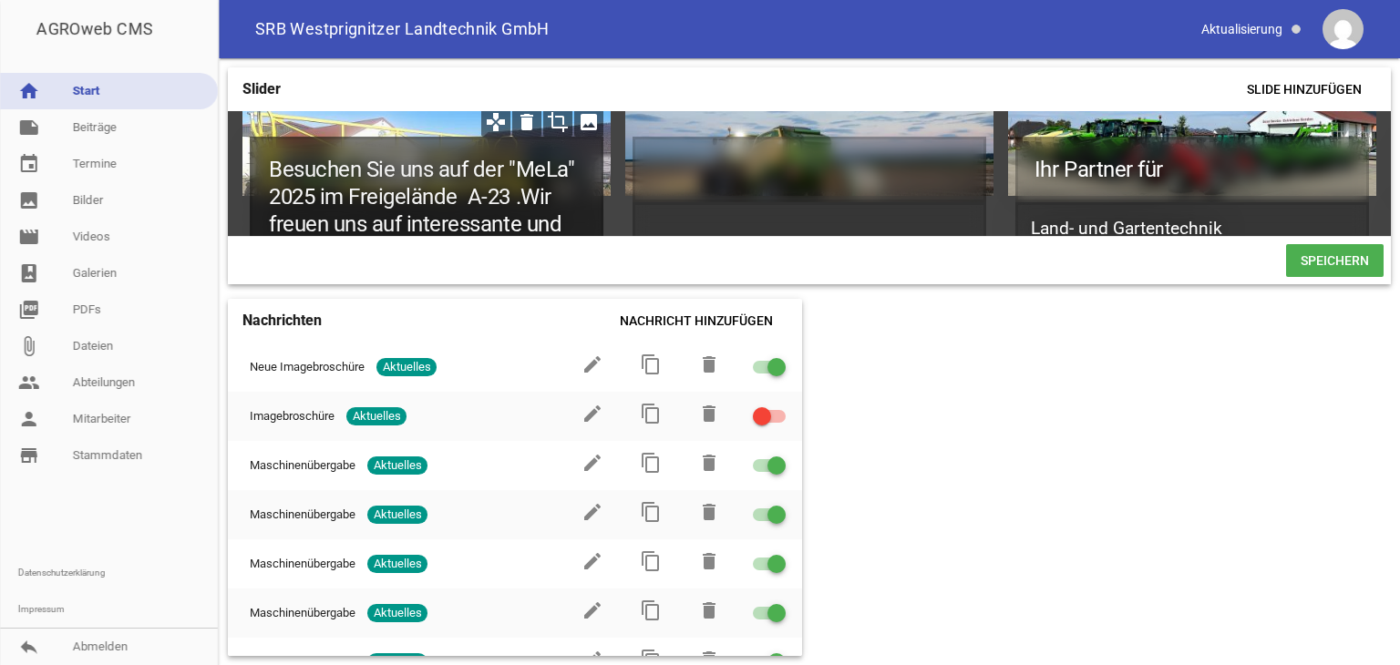
scroll to position [54, 0]
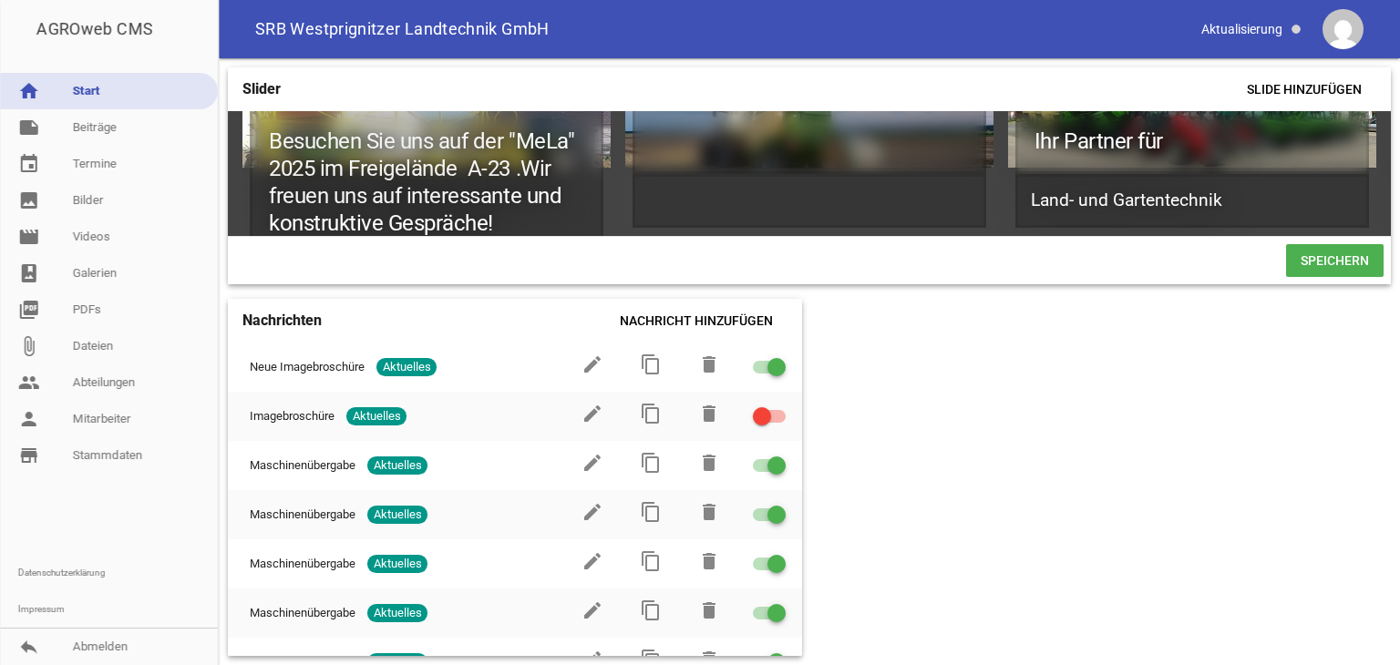
click at [1326, 271] on span "Speichern" at bounding box center [1335, 260] width 98 height 33
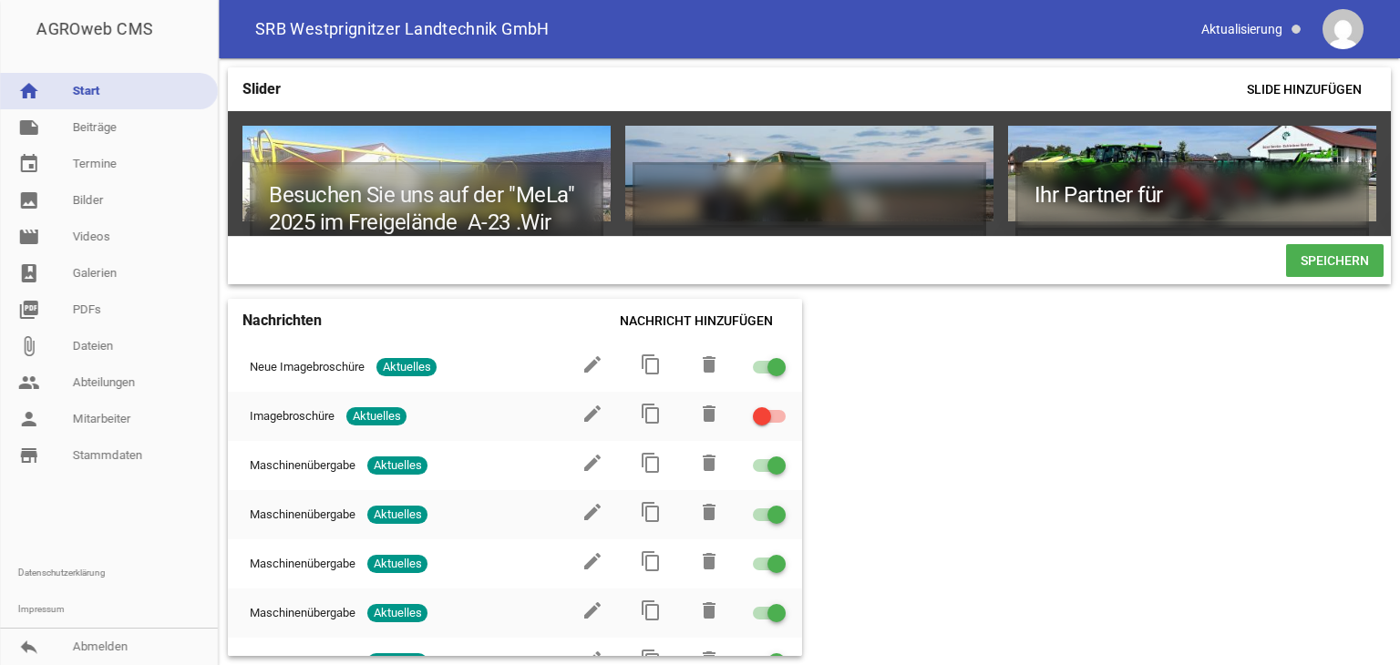
click at [1341, 267] on span "Speichern" at bounding box center [1335, 260] width 98 height 33
click at [559, 153] on icon "crop" at bounding box center [557, 147] width 29 height 29
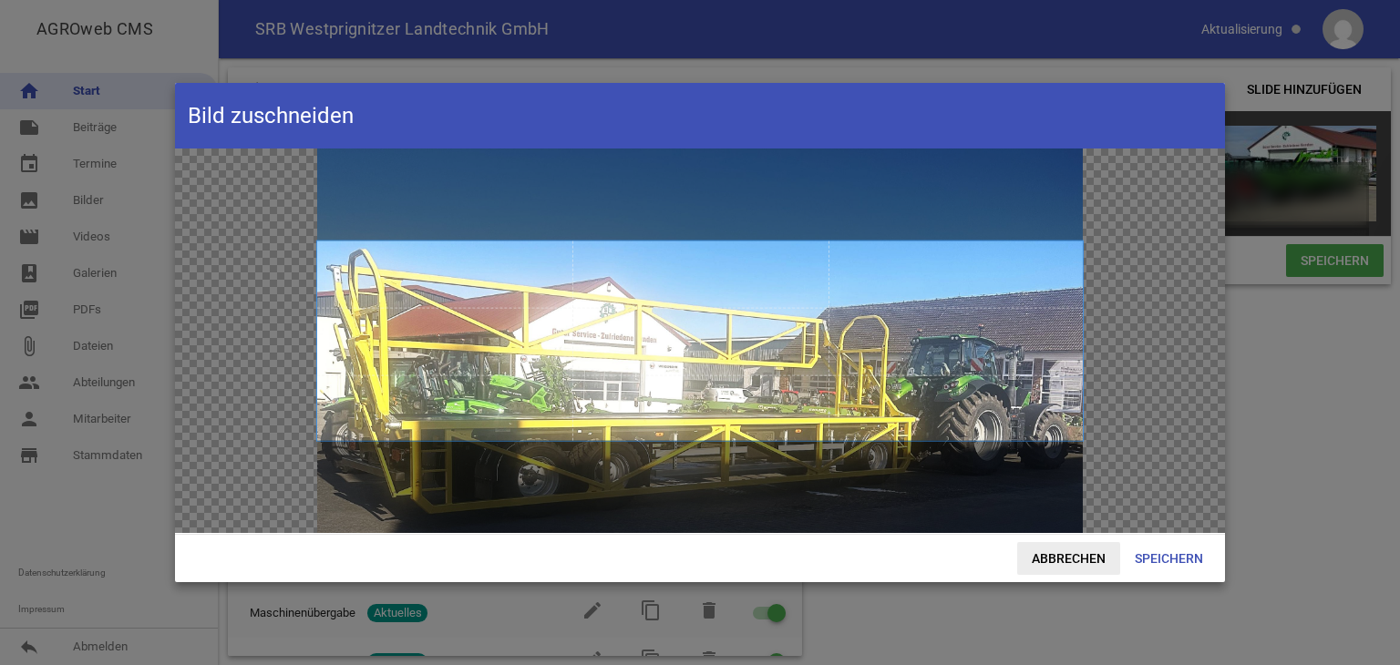
click at [1032, 556] on span "Abbrechen" at bounding box center [1068, 558] width 103 height 33
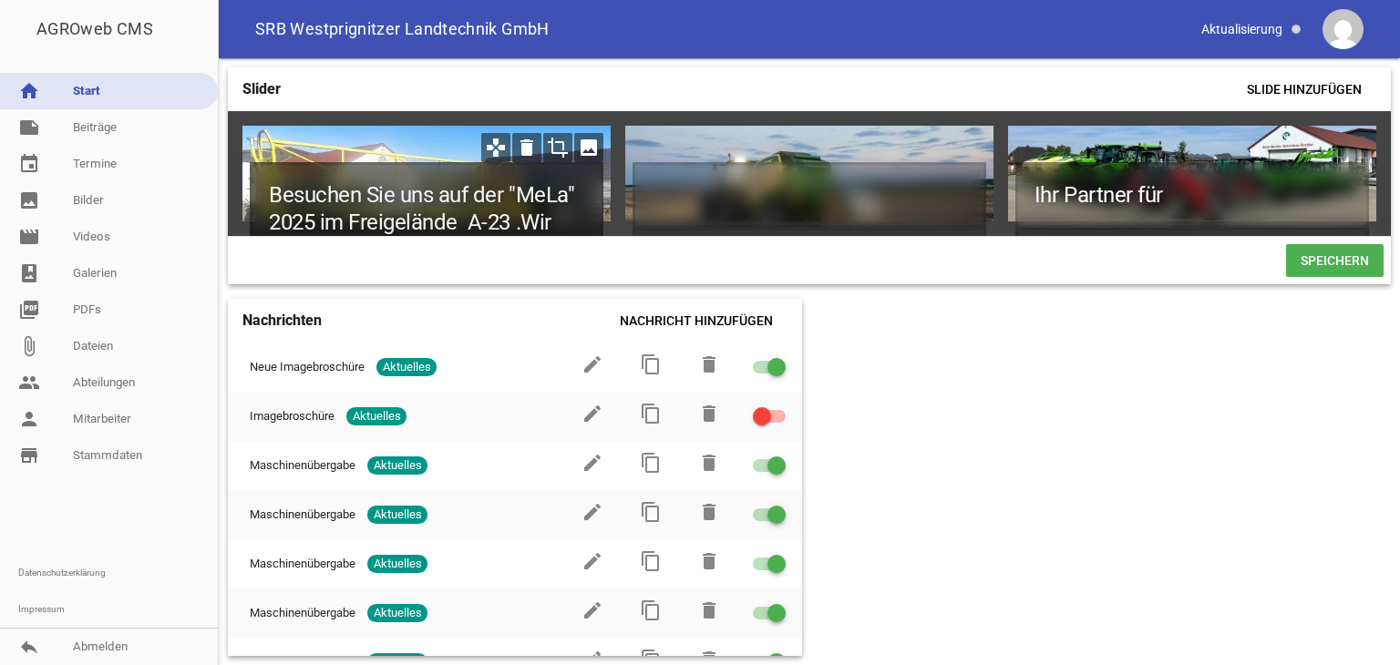
click at [469, 219] on h1 "Besuchen Sie uns auf der "MeLa" 2025 im Freigelände A-23 .Wir freuen uns auf in…" at bounding box center [427, 236] width 354 height 148
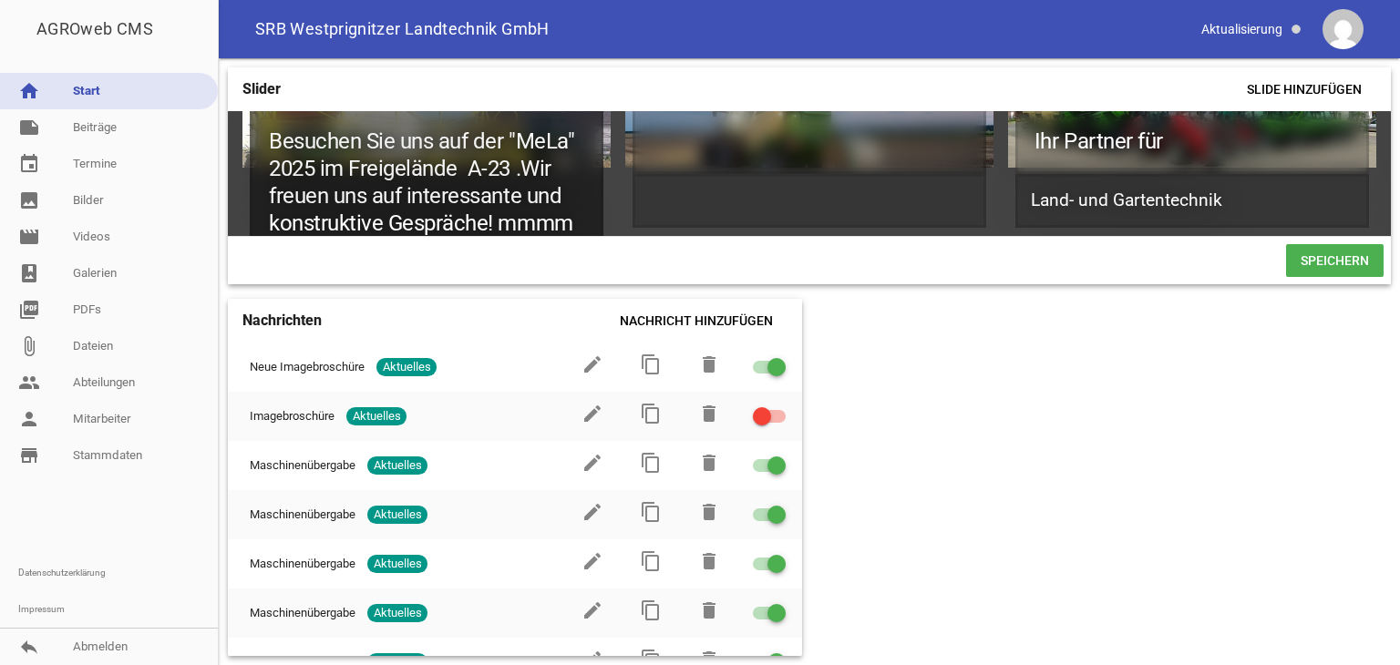
scroll to position [80, 0]
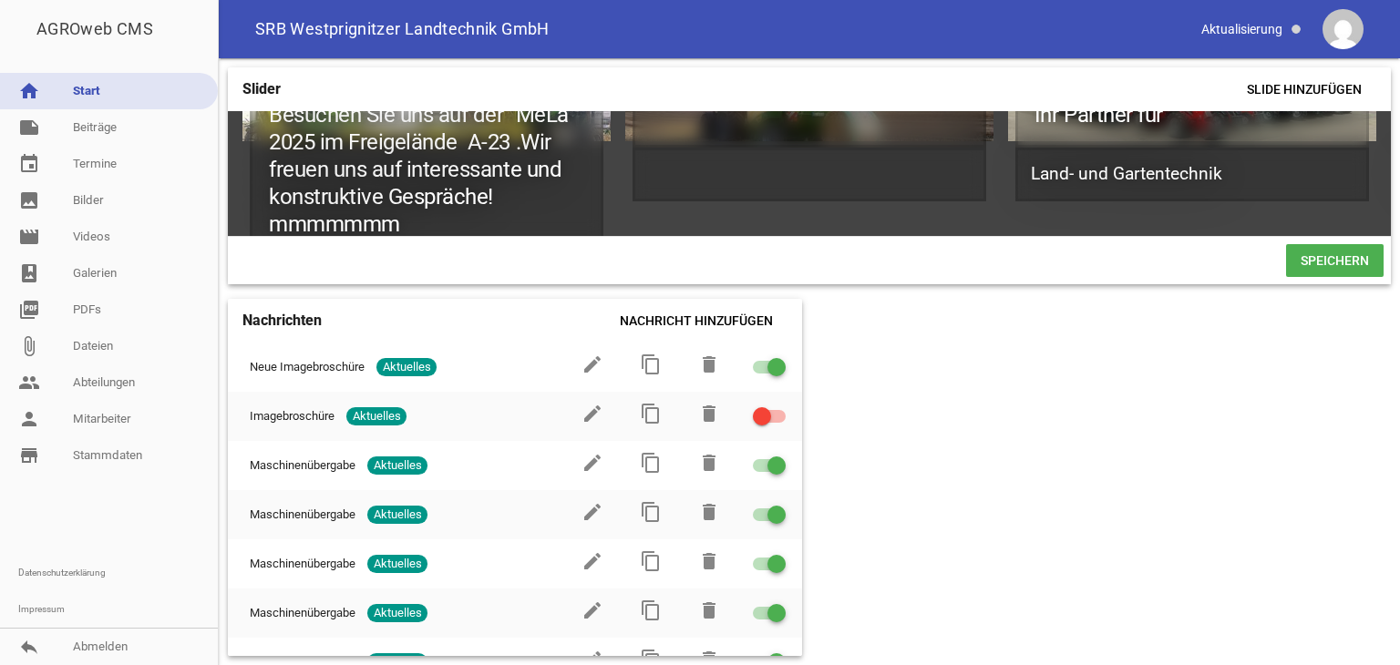
click at [1333, 265] on span "Speichern" at bounding box center [1335, 260] width 98 height 33
drag, startPoint x: 1324, startPoint y: 271, endPoint x: 1245, endPoint y: 252, distance: 81.4
click at [1322, 271] on span "Speichern" at bounding box center [1335, 260] width 98 height 33
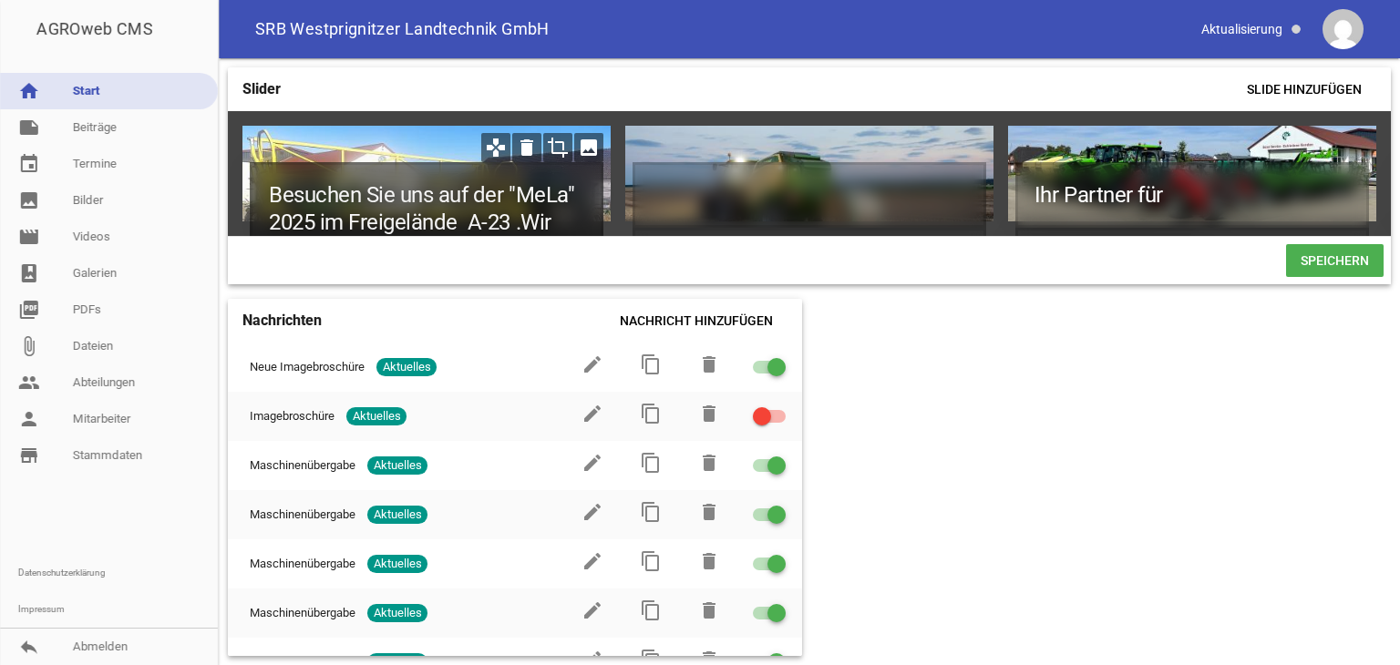
click at [576, 219] on h1 "Besuchen Sie uns auf der "MeLa" 2025 im Freigelände A-23 .Wir freuen uns auf in…" at bounding box center [427, 249] width 354 height 175
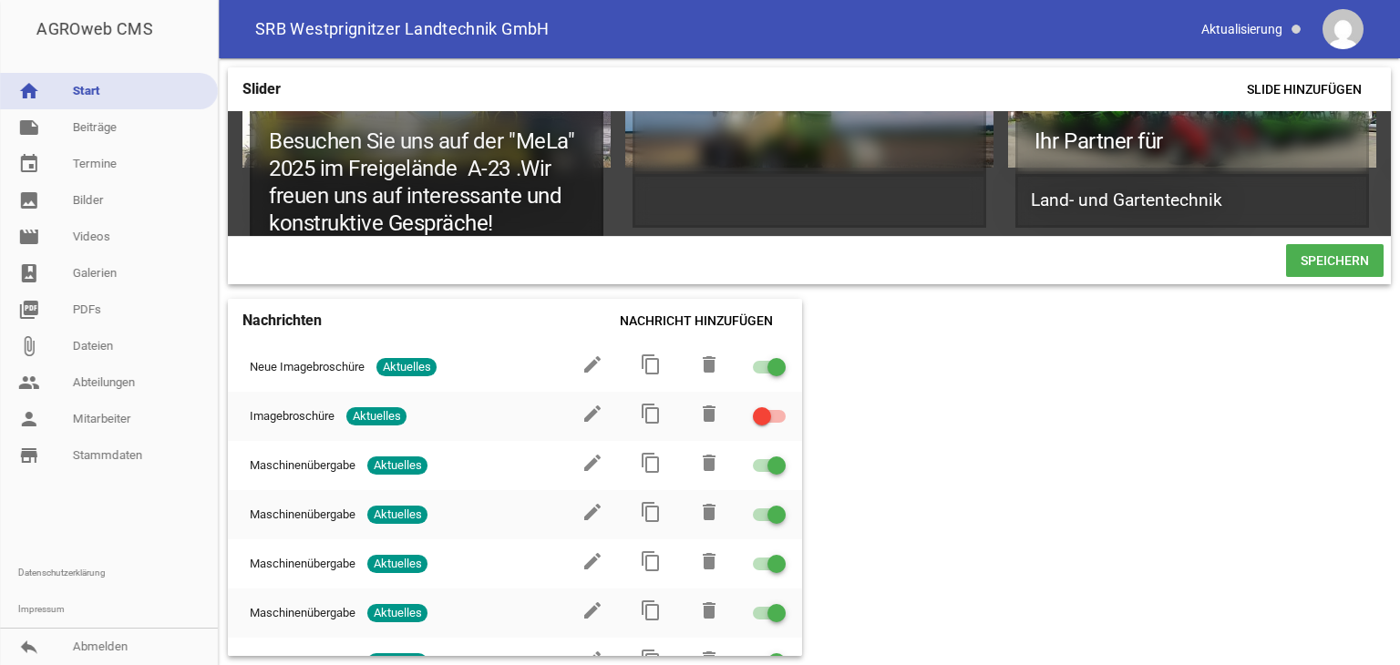
scroll to position [80, 0]
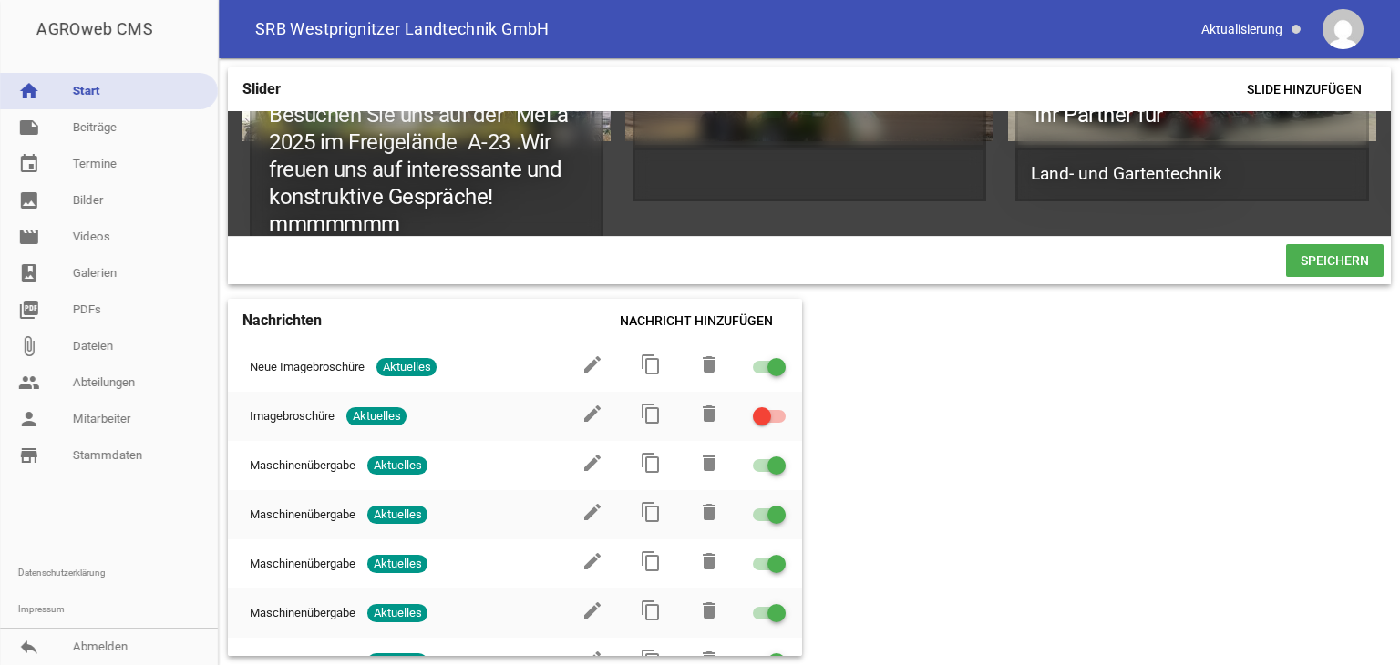
click at [1300, 267] on span "Speichern" at bounding box center [1335, 260] width 98 height 33
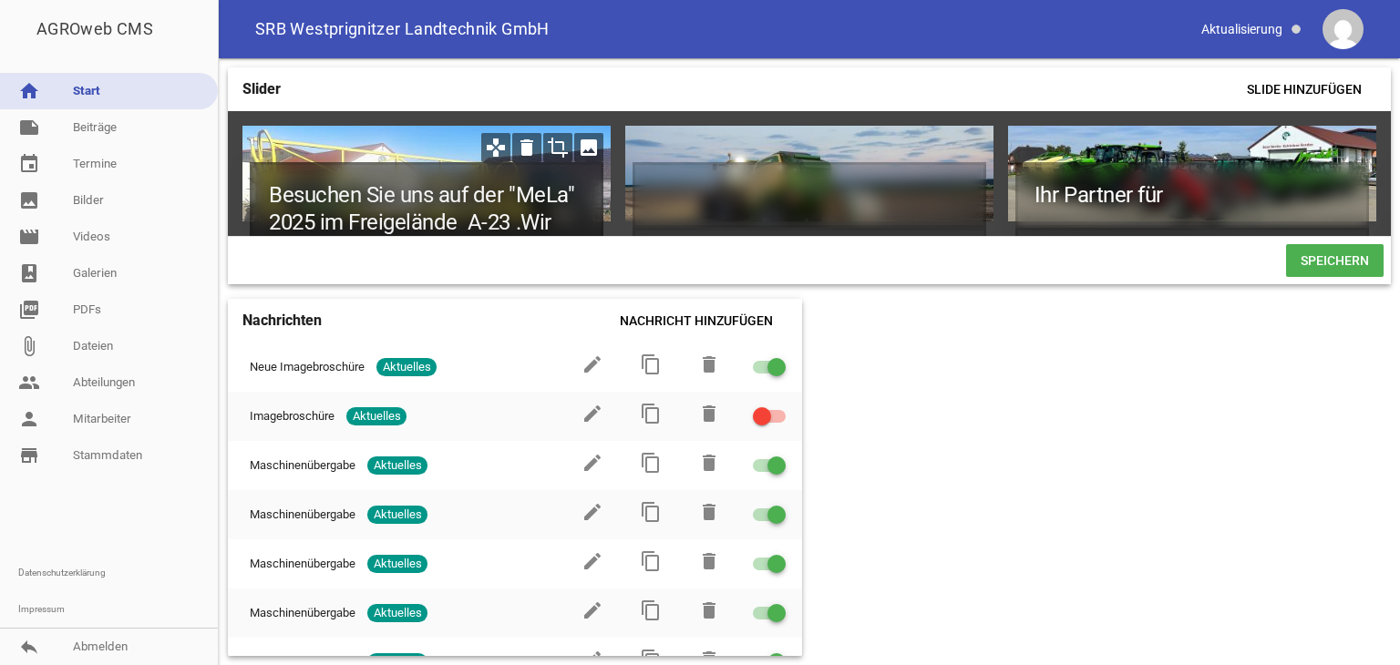
click at [563, 221] on h1 "Besuchen Sie uns auf der "MeLa" 2025 im Freigelände A-23 .Wir freuen uns auf in…" at bounding box center [427, 249] width 354 height 175
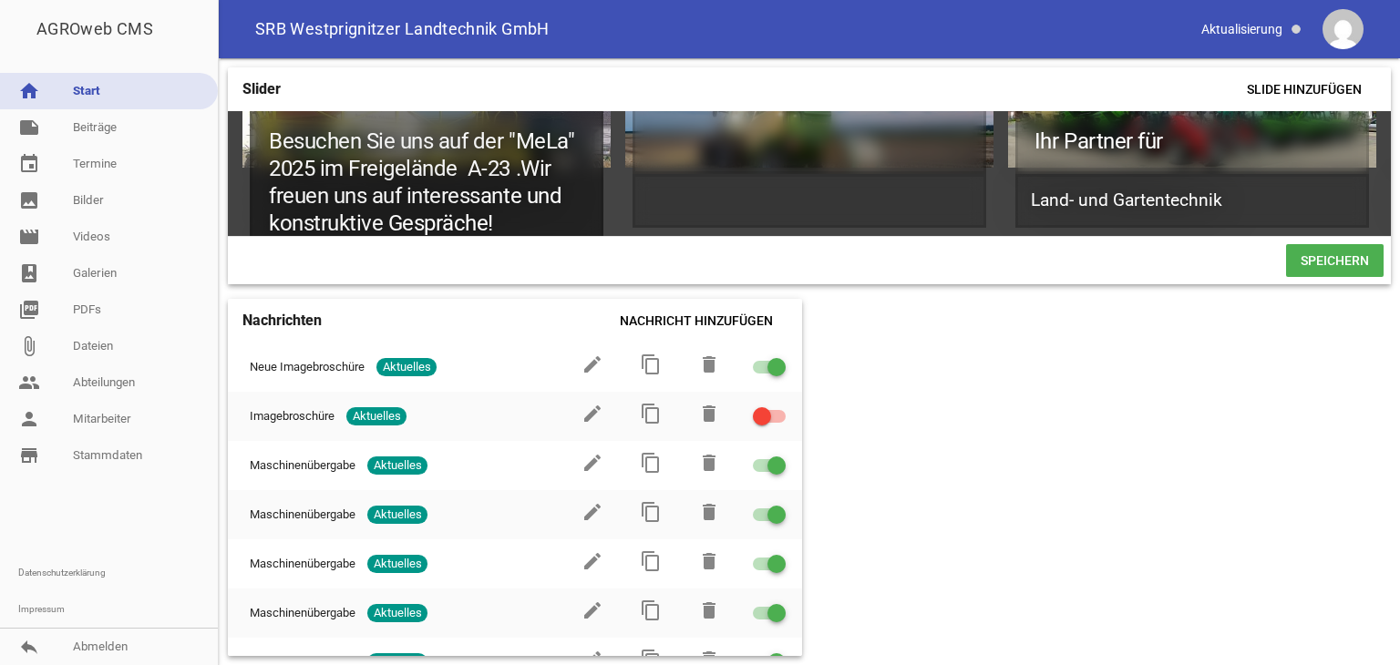
scroll to position [80, 0]
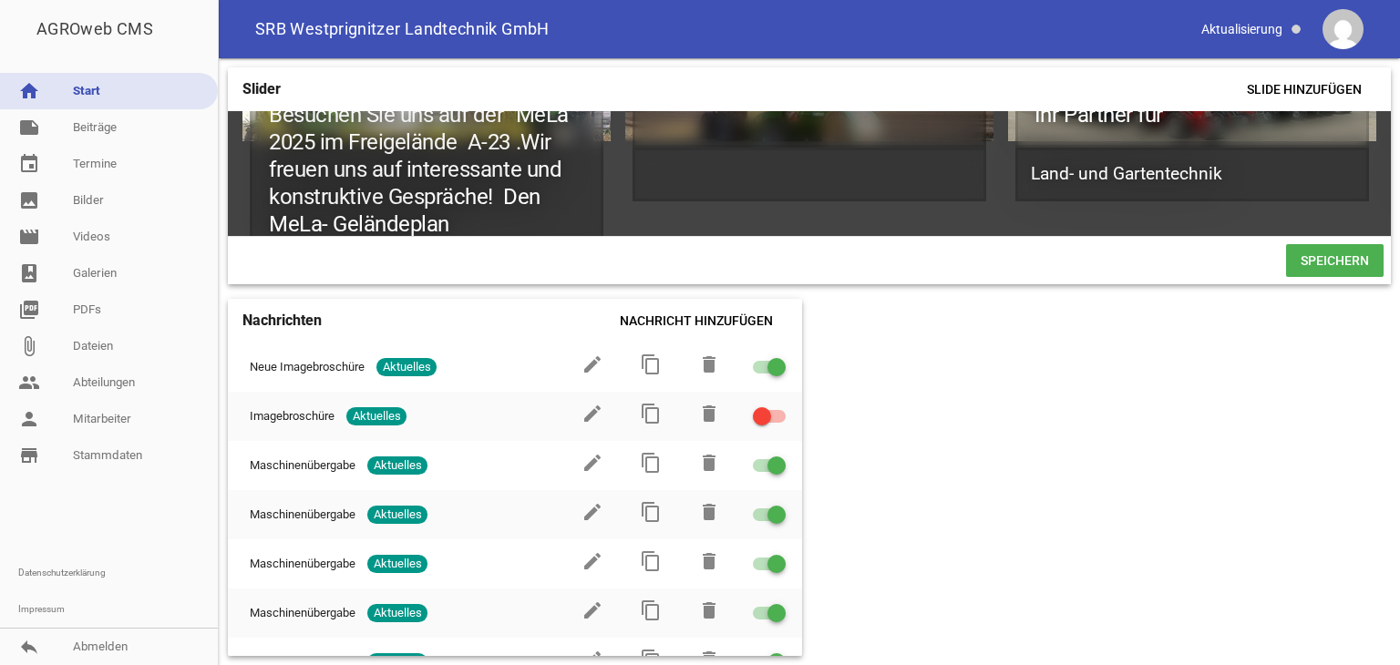
click at [1321, 262] on span "Speichern" at bounding box center [1335, 260] width 98 height 33
click at [1312, 268] on span "Speichern" at bounding box center [1335, 260] width 98 height 33
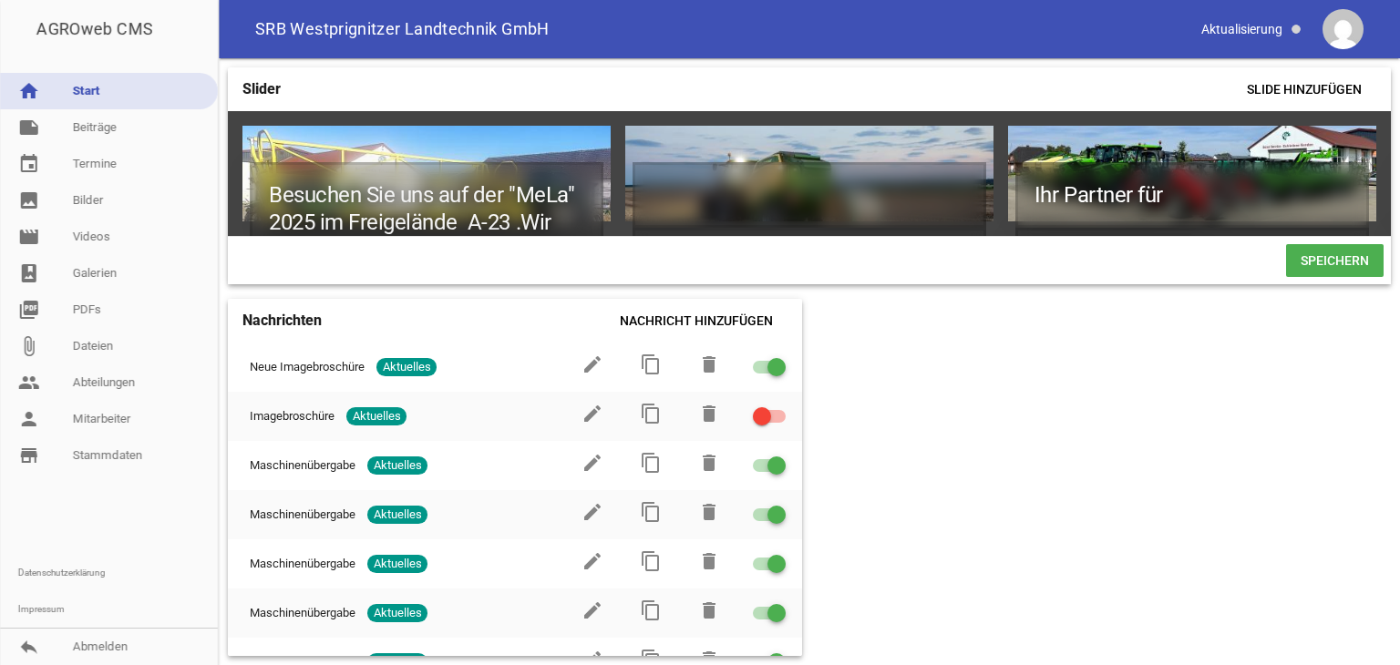
click at [1336, 272] on span "Speichern" at bounding box center [1335, 260] width 98 height 33
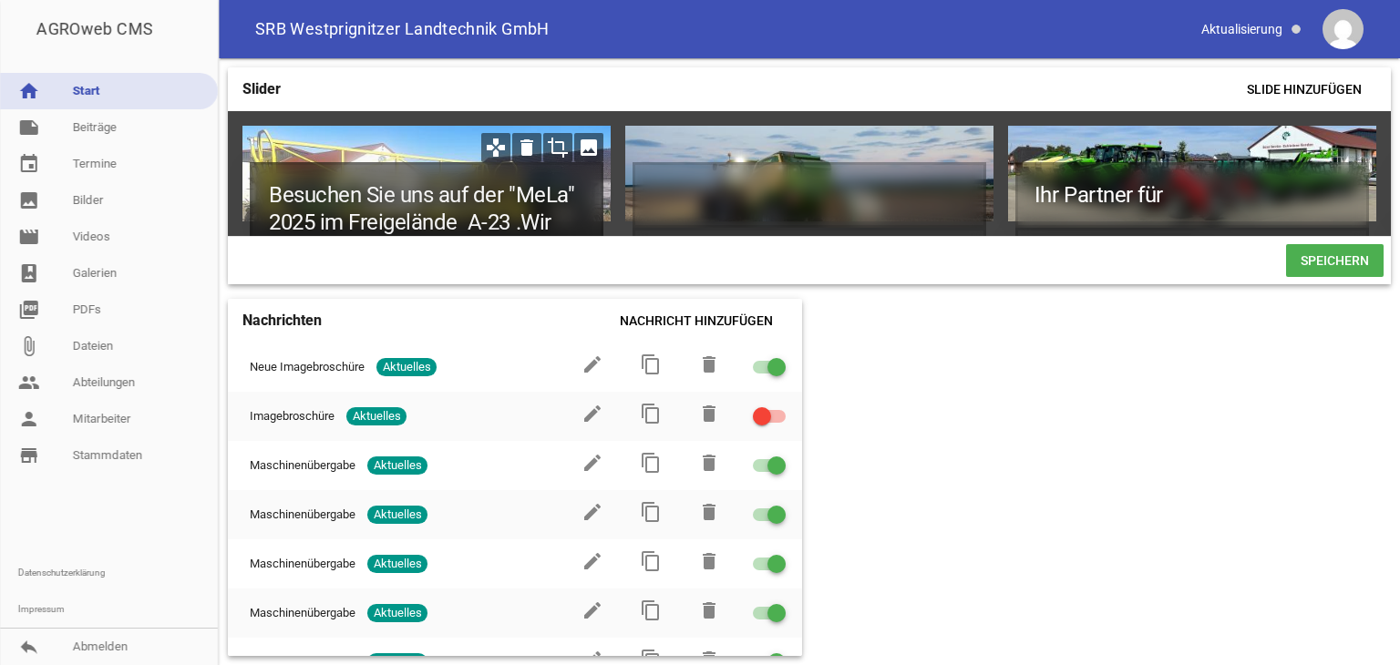
click at [563, 219] on h1 "Besuchen Sie uns auf der "MeLa" 2025 im Freigelände A-23 .Wir freuen uns auf in…" at bounding box center [427, 249] width 354 height 175
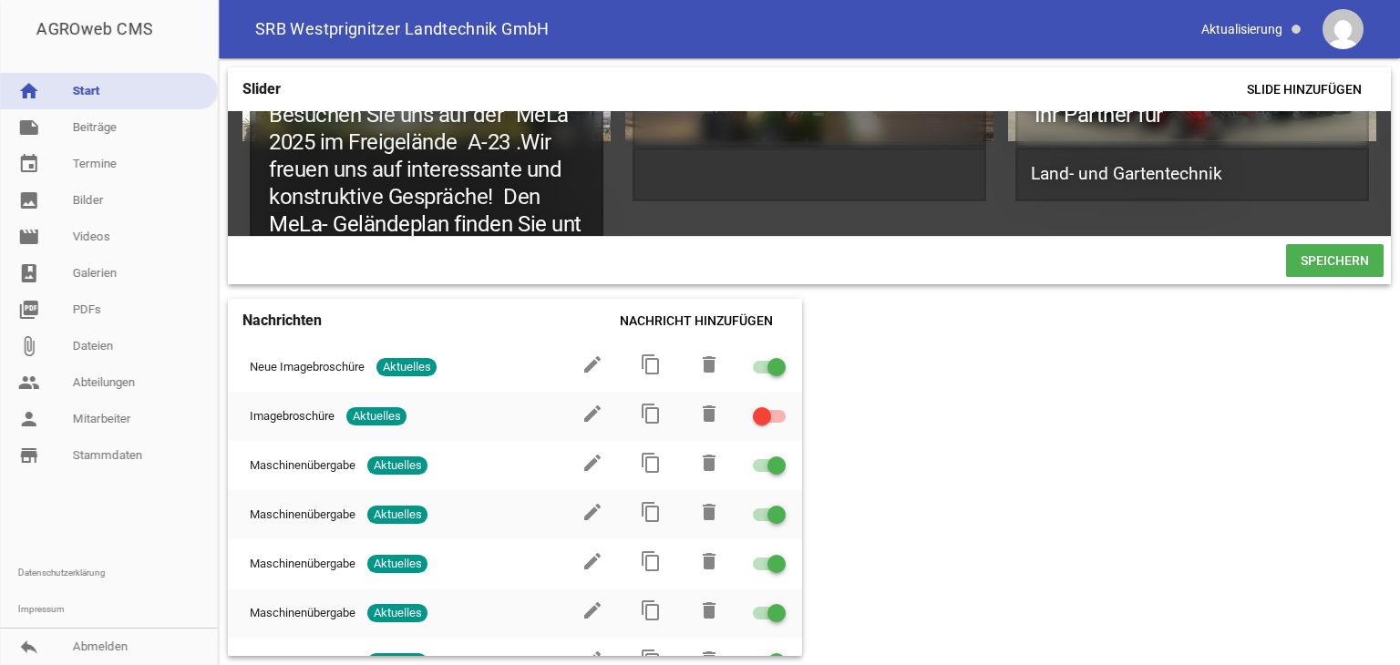
scroll to position [108, 0]
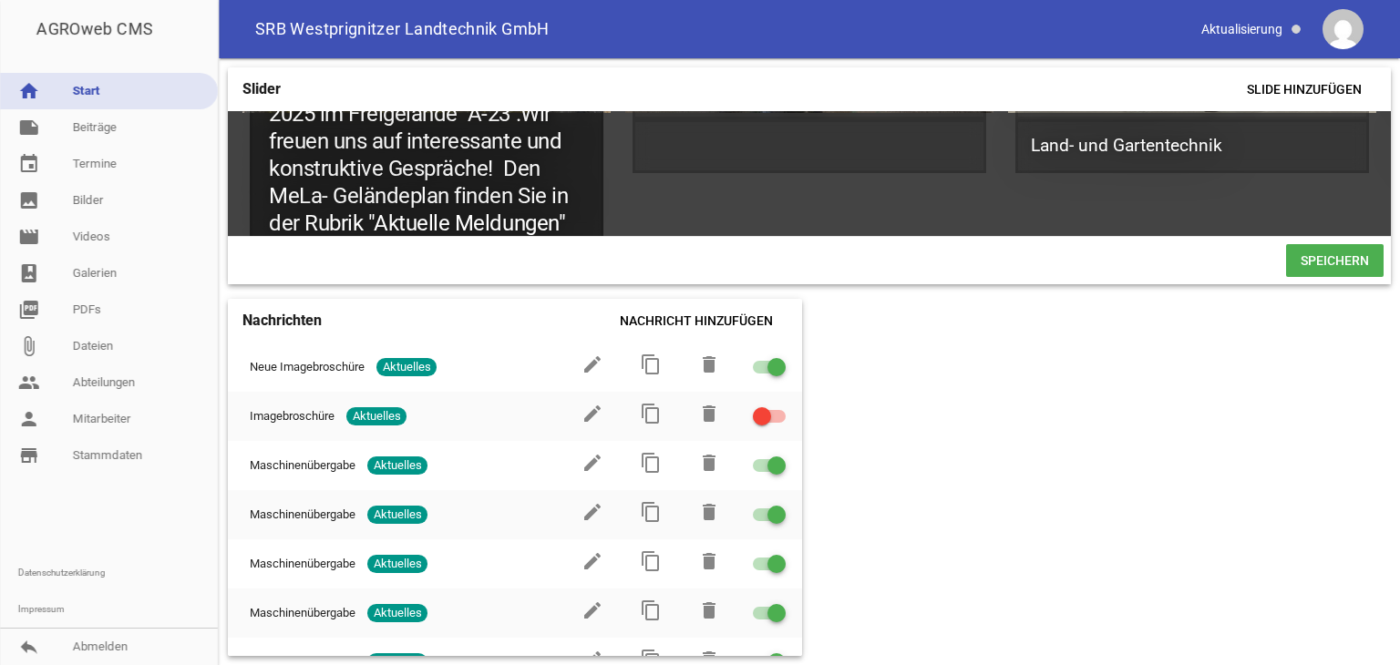
click at [582, 225] on h1 "Besuchen Sie uns auf der "MeLa" 2025 im Freigelände A-23 .Wir freuen uns auf in…" at bounding box center [427, 169] width 354 height 230
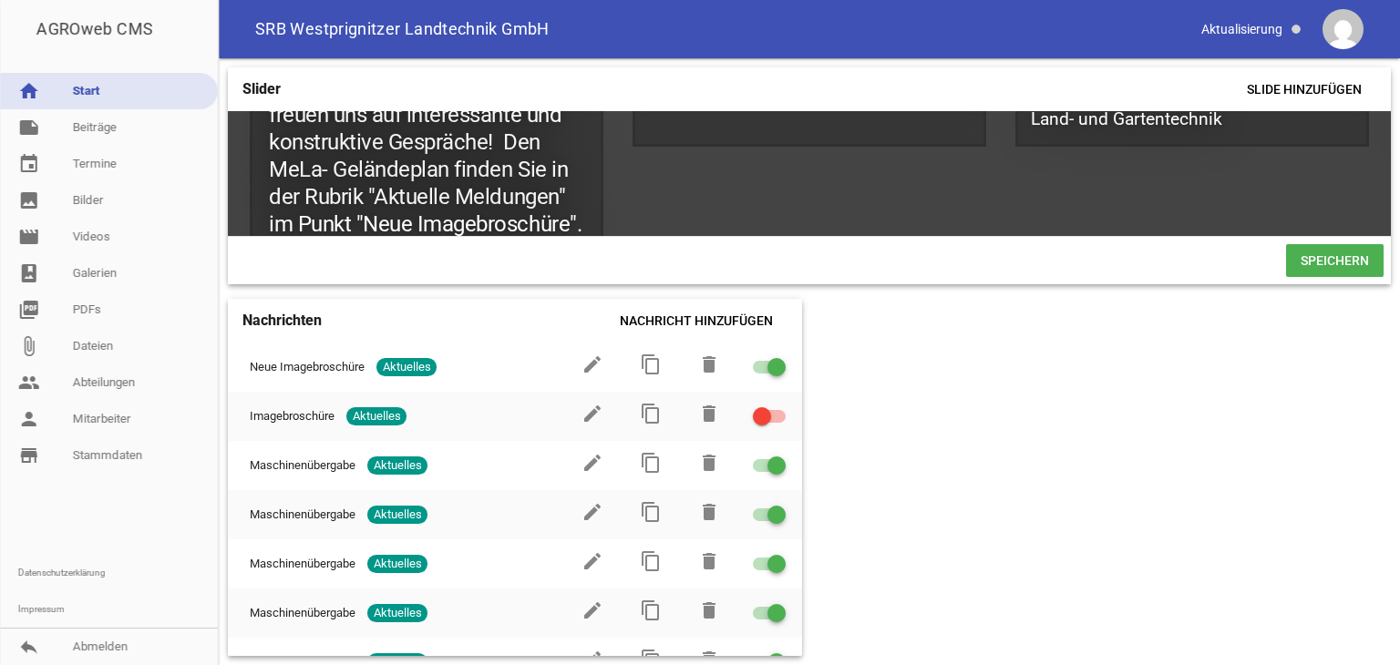
click at [1305, 269] on span "Speichern" at bounding box center [1335, 260] width 98 height 33
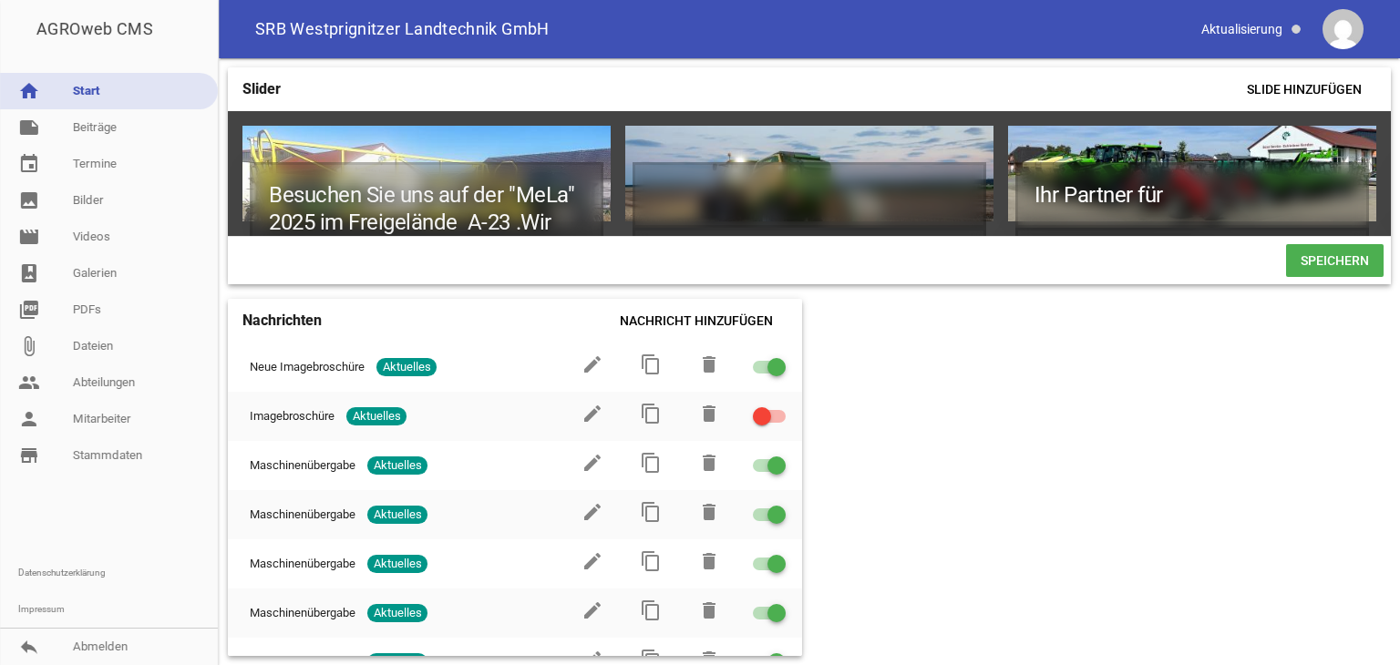
click at [1314, 266] on span "Speichern" at bounding box center [1335, 260] width 98 height 33
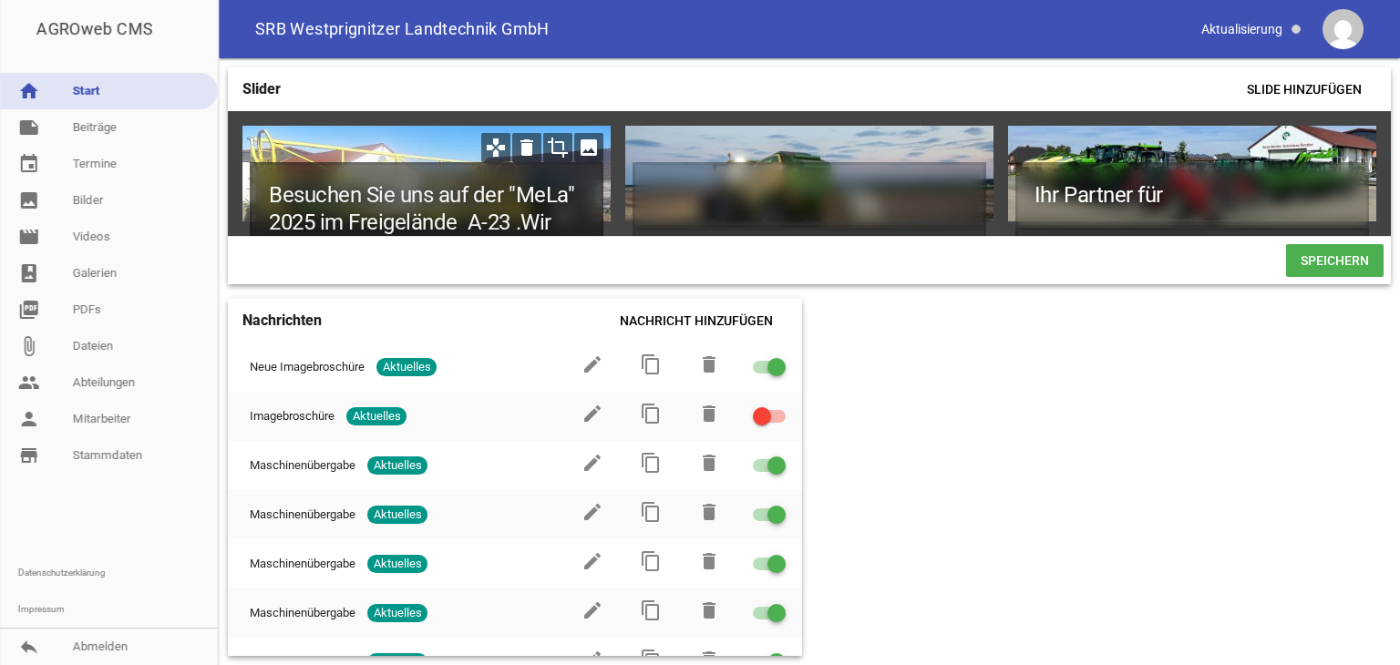
click at [559, 221] on h1 "Besuchen Sie uns auf der "MeLa" 2025 im Freigelände A-23 .Wir freuen uns auf in…" at bounding box center [427, 249] width 354 height 175
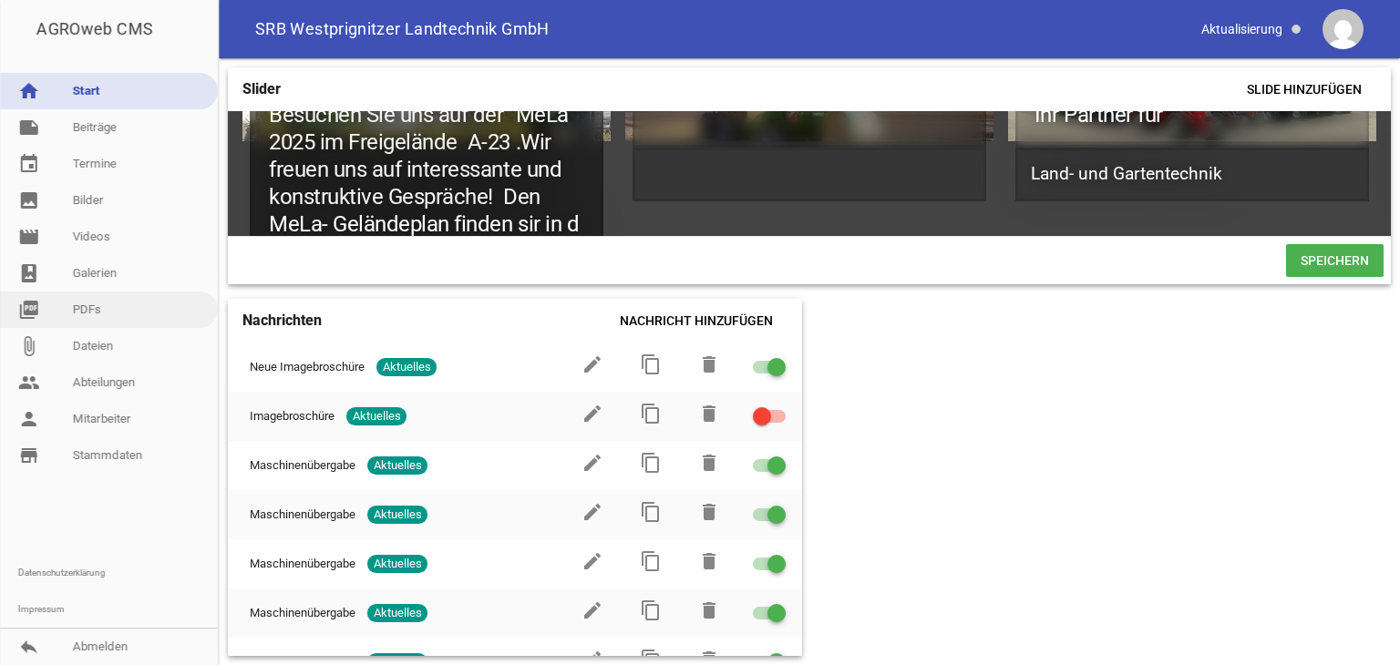
scroll to position [108, 0]
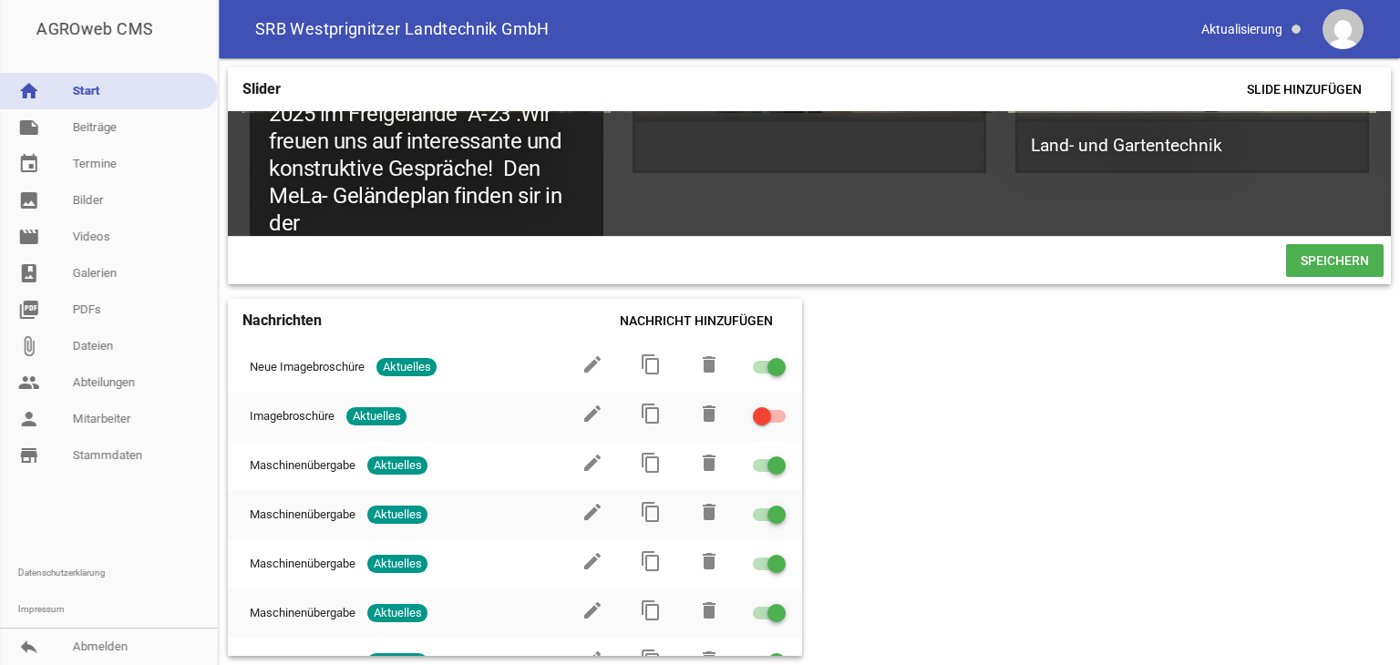
click at [539, 196] on h1 "Besuchen Sie uns auf der "MeLa" 2025 im Freigelände A-23 .Wir freuen uns auf in…" at bounding box center [427, 155] width 354 height 202
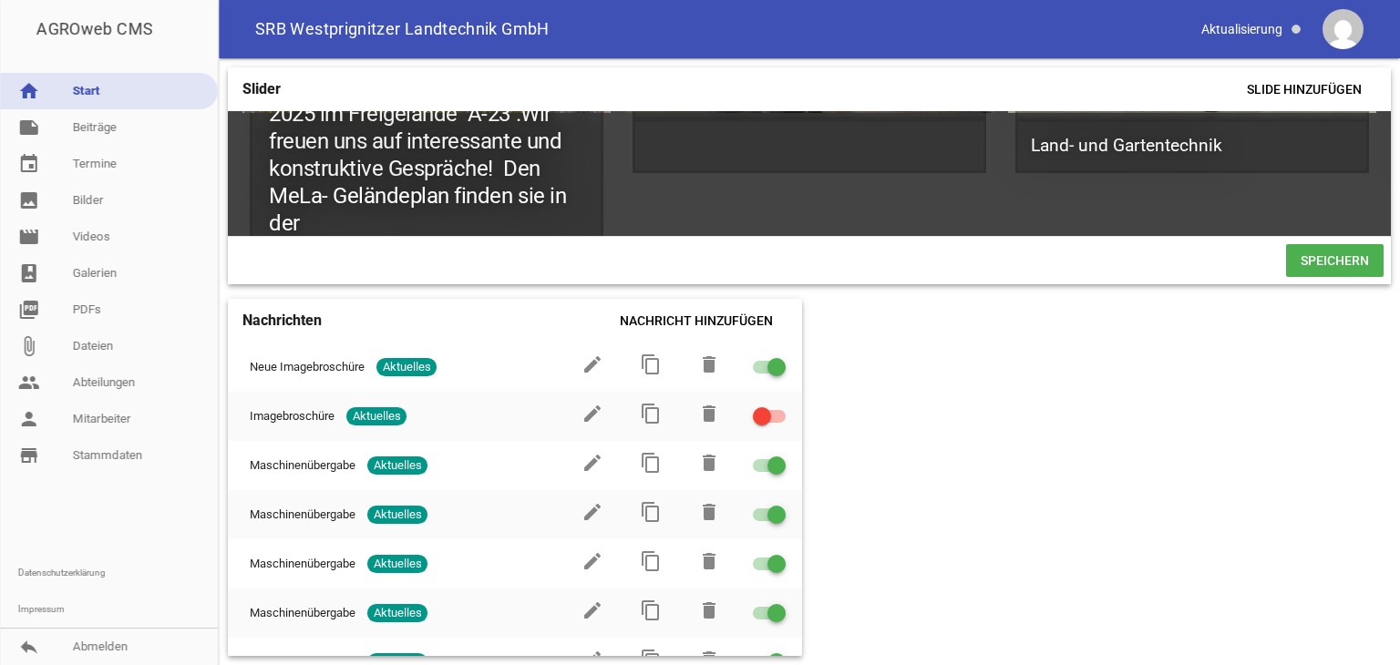
click at [1332, 263] on span "Speichern" at bounding box center [1335, 260] width 98 height 33
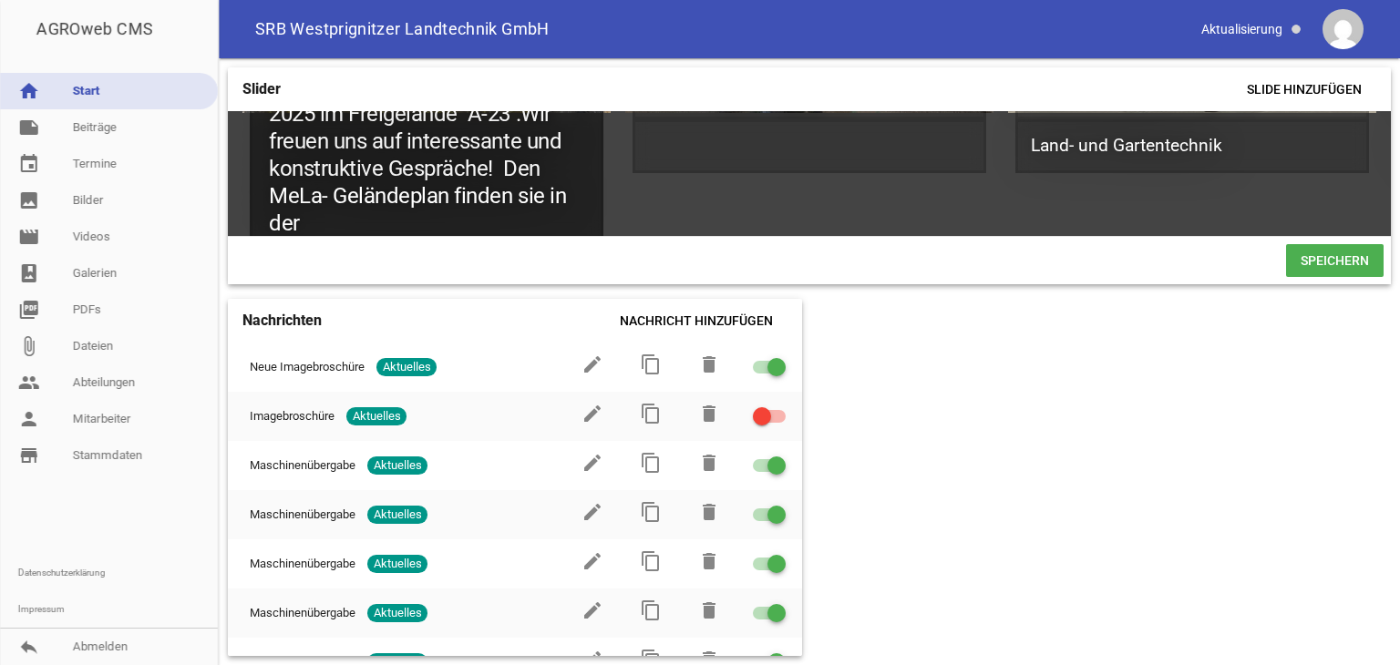
click at [322, 221] on h1 "Besuchen Sie uns auf der "MeLa" 2025 im Freigelände A-23 .Wir freuen uns auf in…" at bounding box center [427, 155] width 354 height 202
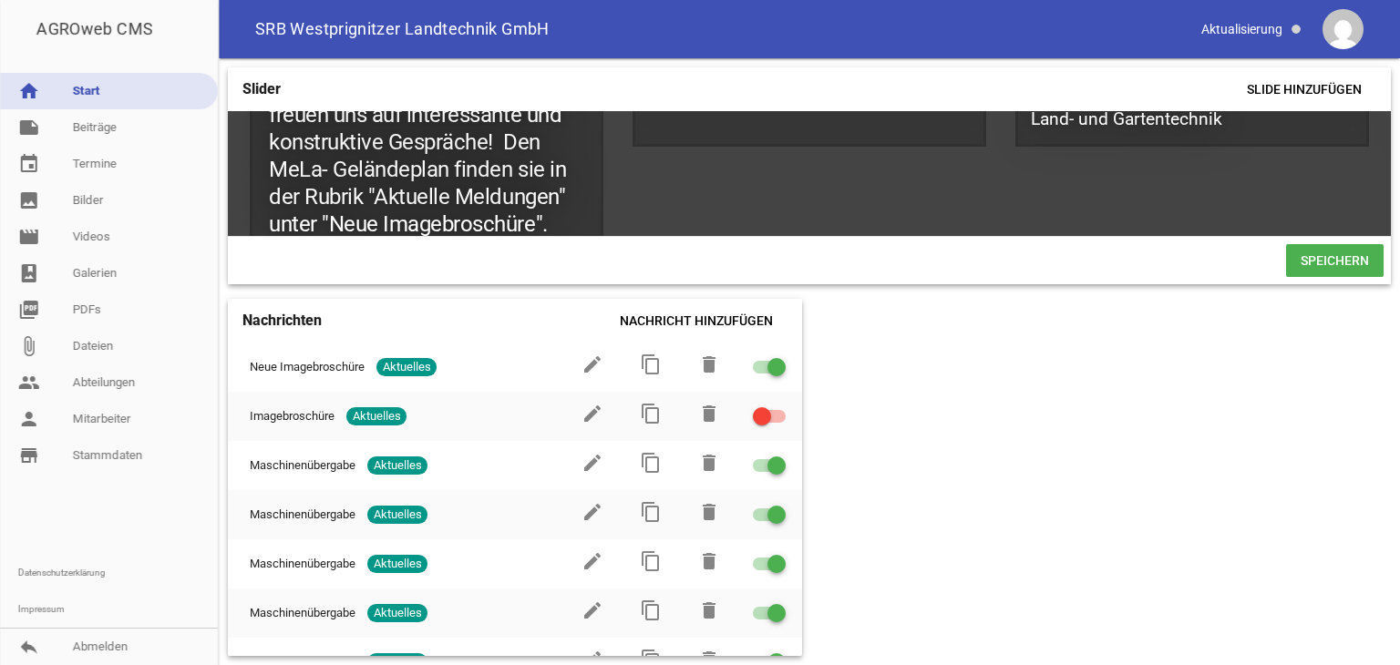
click at [1337, 265] on span "Speichern" at bounding box center [1335, 260] width 98 height 33
click at [1315, 262] on span "Speichern" at bounding box center [1335, 260] width 98 height 33
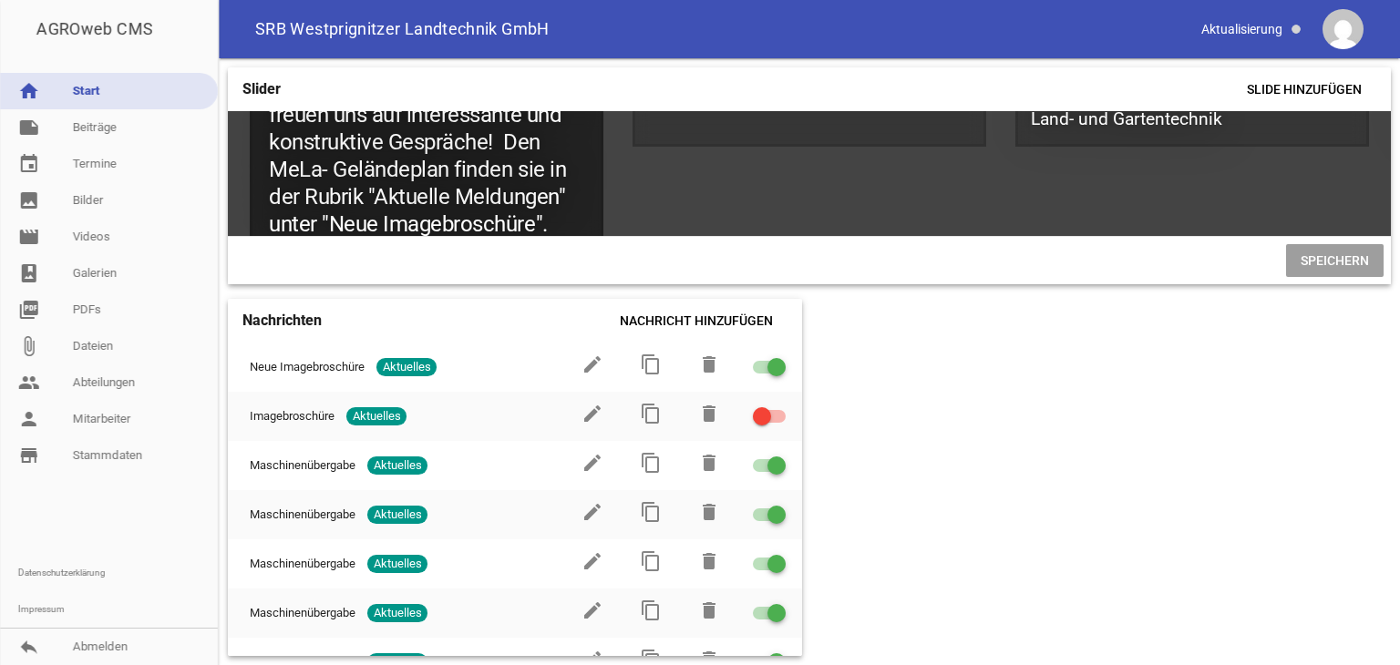
click at [564, 218] on h1 "Besuchen Sie uns auf der "MeLa" 2025 im Freigelände A-23 .Wir freuen uns auf in…" at bounding box center [427, 142] width 354 height 230
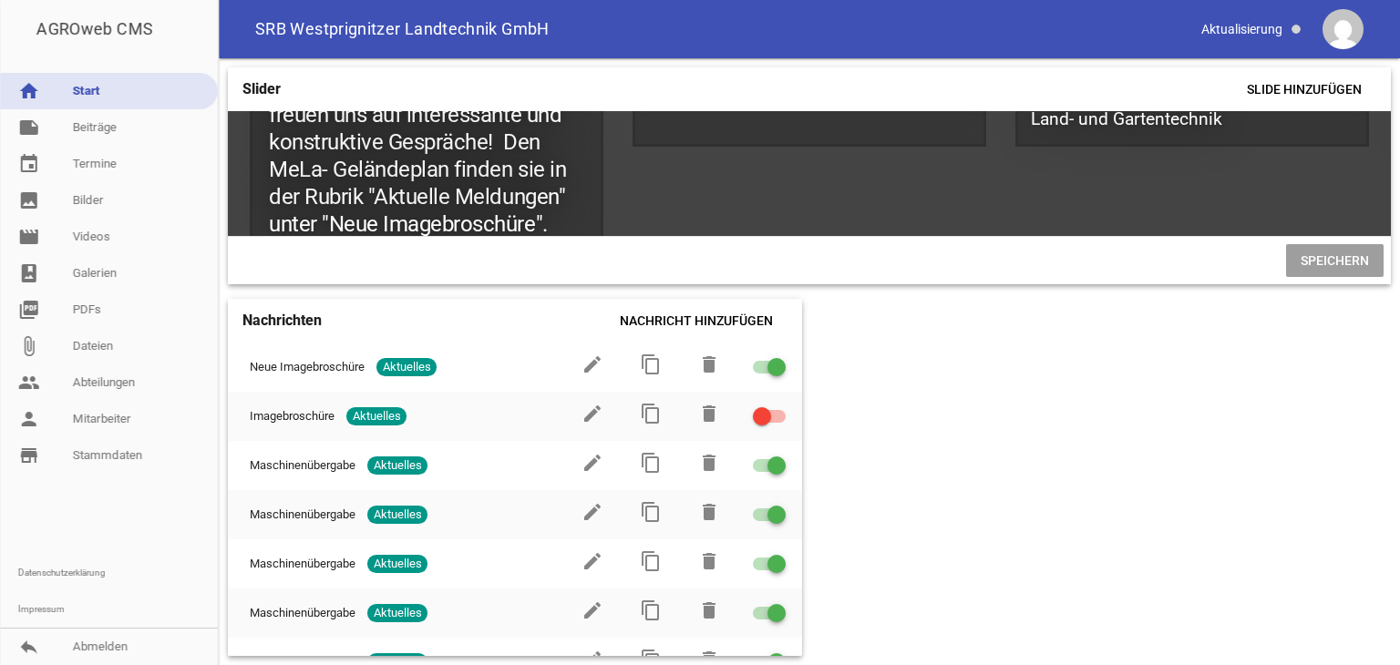
click at [1316, 262] on span "Speichern" at bounding box center [1335, 260] width 98 height 33
click at [1317, 262] on span "Speichern" at bounding box center [1335, 260] width 98 height 33
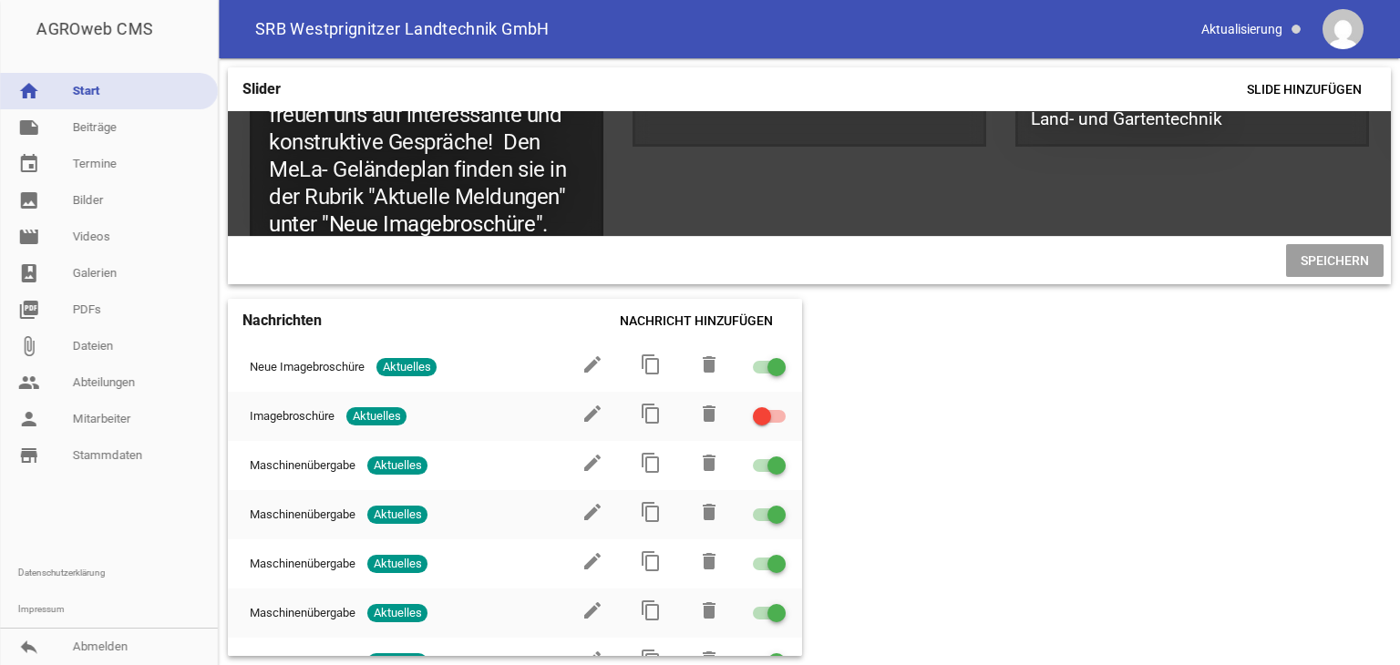
click at [566, 223] on h1 "Besuchen Sie uns auf der "MeLa" 2025 im Freigelände A-23 .Wir freuen uns auf in…" at bounding box center [427, 142] width 354 height 230
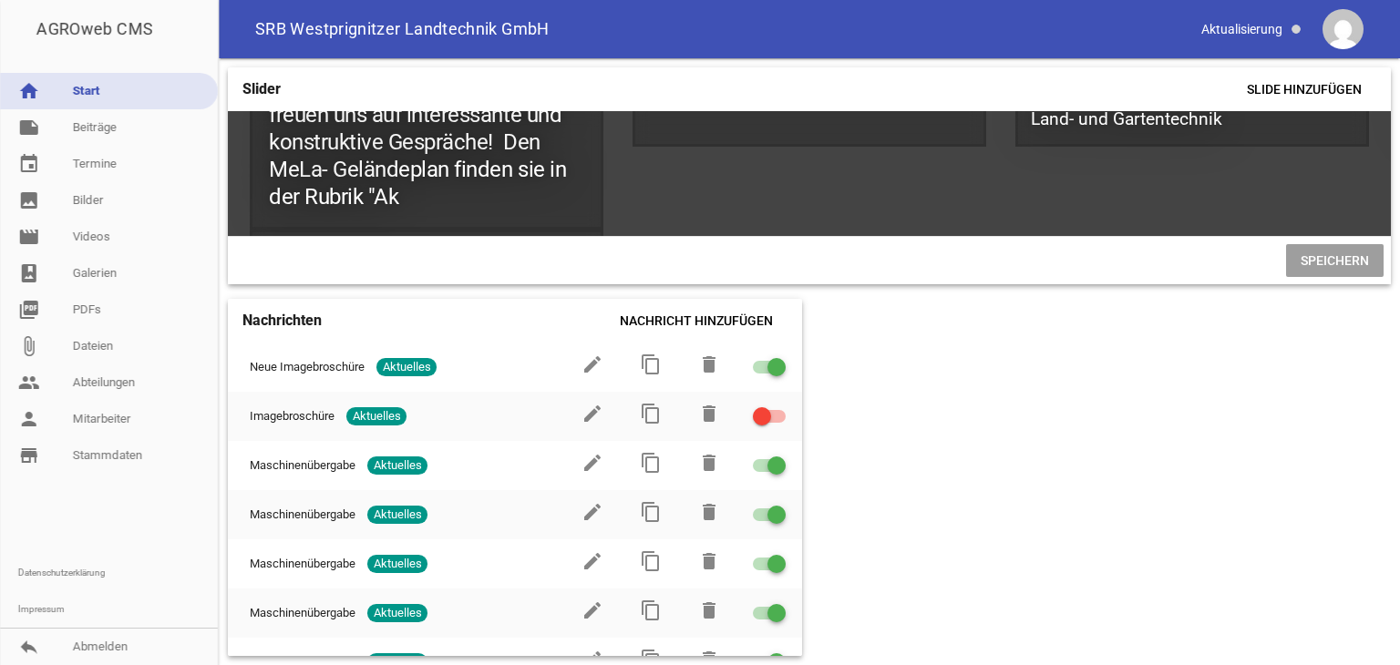
click at [109, 92] on link "home Start" at bounding box center [109, 91] width 218 height 36
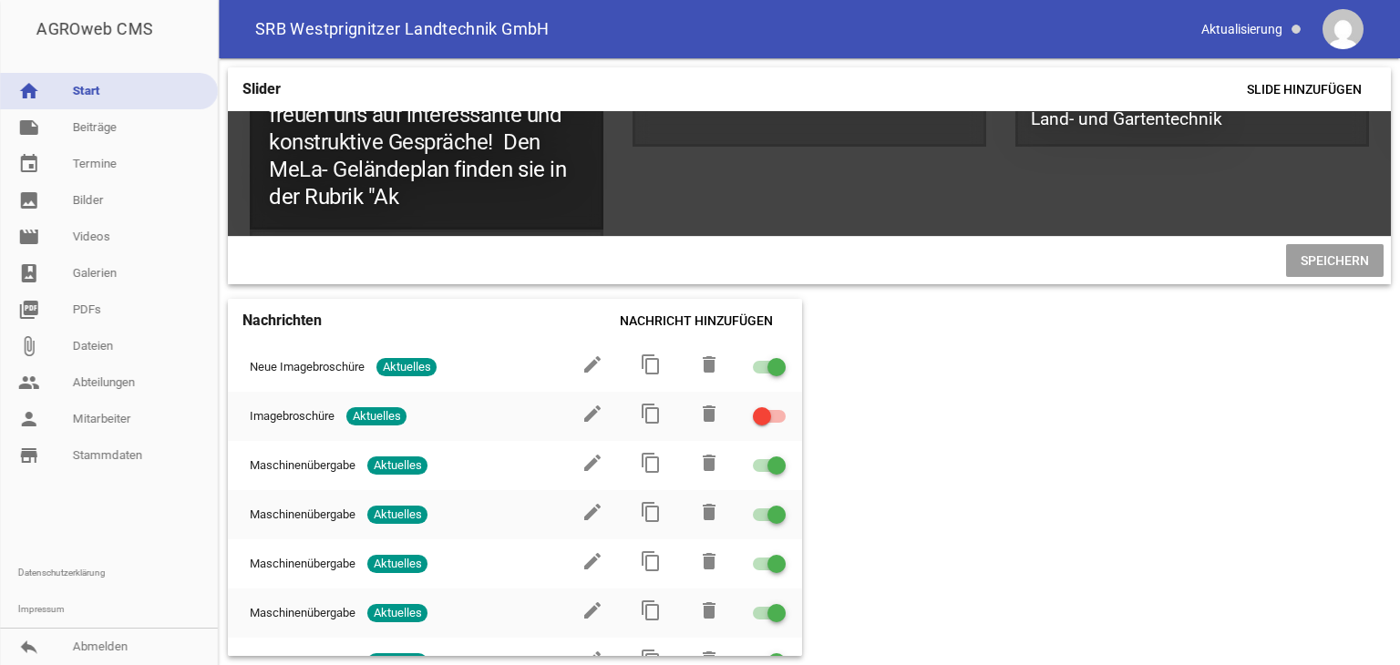
click at [400, 189] on h1 "Besuchen Sie uns auf der "MeLa" 2025 im Freigelände A-23 .Wir freuen uns auf in…" at bounding box center [427, 128] width 354 height 202
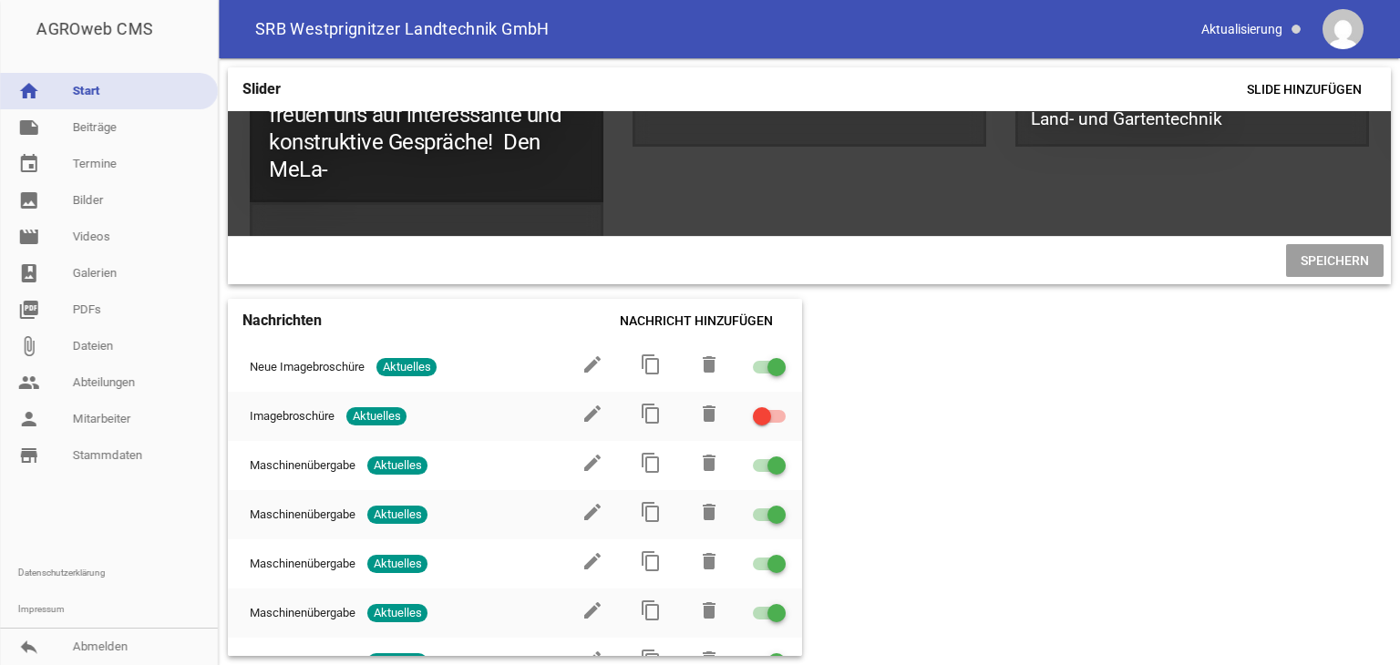
scroll to position [124, 0]
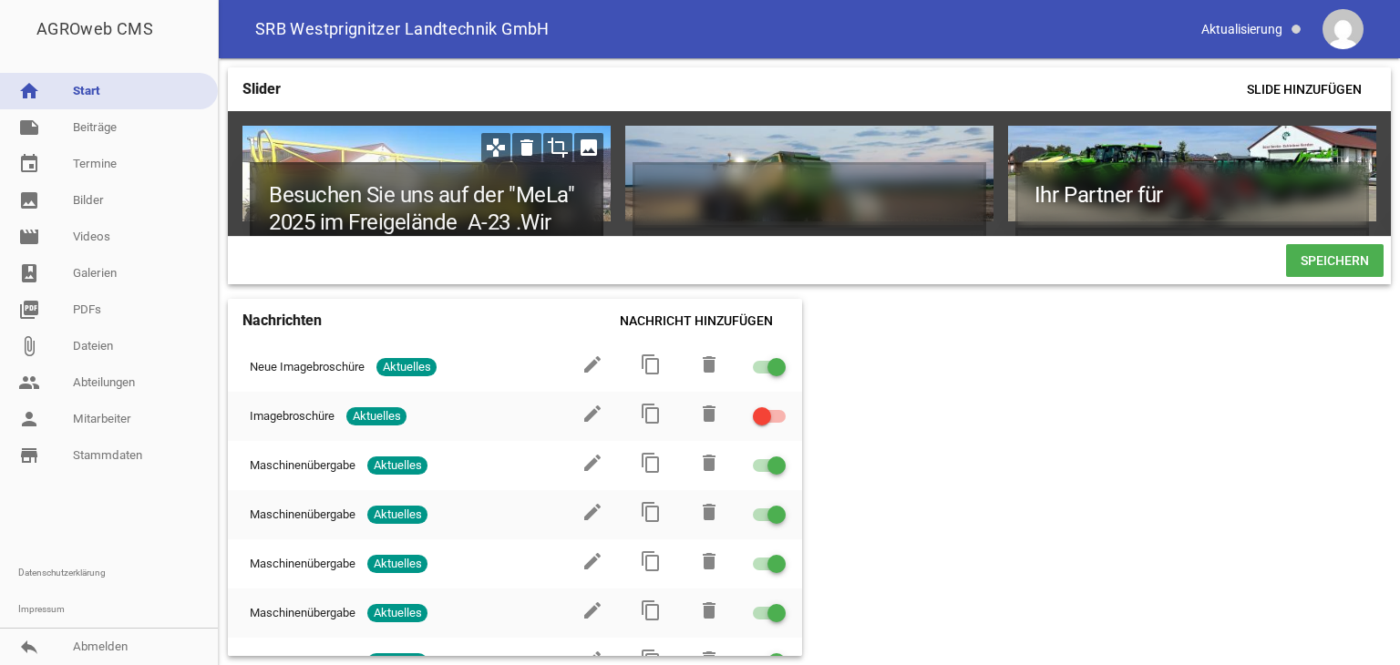
click at [571, 215] on h1 "Besuchen Sie uns auf der "MeLa" 2025 im Freigelände A-23 .Wir freuen uns auf in…" at bounding box center [427, 263] width 354 height 202
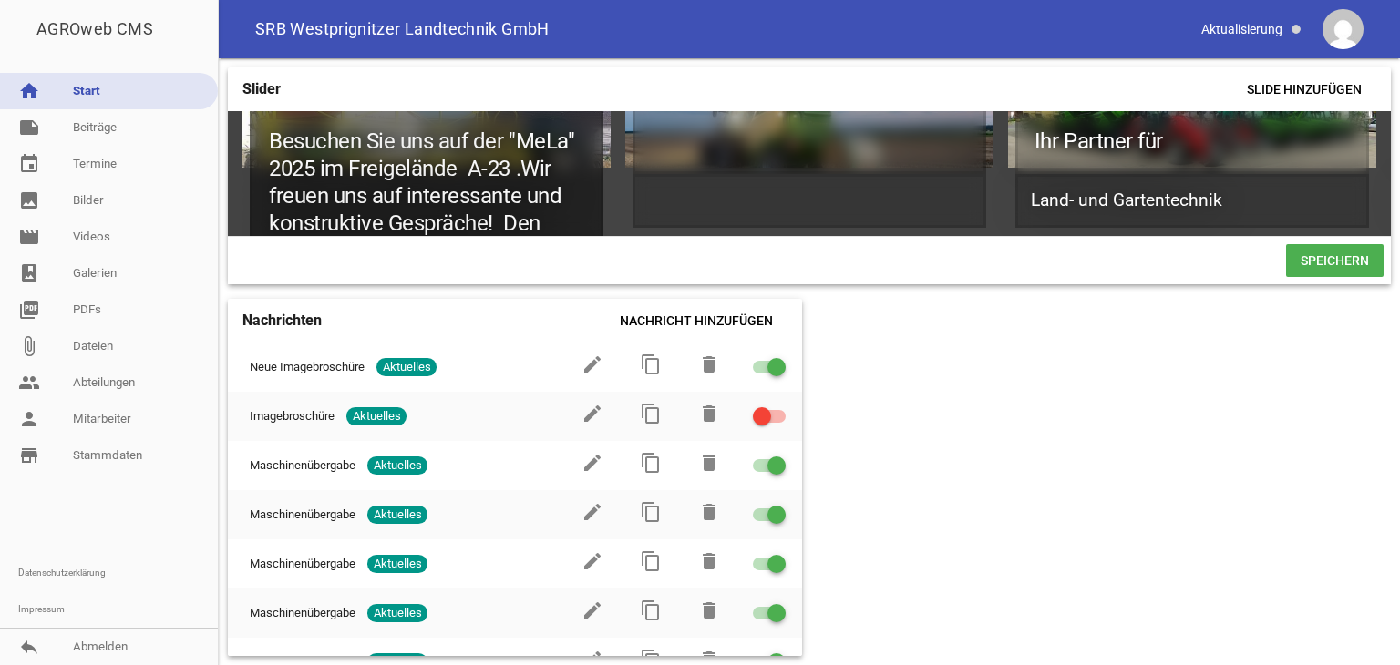
scroll to position [80, 0]
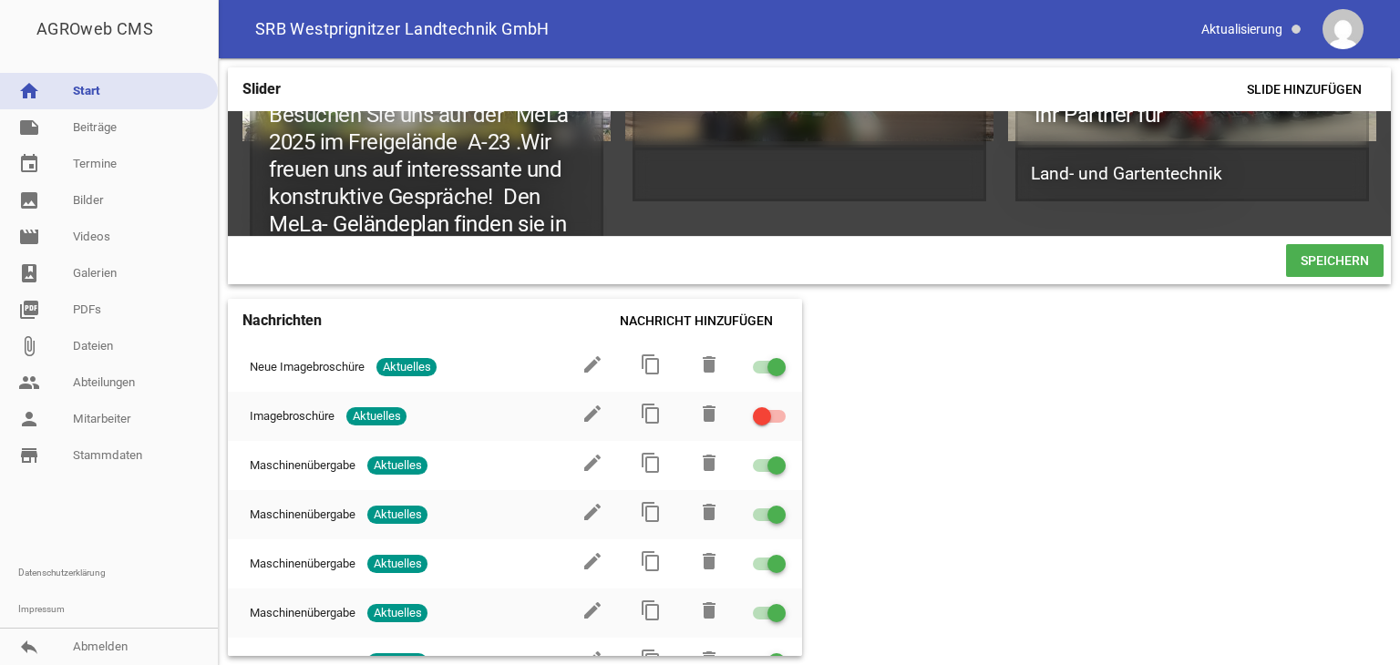
click at [1313, 271] on span "Speichern" at bounding box center [1335, 260] width 98 height 33
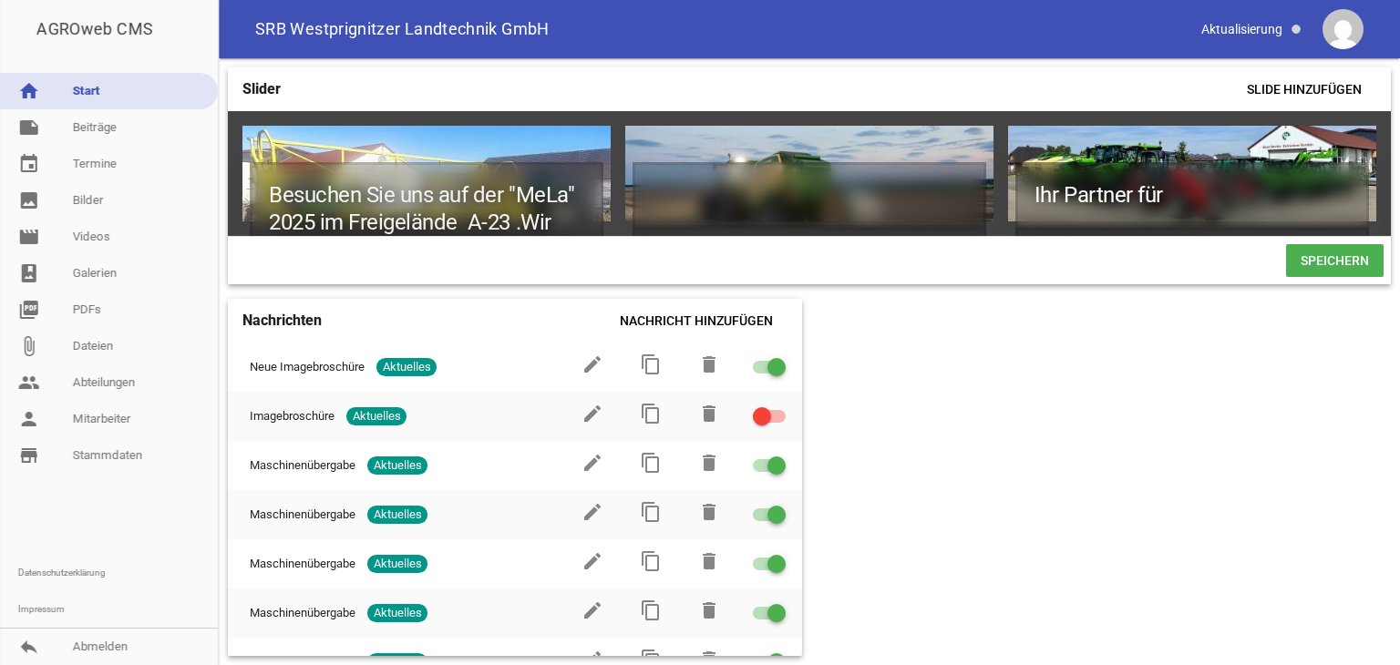
click at [1302, 262] on span "Speichern" at bounding box center [1335, 260] width 98 height 33
click at [1330, 268] on span "Speichern" at bounding box center [1335, 260] width 98 height 33
click at [1331, 269] on span "Speichern" at bounding box center [1335, 260] width 98 height 33
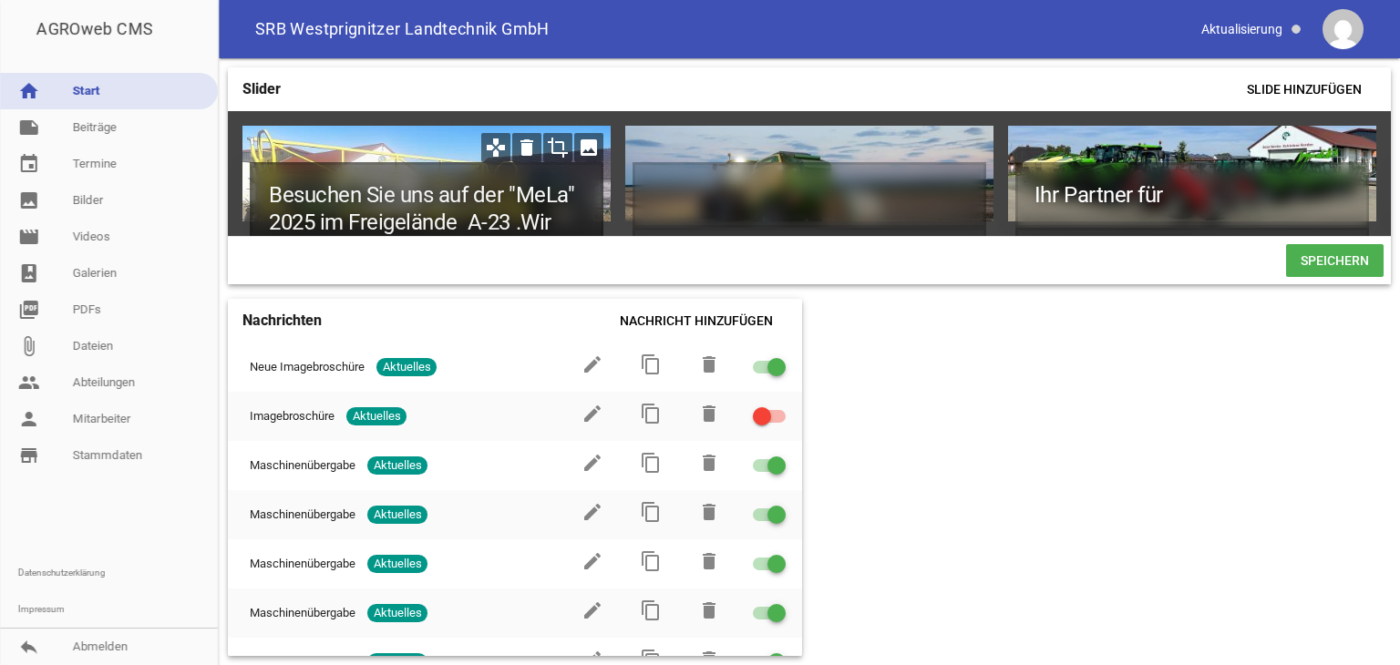
click at [567, 221] on h1 "Besuchen Sie uns auf der "MeLa" 2025 im Freigelände A-23 .Wir freuen uns auf in…" at bounding box center [427, 263] width 354 height 202
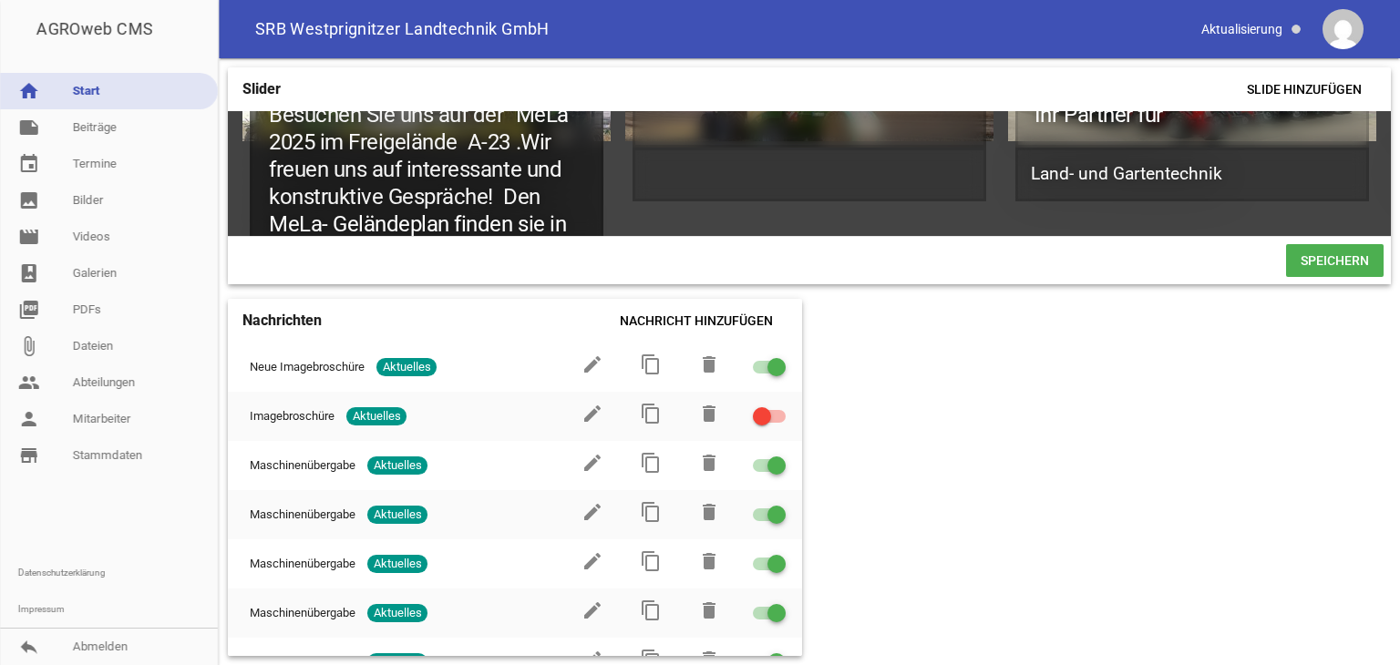
scroll to position [108, 0]
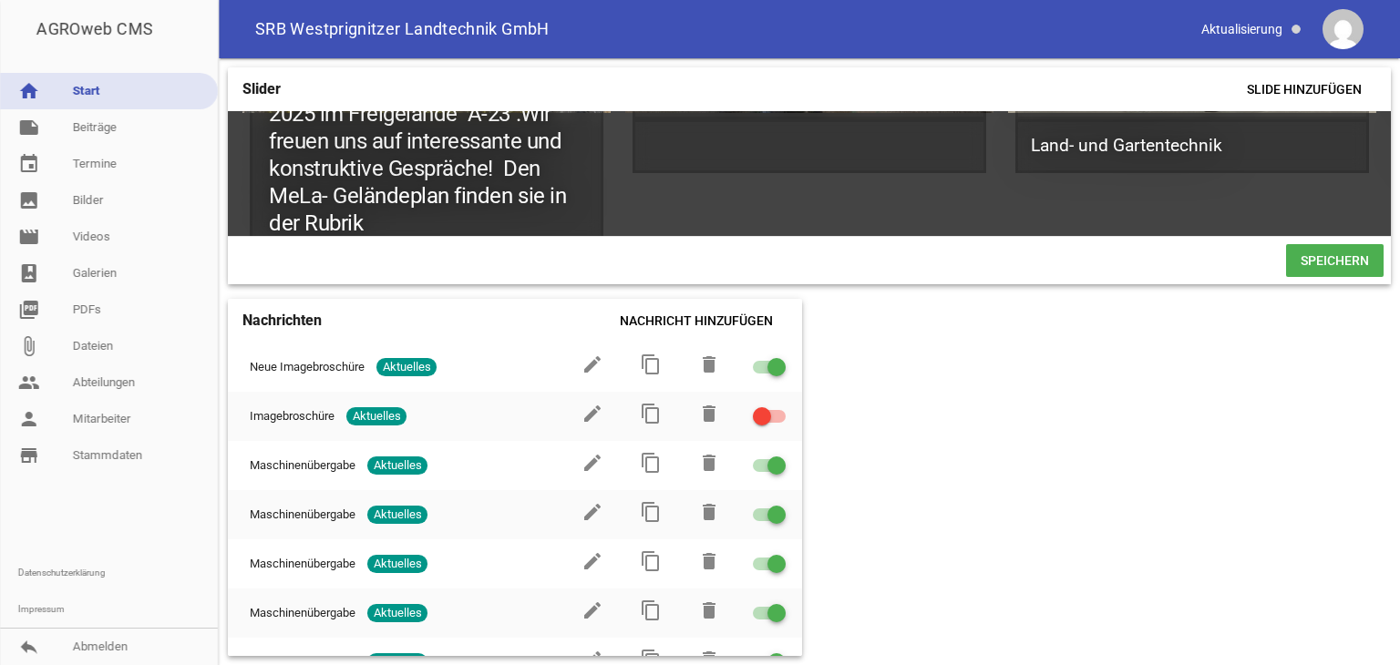
click at [1300, 270] on span "Speichern" at bounding box center [1335, 260] width 98 height 33
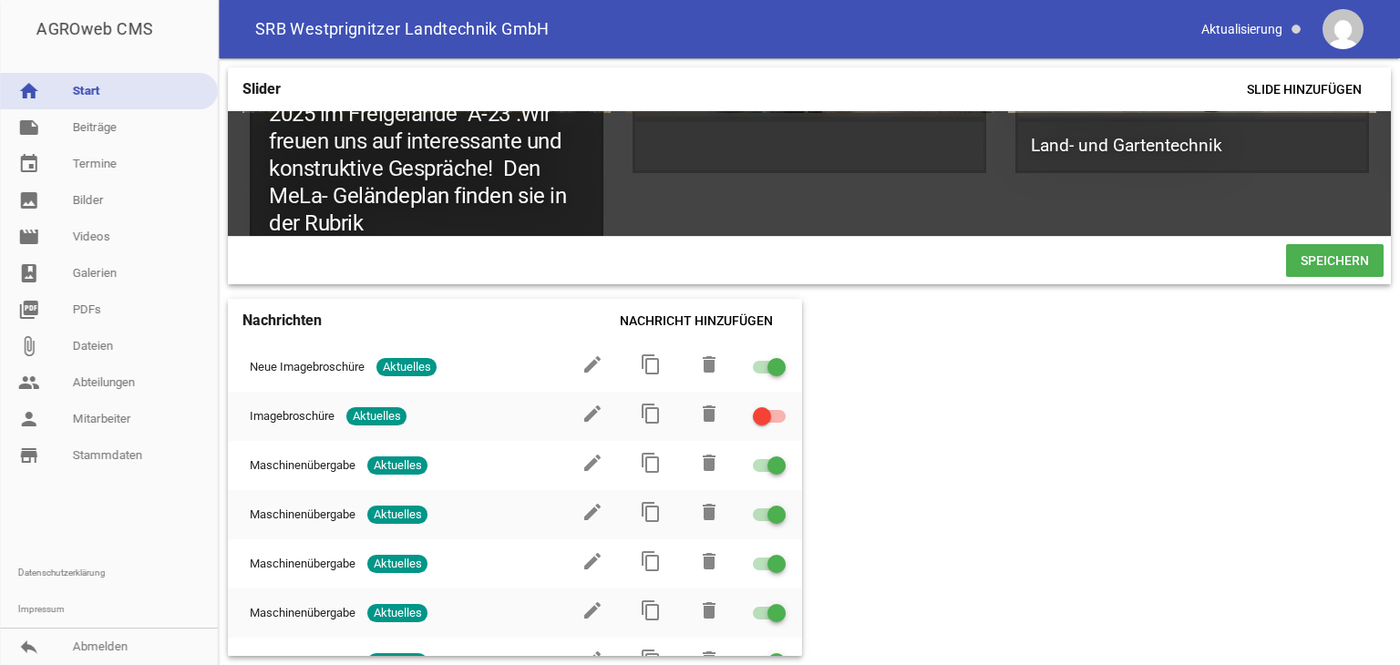
click at [368, 228] on h1 "Besuchen Sie uns auf der "MeLa" 2025 im Freigelände A-23 .Wir freuen uns auf in…" at bounding box center [427, 155] width 354 height 202
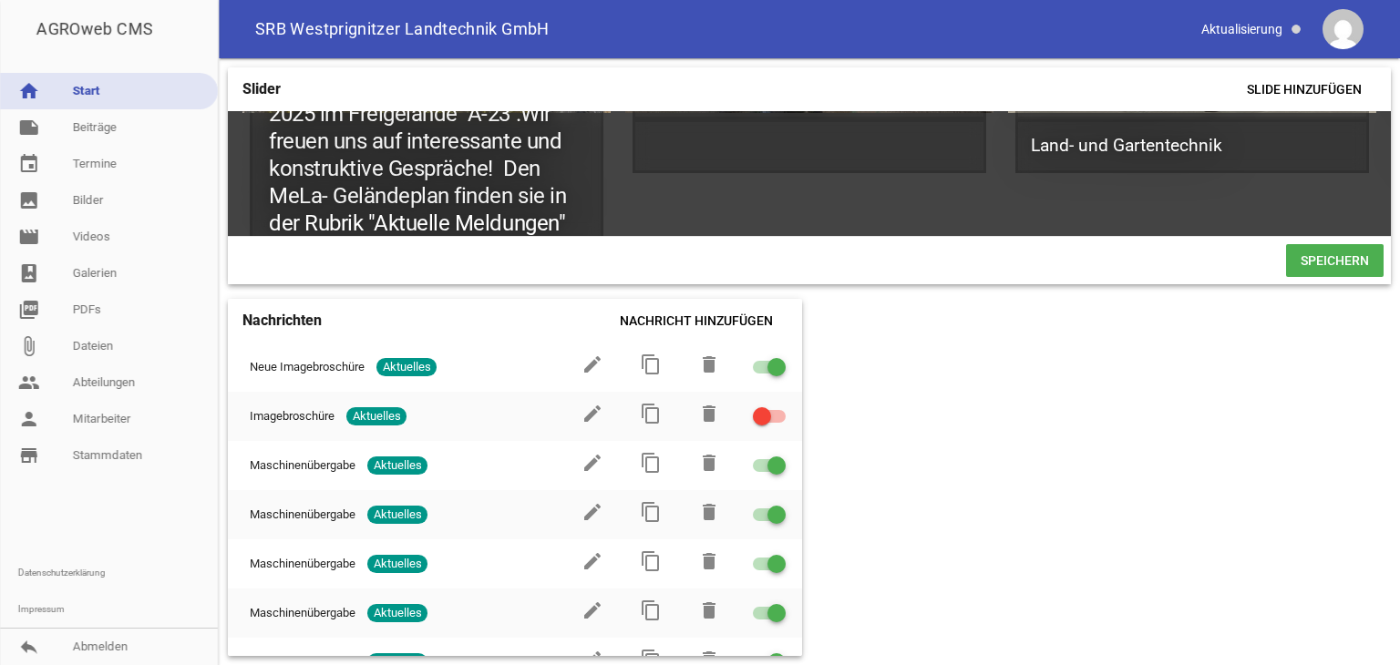
click at [1310, 266] on span "Speichern" at bounding box center [1335, 260] width 98 height 33
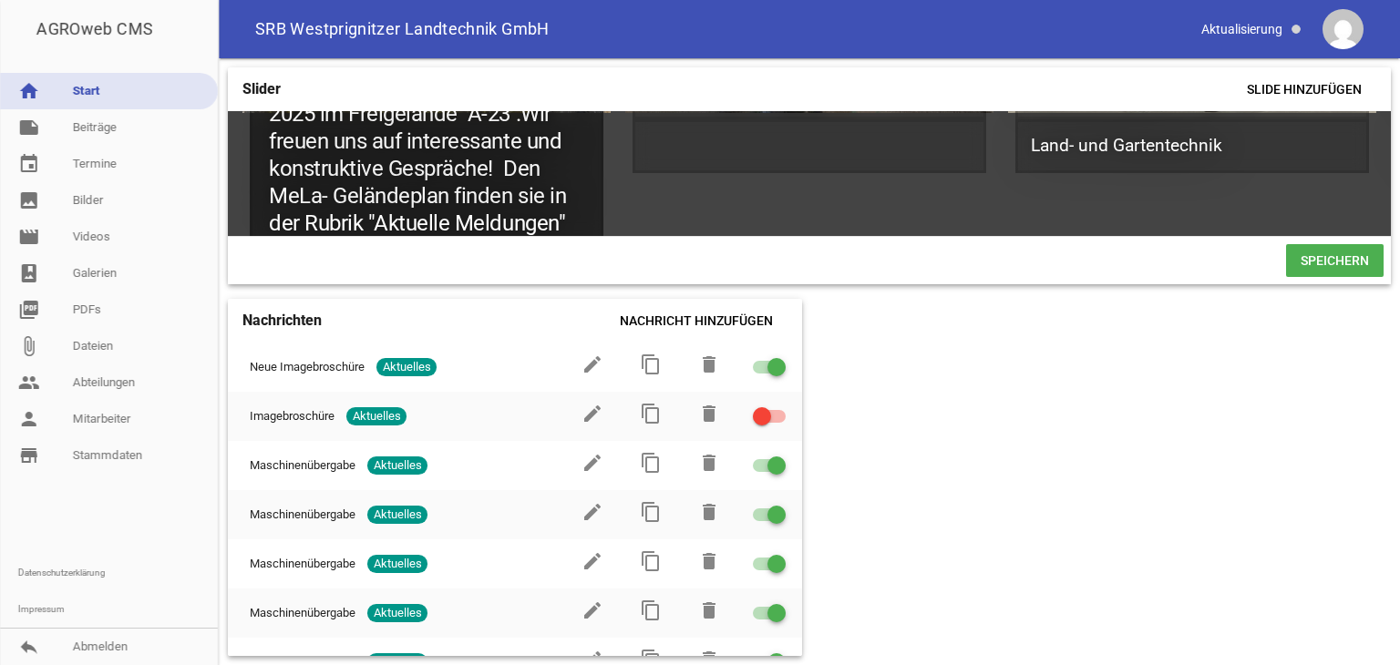
click at [576, 221] on h1 "Besuchen Sie uns auf der "MeLa" 2025 im Freigelände A-23 .Wir freuen uns auf in…" at bounding box center [427, 155] width 354 height 202
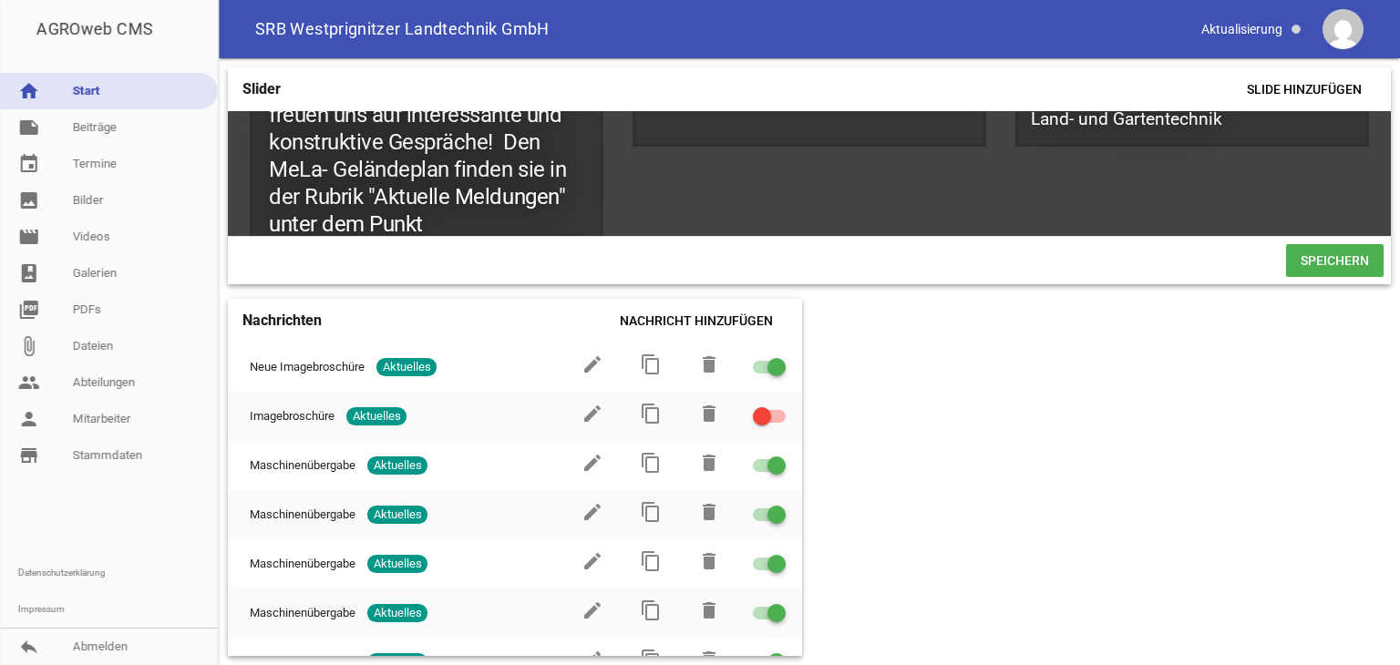
click at [1354, 270] on span "Speichern" at bounding box center [1335, 260] width 98 height 33
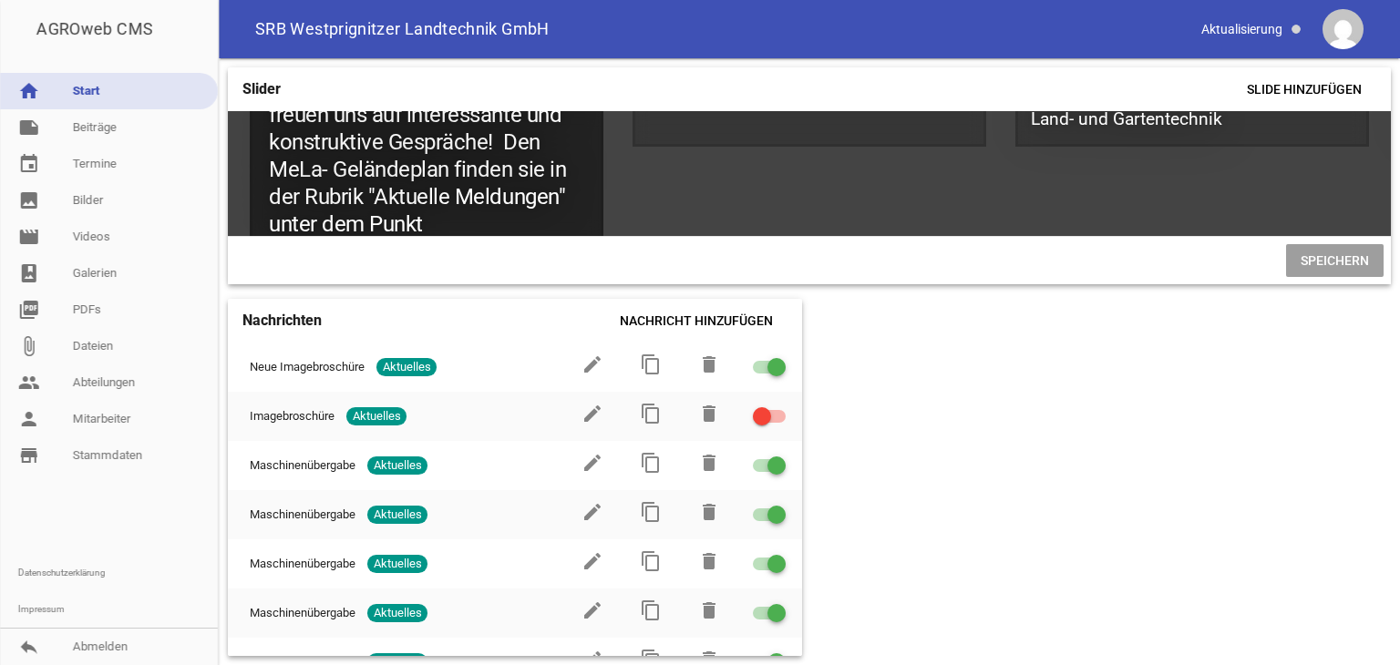
click at [564, 193] on h1 "Besuchen Sie uns auf der "MeLa" 2025 im Freigelände A-23 .Wir freuen uns auf in…" at bounding box center [427, 142] width 354 height 230
click at [423, 221] on h1 "Besuchen Sie uns auf der "MeLa" 2025 im Freigelände A-23 .Wir freuen uns auf in…" at bounding box center [427, 142] width 354 height 230
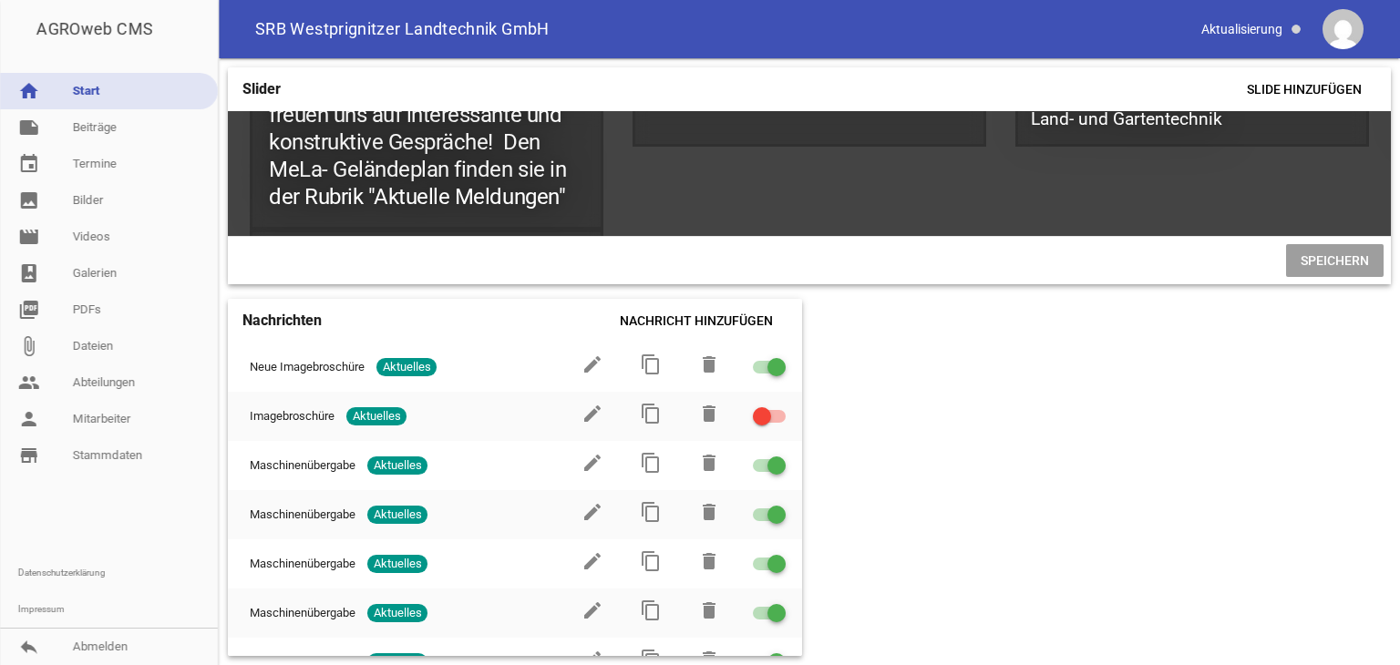
click at [1312, 267] on span "Speichern" at bounding box center [1335, 260] width 98 height 33
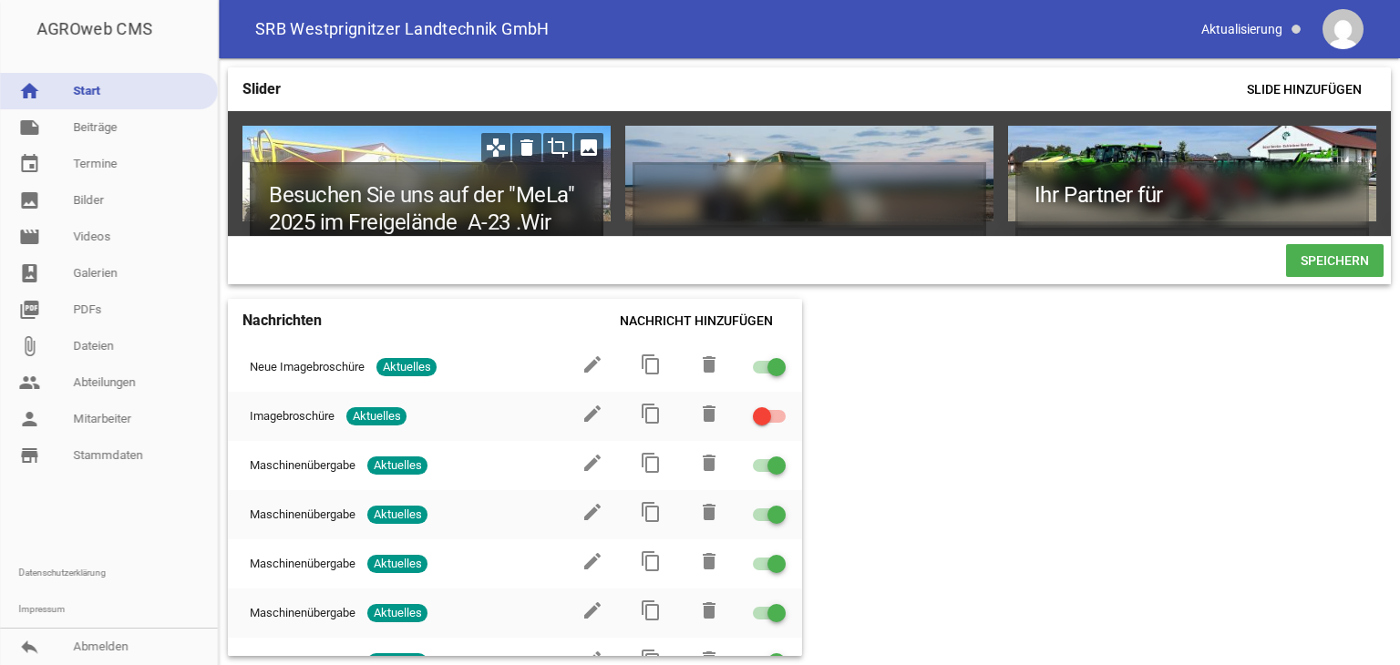
click at [554, 221] on h1 "Besuchen Sie uns auf der "MeLa" 2025 im Freigelände A-23 .Wir freuen uns auf in…" at bounding box center [427, 263] width 354 height 202
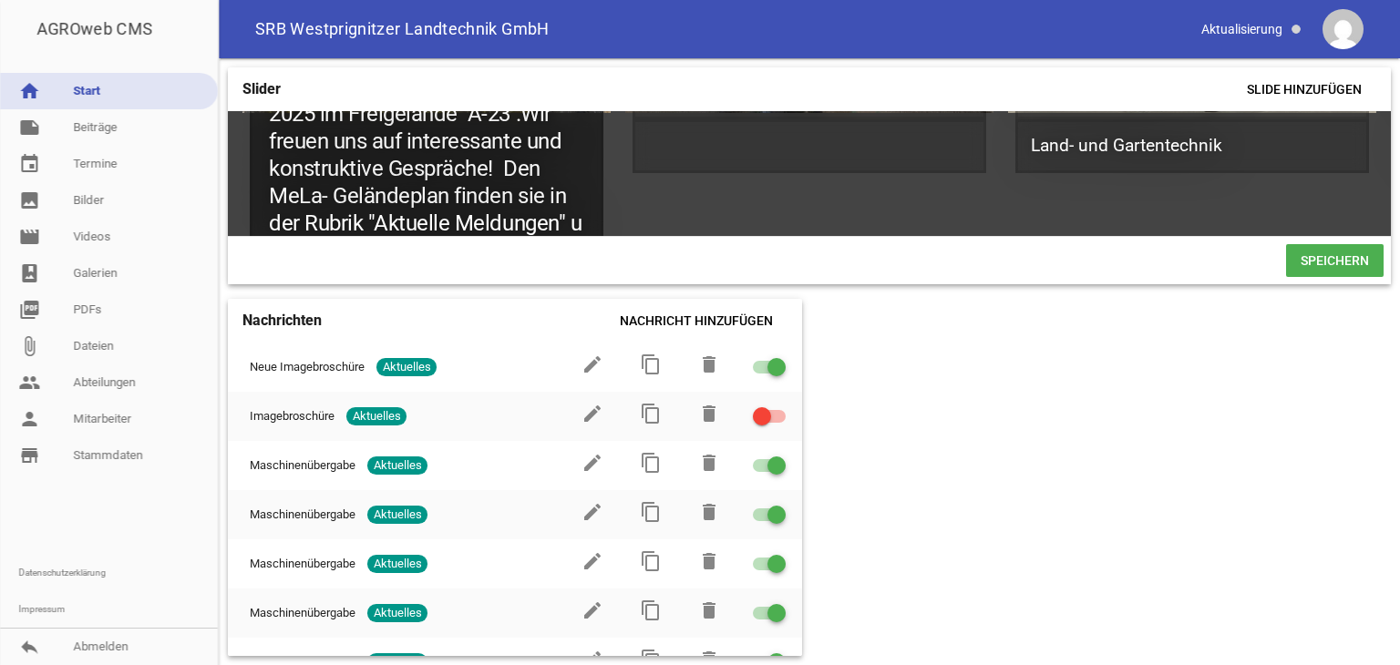
scroll to position [135, 0]
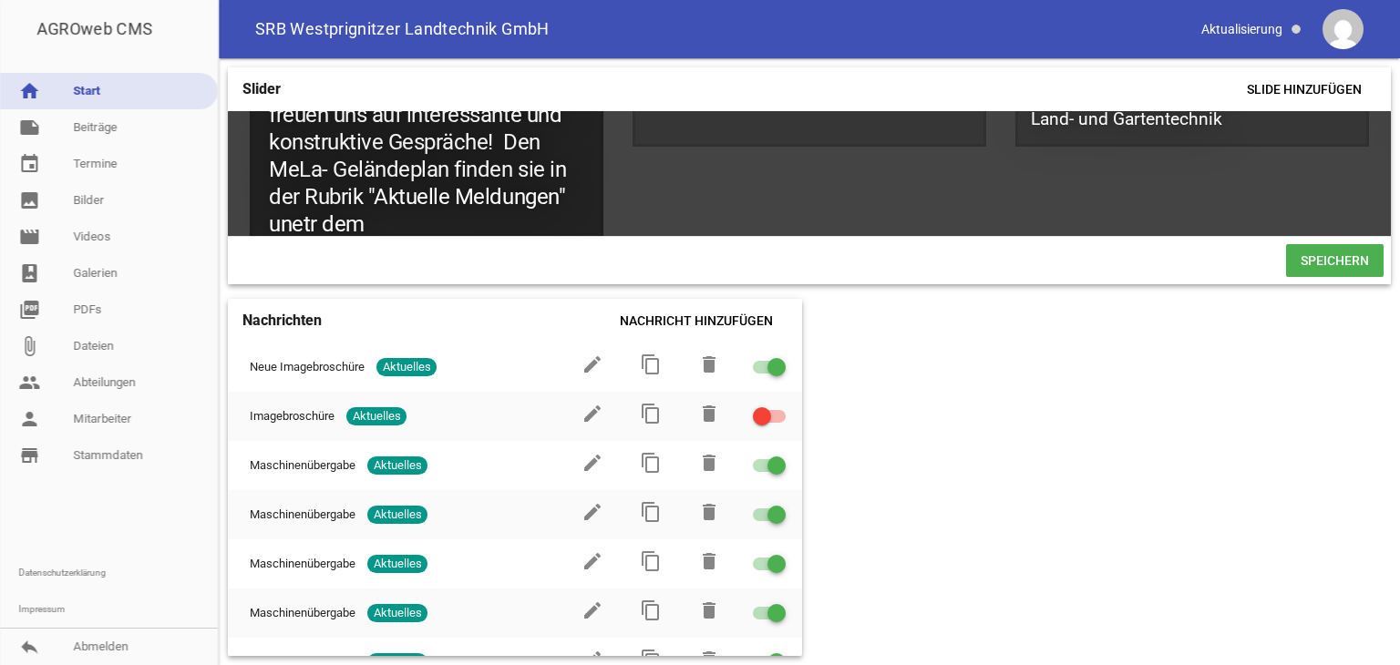
click at [313, 224] on h1 "Besuchen Sie uns auf der "MeLa" 2025 im Freigelände A-23 .Wir freuen uns auf in…" at bounding box center [427, 142] width 354 height 230
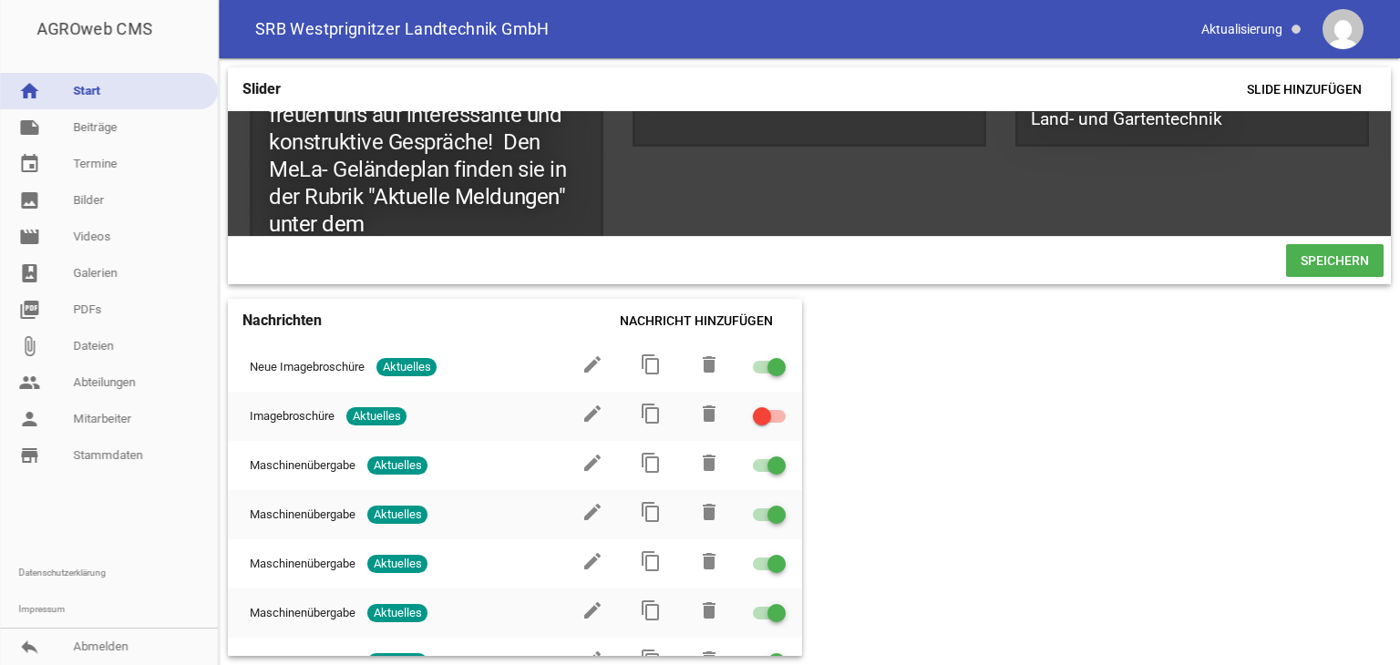
click at [1317, 268] on span "Speichern" at bounding box center [1335, 260] width 98 height 33
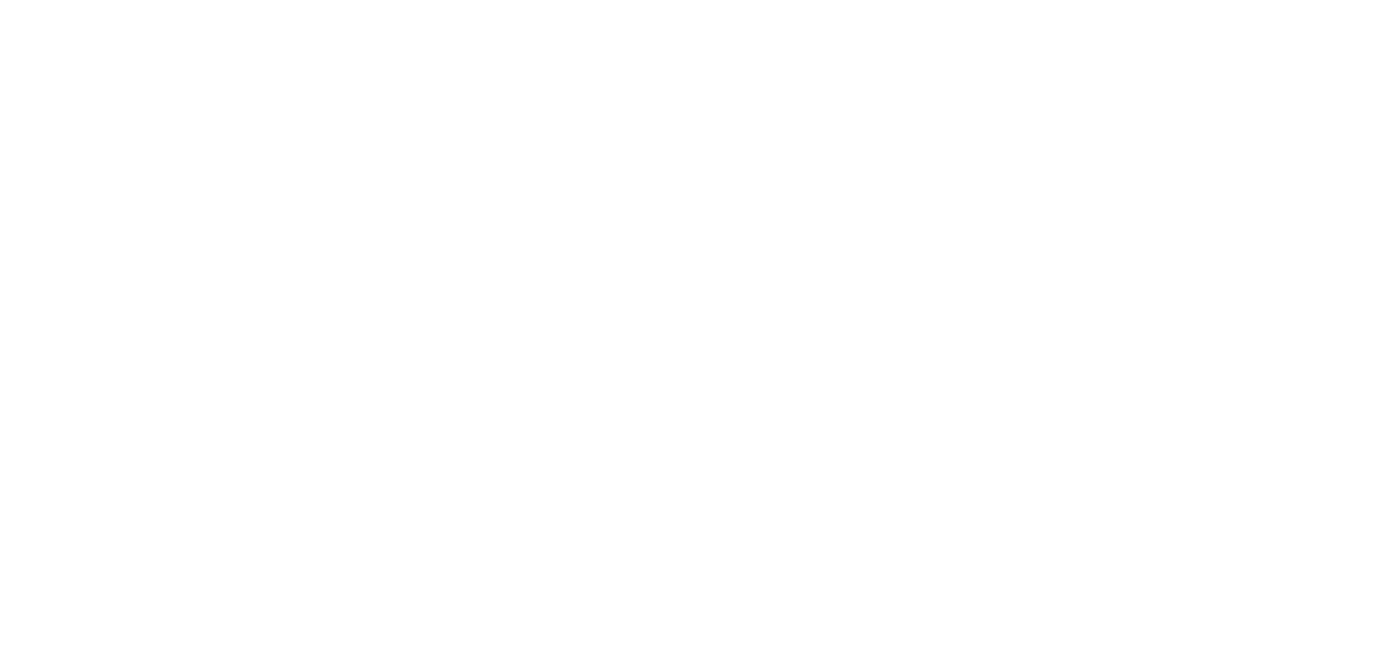
click at [365, 218] on body at bounding box center [700, 332] width 1400 height 665
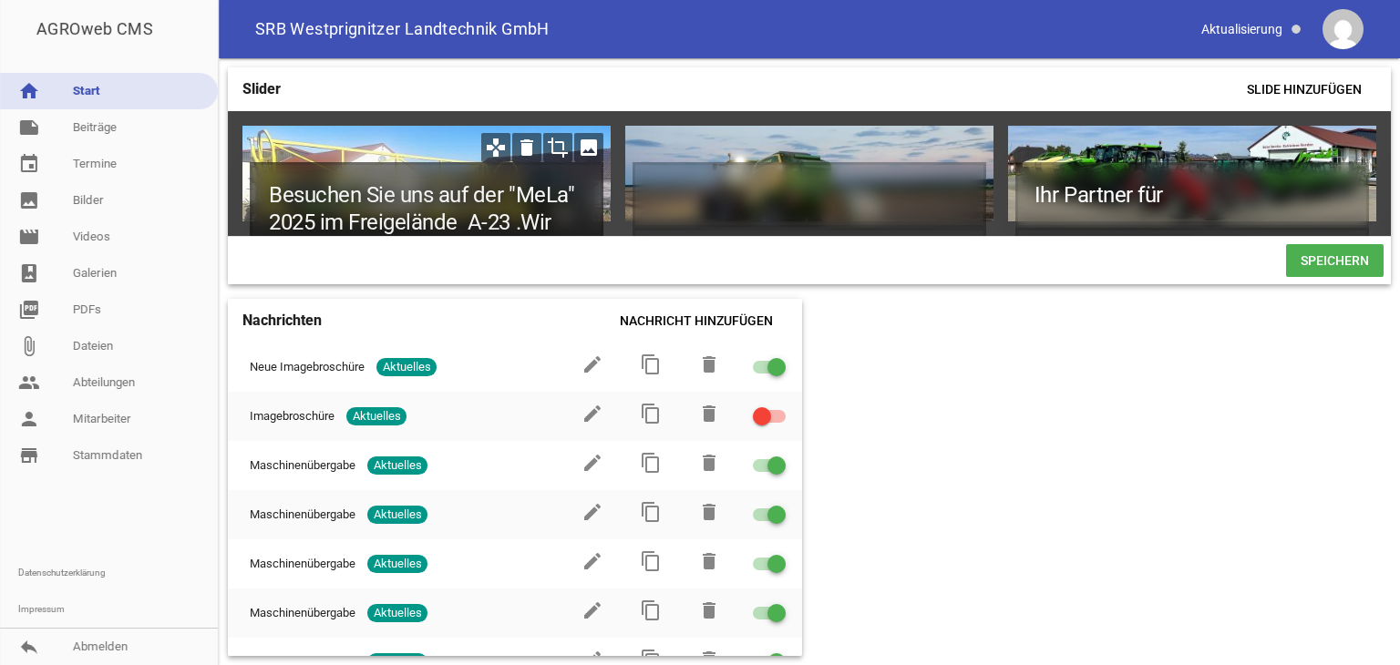
click at [560, 213] on h1 "Besuchen Sie uns auf der "MeLa" 2025 im Freigelände A-23 .Wir freuen uns auf in…" at bounding box center [427, 263] width 354 height 202
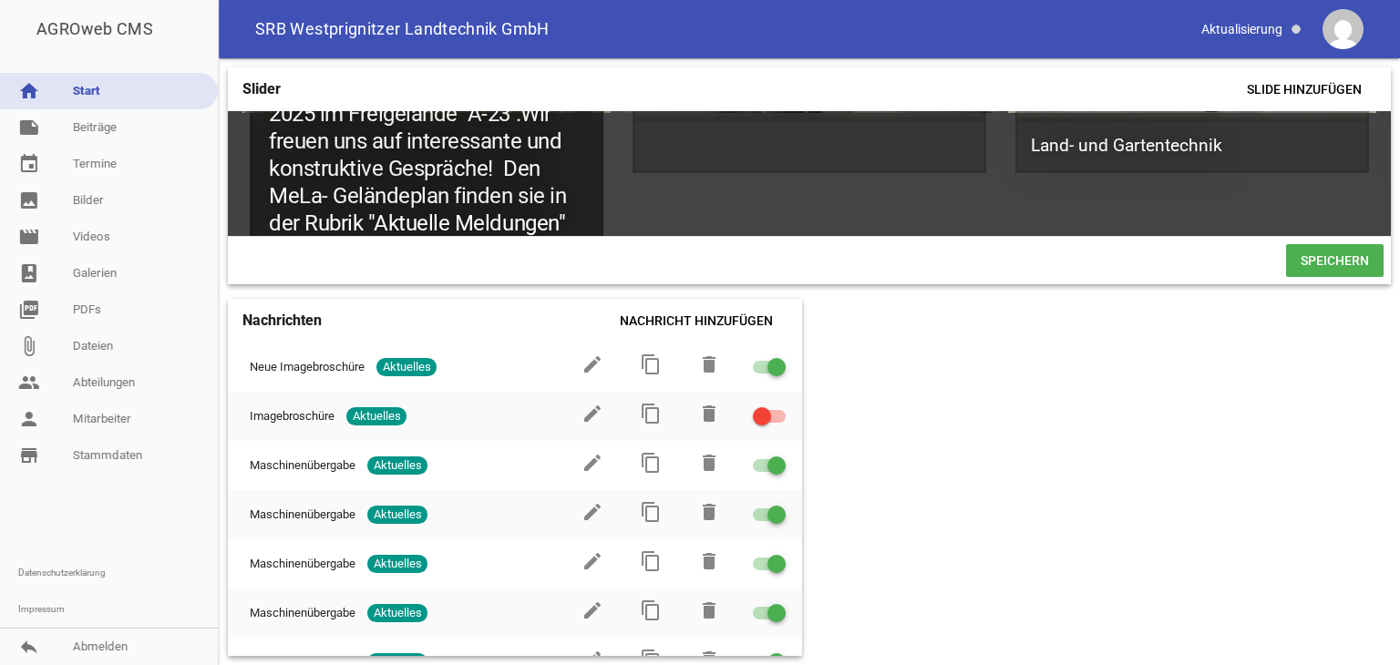
scroll to position [135, 0]
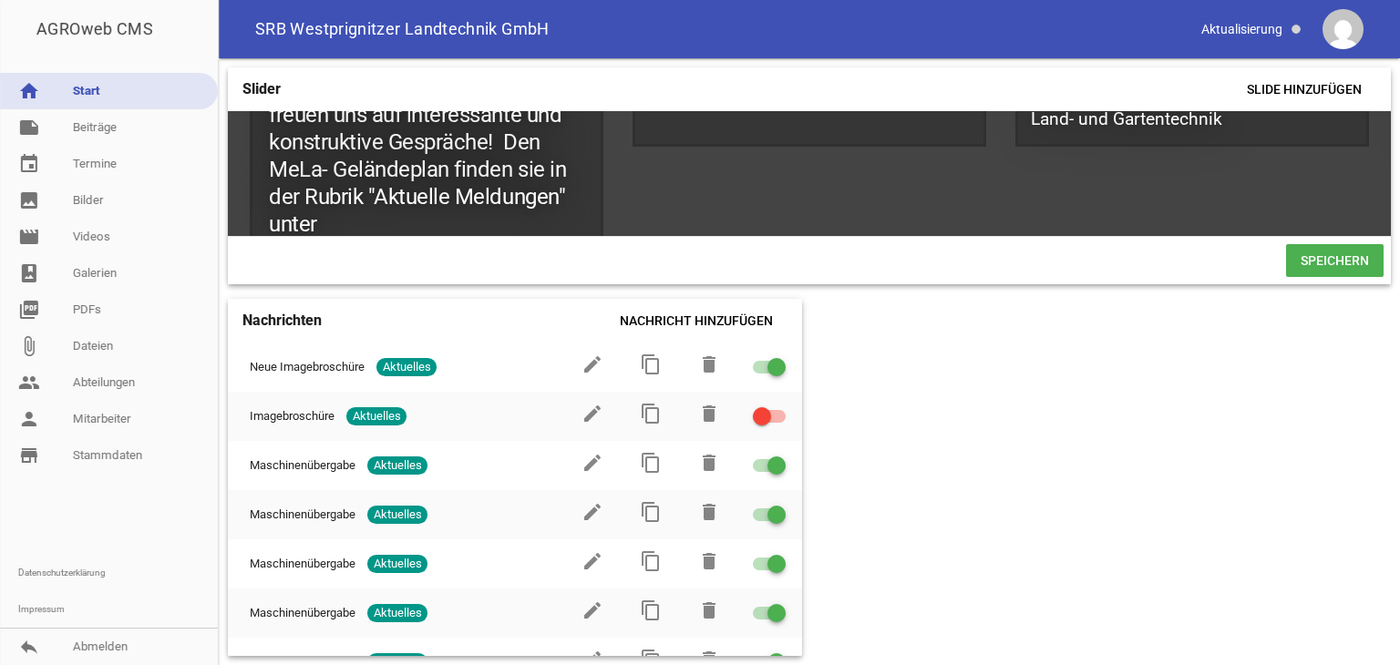
click at [1331, 269] on span "Speichern" at bounding box center [1335, 260] width 98 height 33
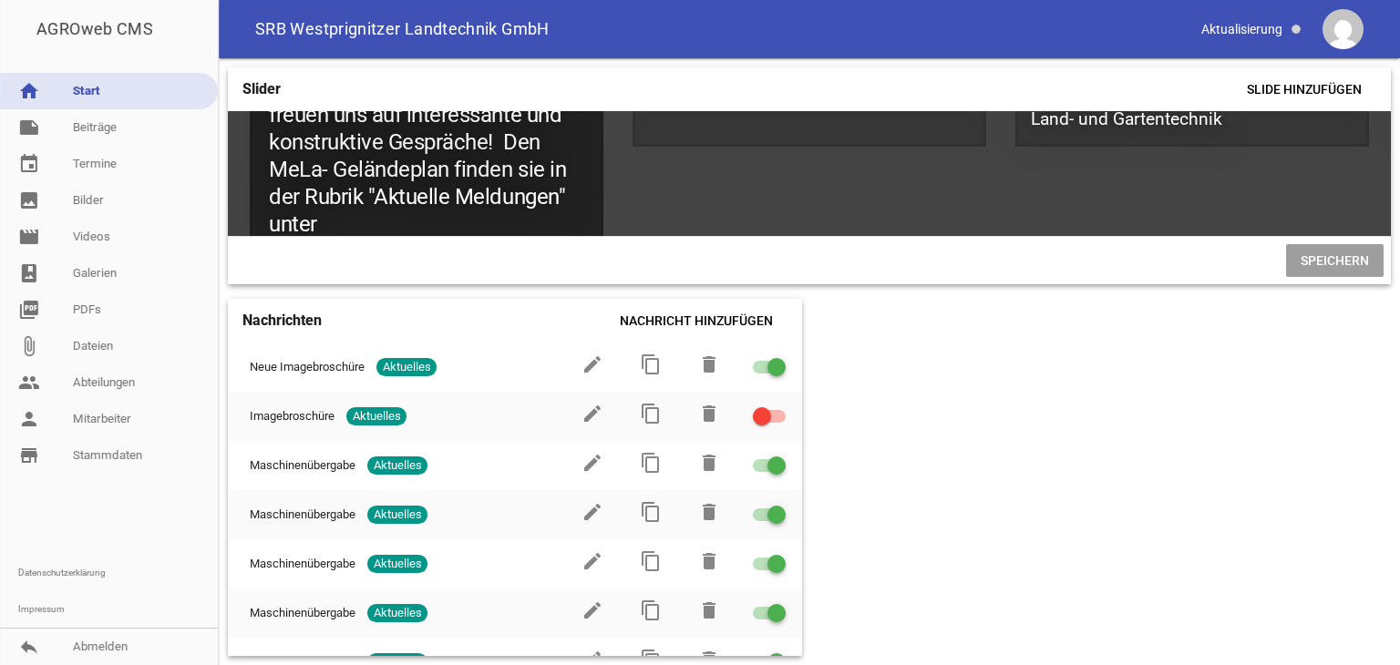
click at [321, 221] on h1 "Besuchen Sie uns auf der "MeLa" 2025 im Freigelände A-23 .Wir freuen uns auf in…" at bounding box center [427, 142] width 354 height 230
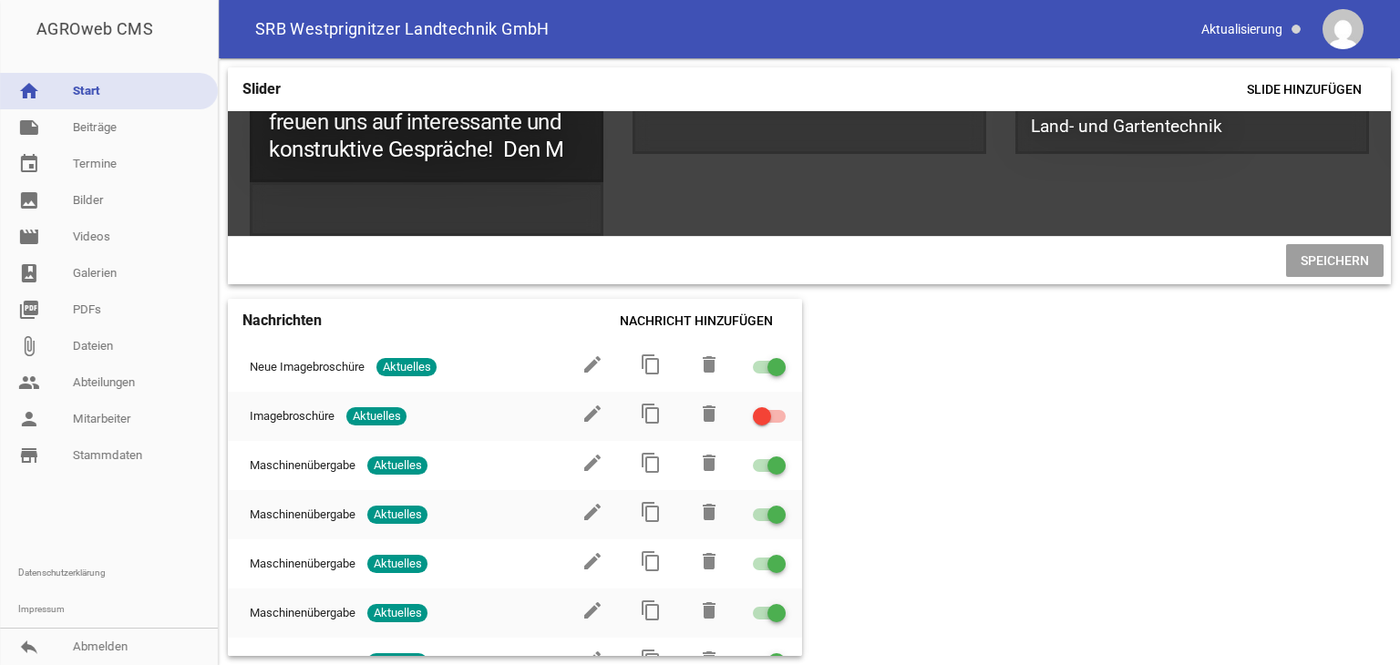
scroll to position [124, 0]
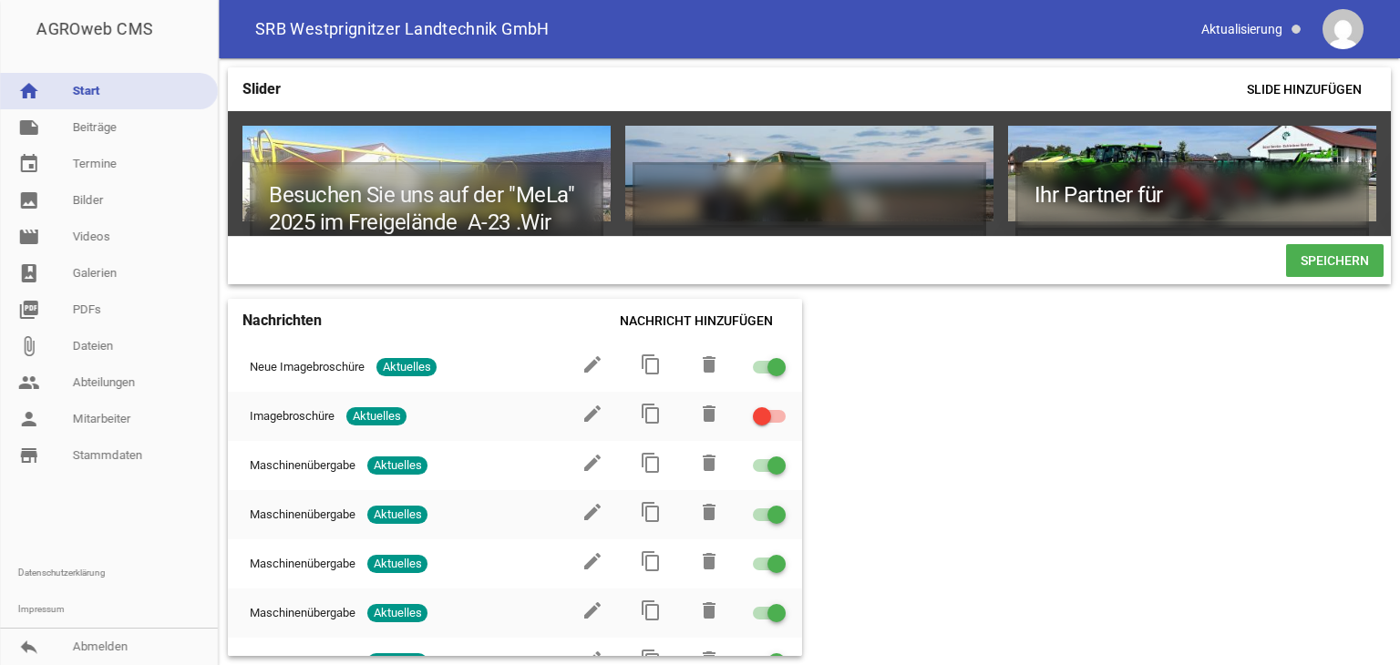
click at [1305, 267] on span "Speichern" at bounding box center [1335, 260] width 98 height 33
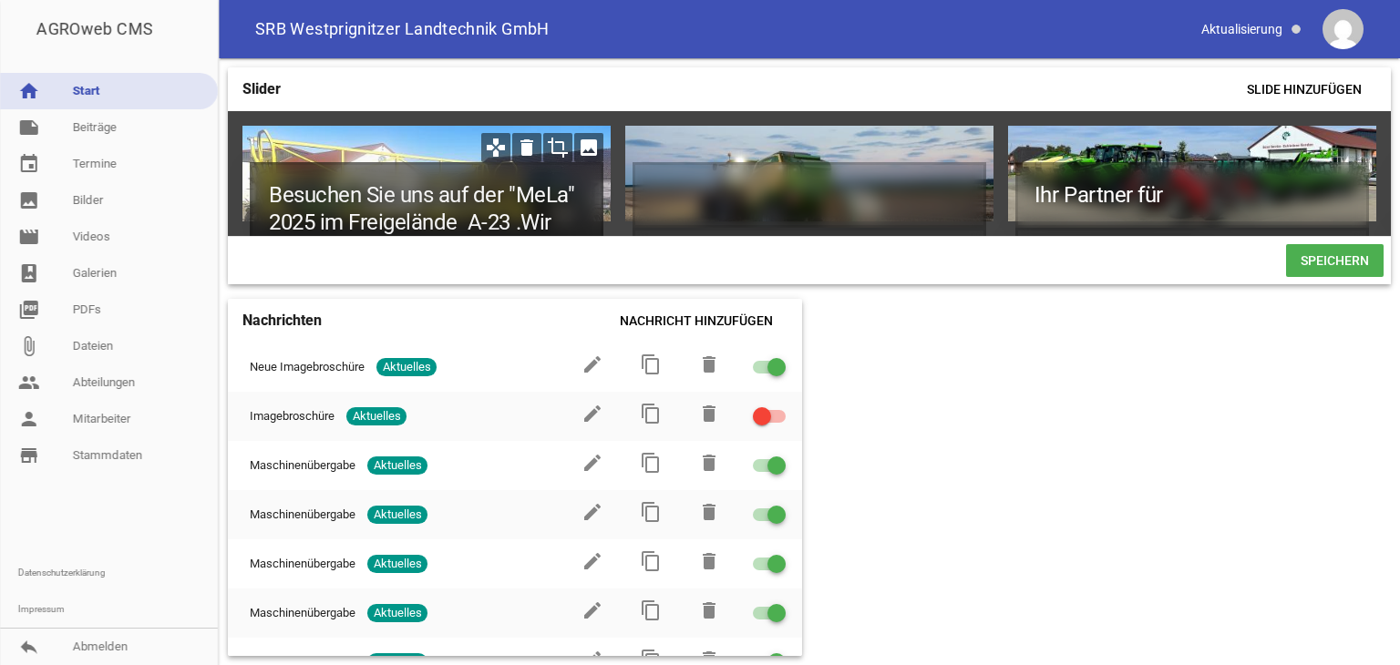
click at [563, 228] on h1 "Besuchen Sie uns auf der "MeLa" 2025 im Freigelände A-23 .Wir freuen uns auf in…" at bounding box center [427, 263] width 354 height 202
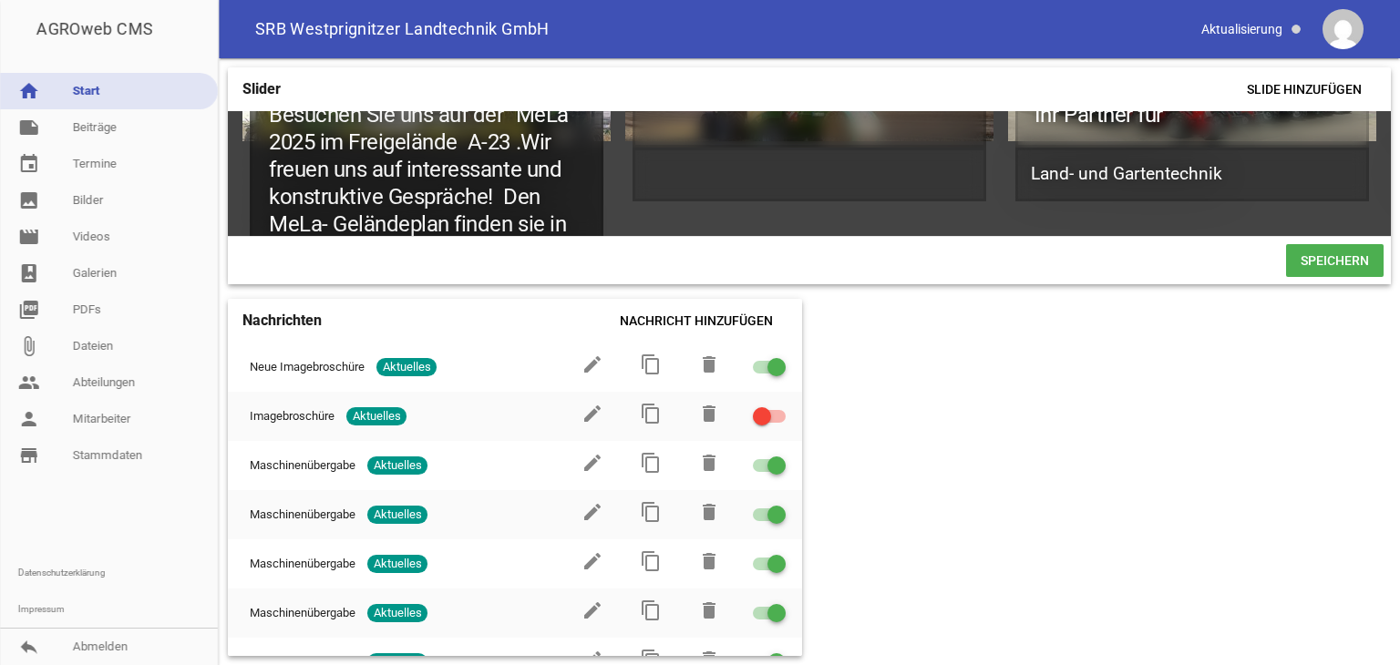
scroll to position [108, 0]
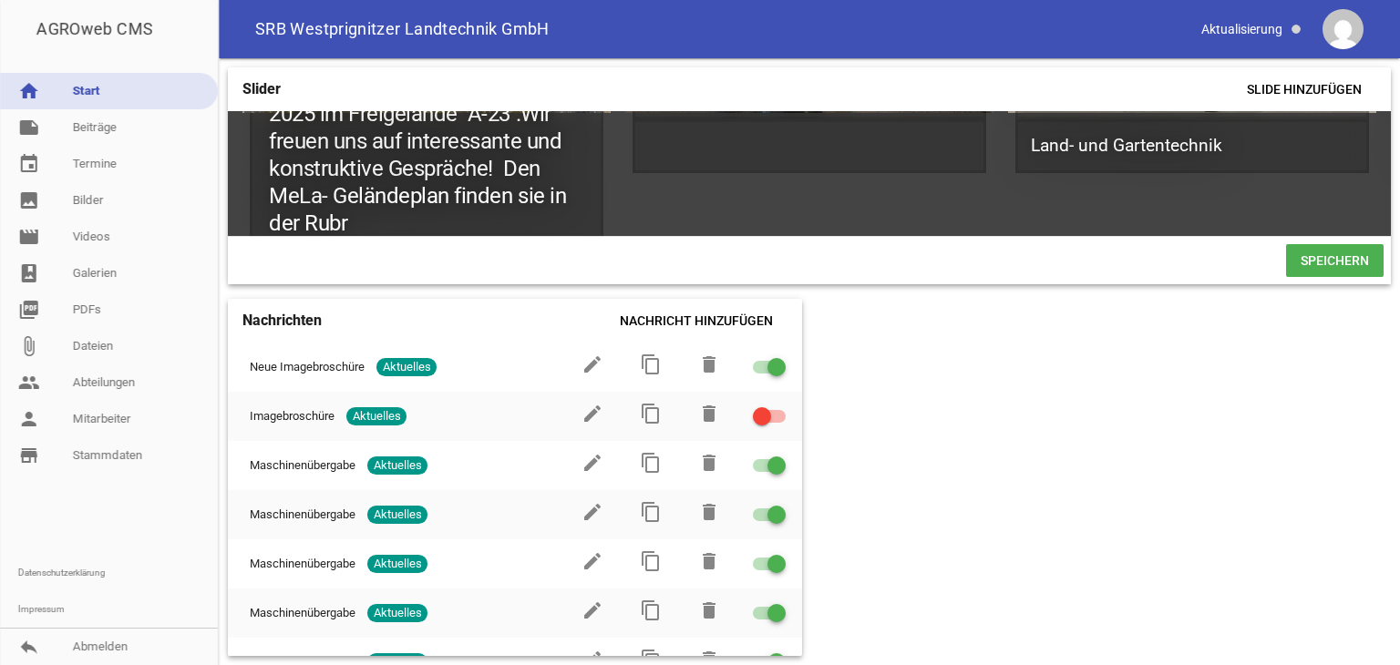
click at [1351, 264] on span "Speichern" at bounding box center [1335, 260] width 98 height 33
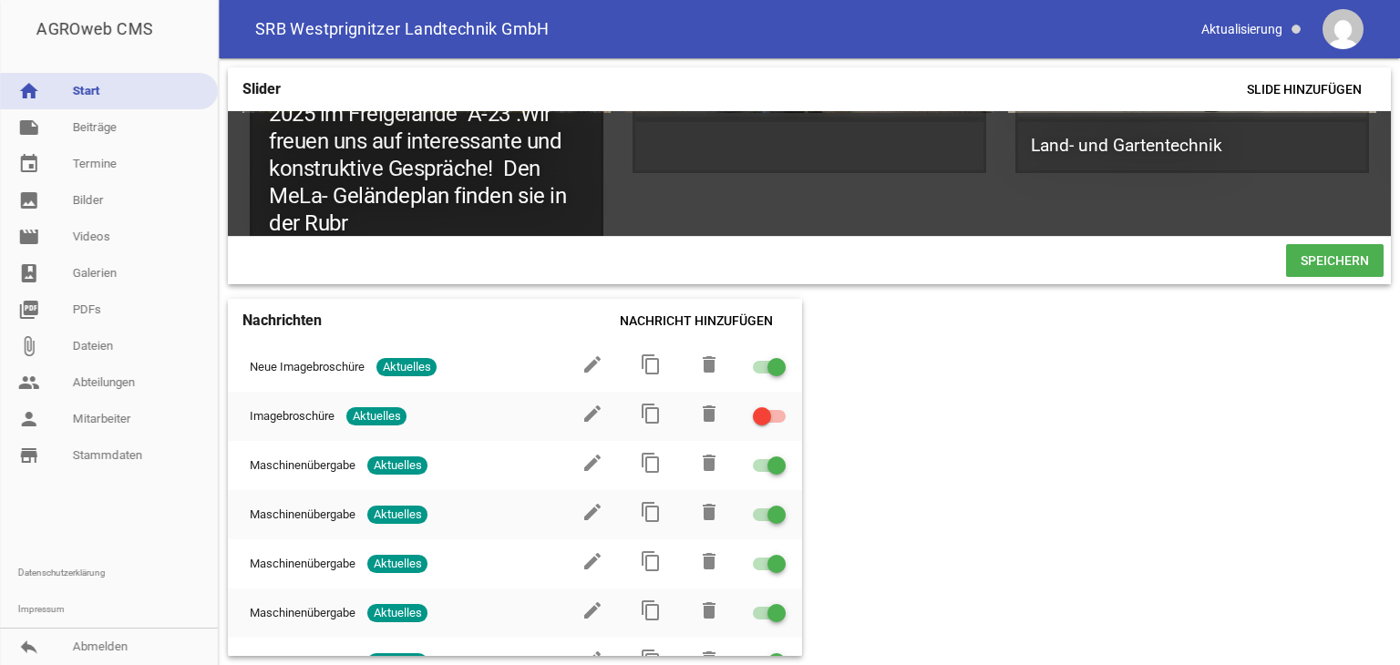
click at [375, 221] on h1 "Besuchen Sie uns auf der "MeLa" 2025 im Freigelände A-23 .Wir freuen uns auf in…" at bounding box center [427, 155] width 354 height 202
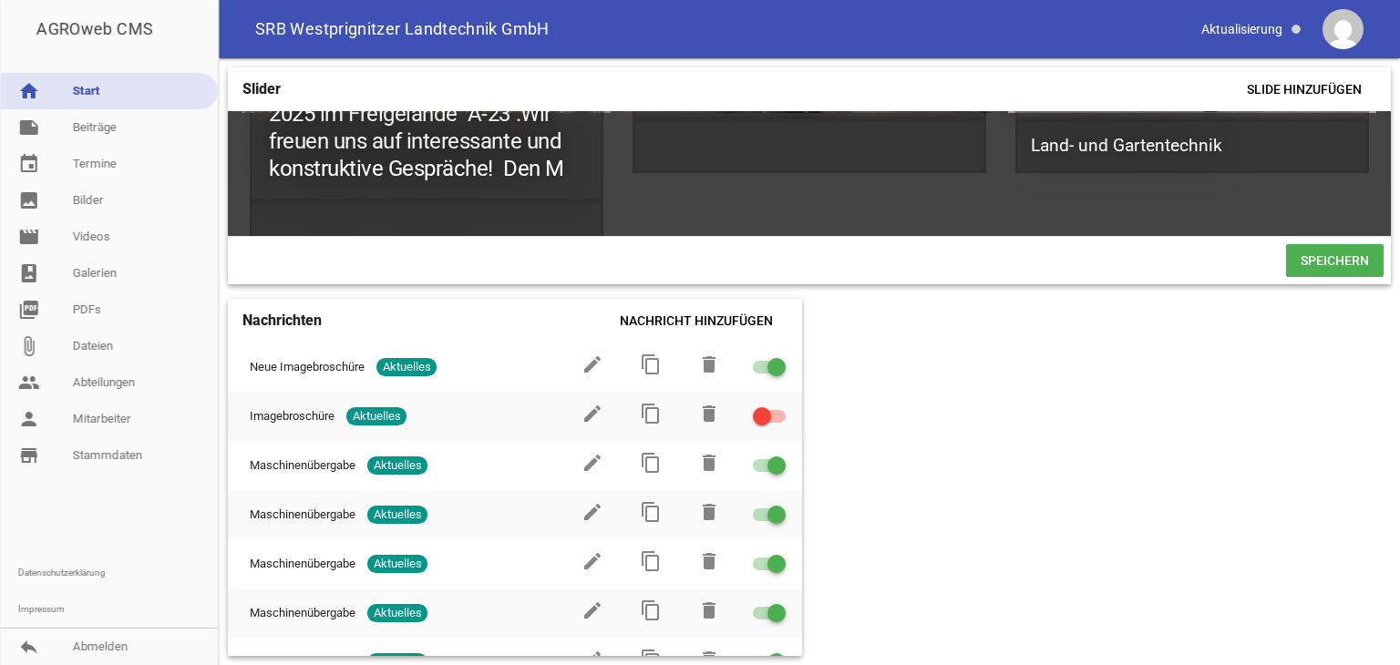
click at [1314, 267] on span "Speichern" at bounding box center [1335, 260] width 98 height 33
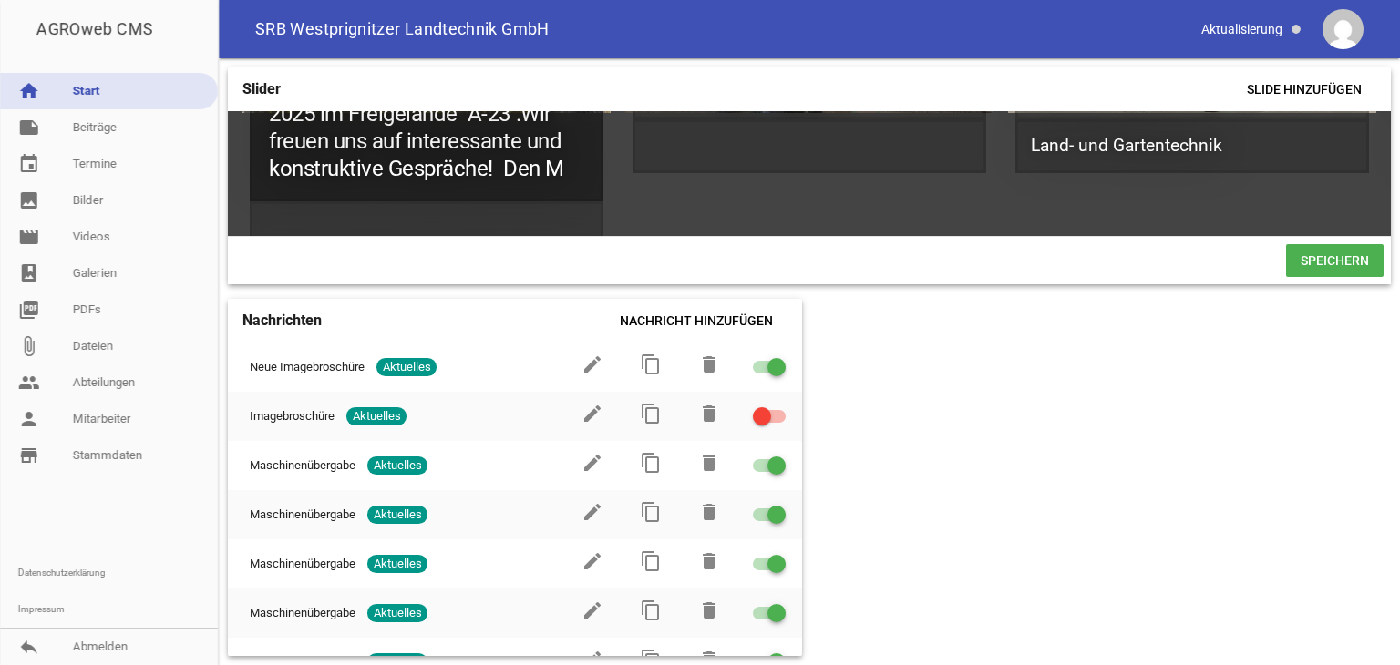
click at [565, 168] on h1 "Besuchen Sie uns auf der "MeLa" 2025 im Freigelände A-23 .Wir freuen uns auf in…" at bounding box center [427, 128] width 354 height 148
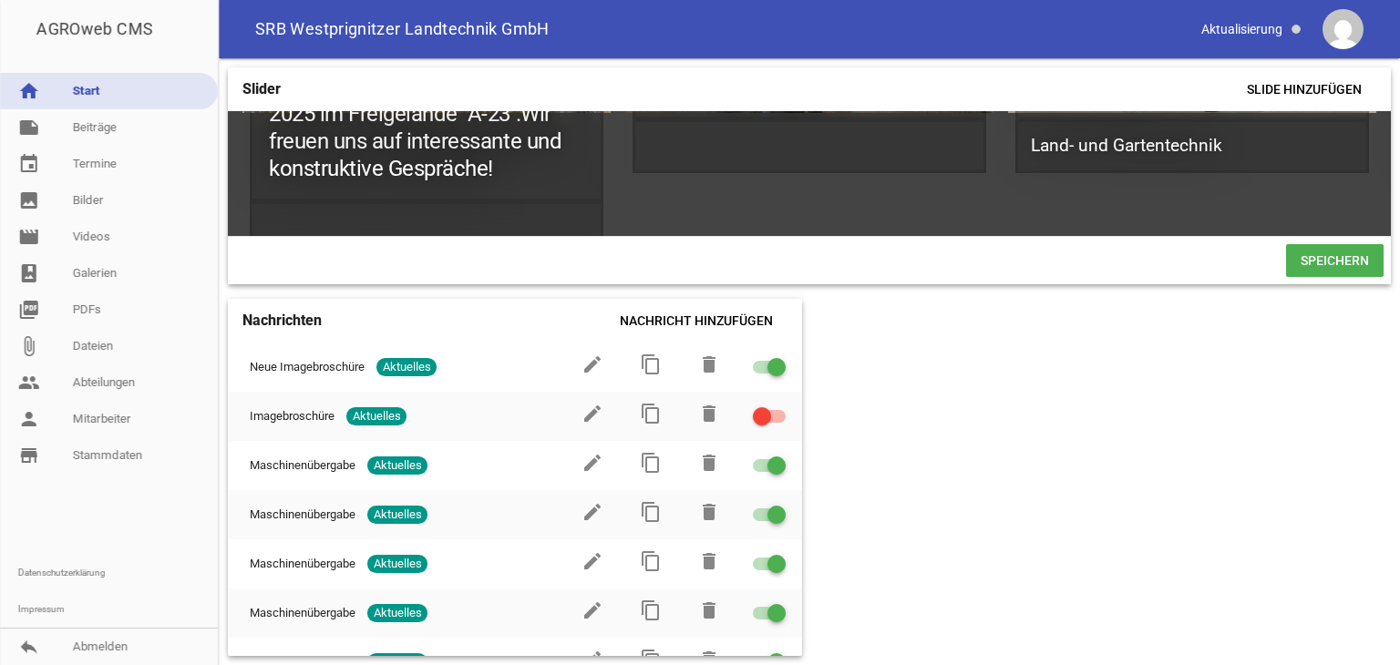
click at [1302, 271] on span "Speichern" at bounding box center [1335, 260] width 98 height 33
click at [83, 651] on link "reply Abmelden" at bounding box center [109, 647] width 218 height 36
